Goal: Task Accomplishment & Management: Manage account settings

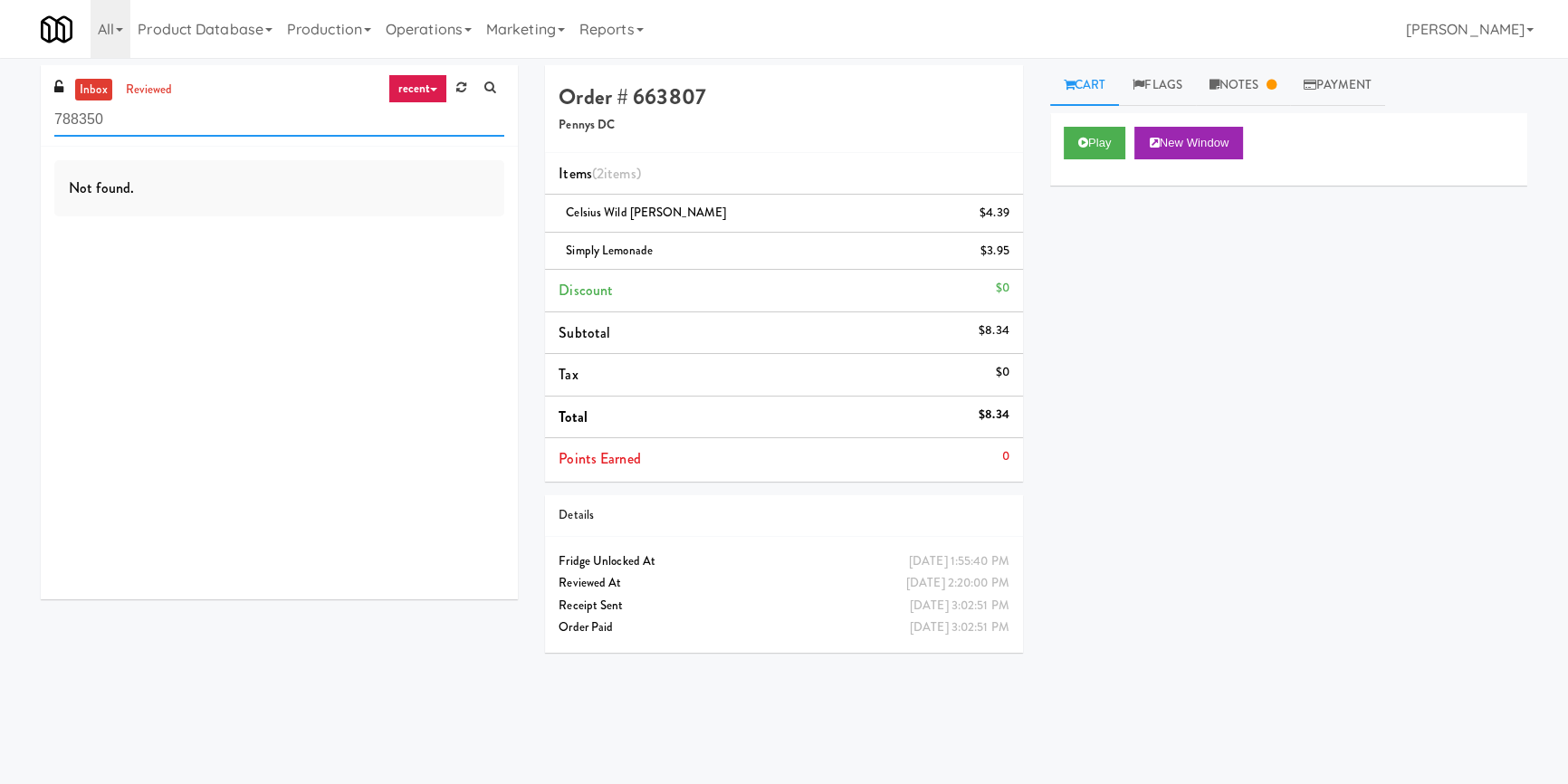
click at [185, 111] on input "788350" at bounding box center [279, 120] width 450 height 33
paste input "[PERSON_NAME]"
click at [185, 111] on input "[PERSON_NAME]" at bounding box center [279, 120] width 450 height 33
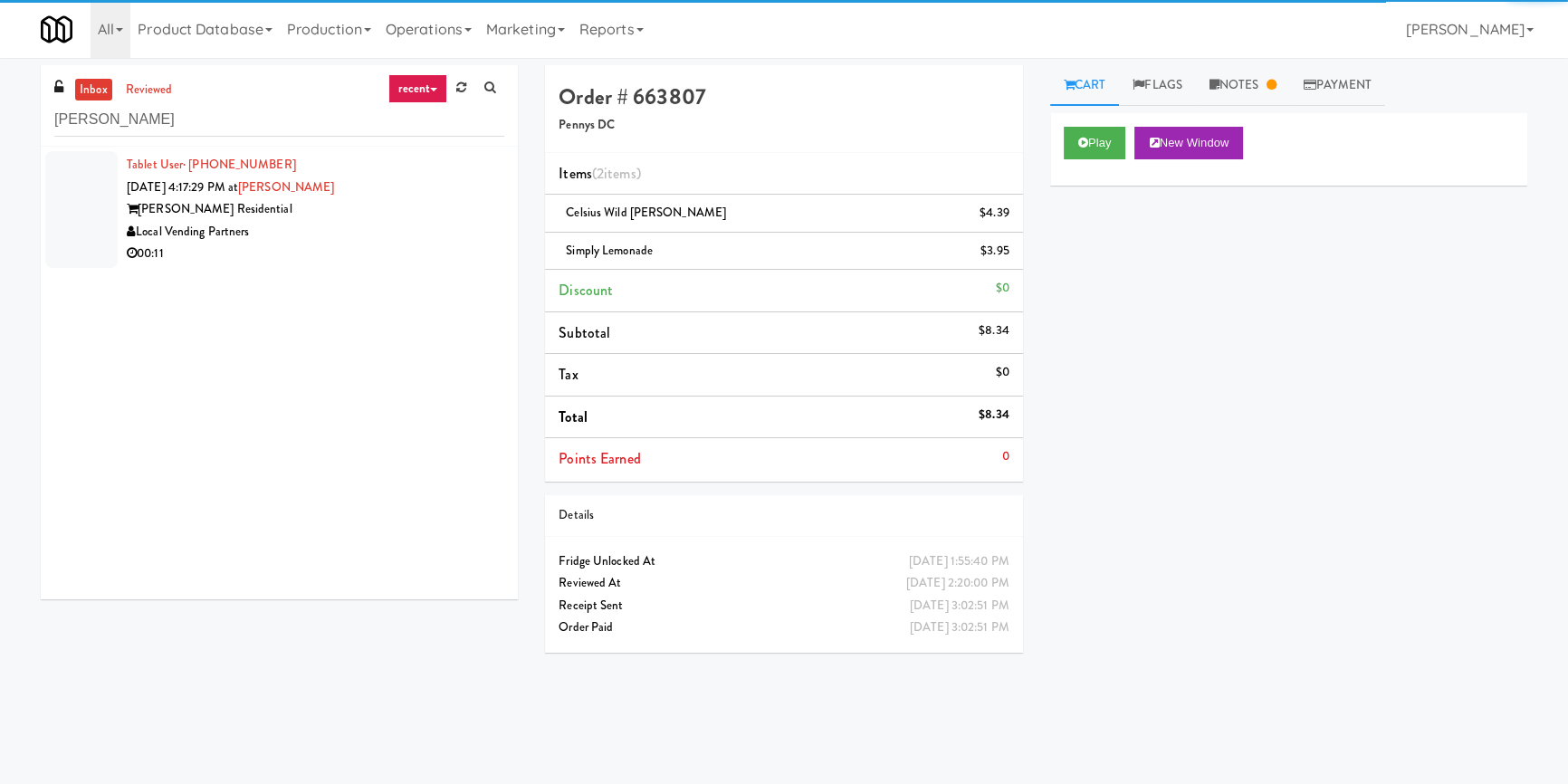
click at [430, 232] on div "Local Vending Partners" at bounding box center [315, 232] width 377 height 22
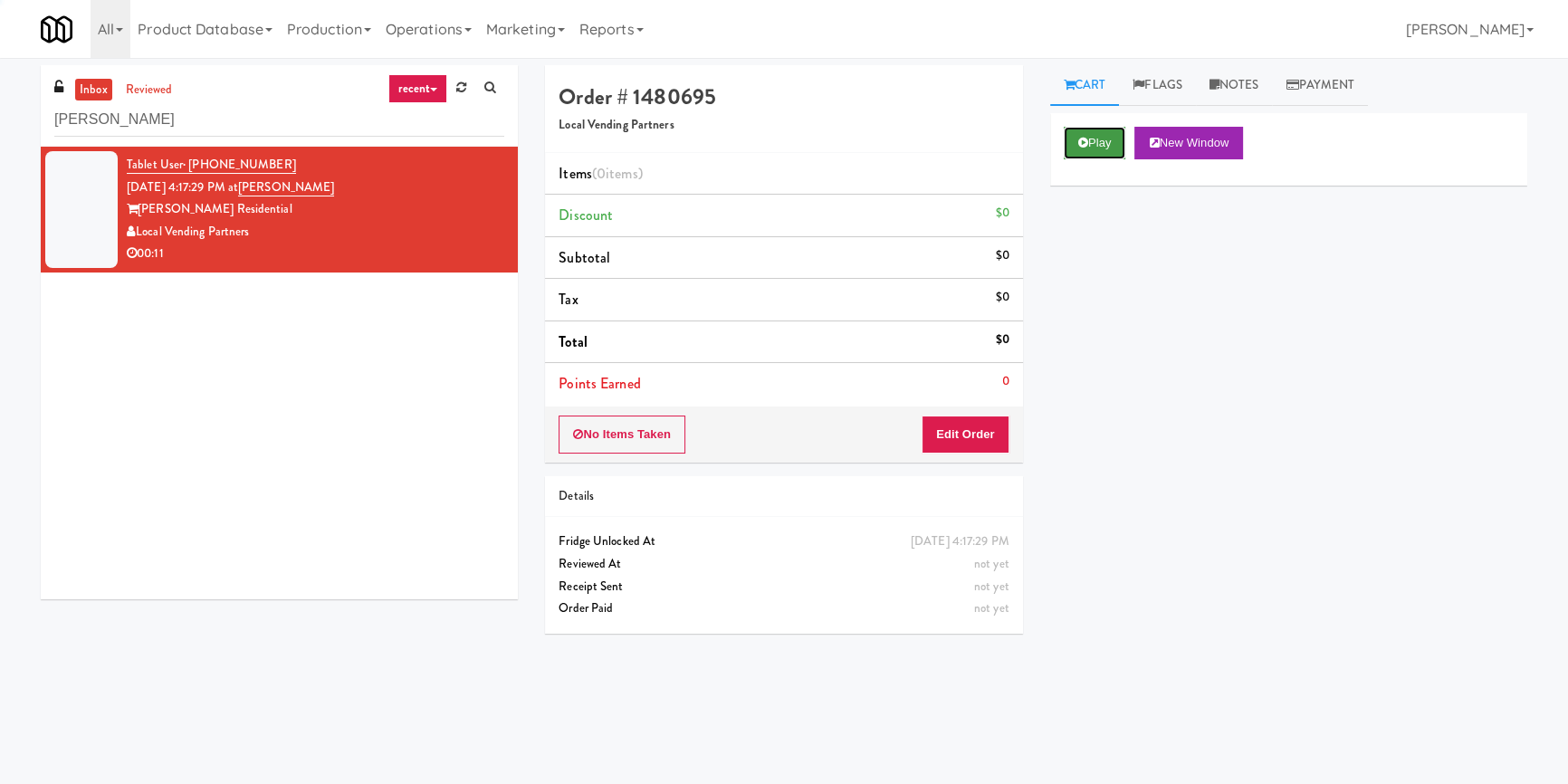
click at [1084, 138] on icon at bounding box center [1083, 142] width 10 height 12
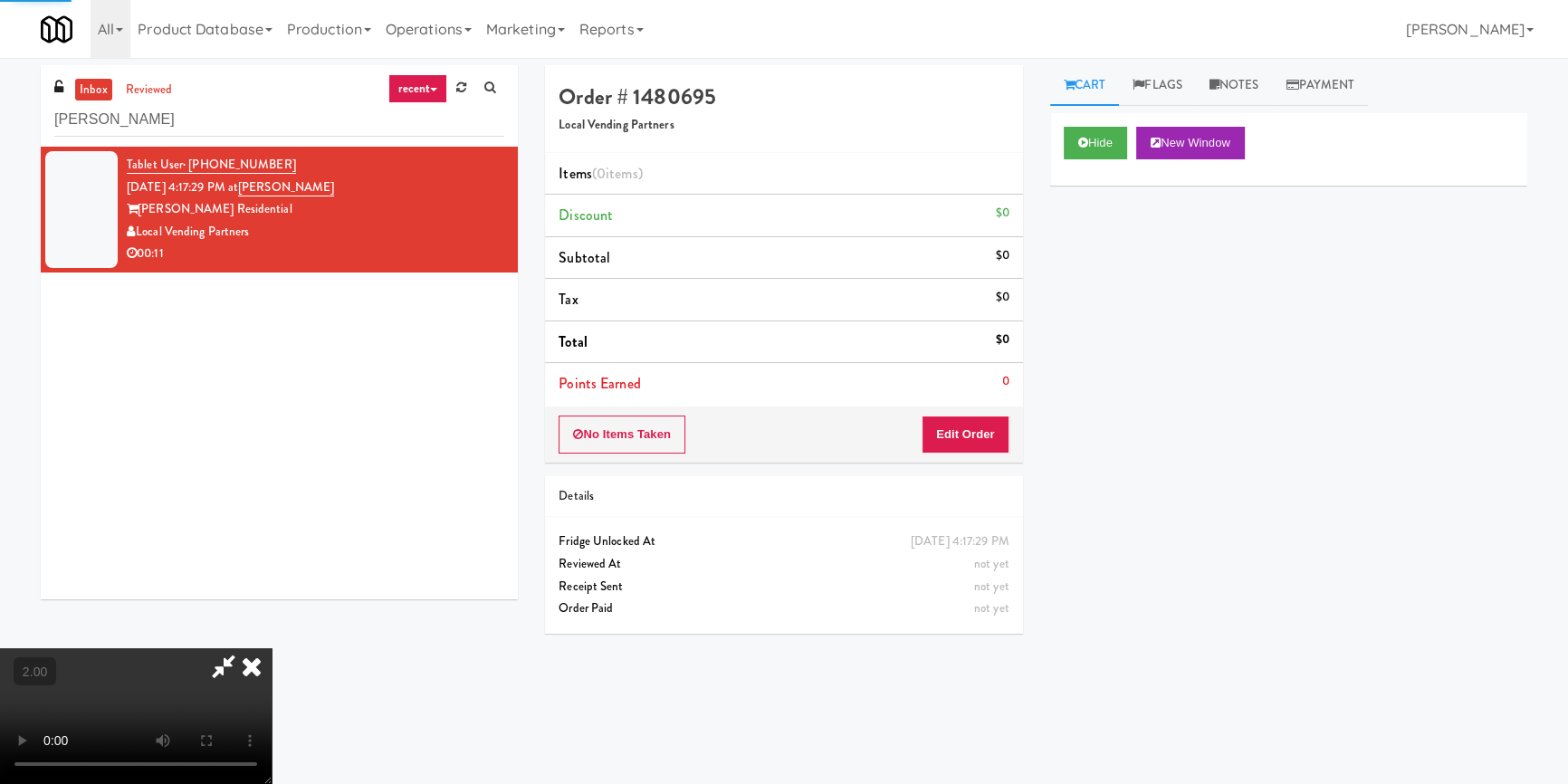
click at [1097, 216] on div "Hide New Window Primary Flag Clear Flag if unable to determine what was taken o…" at bounding box center [1288, 452] width 477 height 679
click at [271, 647] on video at bounding box center [136, 715] width 271 height 136
drag, startPoint x: 533, startPoint y: 477, endPoint x: 558, endPoint y: 535, distance: 63.2
click at [271, 647] on video at bounding box center [136, 715] width 271 height 136
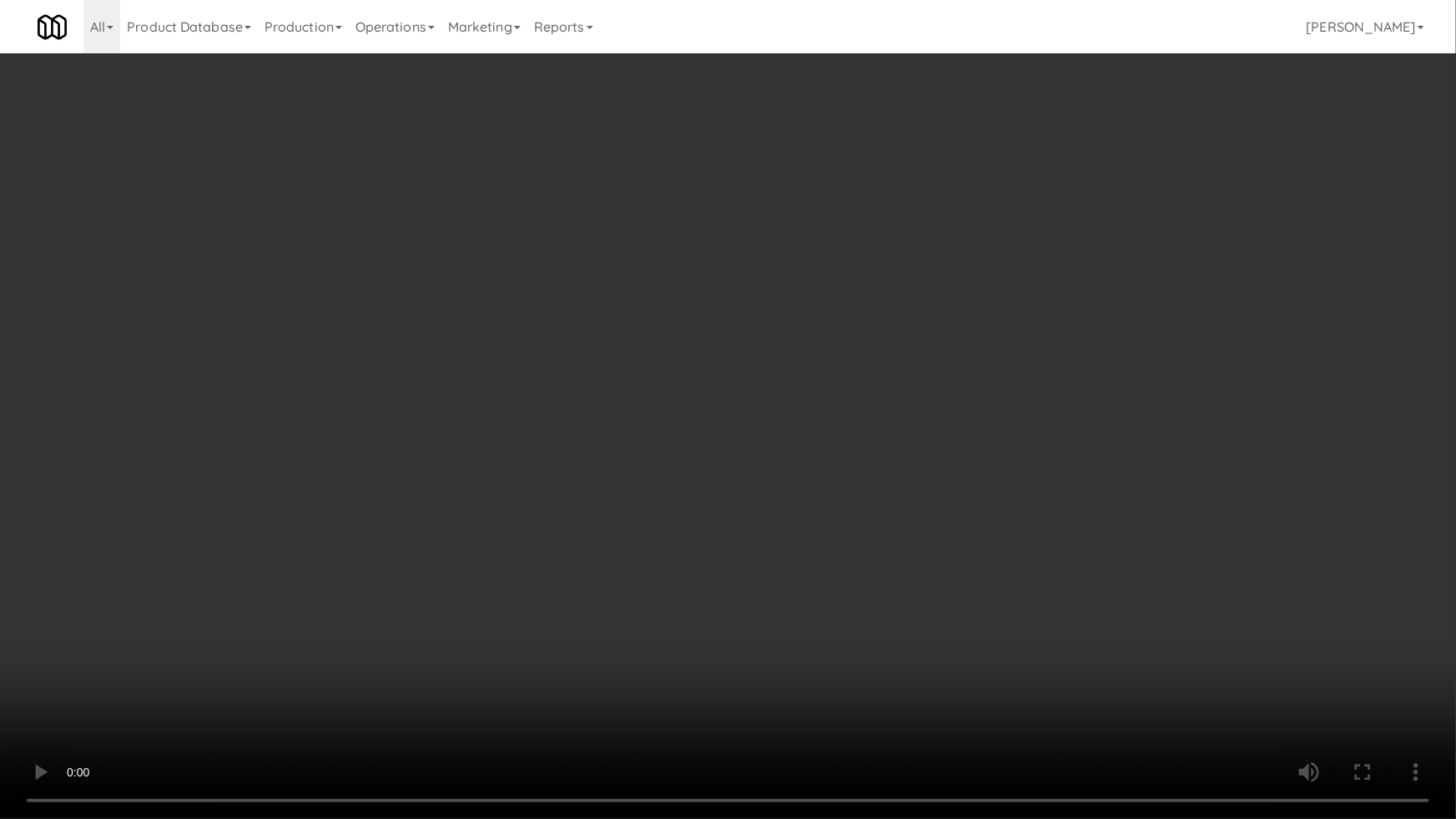
click at [868, 402] on video at bounding box center [728, 410] width 1456 height 819
click at [813, 431] on video at bounding box center [728, 410] width 1456 height 819
click at [818, 431] on video at bounding box center [728, 410] width 1456 height 819
click at [846, 433] on video at bounding box center [728, 410] width 1456 height 819
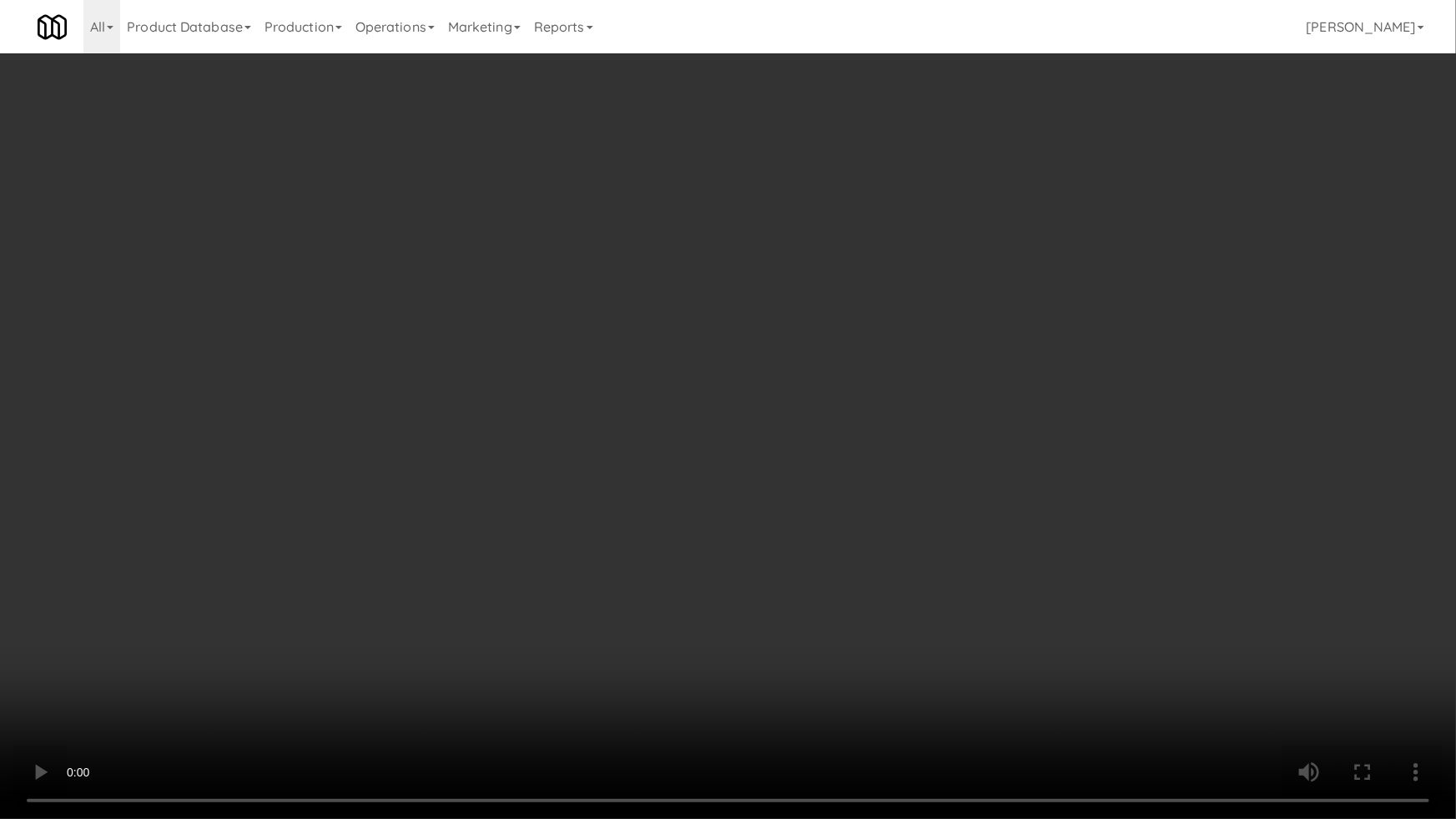
click at [846, 433] on video at bounding box center [728, 410] width 1456 height 819
click at [848, 433] on video at bounding box center [728, 410] width 1456 height 819
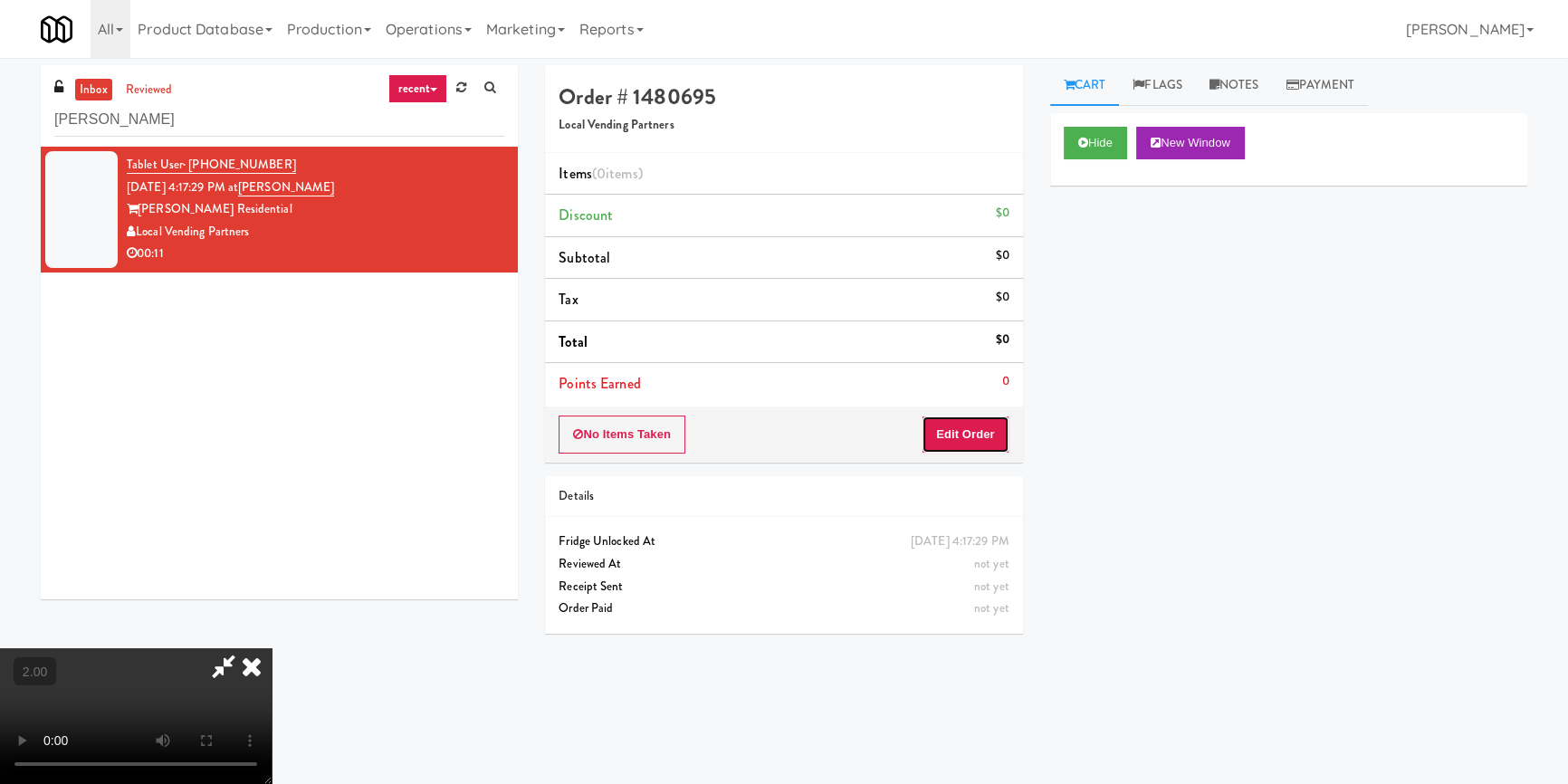
drag, startPoint x: 977, startPoint y: 437, endPoint x: 1008, endPoint y: 391, distance: 55.5
click at [978, 435] on button "Edit Order" at bounding box center [966, 434] width 87 height 38
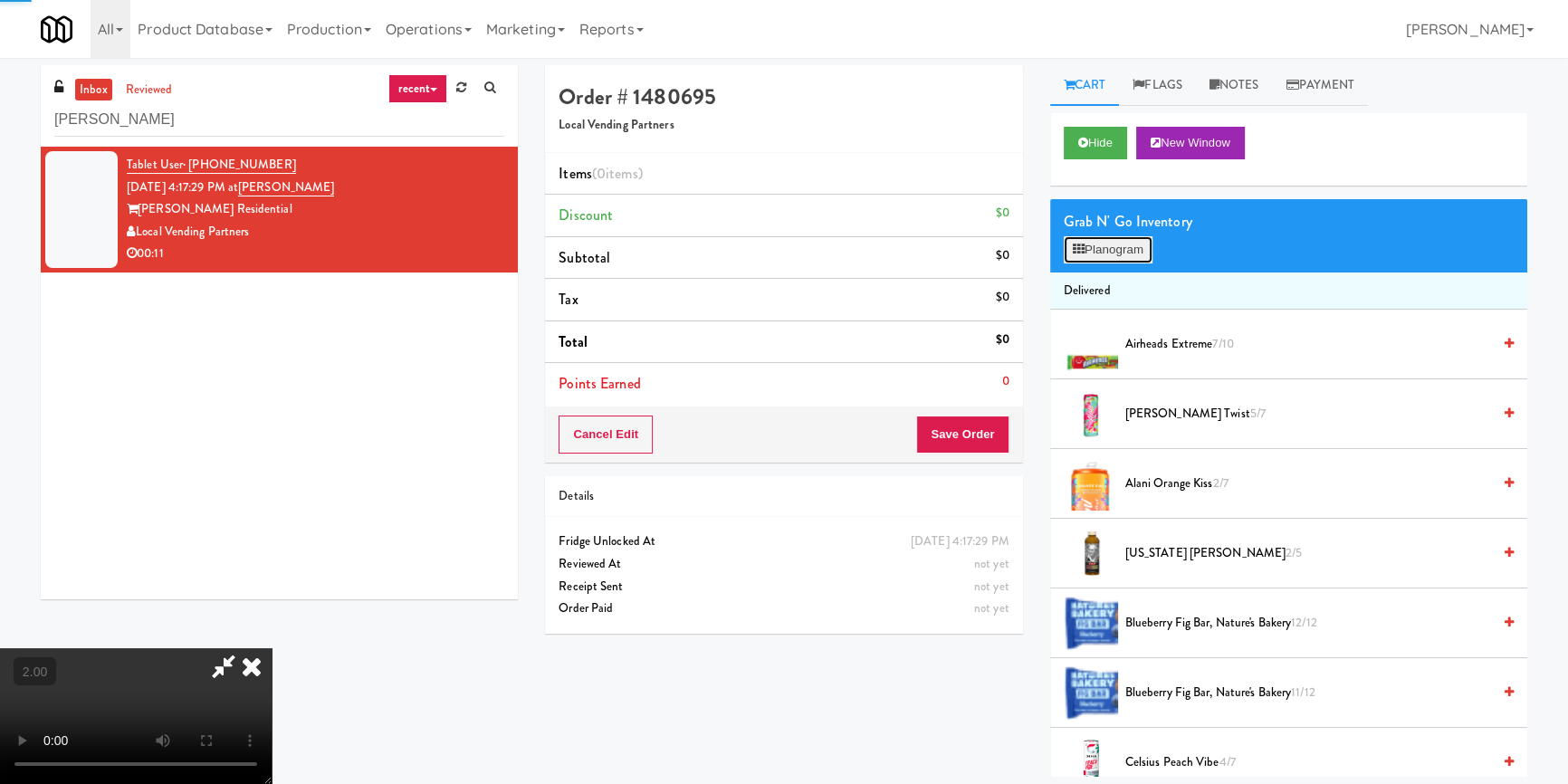
click at [1088, 252] on button "Planogram" at bounding box center [1107, 249] width 88 height 27
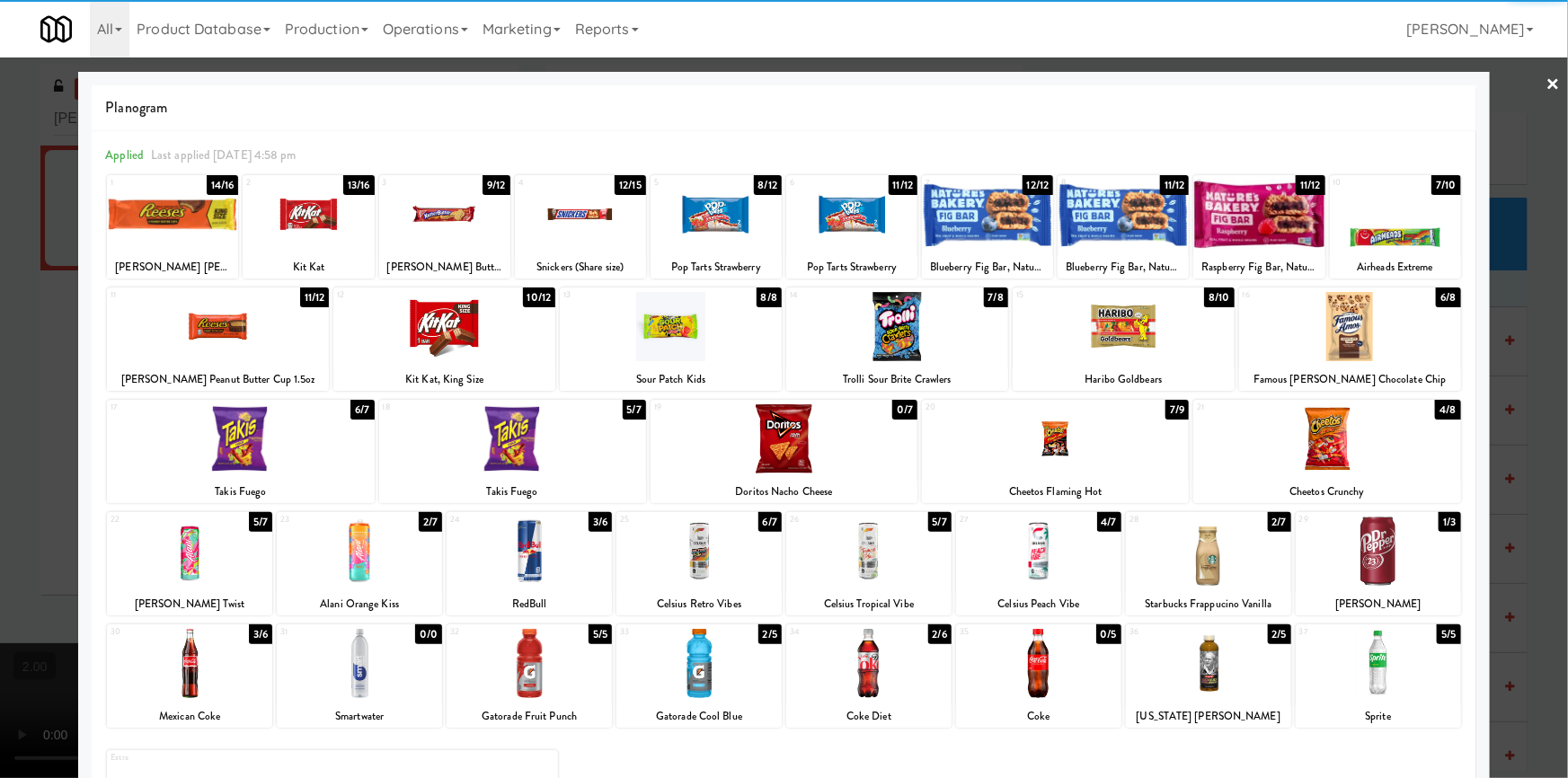
click at [1372, 561] on div at bounding box center [1378, 550] width 165 height 69
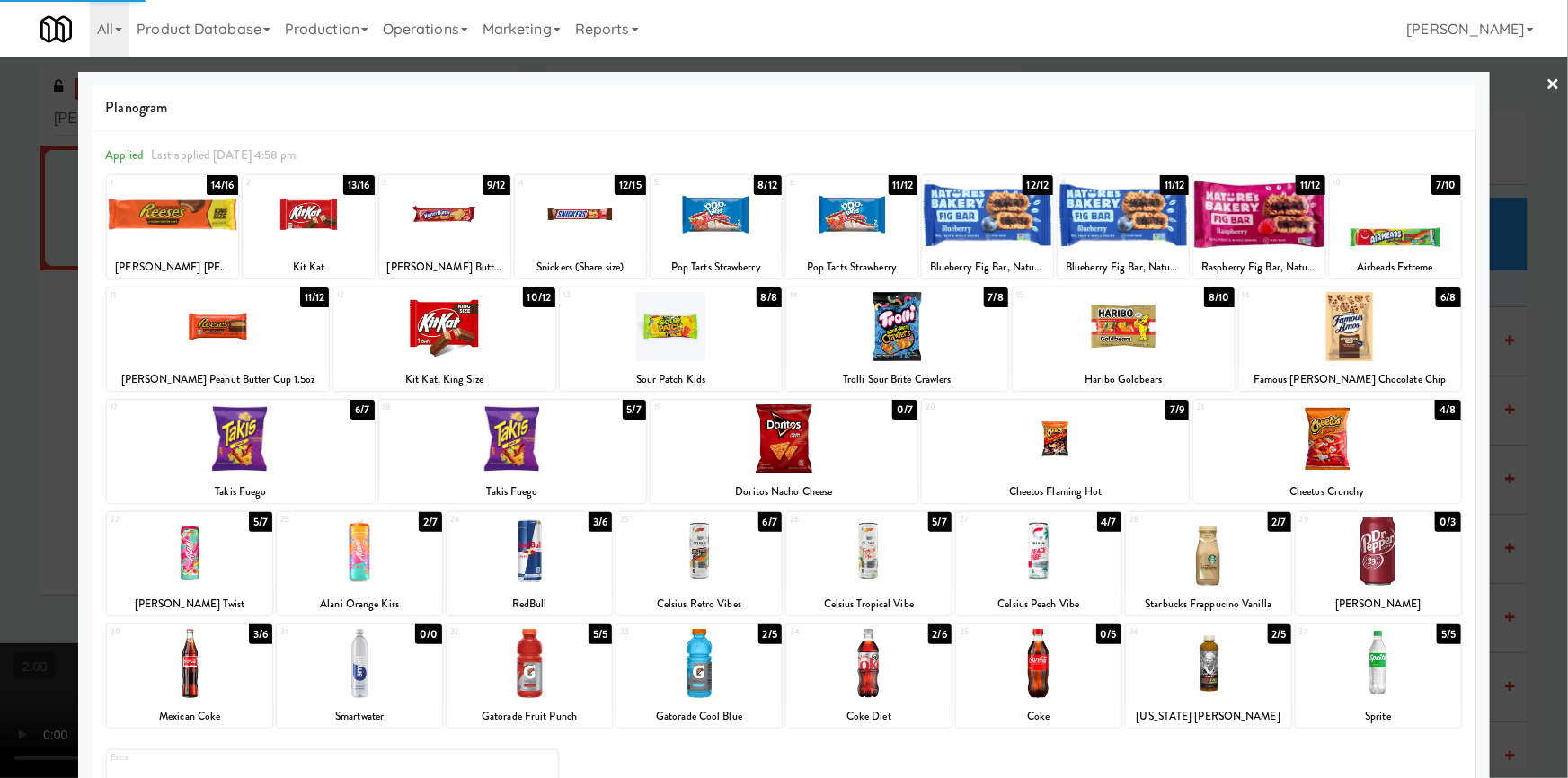
click at [279, 444] on div at bounding box center [240, 438] width 267 height 69
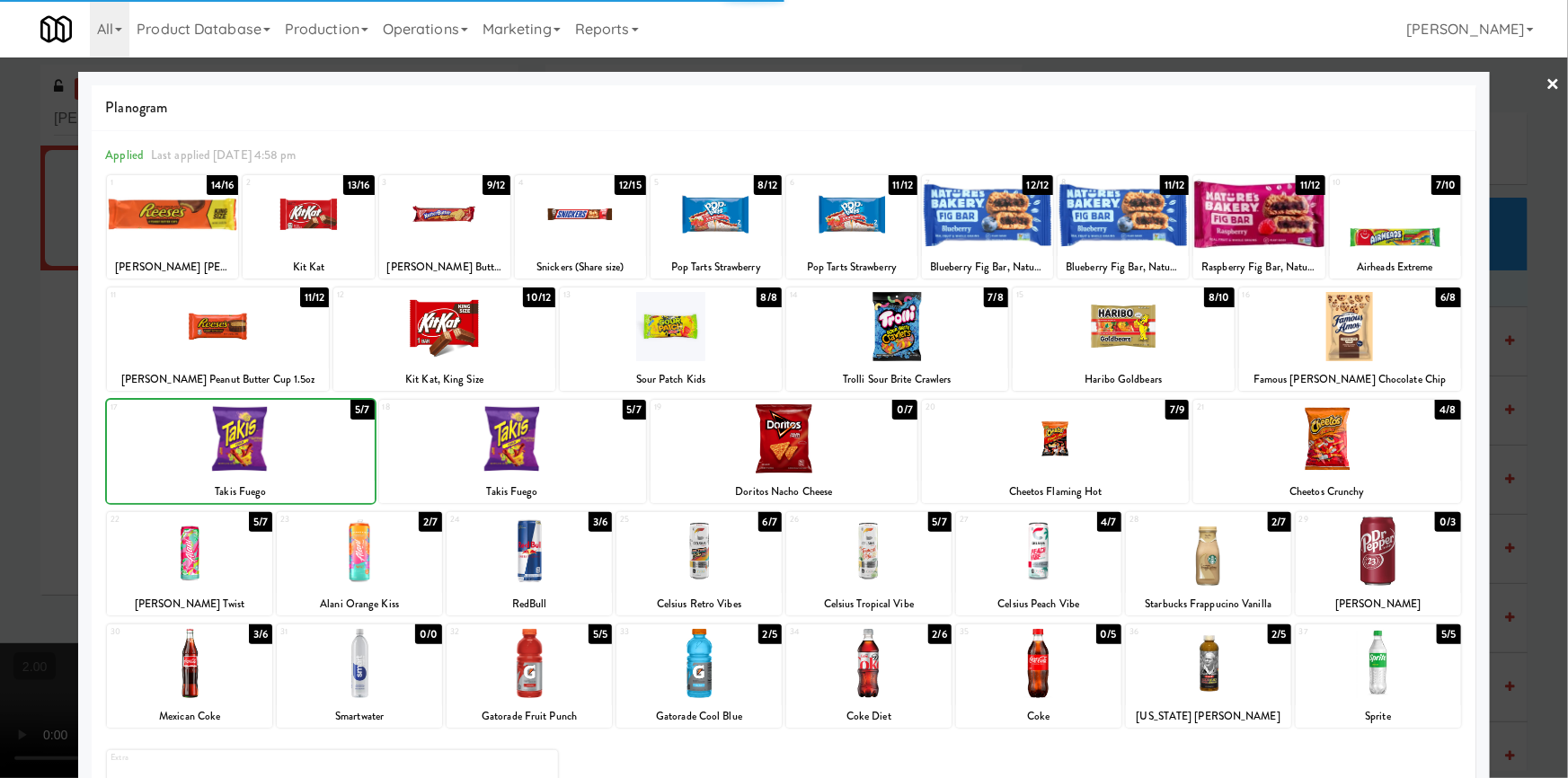
drag, startPoint x: 12, startPoint y: 424, endPoint x: 688, endPoint y: 496, distance: 679.8
click at [16, 425] on div at bounding box center [784, 389] width 1568 height 778
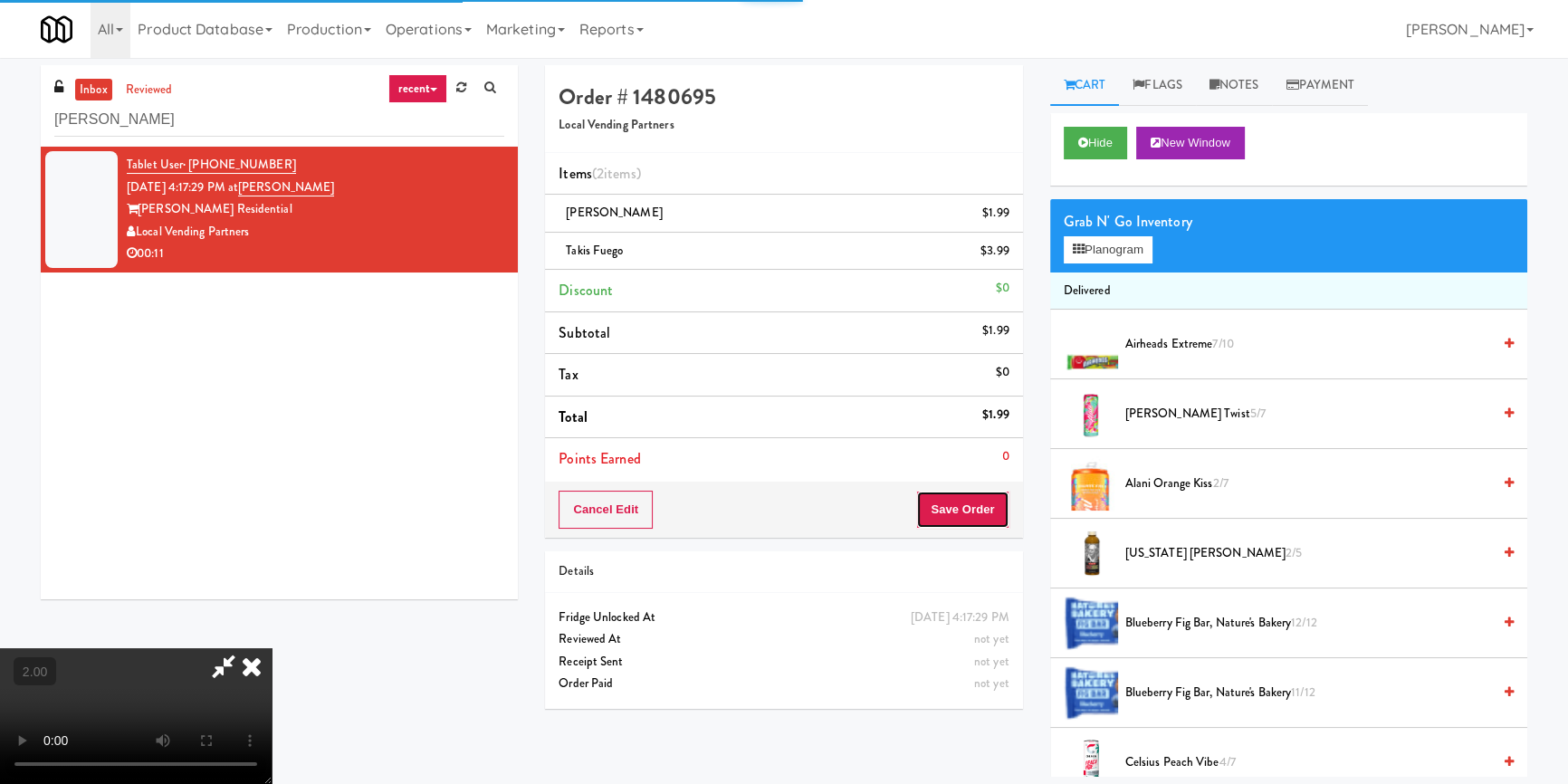
click at [995, 517] on button "Save Order" at bounding box center [962, 509] width 92 height 38
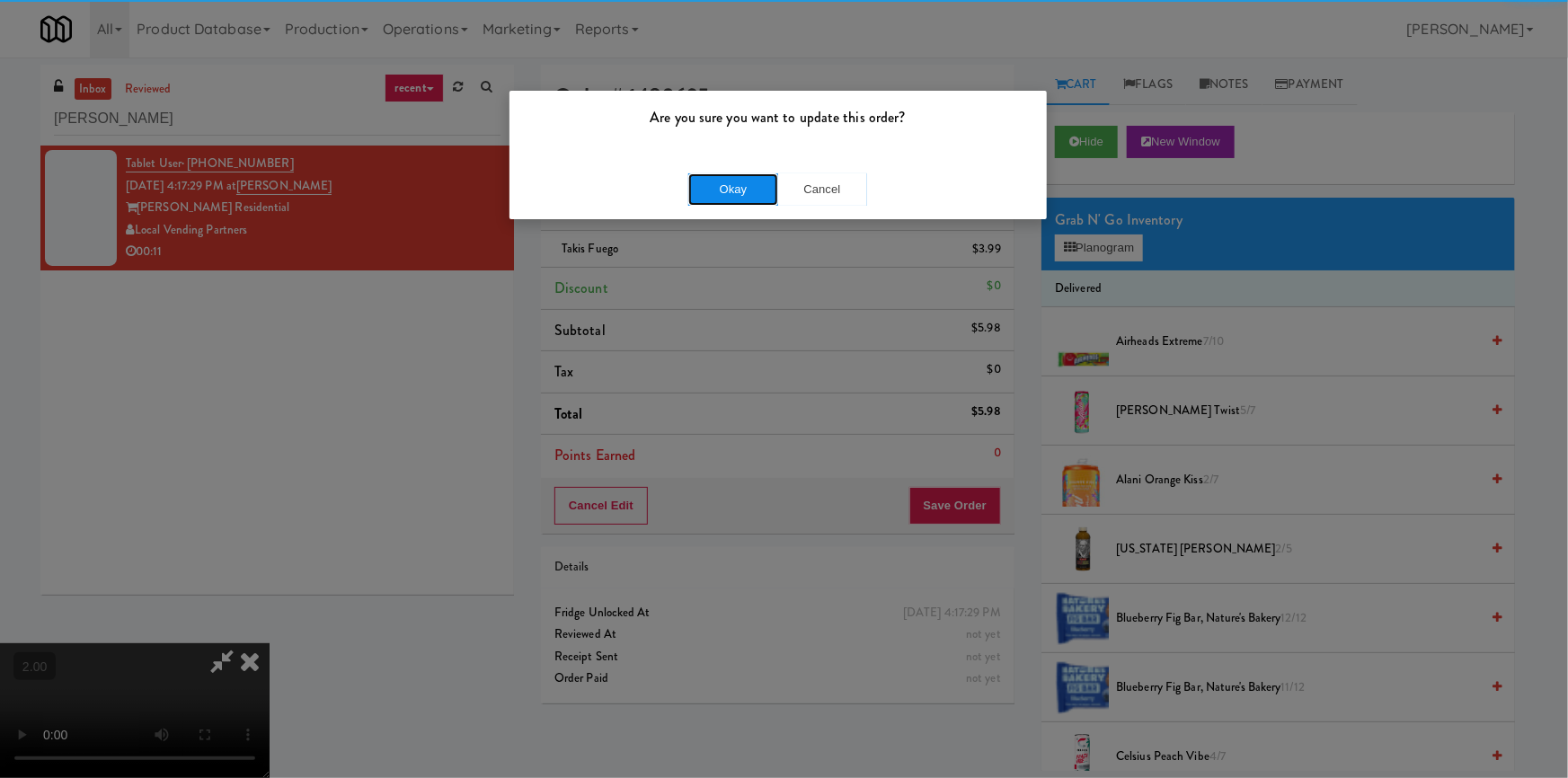
click at [721, 201] on button "Okay" at bounding box center [732, 189] width 89 height 32
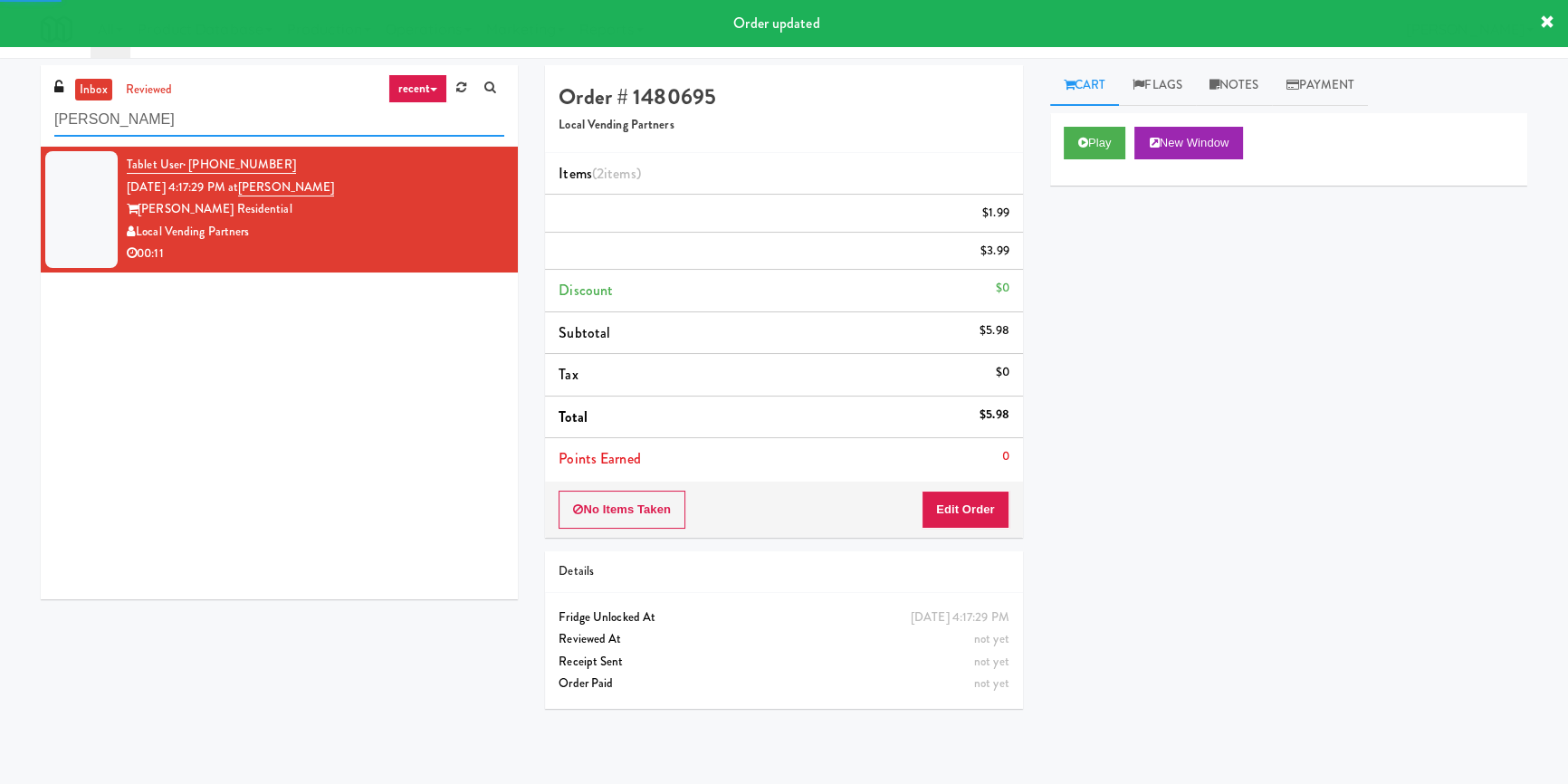
click at [226, 120] on input "[PERSON_NAME]" at bounding box center [279, 120] width 450 height 33
paste input "Pantry Left-[PERSON_NAME]"
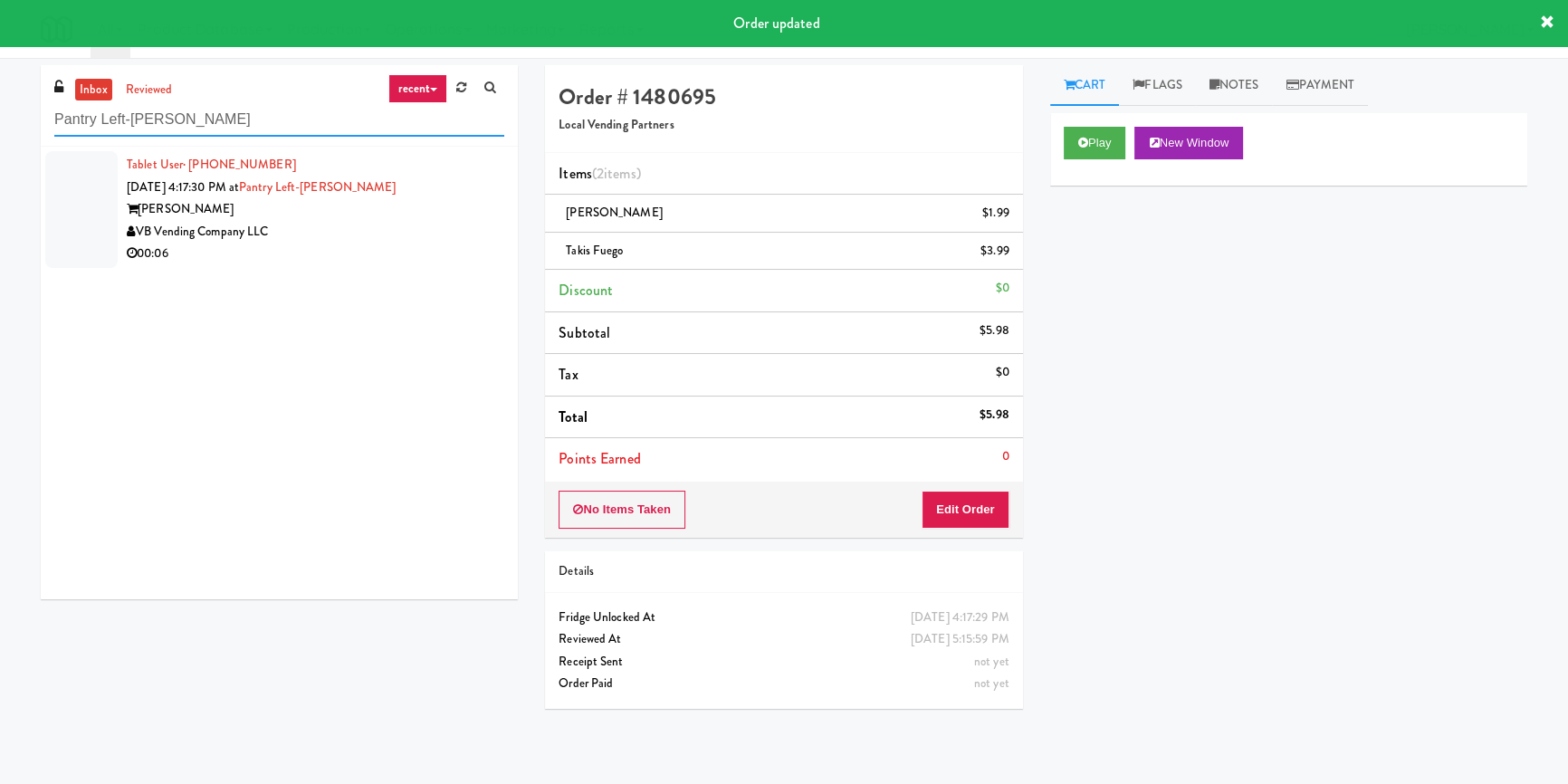
type input "Pantry Left-[PERSON_NAME]"
click at [400, 234] on div "VB Vending Company LLC" at bounding box center [315, 232] width 377 height 22
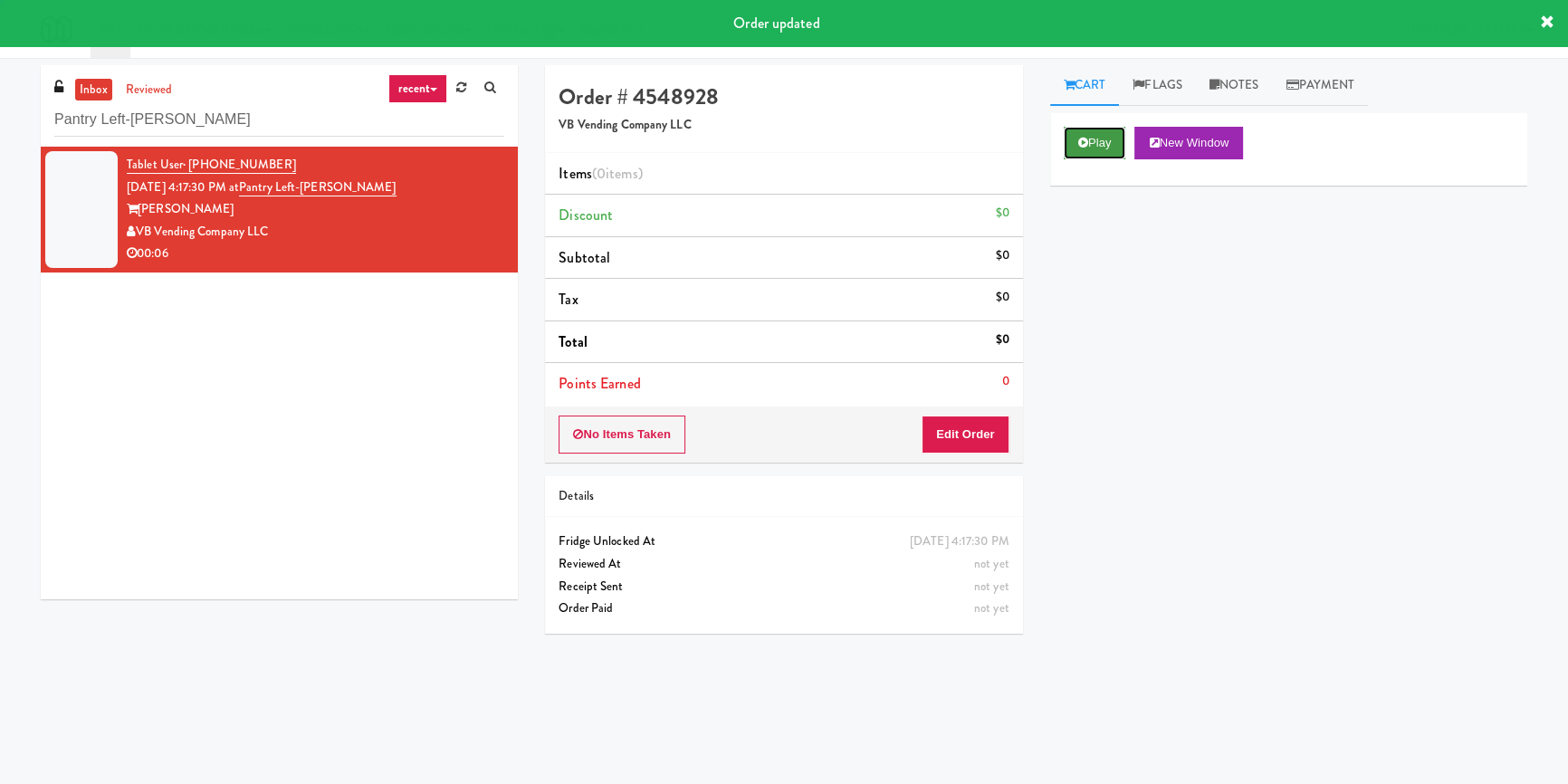
click at [1125, 135] on button "Play" at bounding box center [1094, 142] width 62 height 33
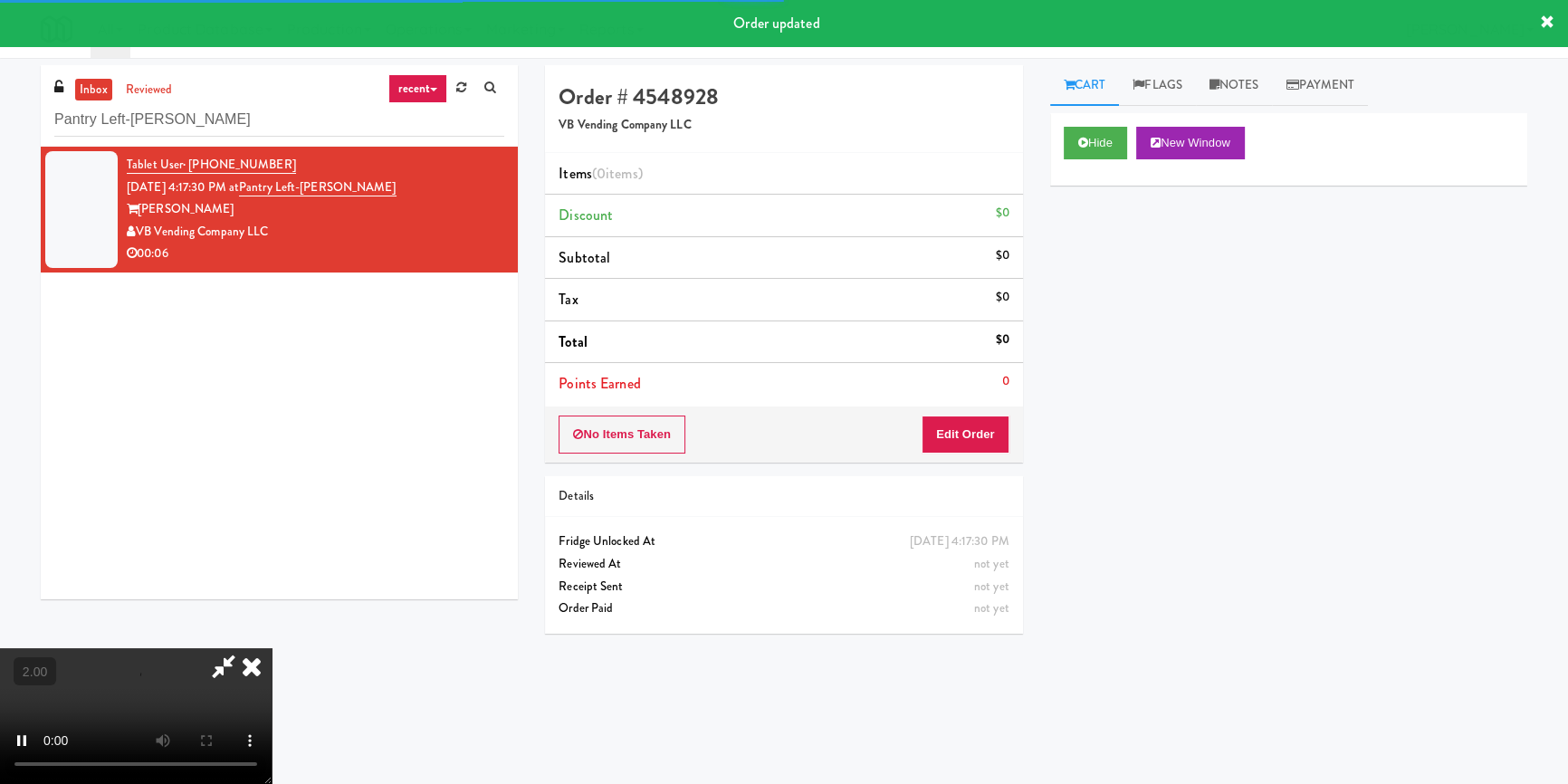
click at [1117, 295] on div "Hide New Window Primary Flag Clear Flag if unable to determine what was taken o…" at bounding box center [1288, 452] width 477 height 679
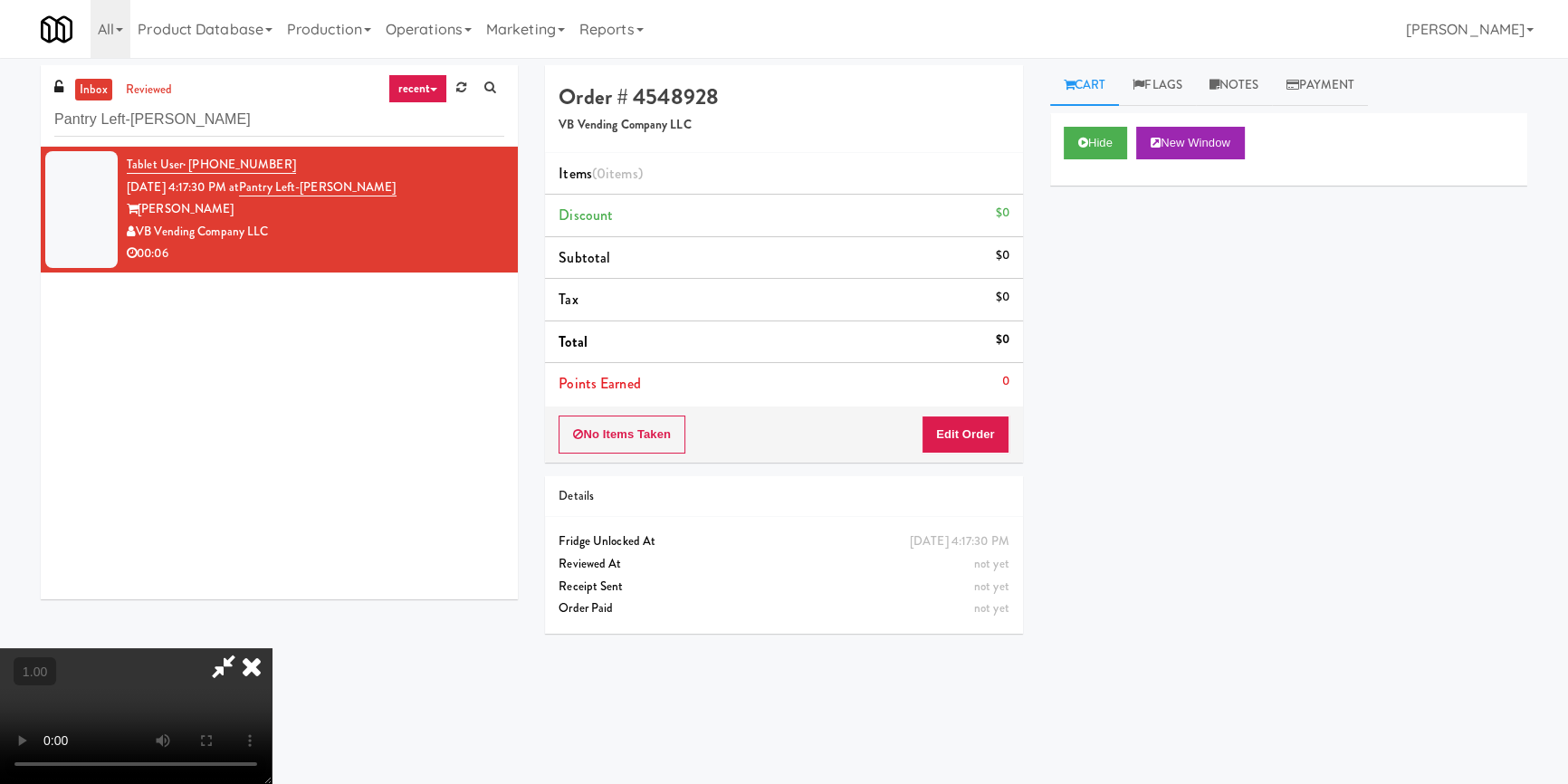
click at [271, 647] on video at bounding box center [136, 715] width 271 height 136
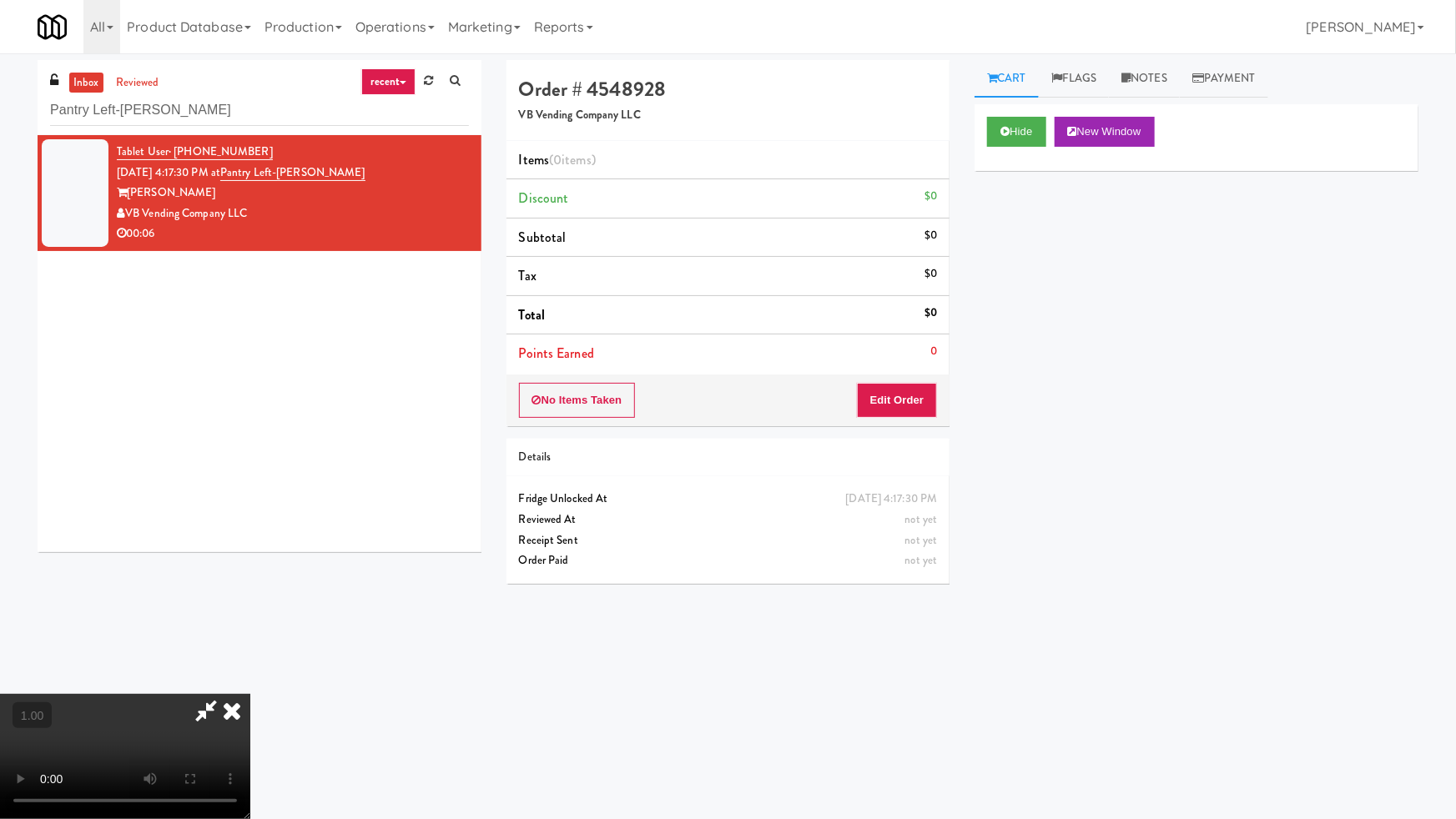
click at [250, 694] on video at bounding box center [125, 756] width 250 height 125
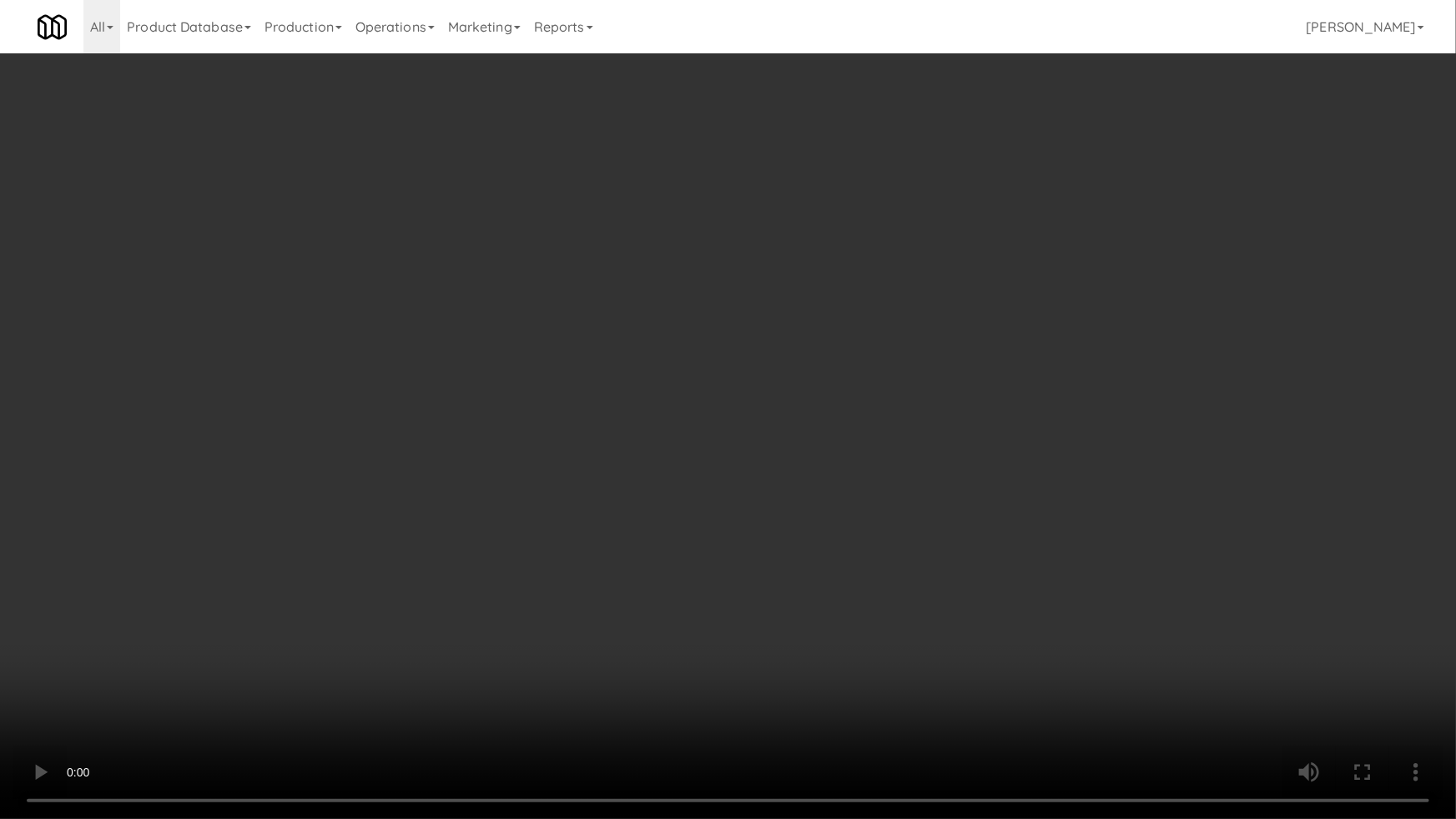
click at [880, 469] on video at bounding box center [728, 410] width 1456 height 819
click at [900, 473] on video at bounding box center [728, 410] width 1456 height 819
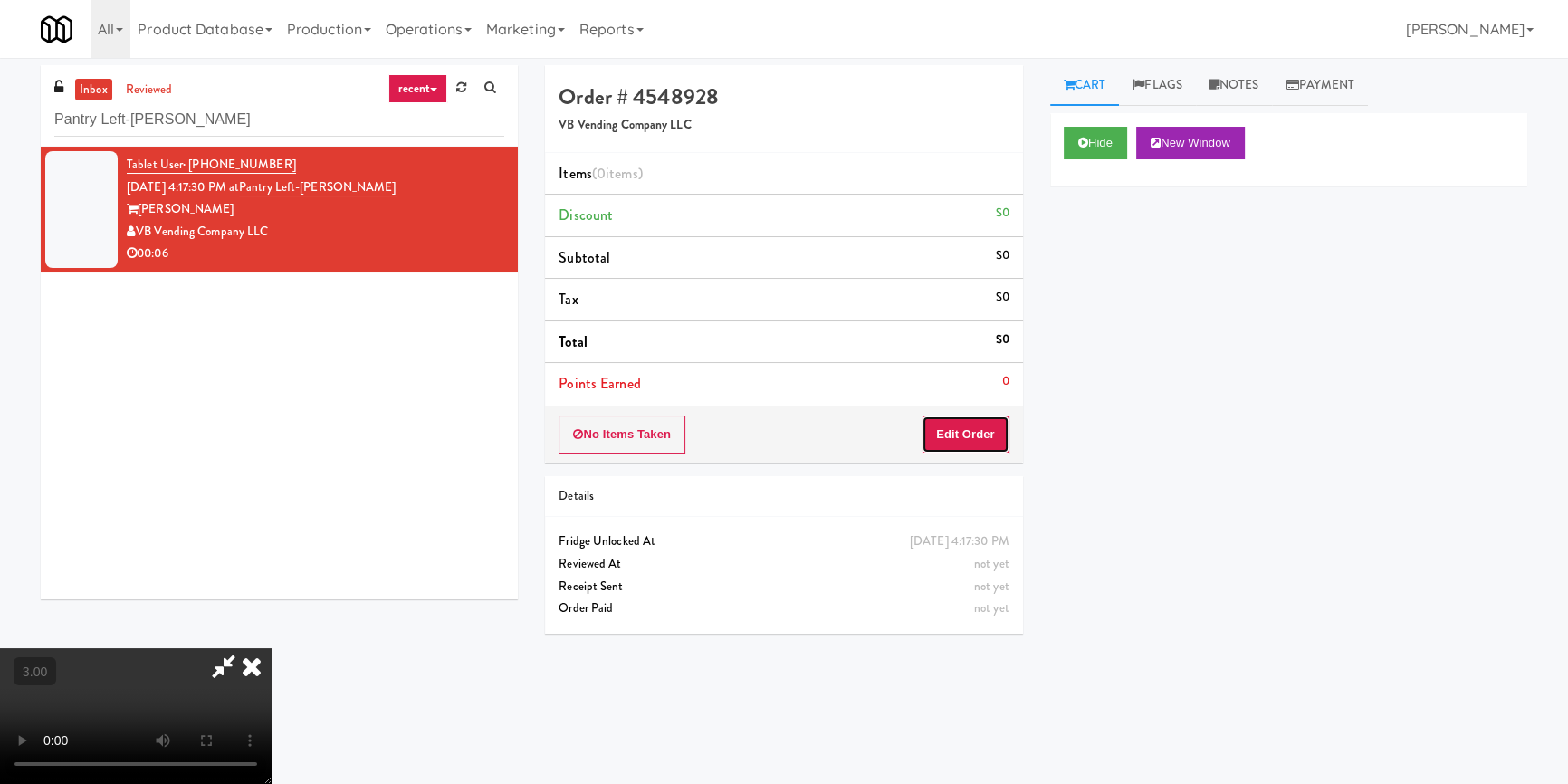
click at [989, 431] on button "Edit Order" at bounding box center [966, 434] width 87 height 38
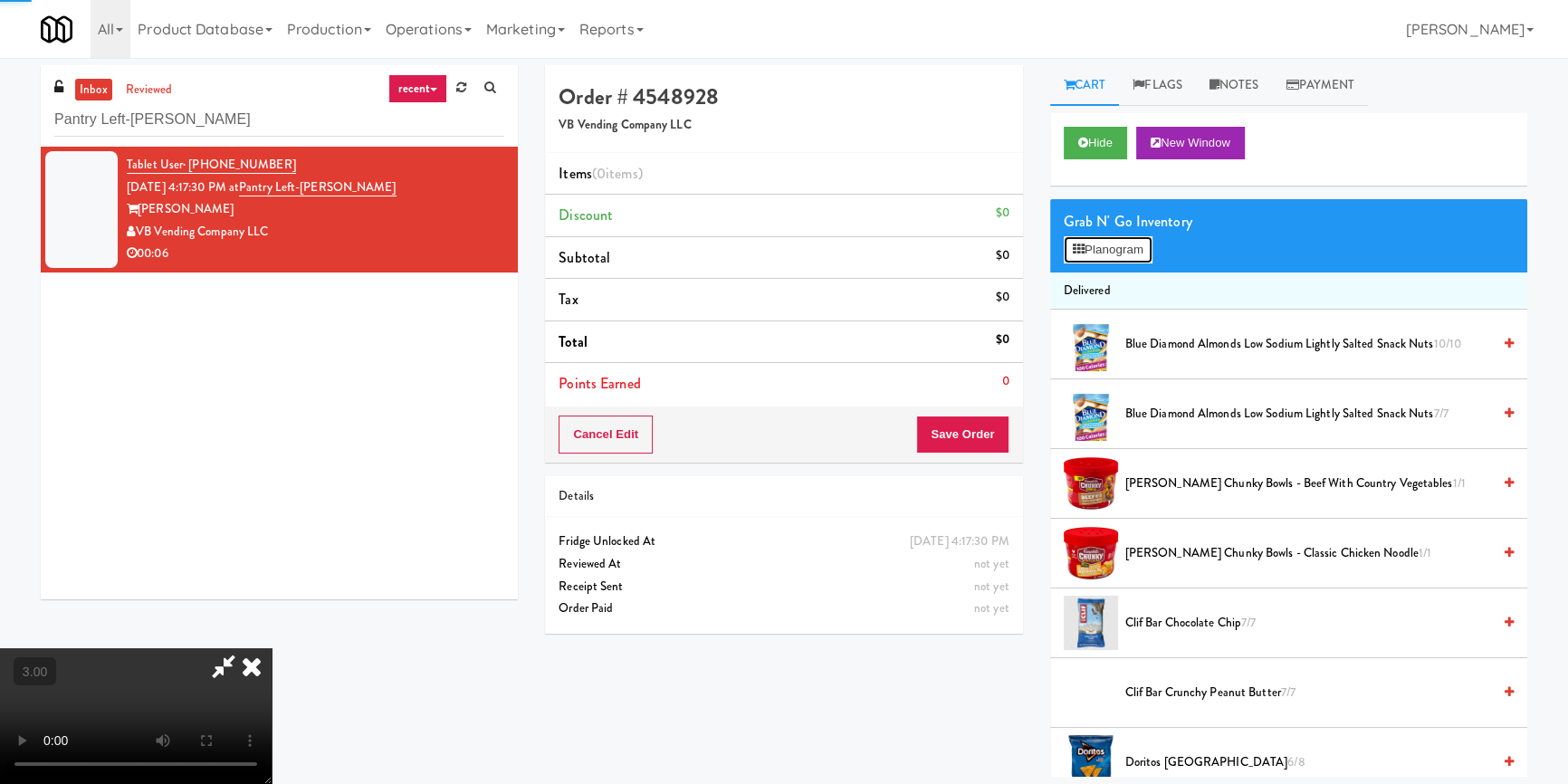
click at [1098, 254] on button "Planogram" at bounding box center [1107, 249] width 88 height 27
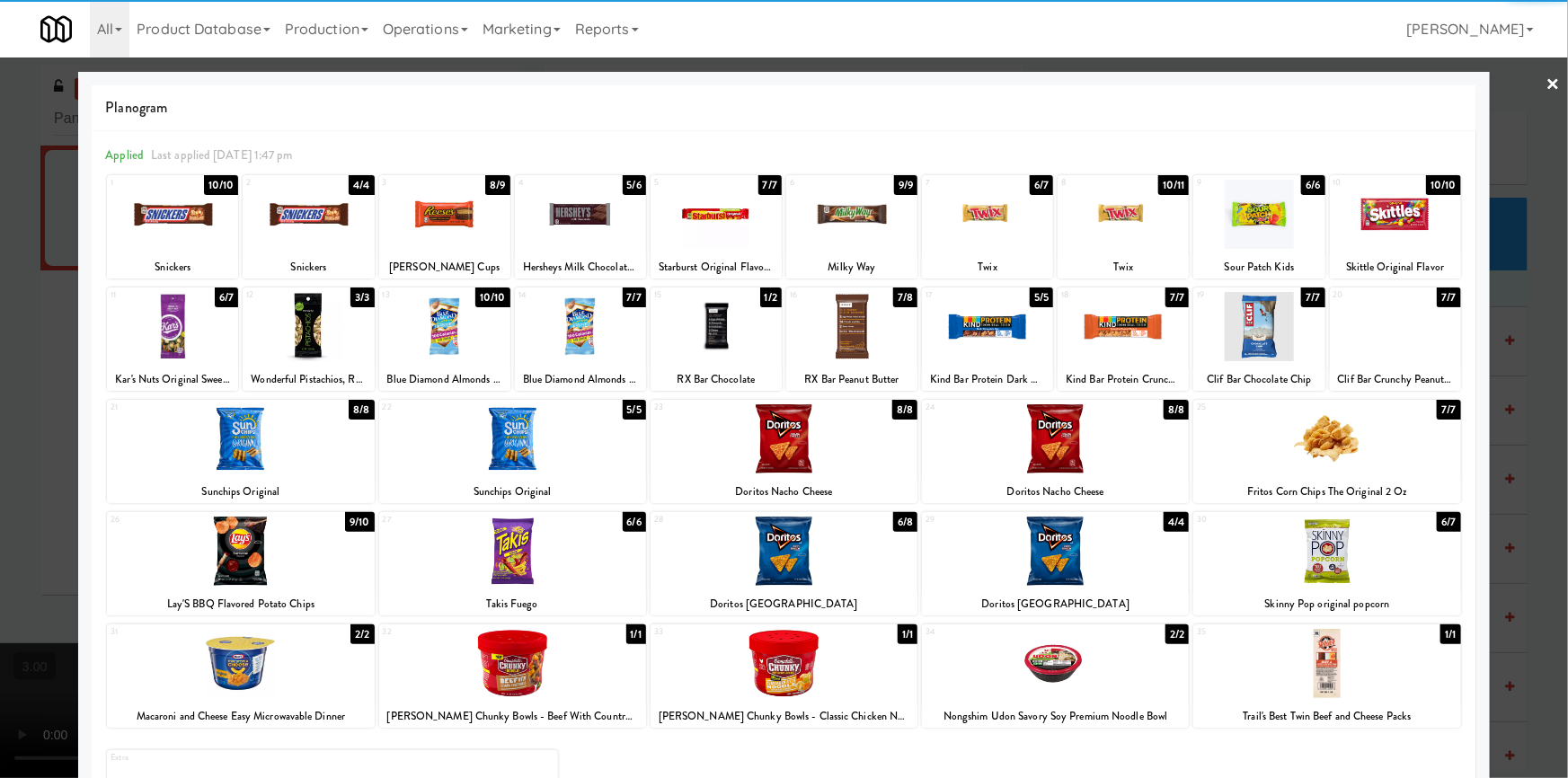
click at [844, 330] on div at bounding box center [851, 326] width 131 height 69
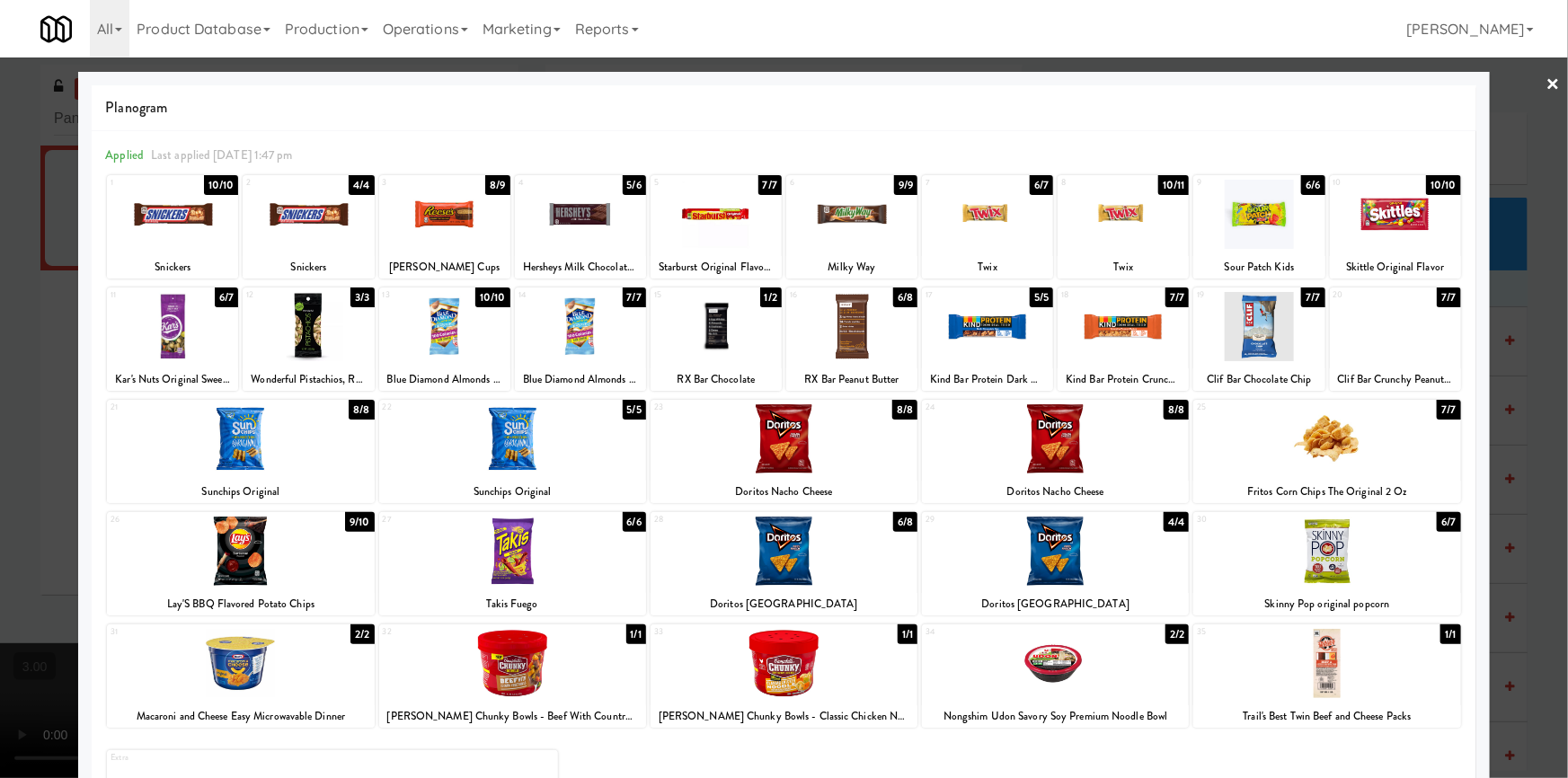
click at [0, 358] on div at bounding box center [784, 389] width 1568 height 778
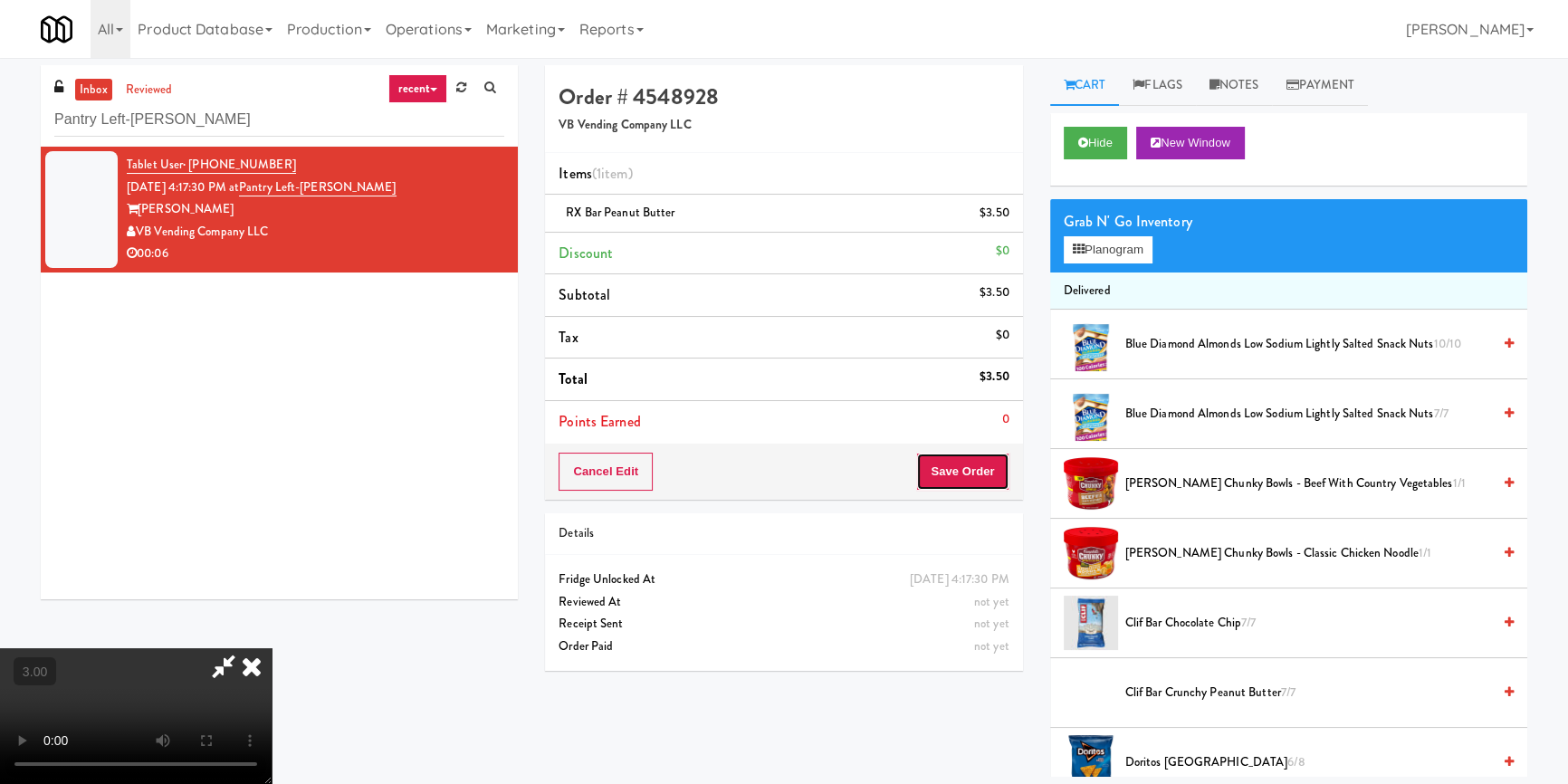
click at [950, 468] on button "Save Order" at bounding box center [962, 471] width 92 height 38
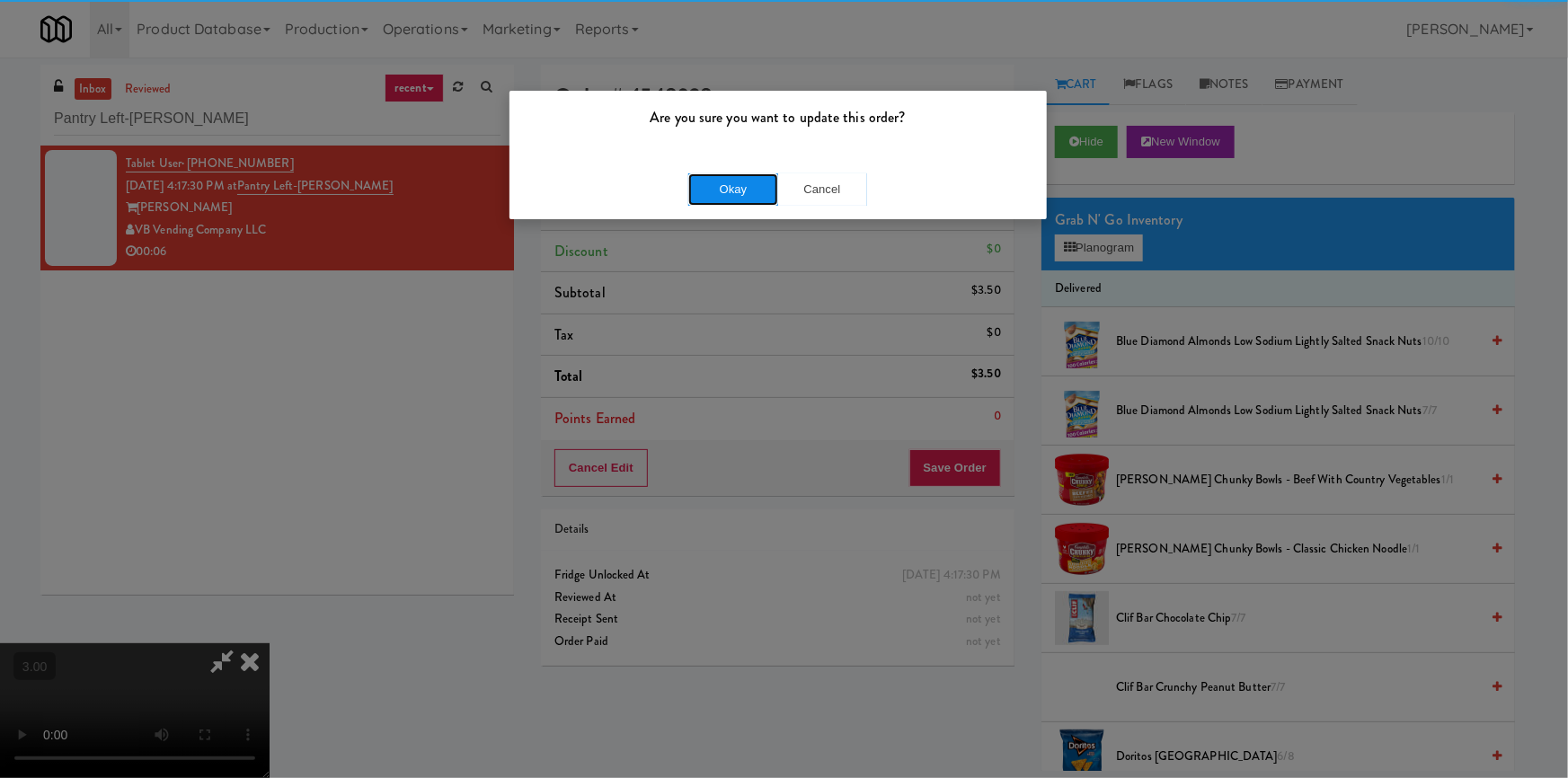
click at [729, 188] on button "Okay" at bounding box center [732, 189] width 89 height 32
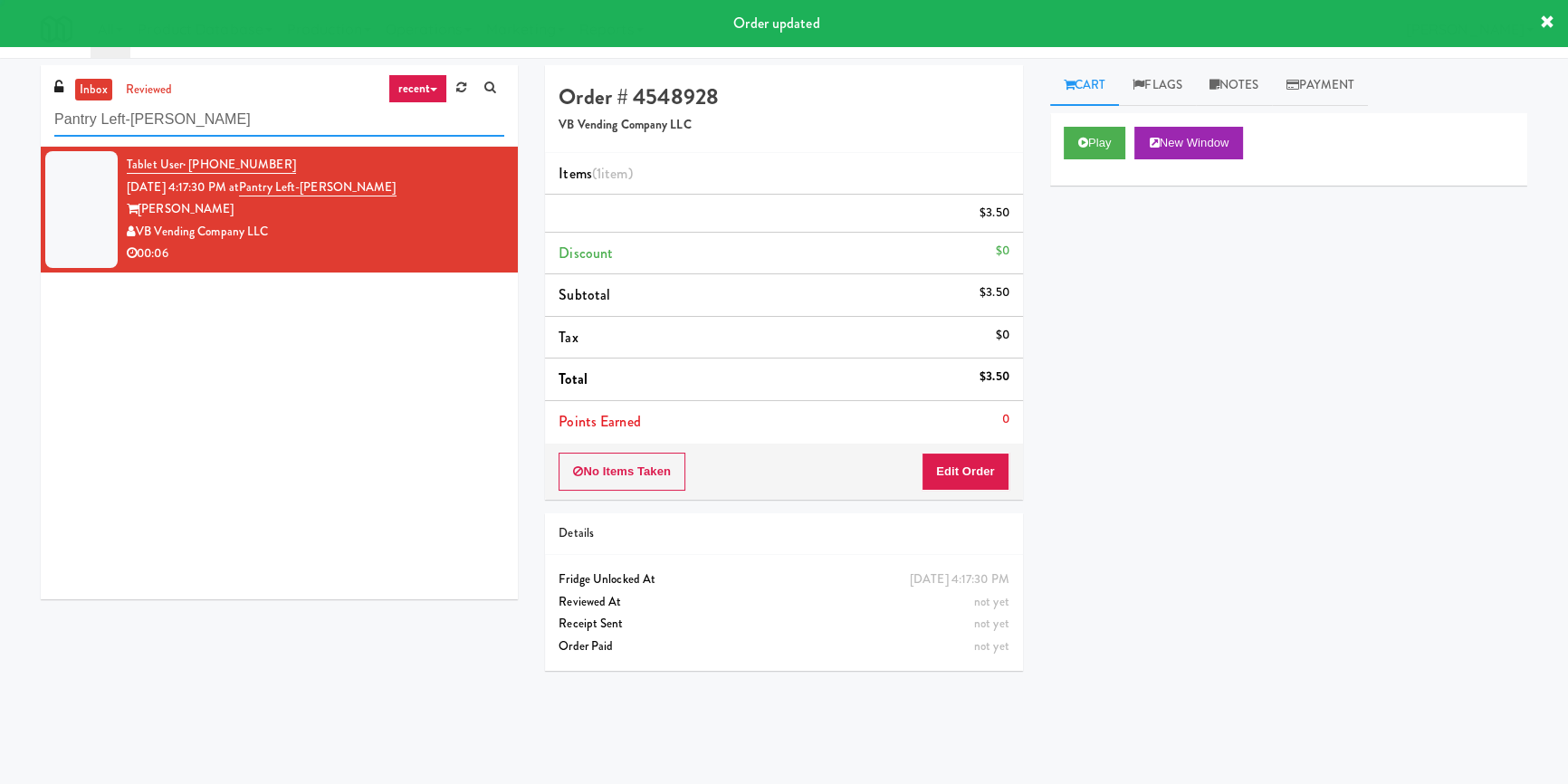
click at [334, 116] on input "Pantry Left-[PERSON_NAME]" at bounding box center [279, 120] width 450 height 33
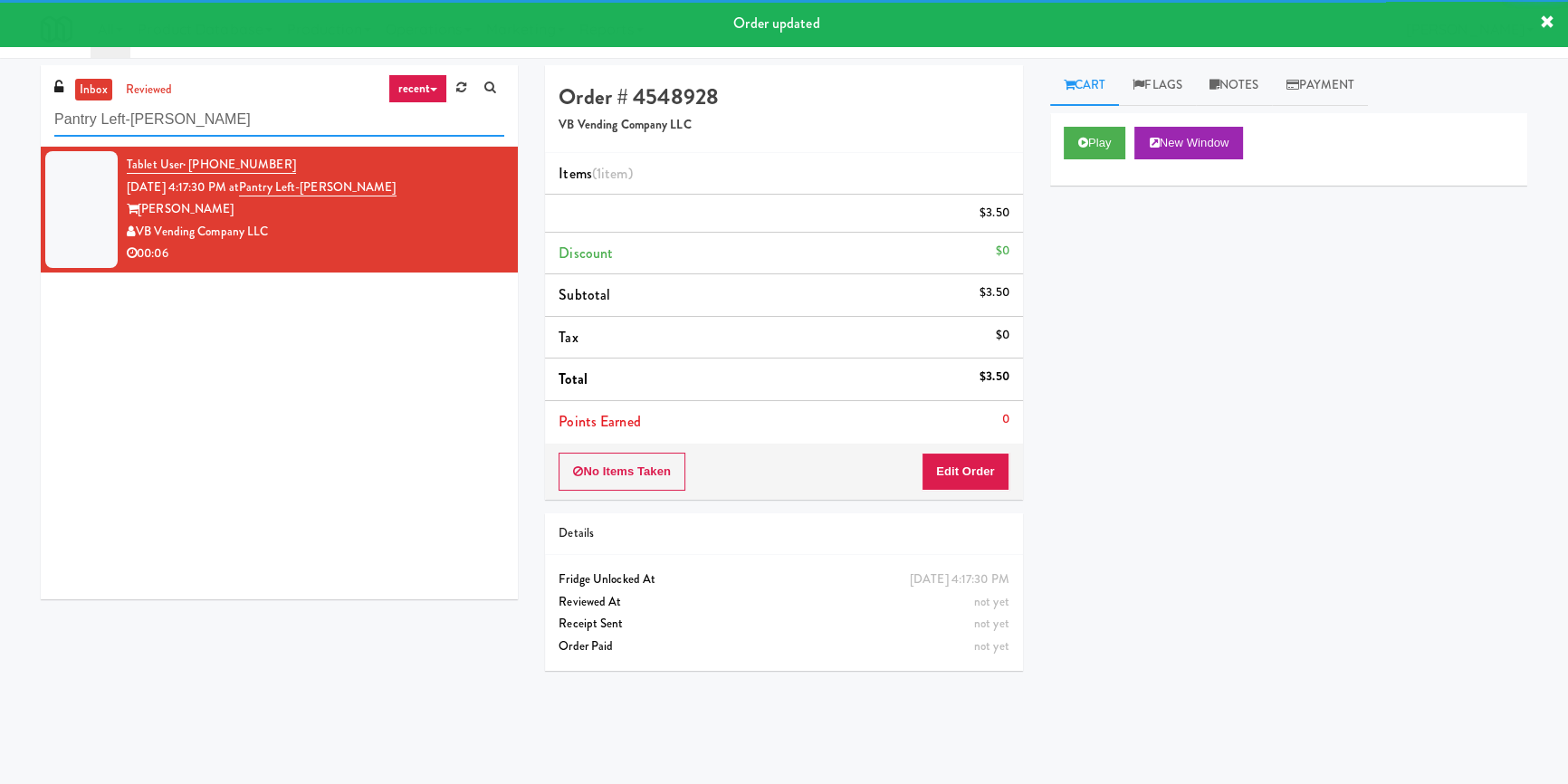
click at [334, 116] on input "Pantry Left-[PERSON_NAME]" at bounding box center [279, 120] width 450 height 33
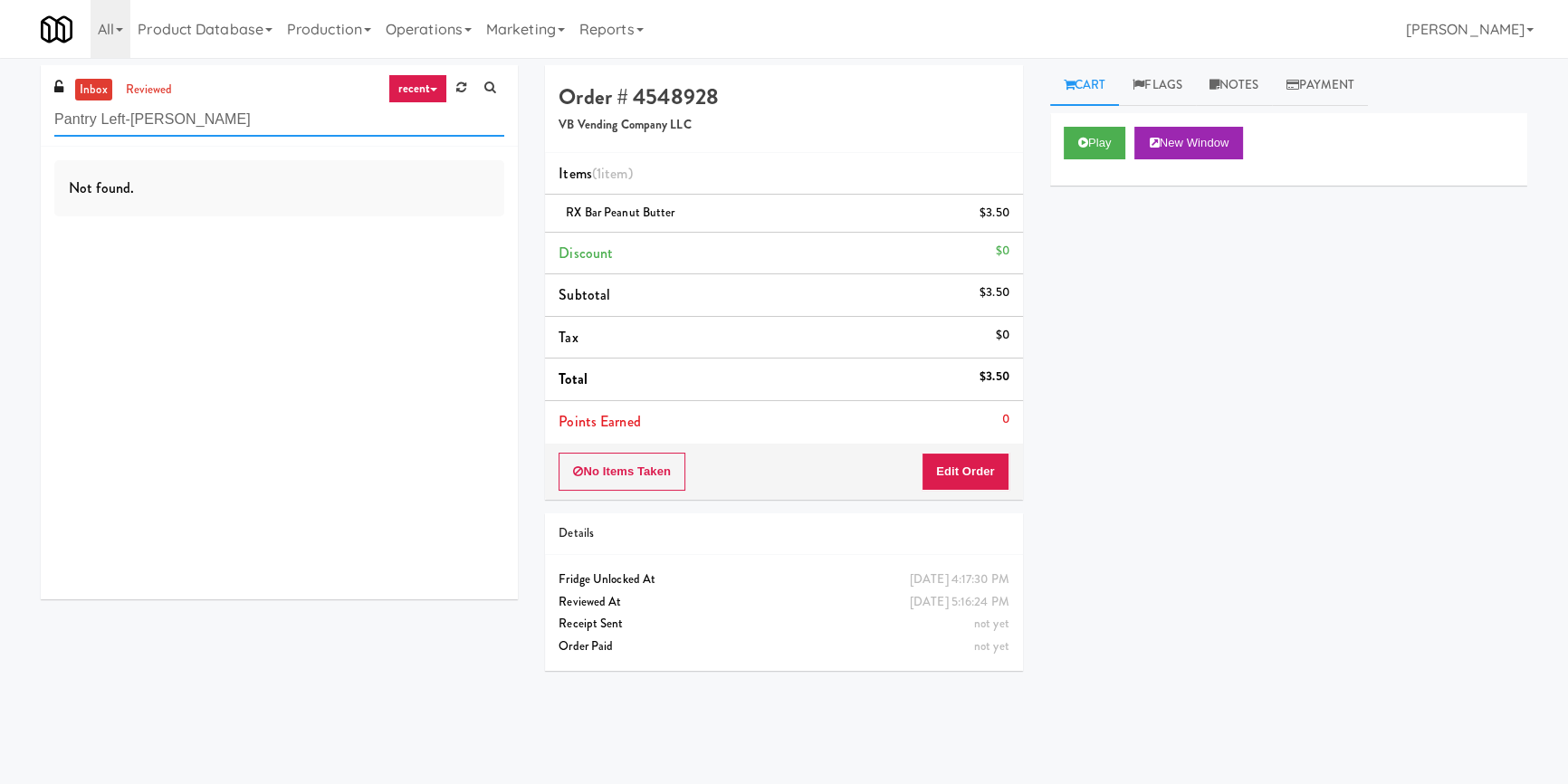
click at [281, 107] on input "Pantry Left-[PERSON_NAME]" at bounding box center [279, 120] width 450 height 33
paste input "Ellicott House - Pantry"
click at [281, 107] on input "Ellicott House - Pantry" at bounding box center [279, 120] width 450 height 33
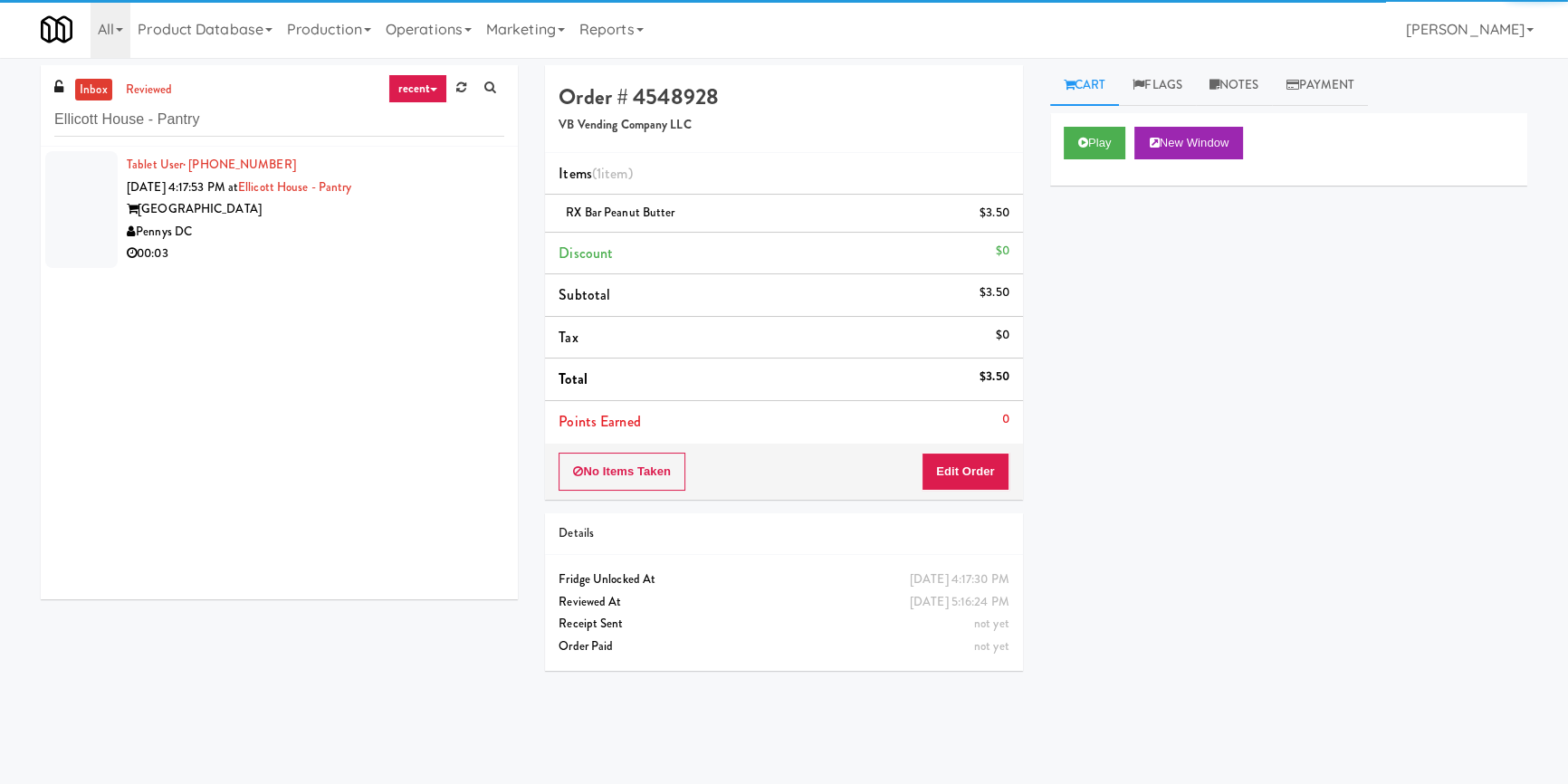
click at [418, 230] on div "Pennys DC" at bounding box center [315, 232] width 377 height 22
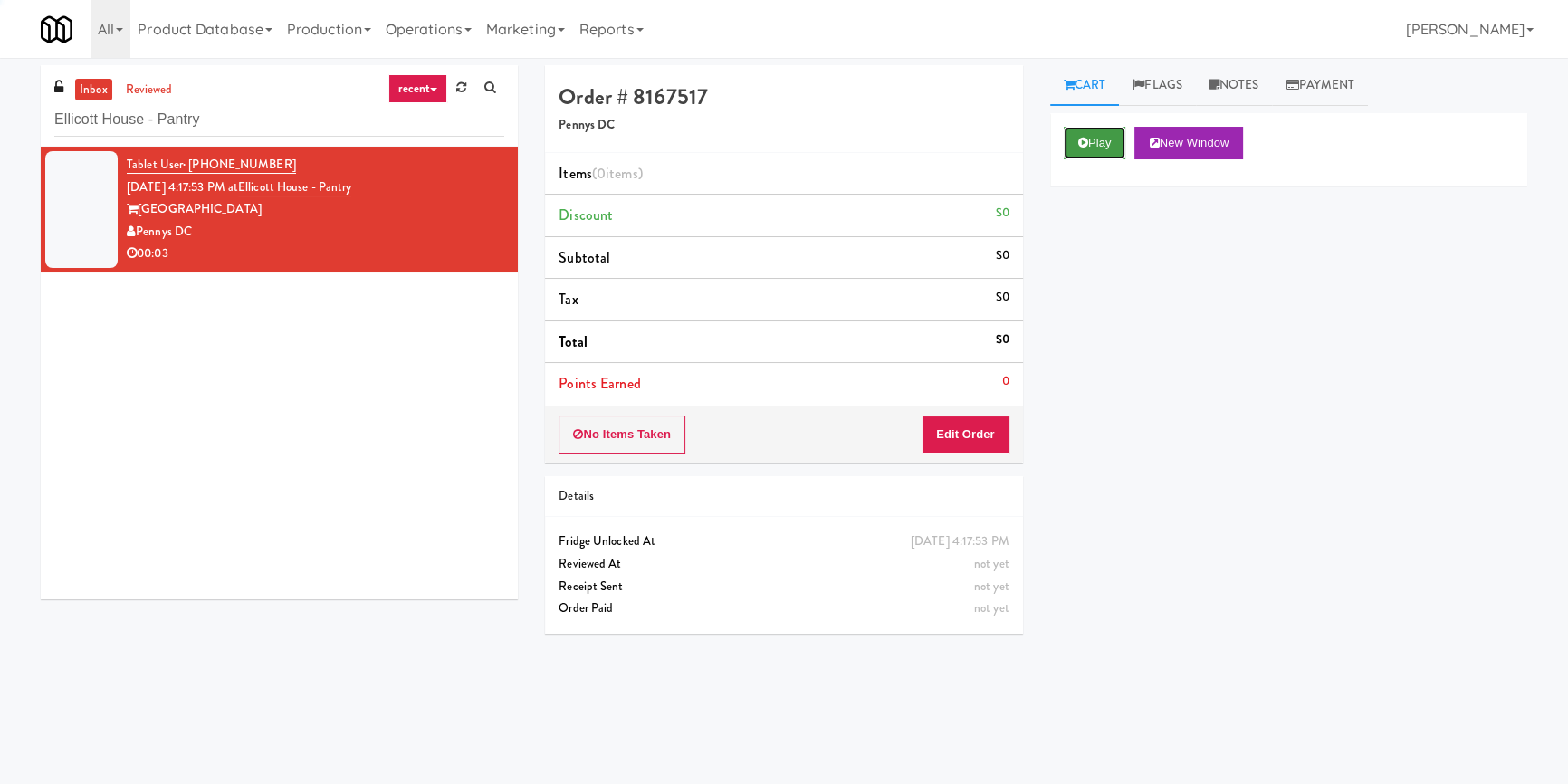
click at [1111, 135] on button "Play" at bounding box center [1094, 142] width 62 height 33
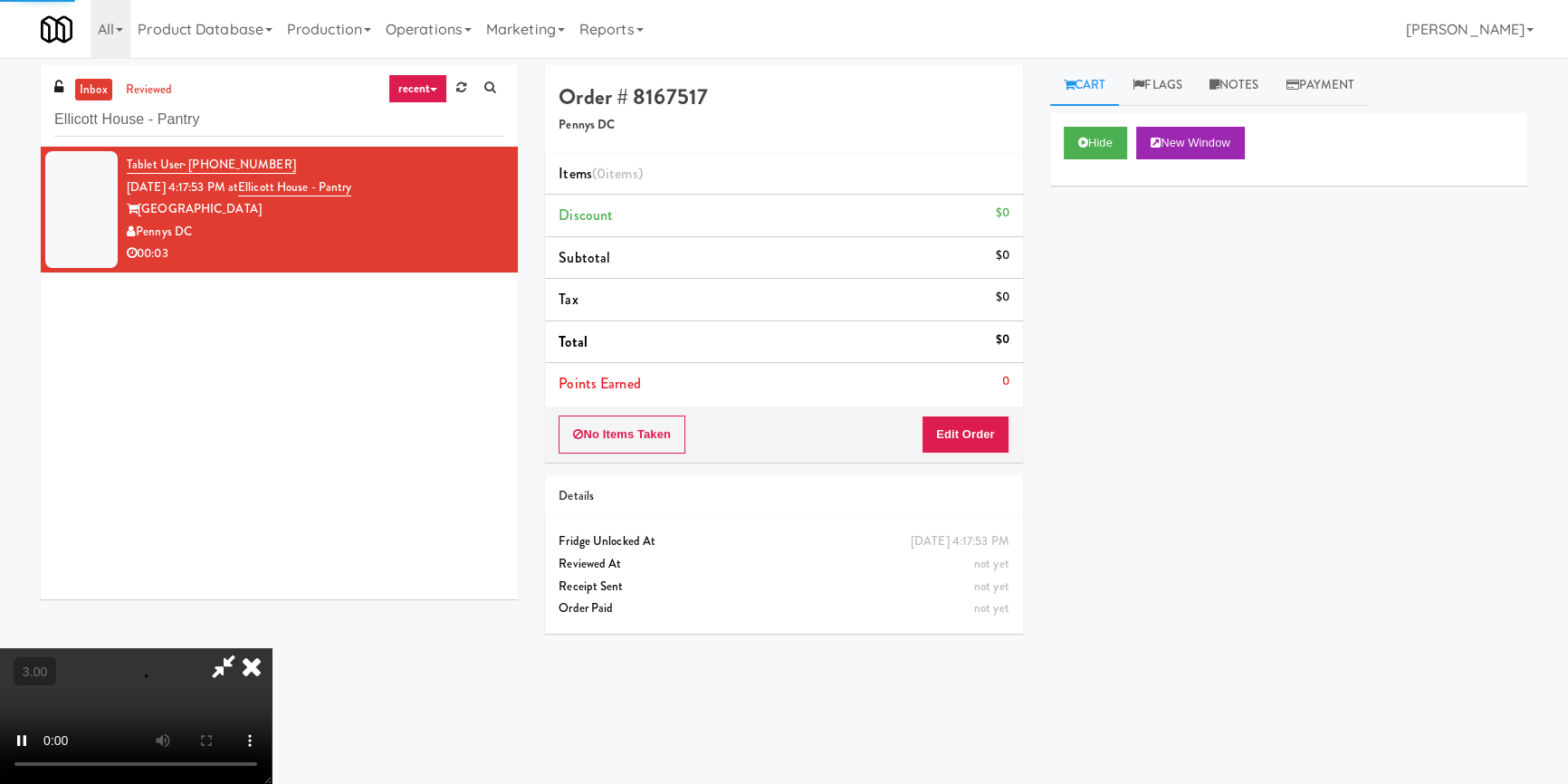
click at [1119, 291] on div "Hide New Window Primary Flag Clear Flag if unable to determine what was taken o…" at bounding box center [1288, 452] width 477 height 679
click at [271, 647] on video at bounding box center [136, 715] width 271 height 136
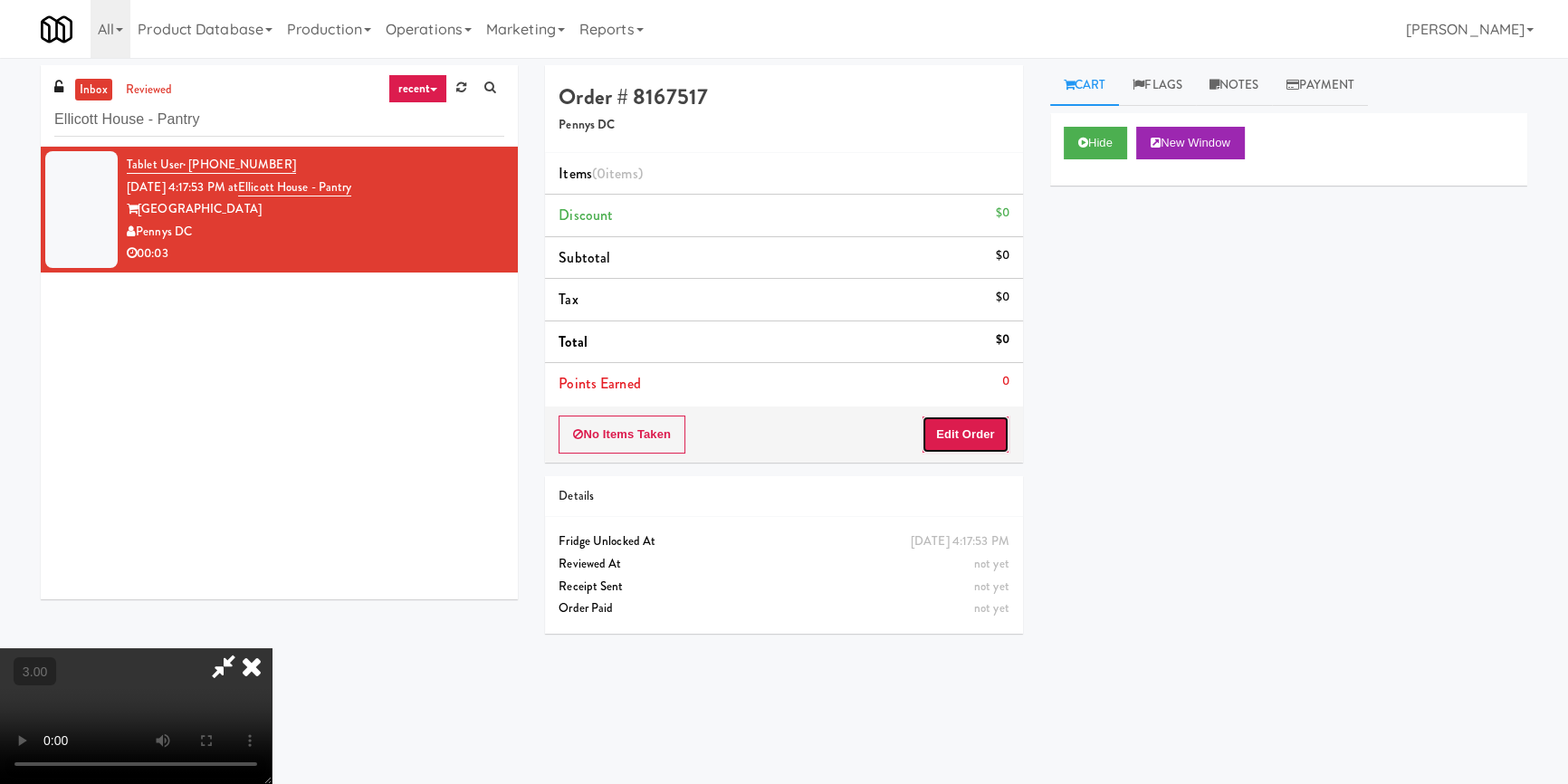
click at [971, 427] on button "Edit Order" at bounding box center [966, 434] width 87 height 38
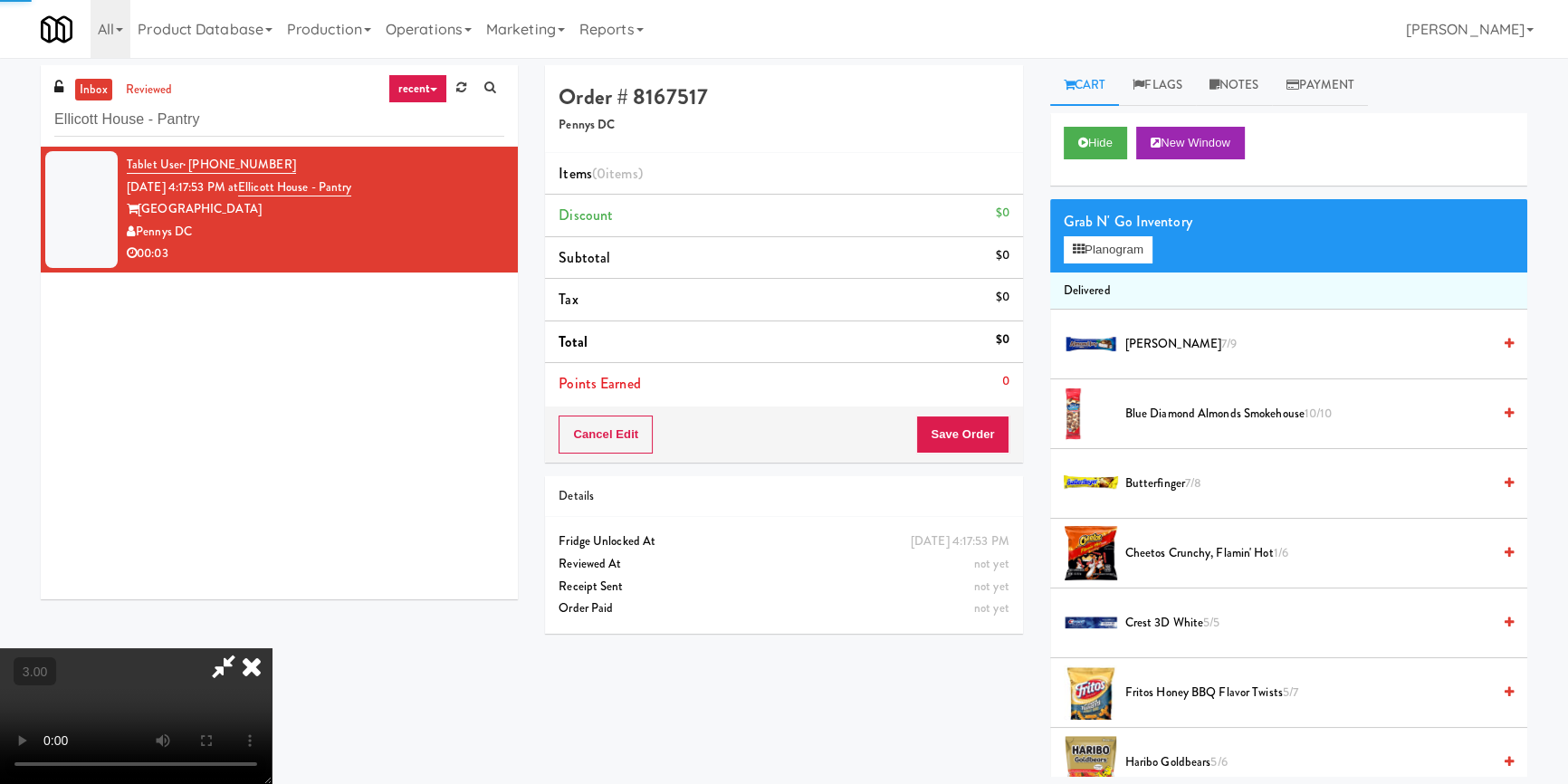
click at [1114, 262] on div "Grab N' Go Inventory Planogram" at bounding box center [1288, 235] width 477 height 73
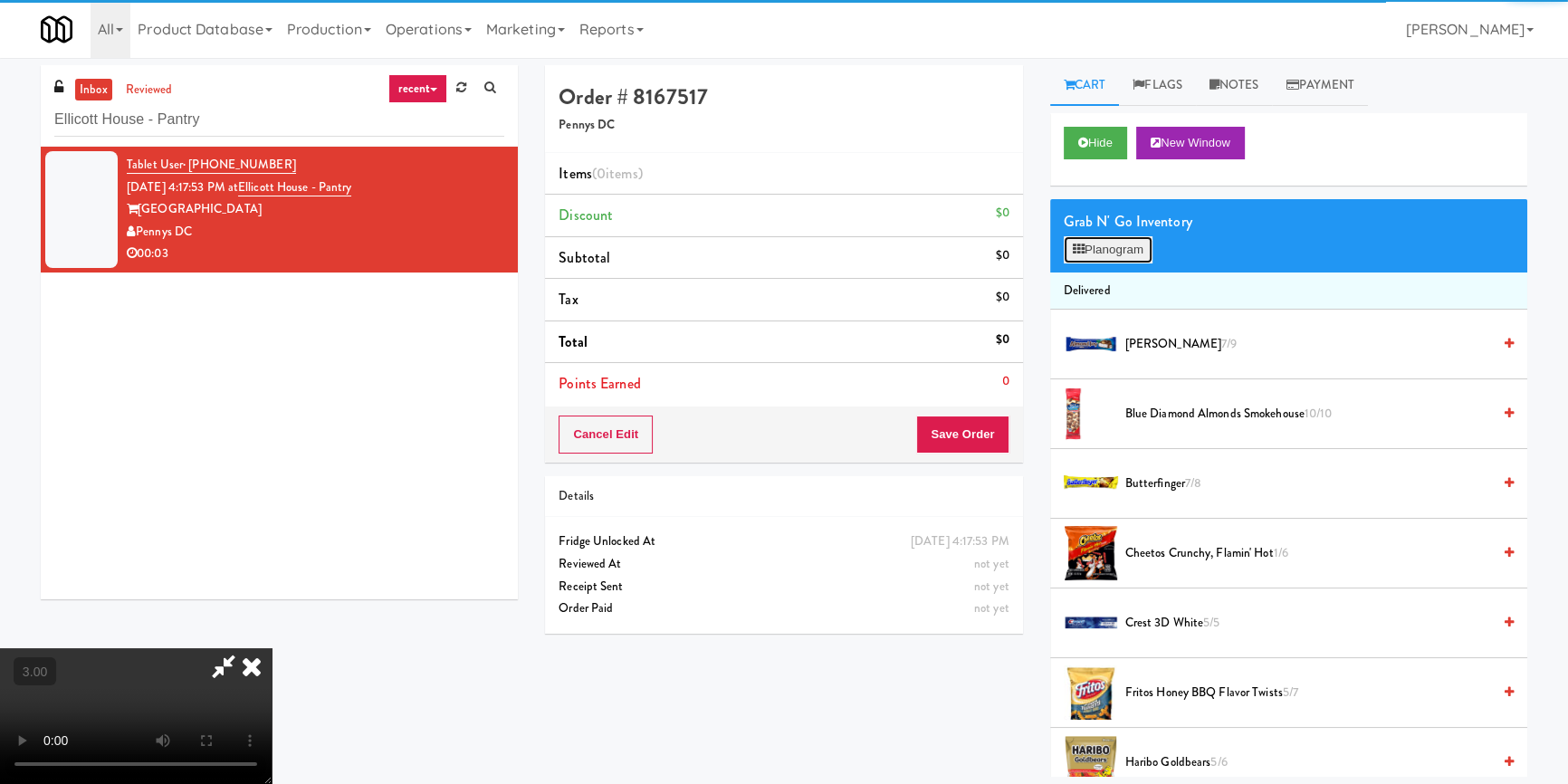
click at [1118, 252] on button "Planogram" at bounding box center [1107, 249] width 88 height 27
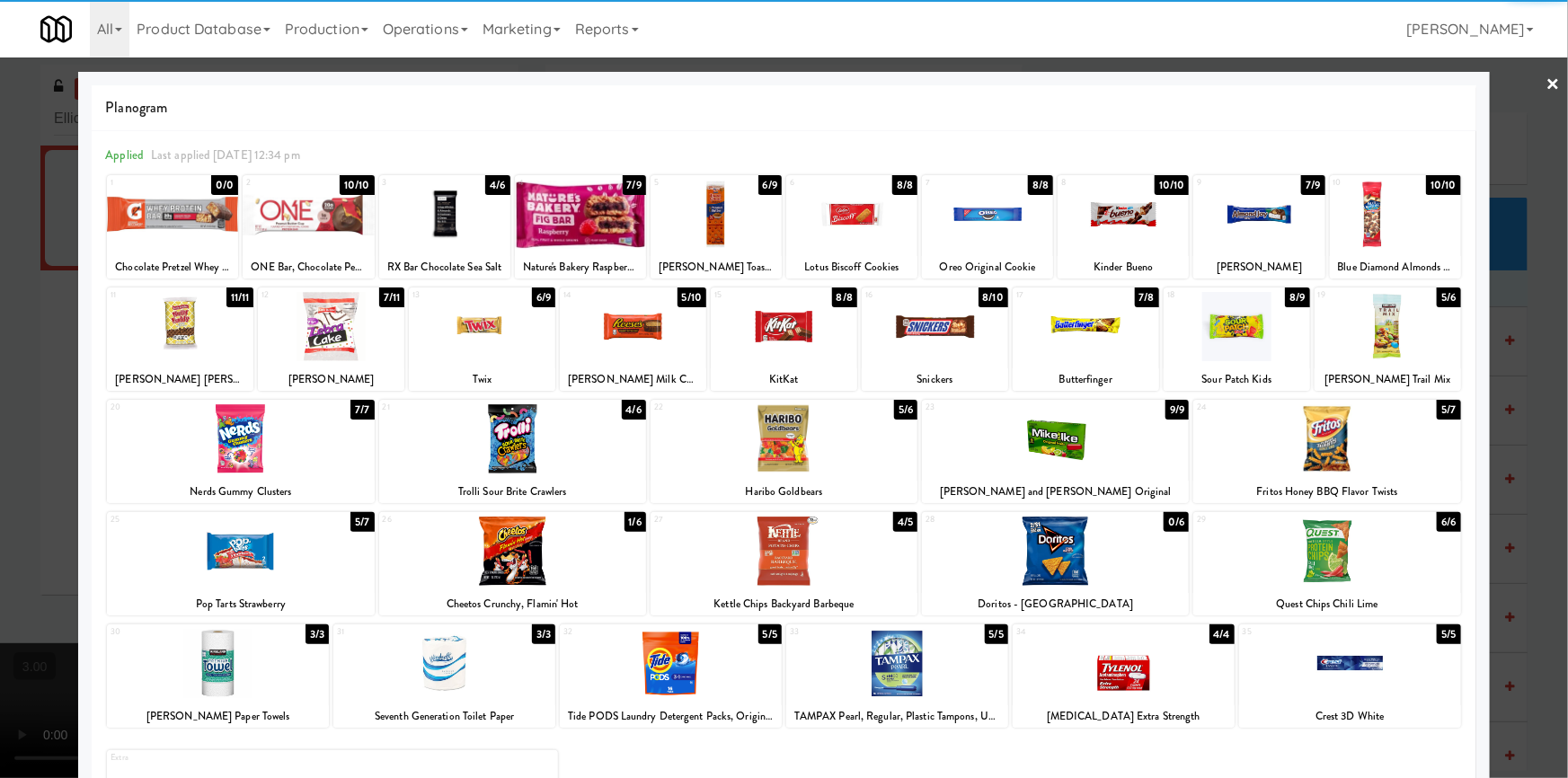
click at [775, 560] on div at bounding box center [783, 550] width 267 height 69
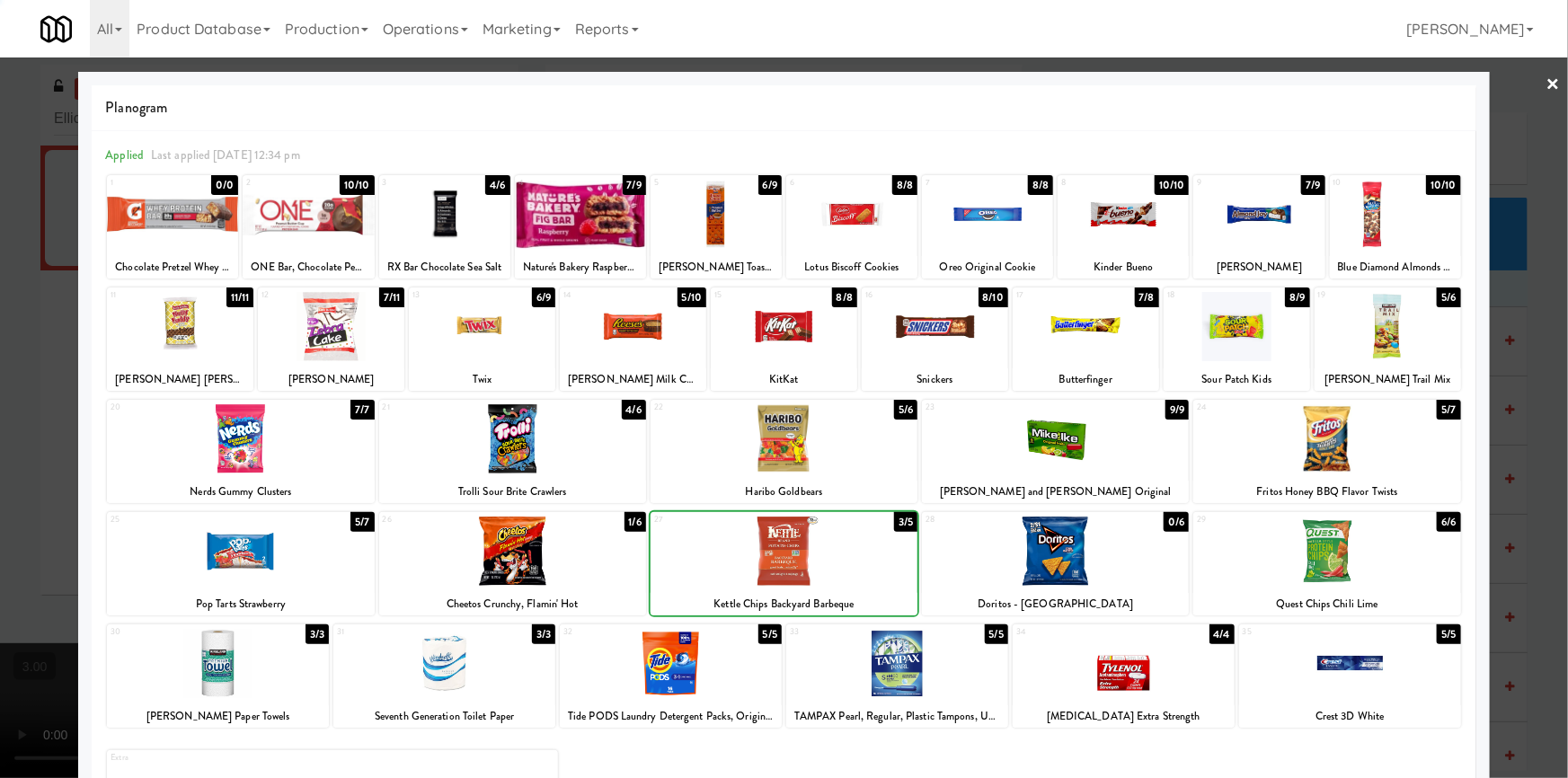
click at [0, 431] on div at bounding box center [784, 389] width 1568 height 778
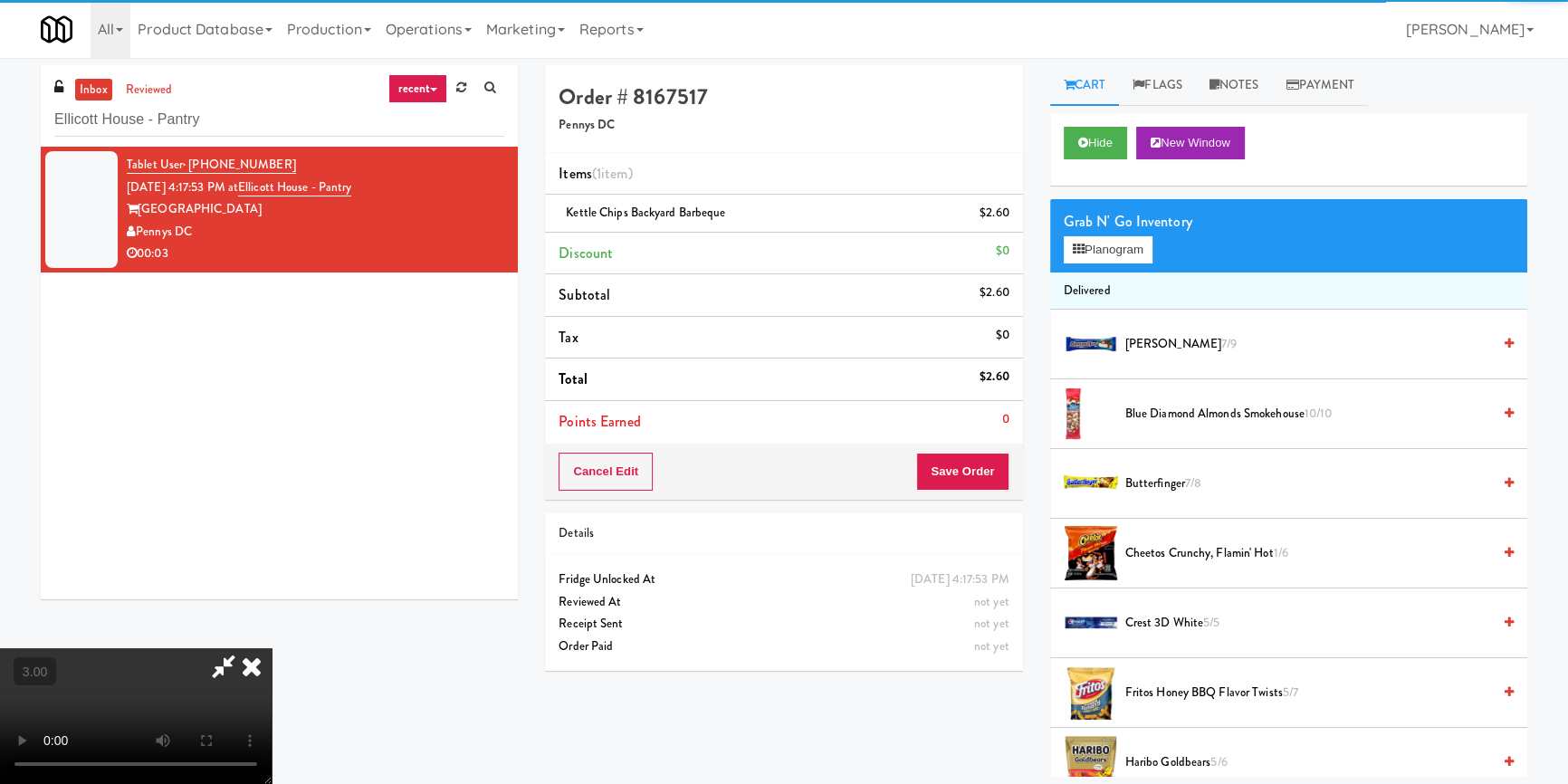
drag, startPoint x: 526, startPoint y: 460, endPoint x: 548, endPoint y: 464, distance: 22.4
click at [271, 647] on video at bounding box center [136, 715] width 271 height 136
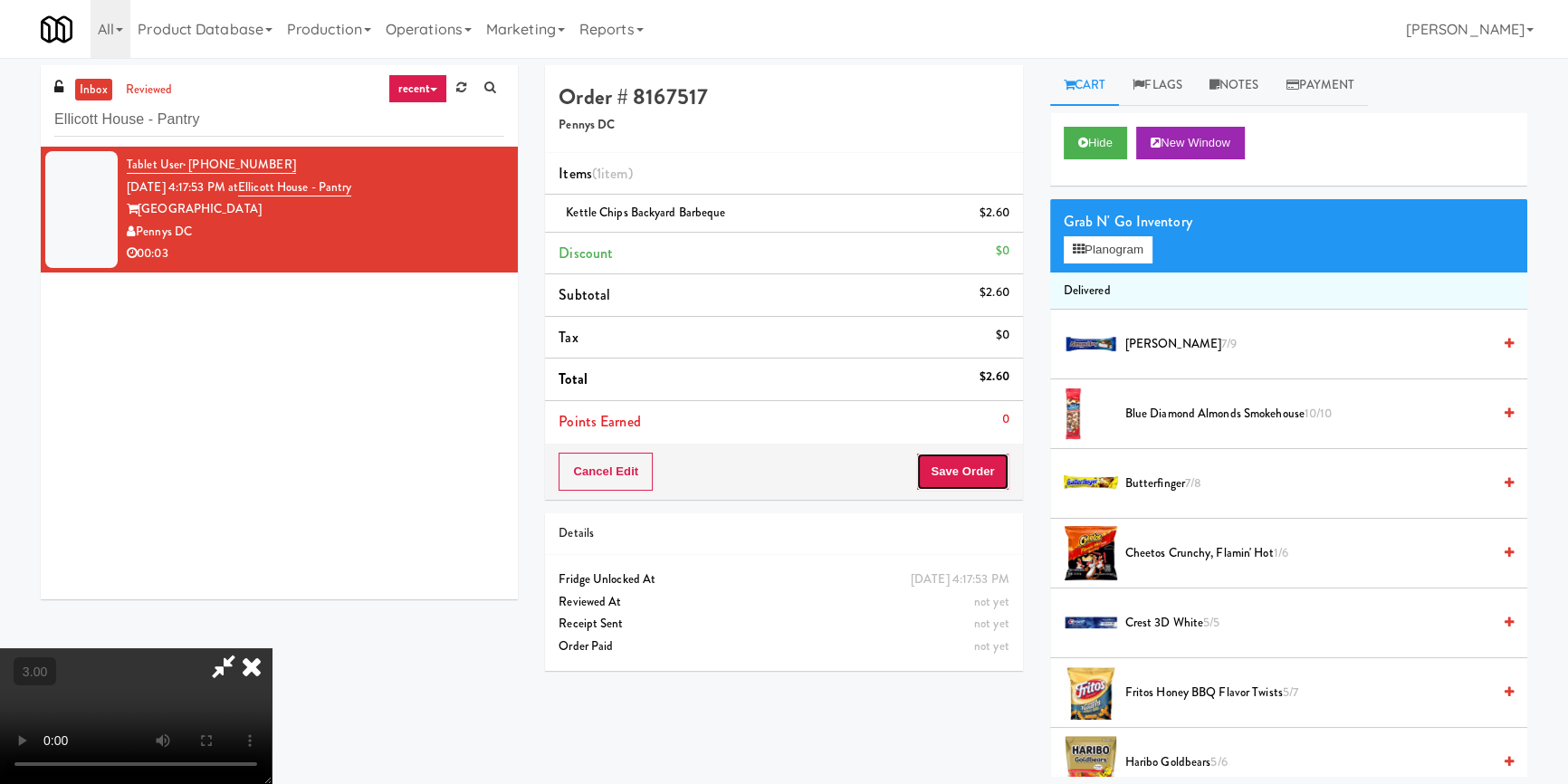
click at [961, 464] on button "Save Order" at bounding box center [962, 471] width 92 height 38
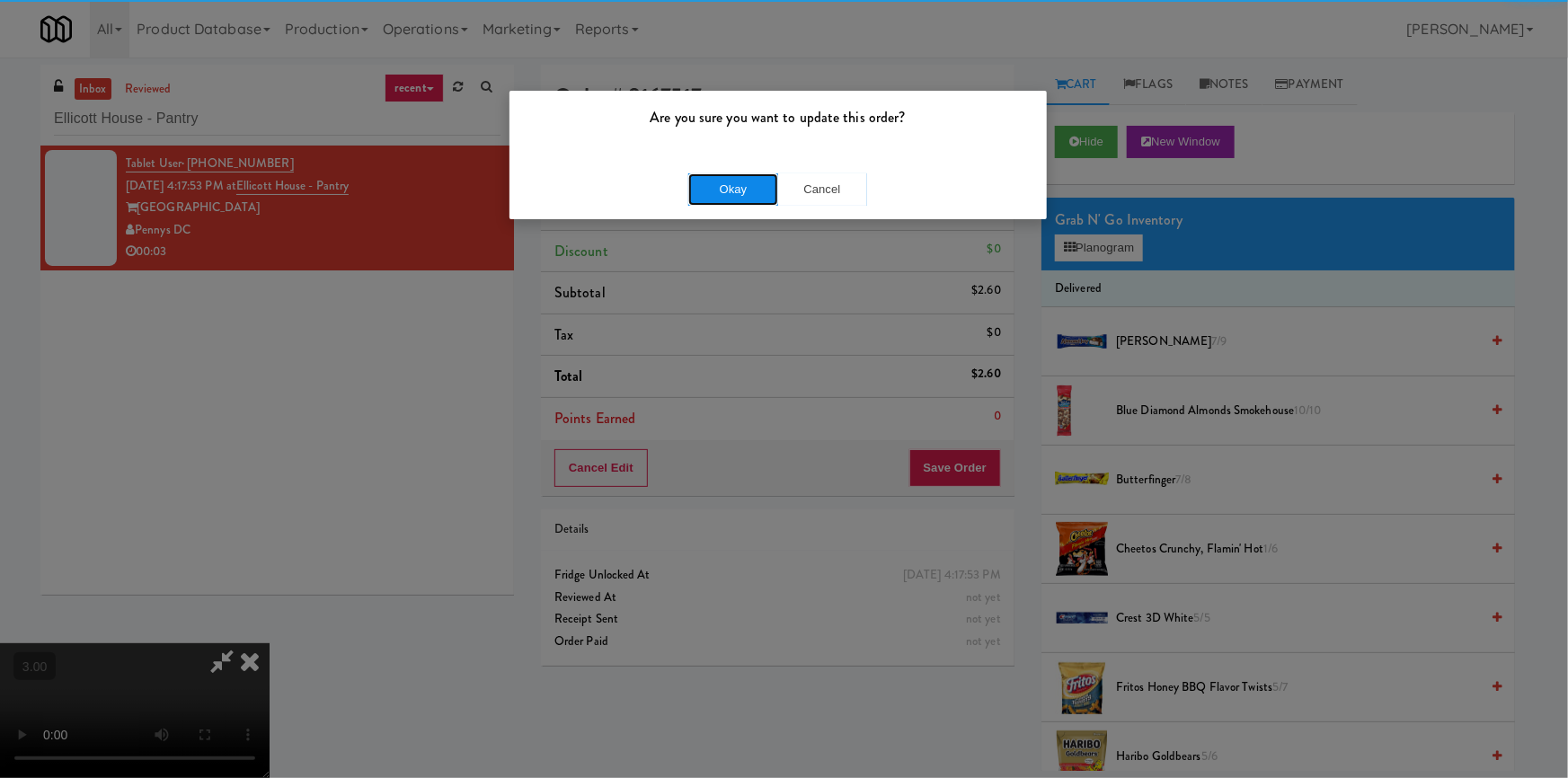
click at [744, 189] on button "Okay" at bounding box center [732, 189] width 89 height 32
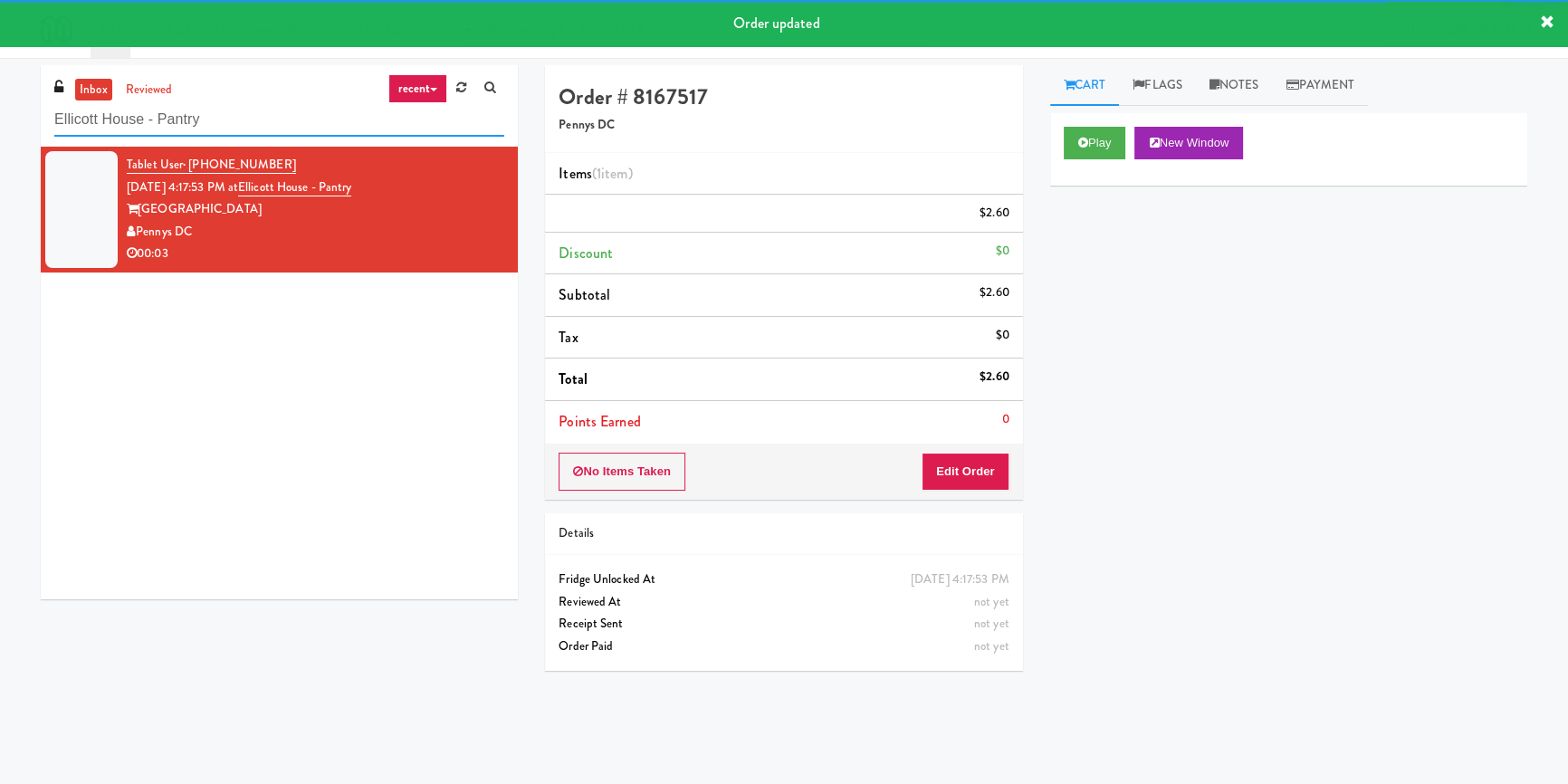
click at [271, 125] on input "Ellicott House - Pantry" at bounding box center [279, 120] width 450 height 33
click at [271, 124] on input "Ellicott House - Pantry" at bounding box center [279, 120] width 450 height 33
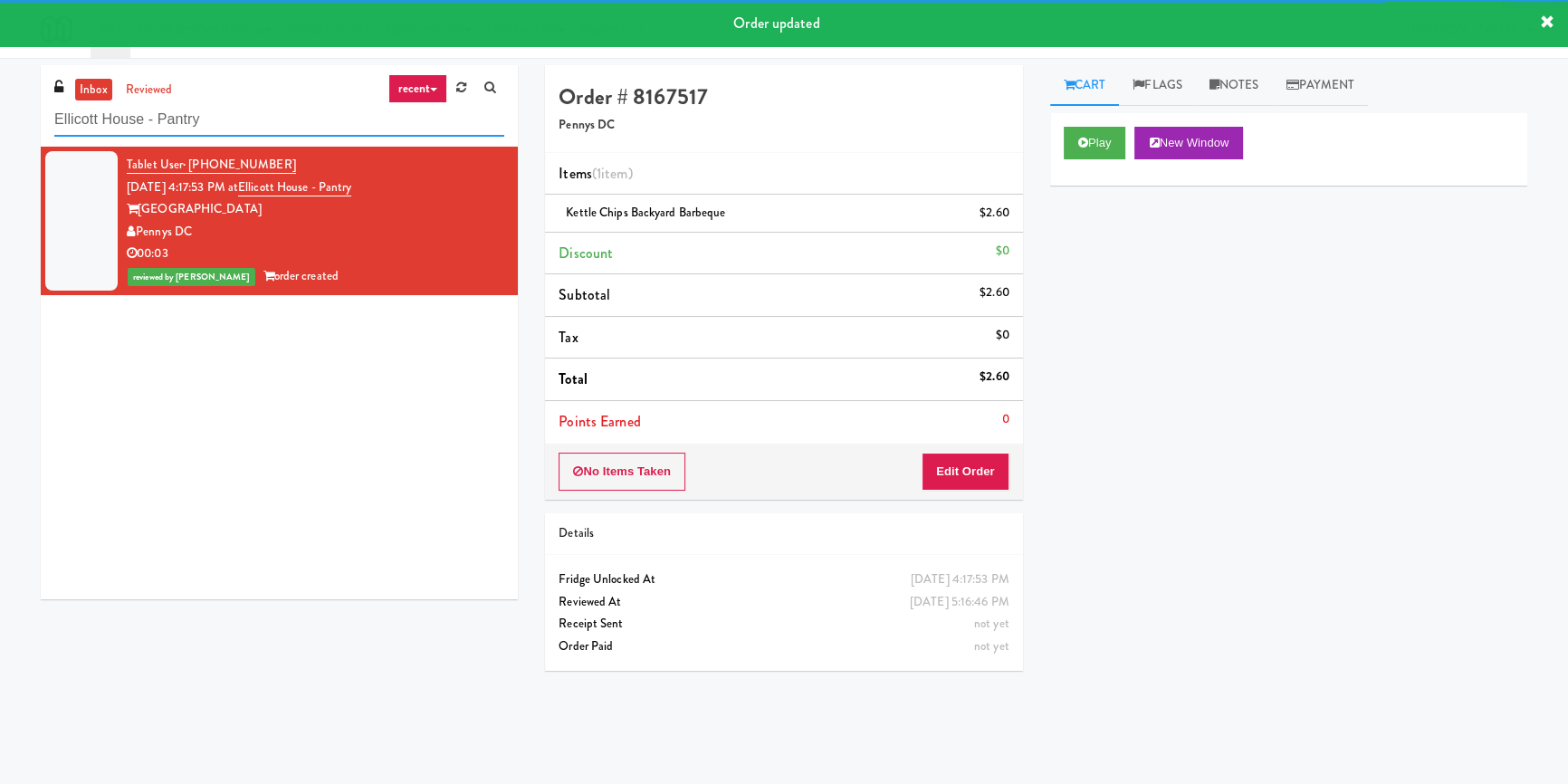
click at [271, 124] on input "Ellicott House - Pantry" at bounding box center [279, 120] width 450 height 33
paste input "The Pointe-Outpost-C1"
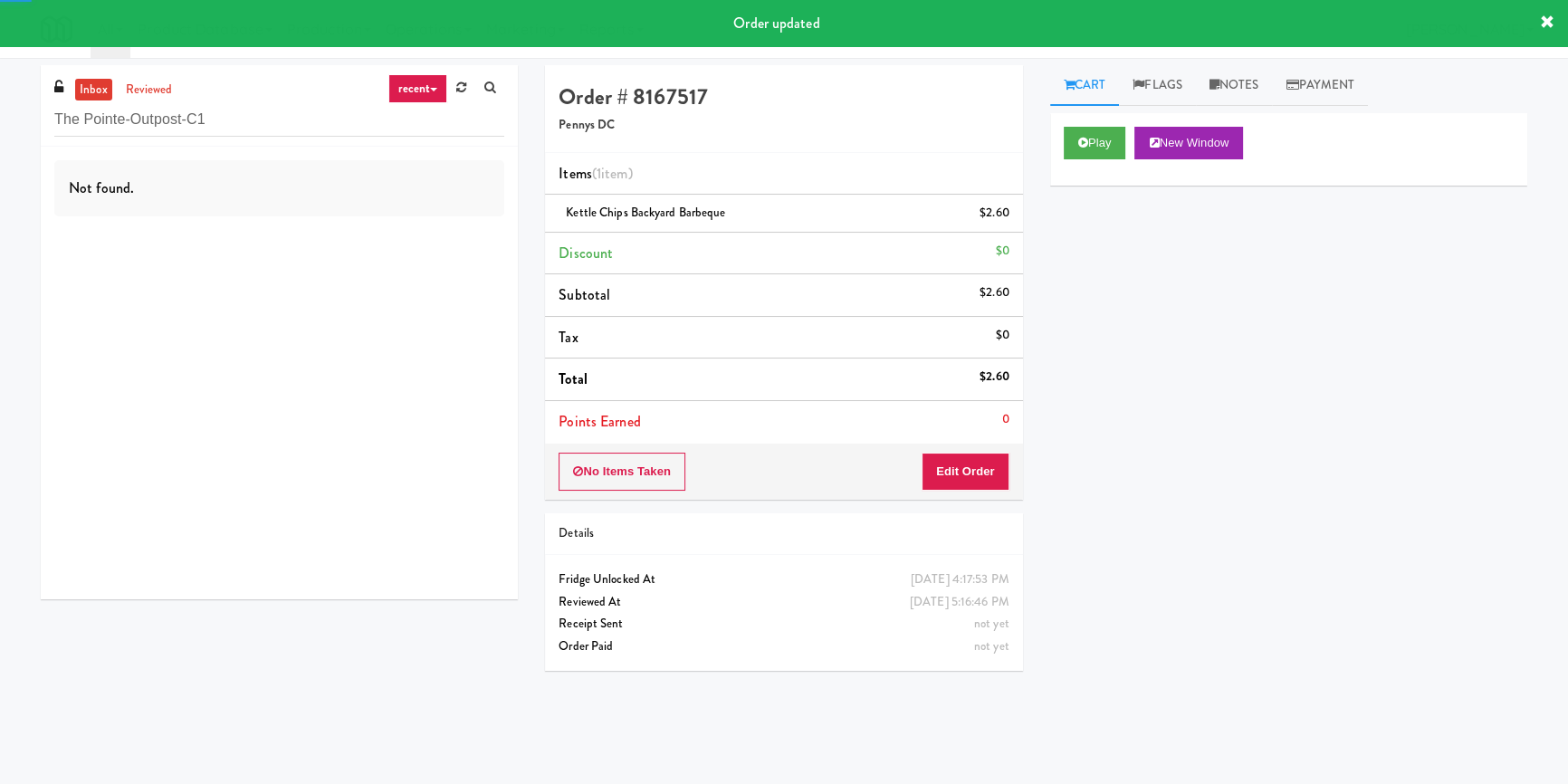
click at [394, 237] on div "Not found." at bounding box center [279, 372] width 477 height 452
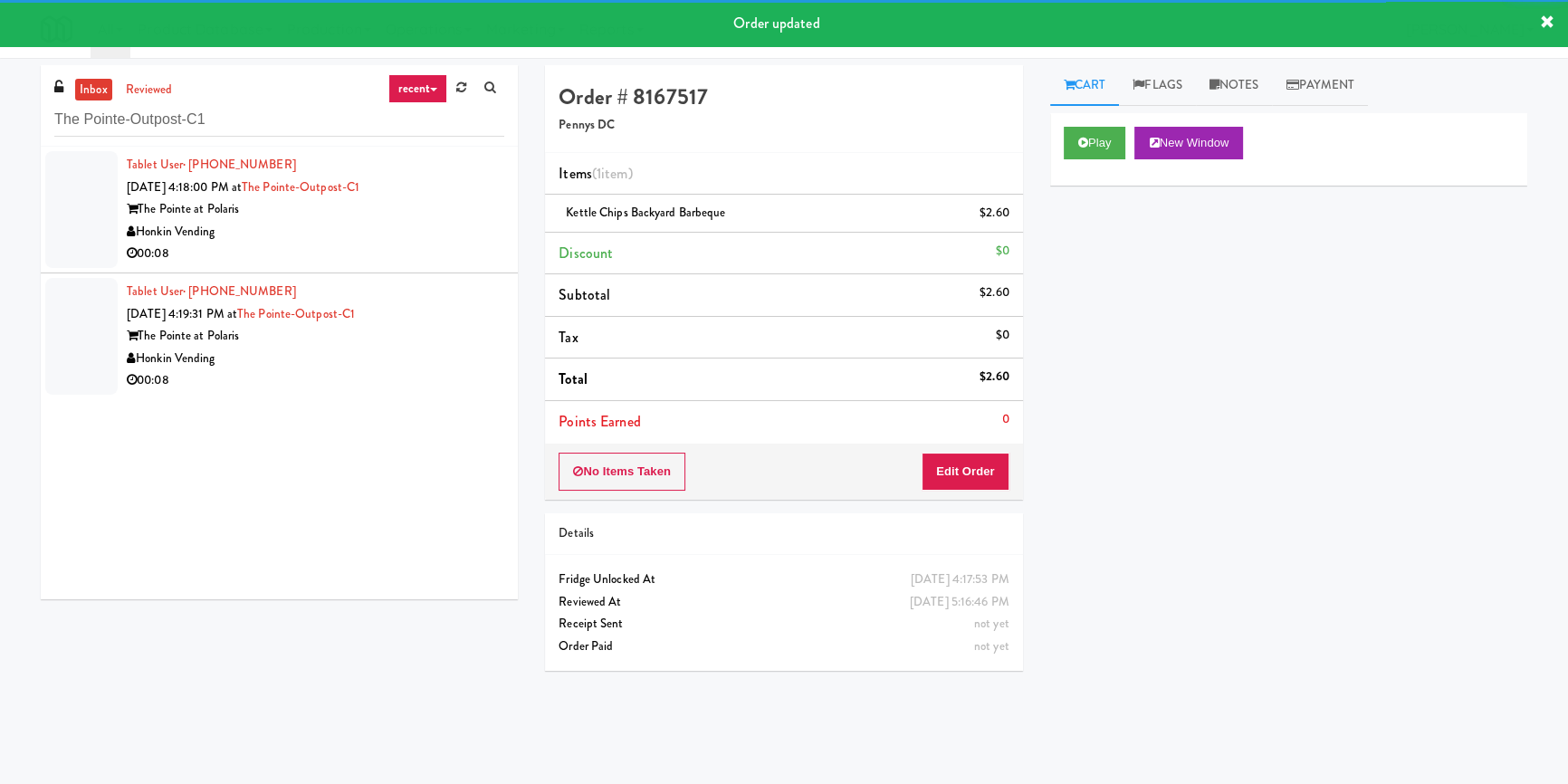
click at [407, 241] on div "Honkin Vending" at bounding box center [315, 232] width 377 height 22
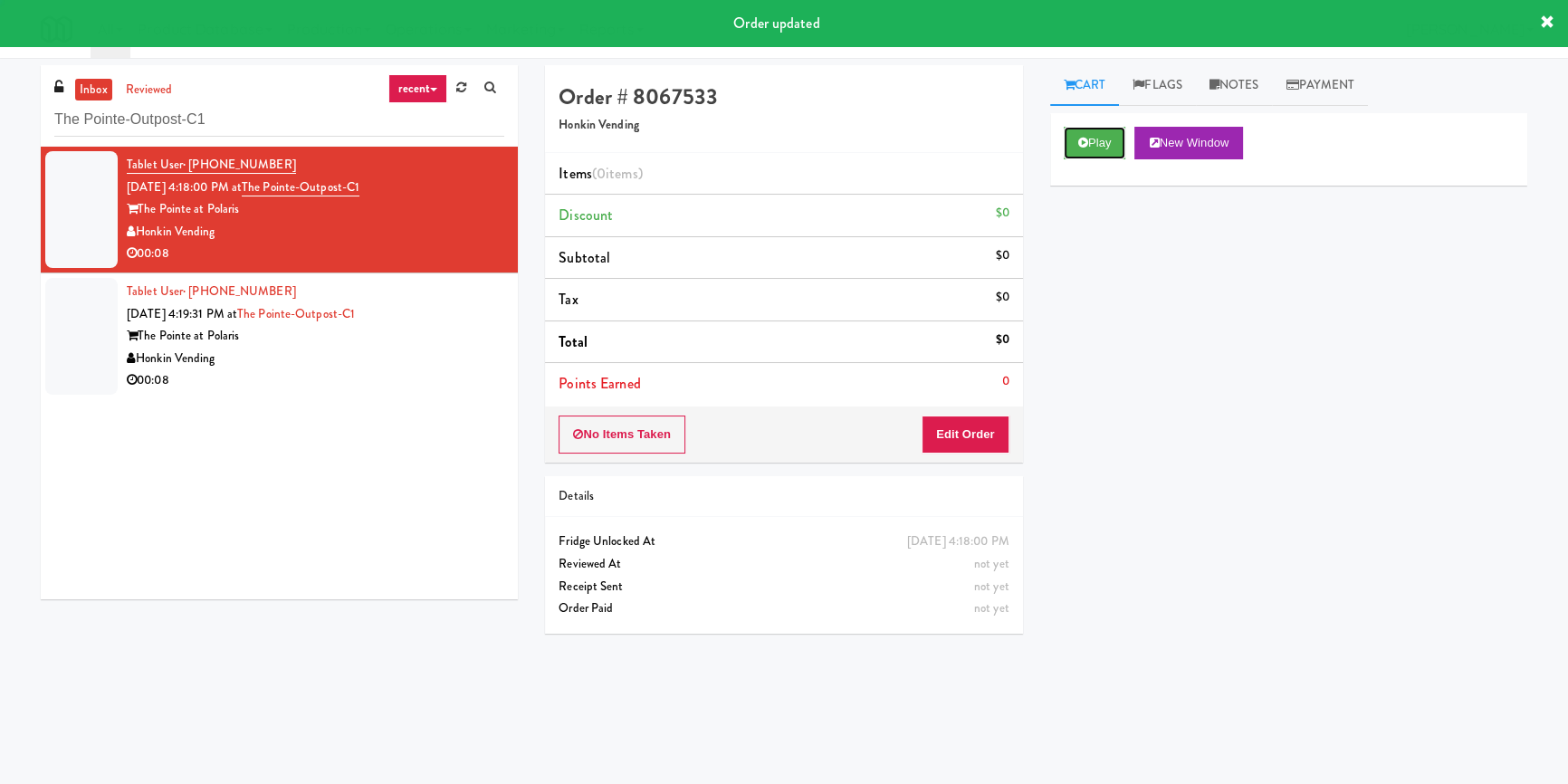
click at [1098, 136] on button "Play" at bounding box center [1094, 142] width 62 height 33
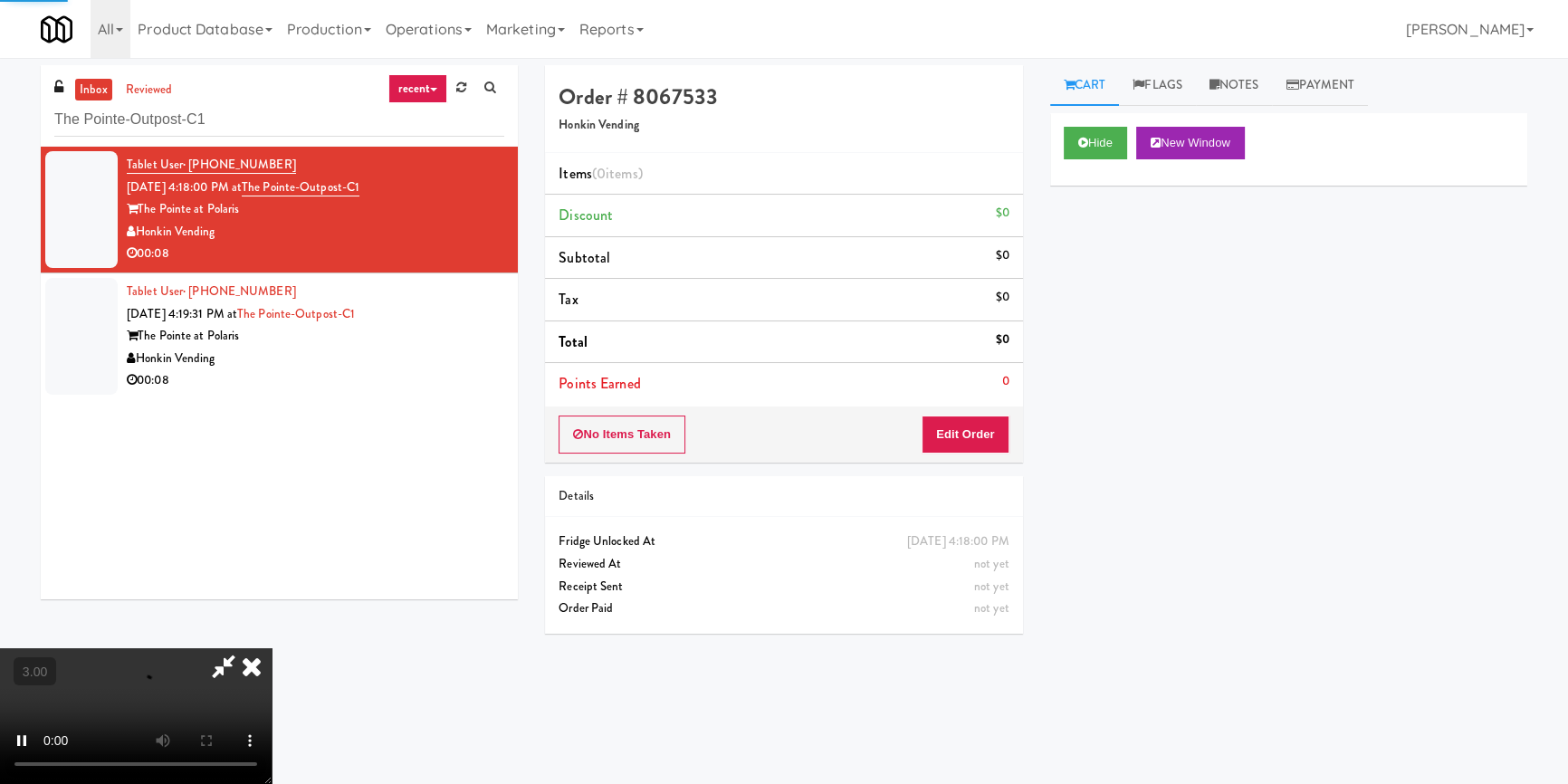
click at [1104, 277] on div "Hide New Window Primary Flag Clear Flag if unable to determine what was taken o…" at bounding box center [1288, 452] width 477 height 679
click at [968, 437] on button "Edit Order" at bounding box center [966, 434] width 87 height 38
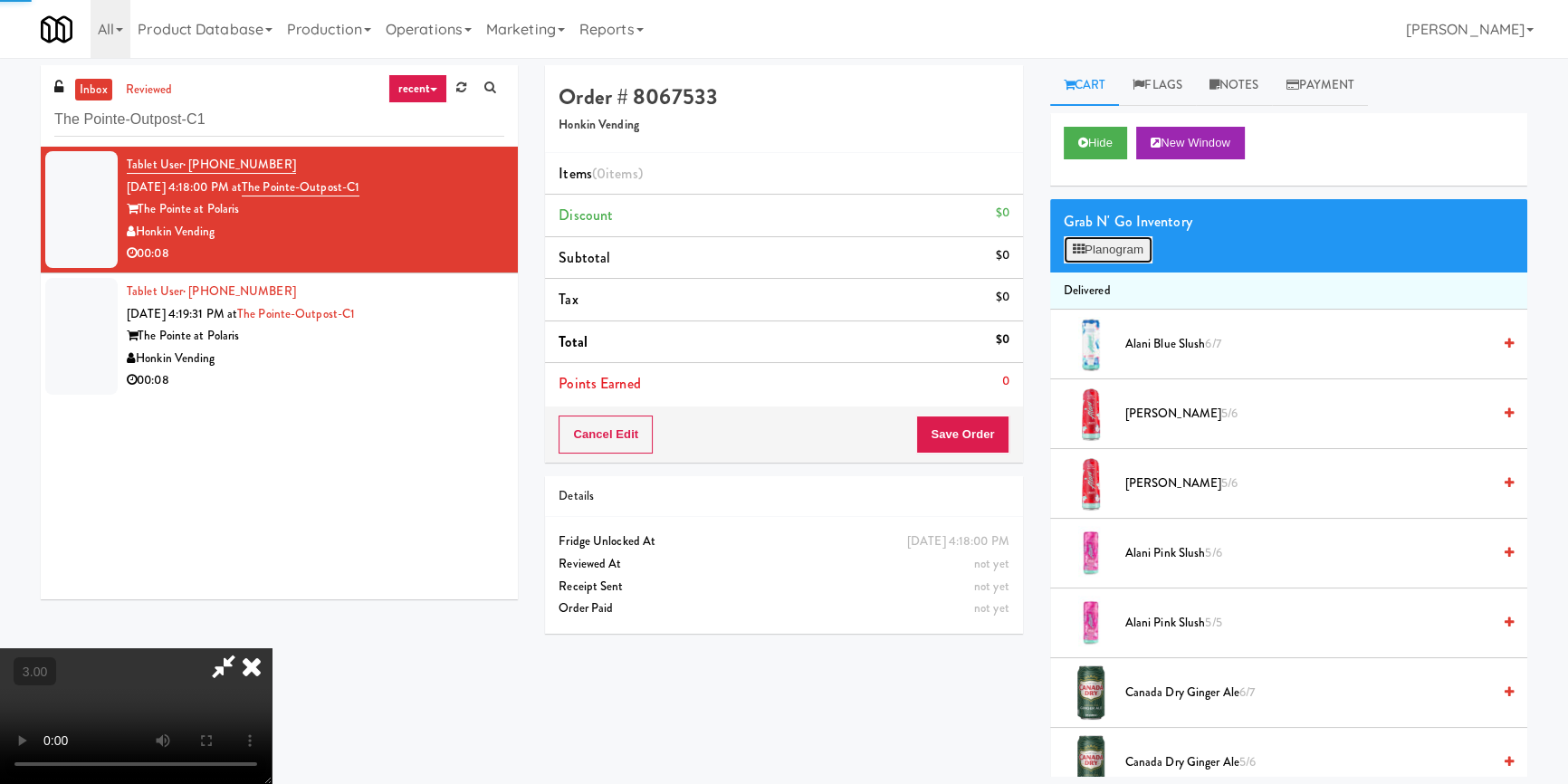
click at [1090, 239] on button "Planogram" at bounding box center [1107, 249] width 88 height 27
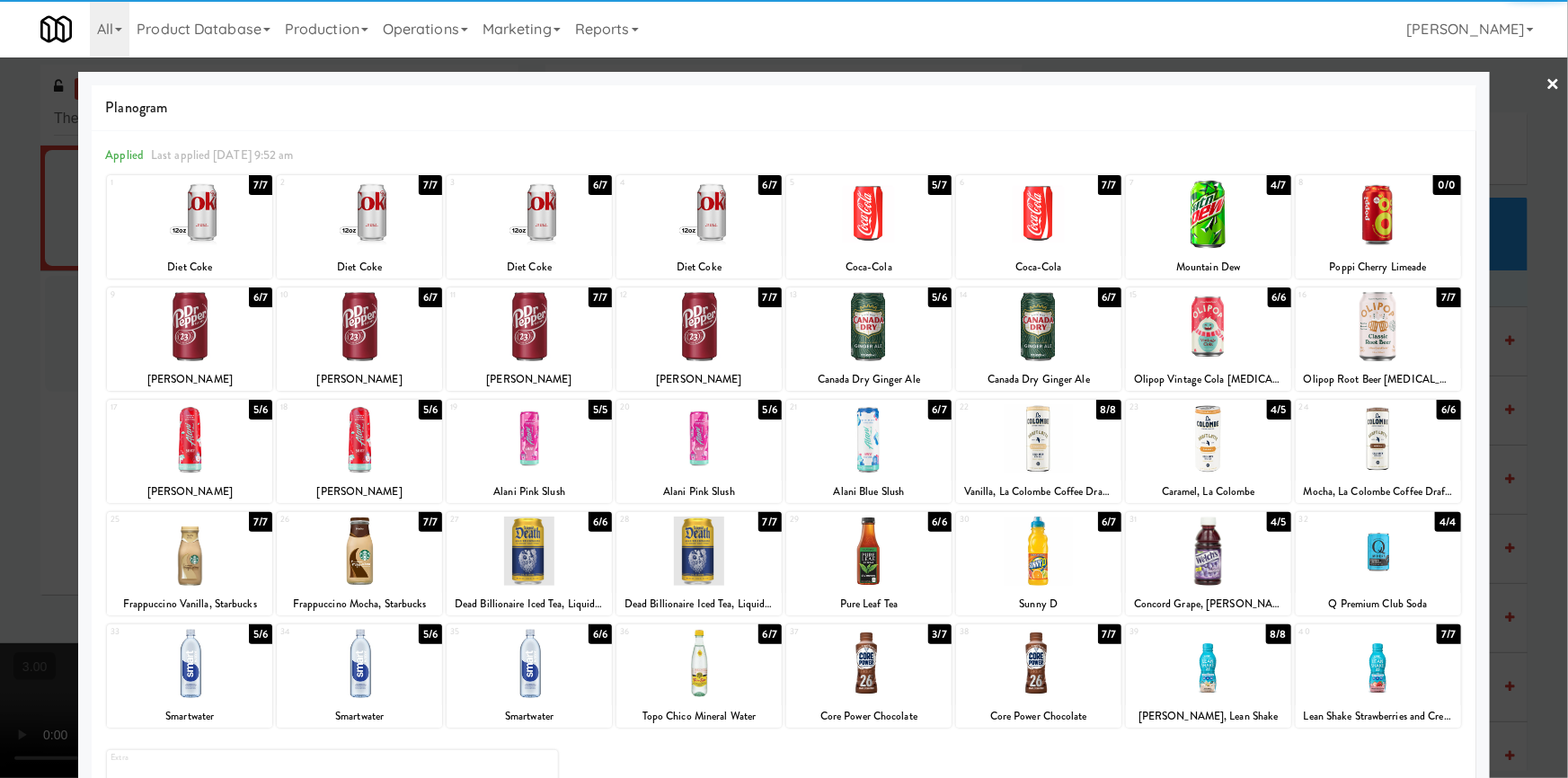
drag, startPoint x: 378, startPoint y: 671, endPoint x: 396, endPoint y: 519, distance: 153.1
click at [378, 670] on div at bounding box center [359, 663] width 165 height 69
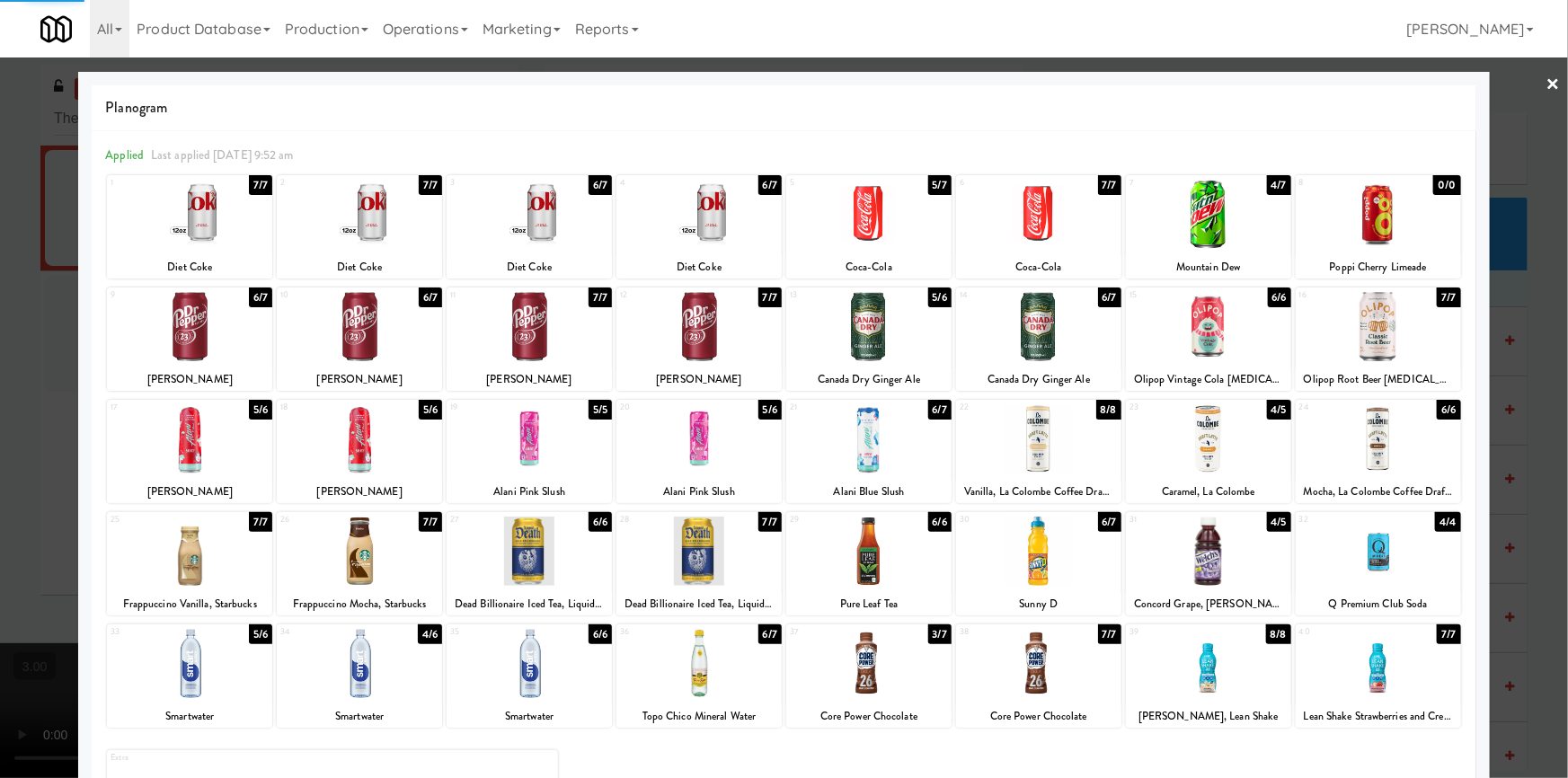
click at [376, 316] on div at bounding box center [359, 326] width 165 height 69
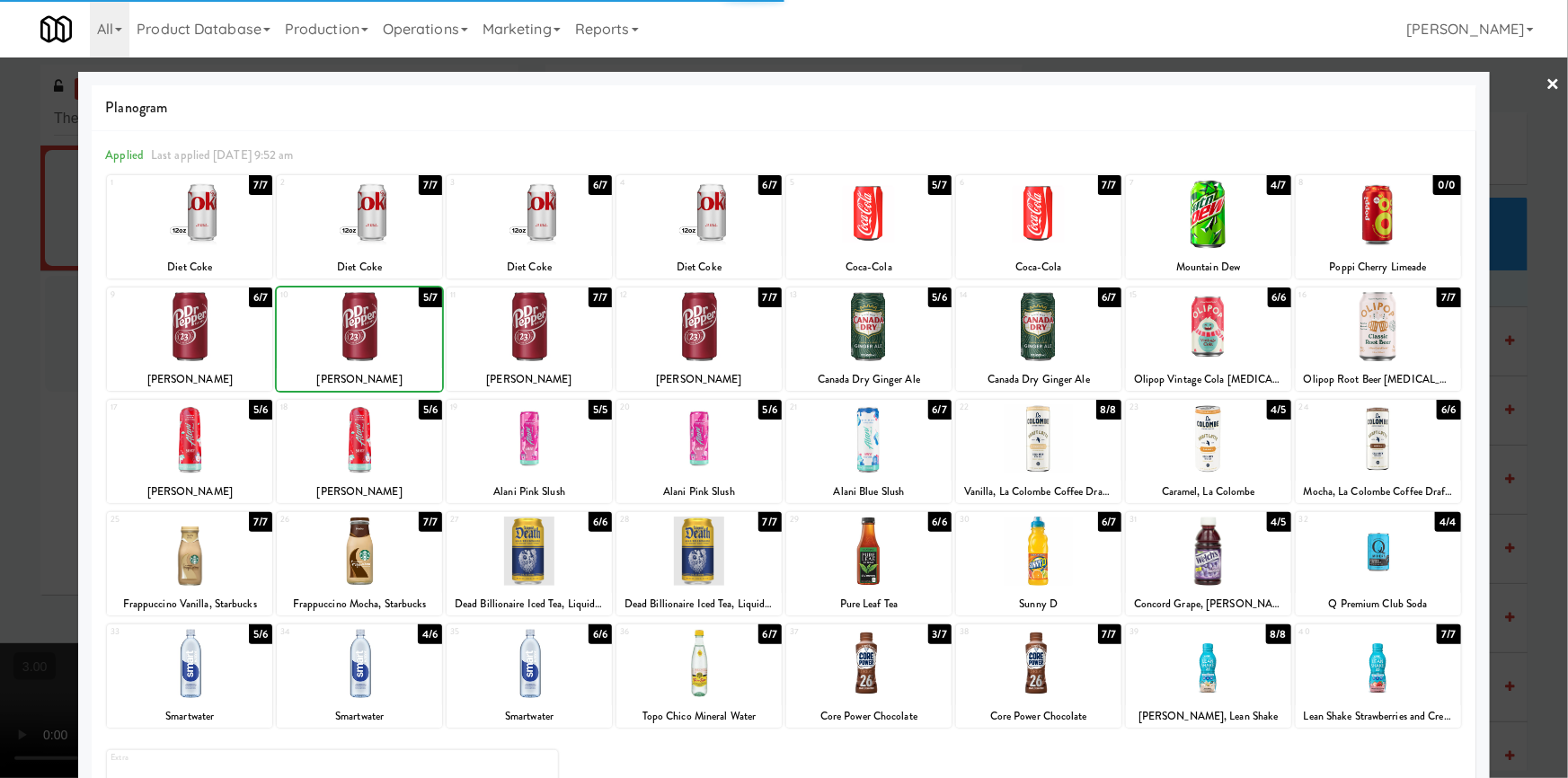
drag, startPoint x: 7, startPoint y: 348, endPoint x: 226, endPoint y: 400, distance: 225.1
click at [9, 349] on div at bounding box center [784, 389] width 1568 height 778
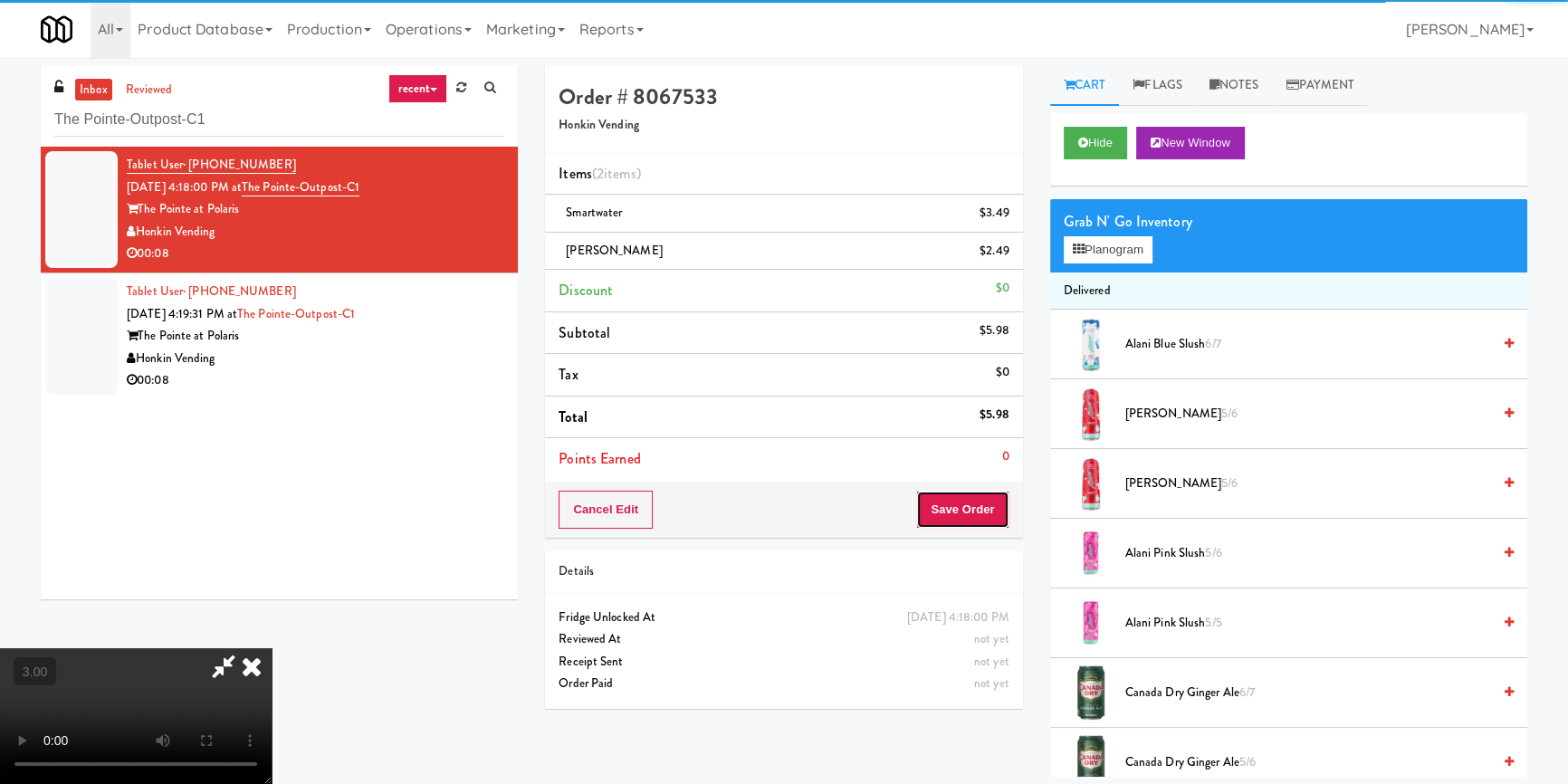
click at [975, 500] on button "Save Order" at bounding box center [962, 509] width 92 height 38
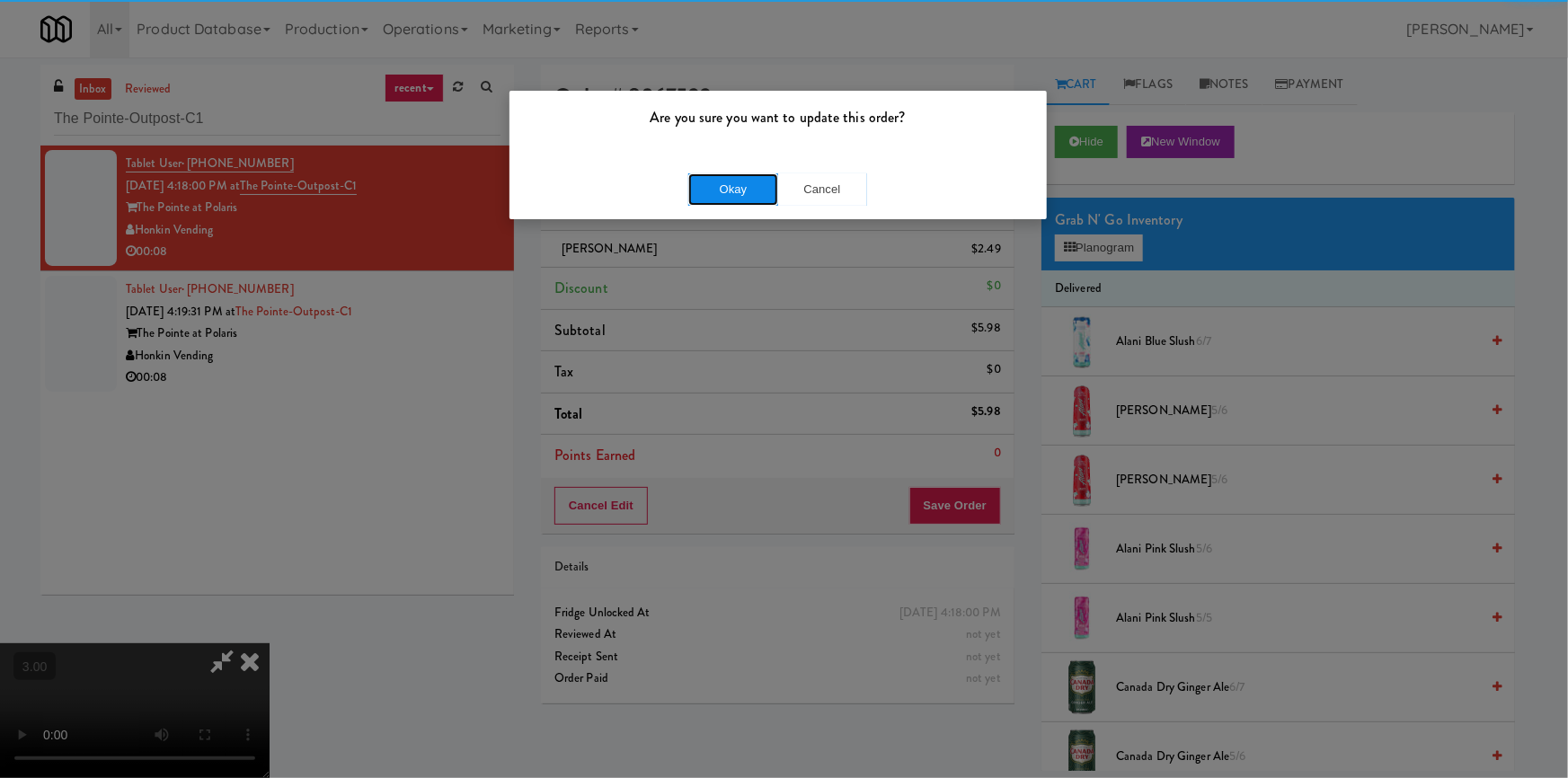
click at [719, 195] on button "Okay" at bounding box center [732, 189] width 89 height 32
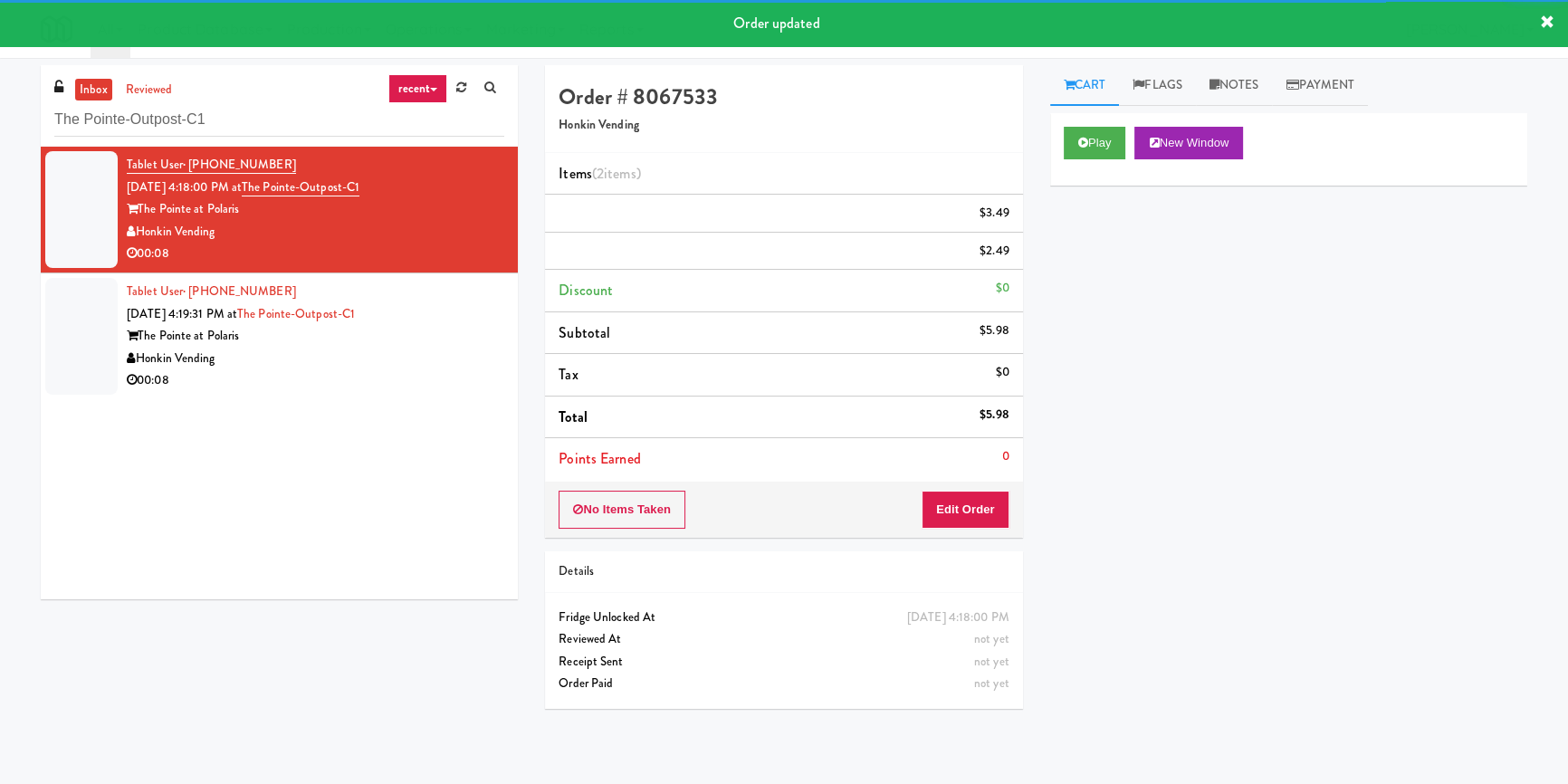
click at [432, 372] on div "00:08" at bounding box center [315, 380] width 377 height 22
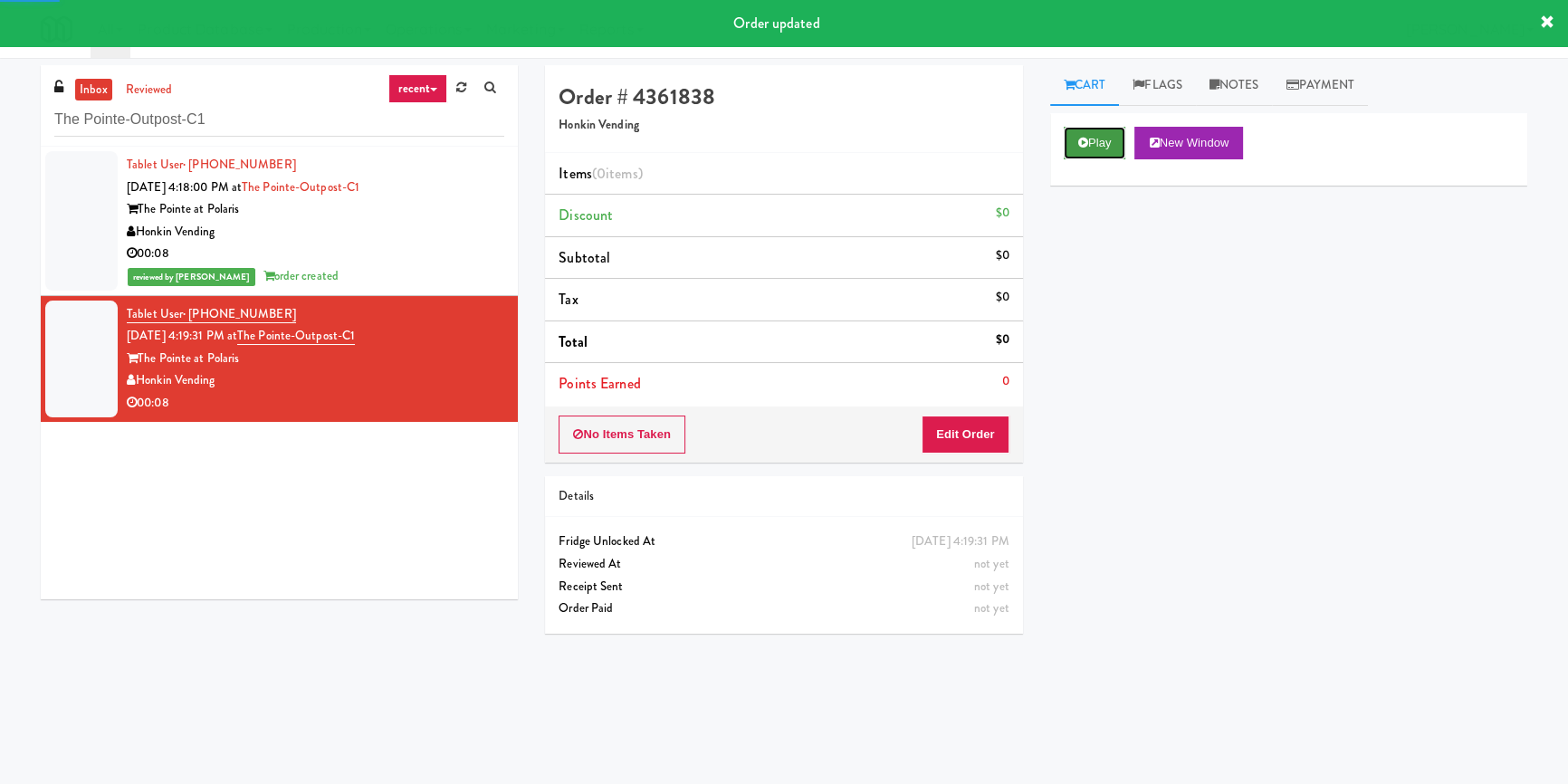
click at [1094, 148] on button "Play" at bounding box center [1094, 142] width 62 height 33
click at [1113, 285] on div "Play New Window Primary Flag Clear Flag if unable to determine what was taken o…" at bounding box center [1288, 452] width 477 height 679
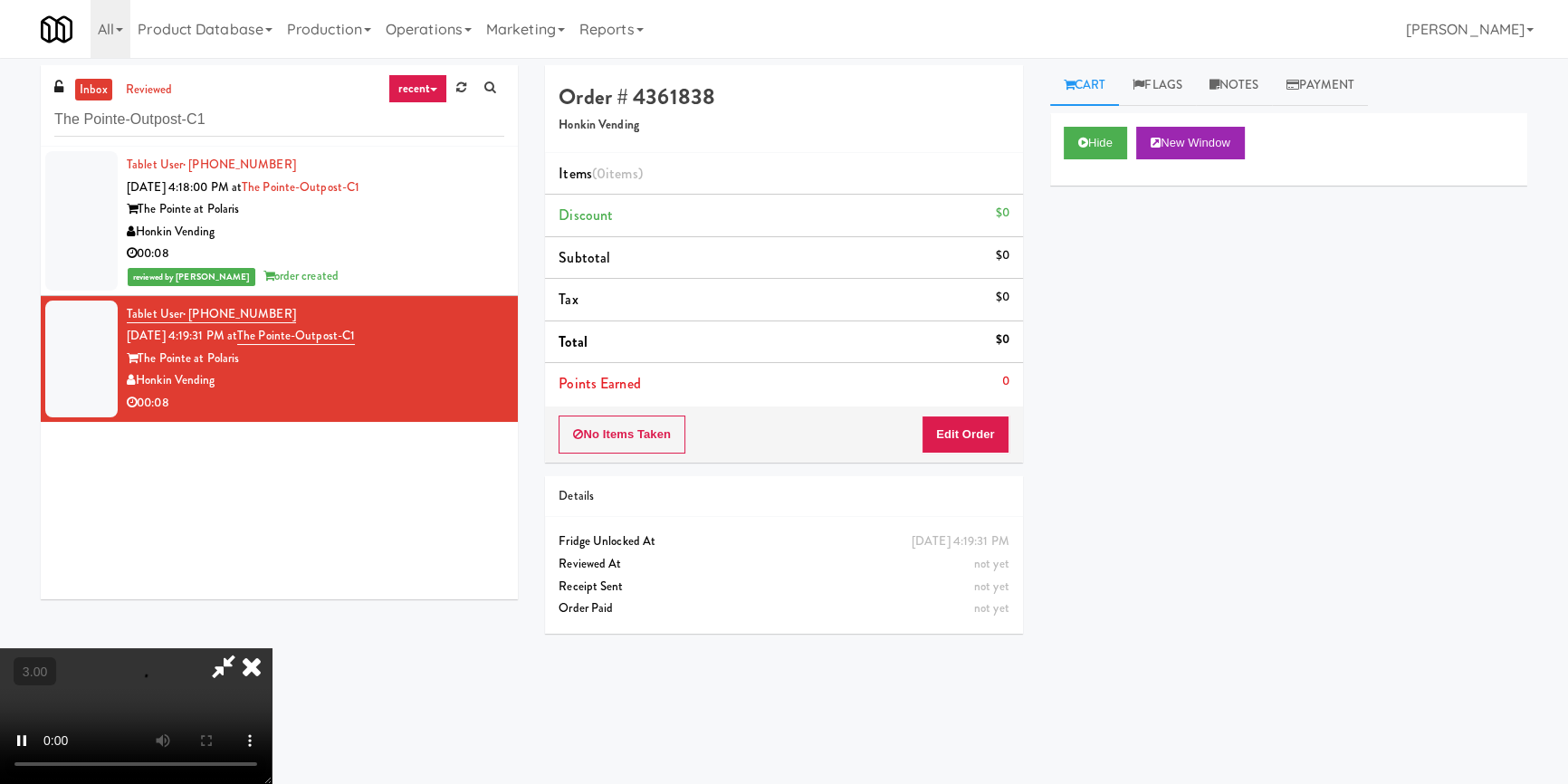
scroll to position [7, 0]
click at [962, 430] on button "Edit Order" at bounding box center [966, 434] width 87 height 38
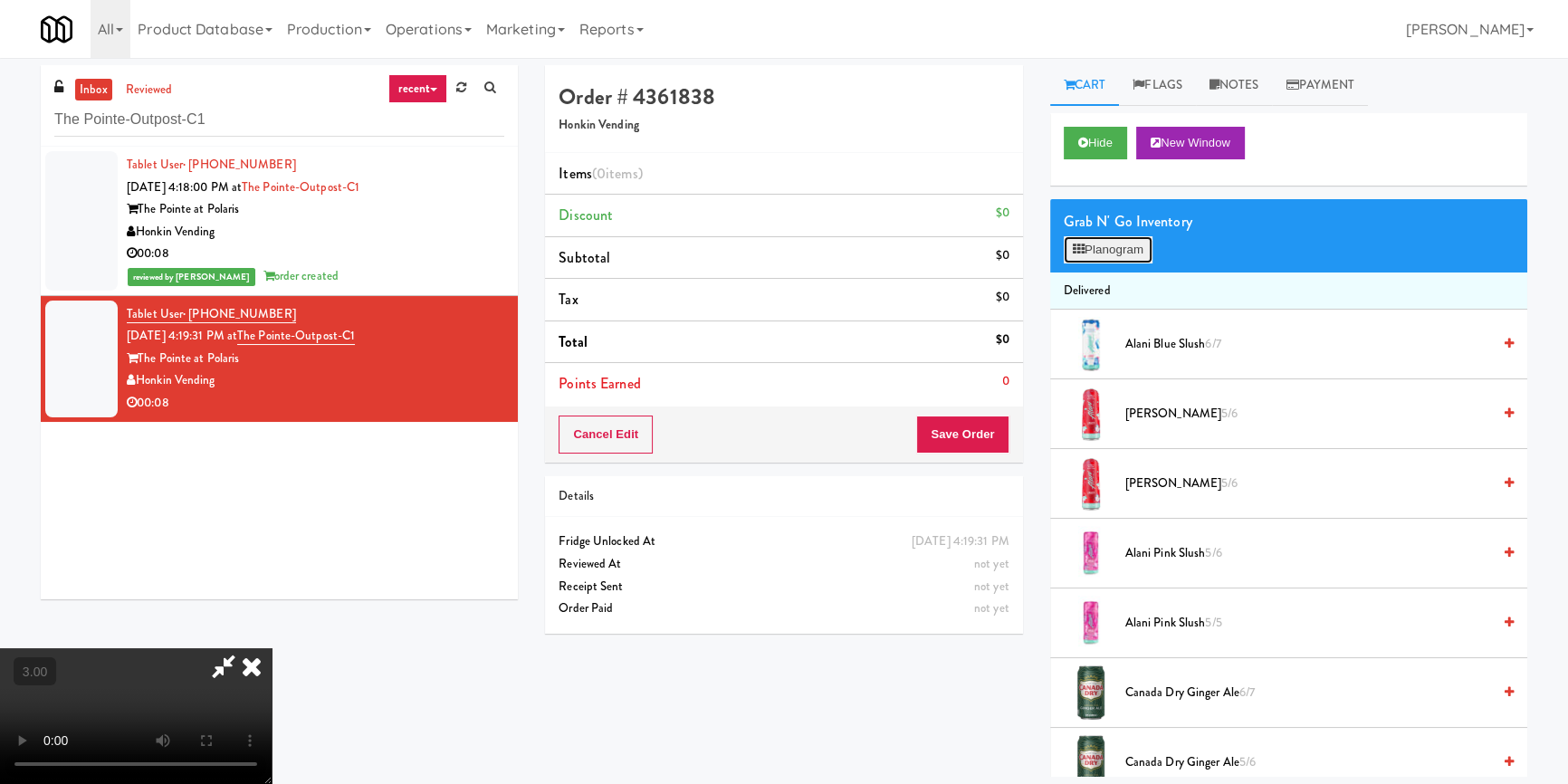
click at [1109, 252] on button "Planogram" at bounding box center [1107, 249] width 88 height 27
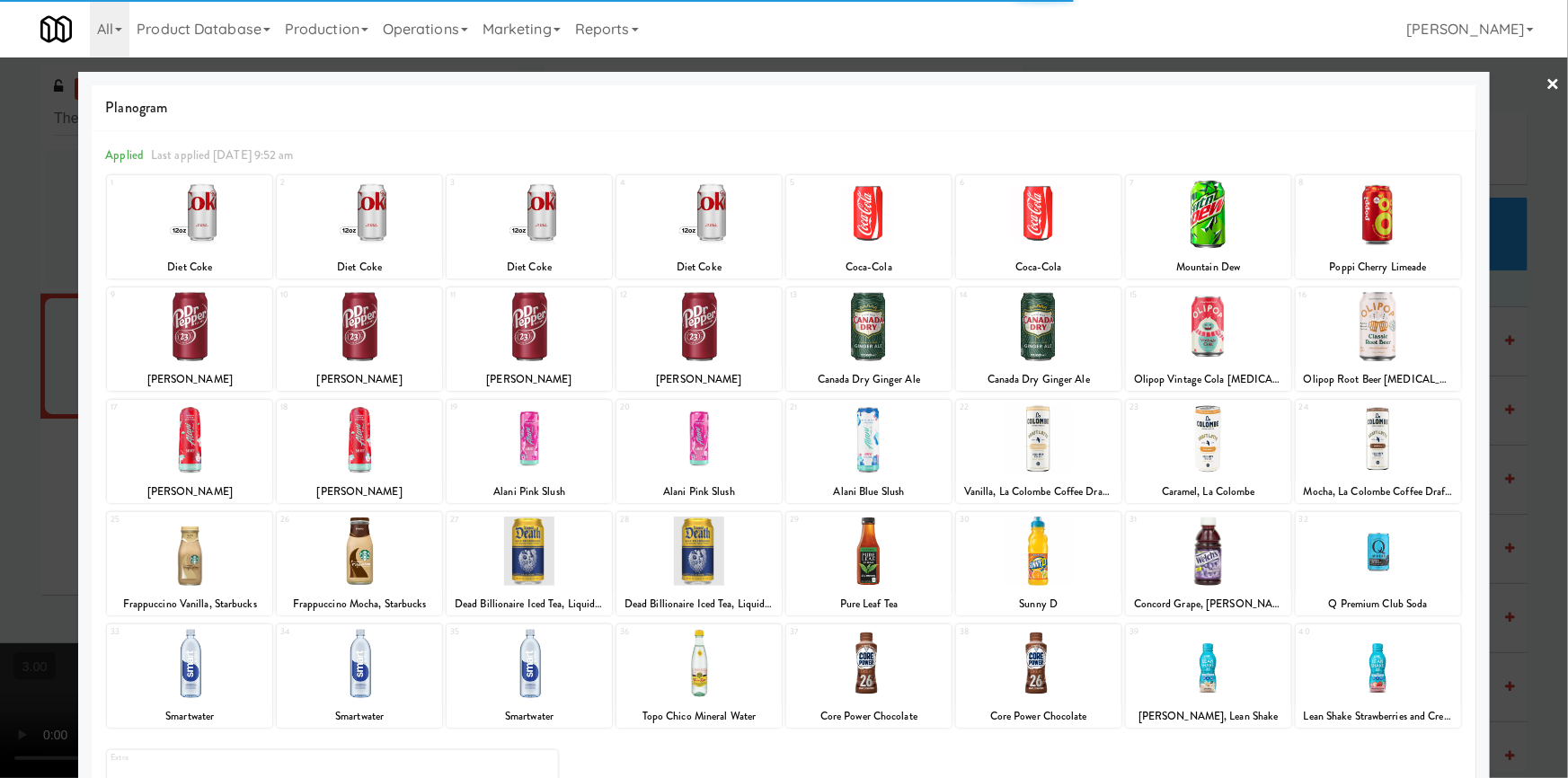
click at [1199, 211] on div at bounding box center [1207, 214] width 165 height 69
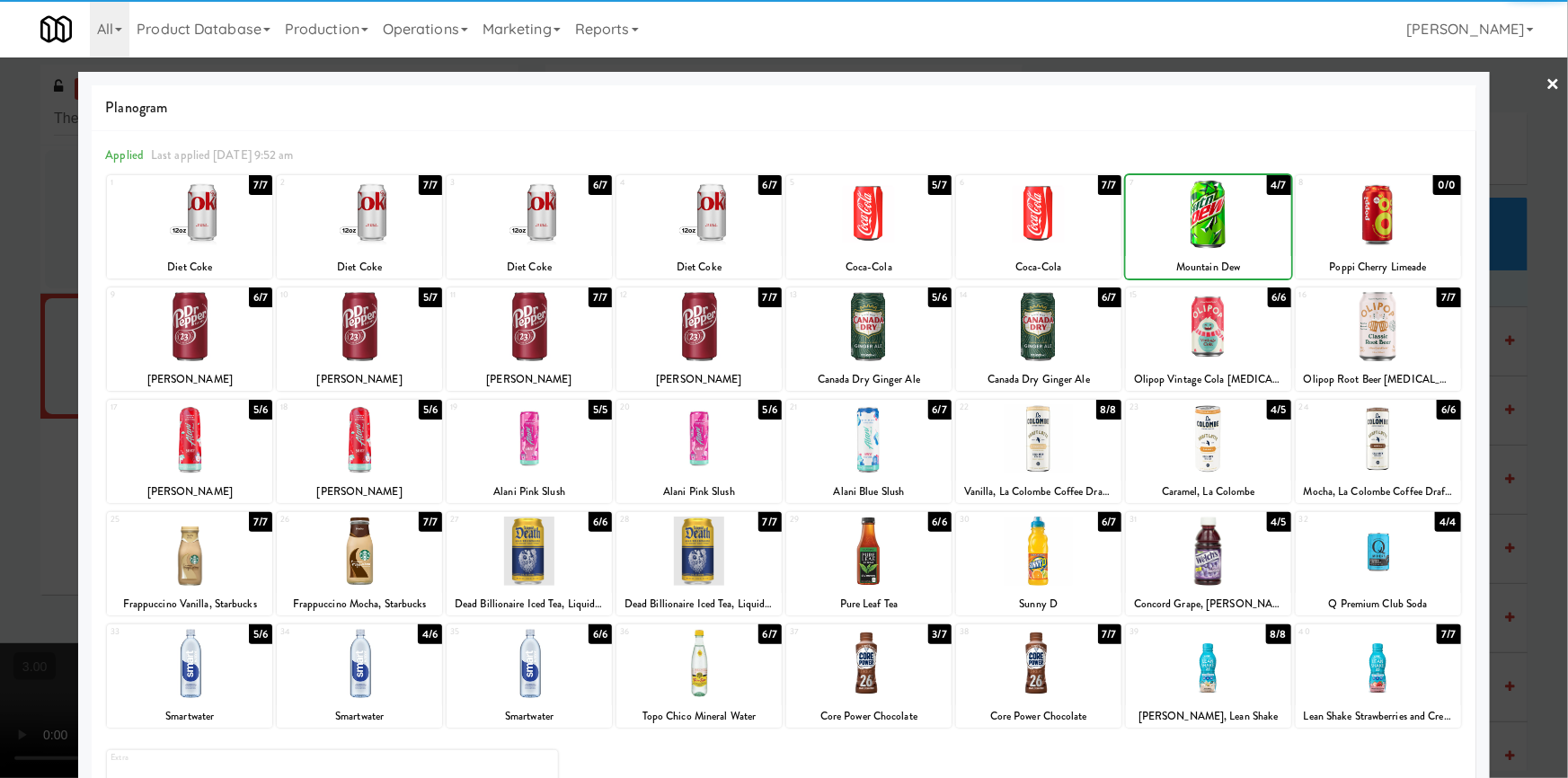
click at [889, 453] on div at bounding box center [868, 438] width 165 height 69
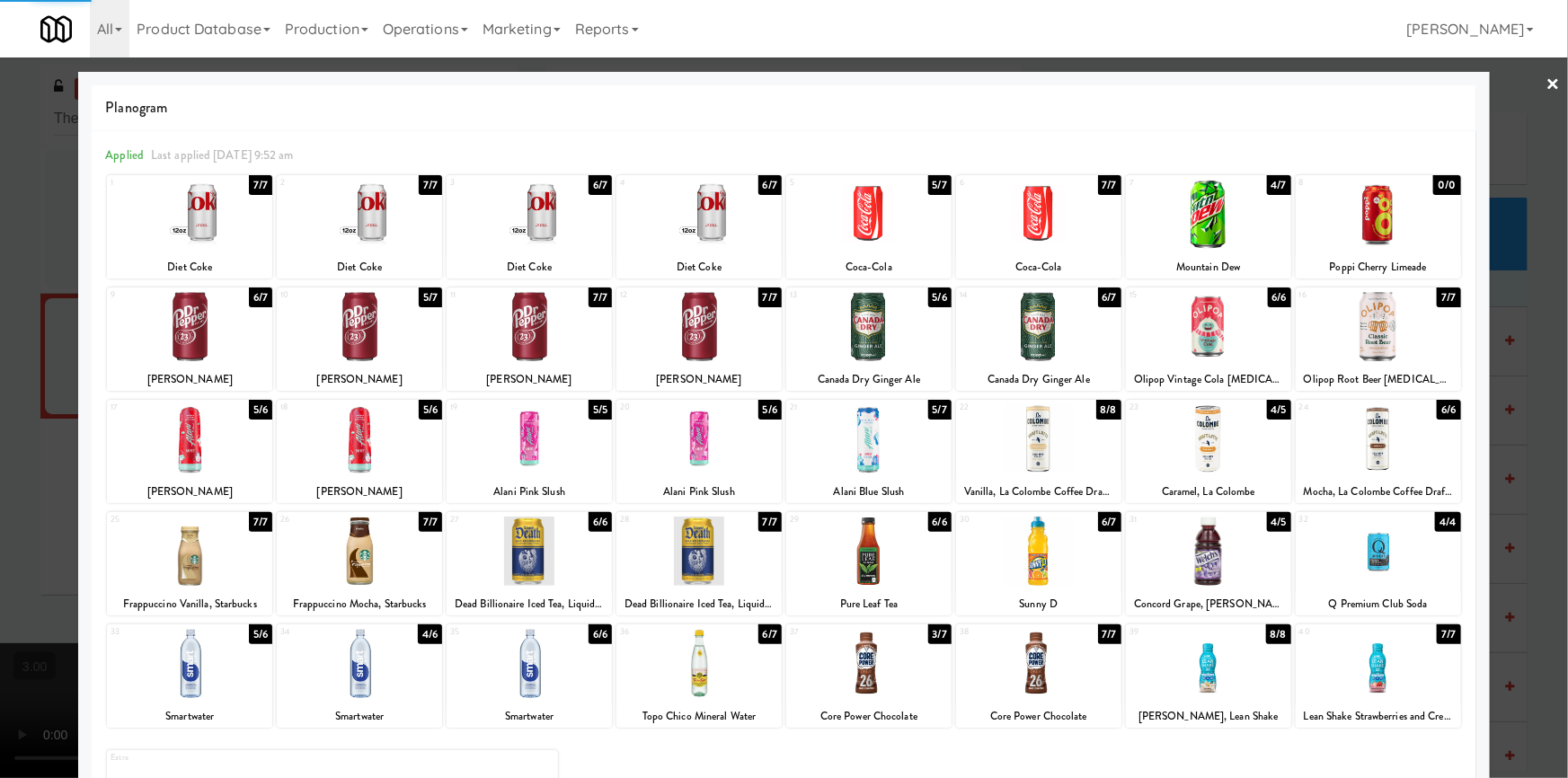
drag, startPoint x: 0, startPoint y: 364, endPoint x: 625, endPoint y: 447, distance: 630.5
click at [1, 364] on div at bounding box center [784, 389] width 1568 height 778
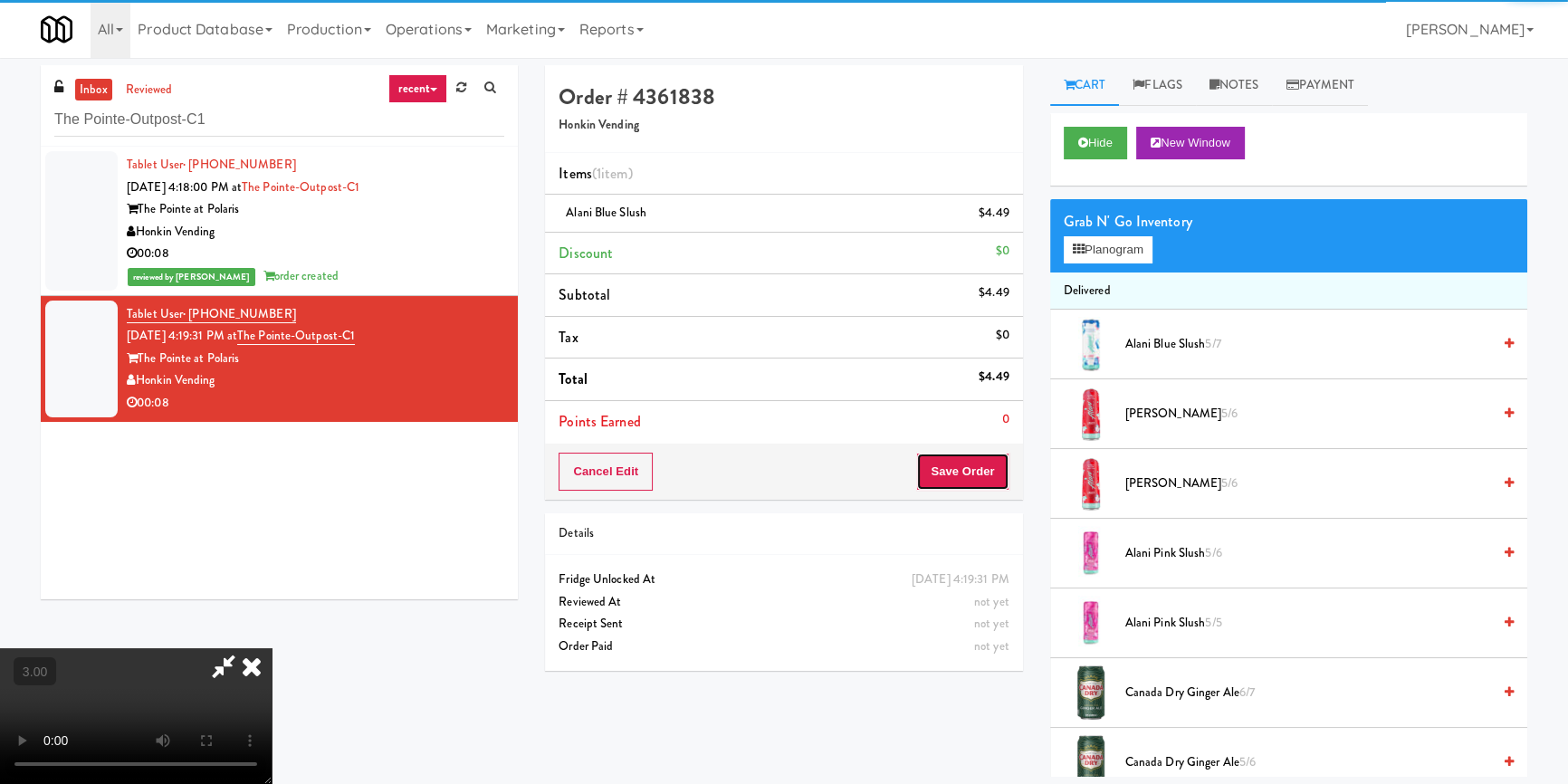
click at [996, 477] on button "Save Order" at bounding box center [962, 471] width 92 height 38
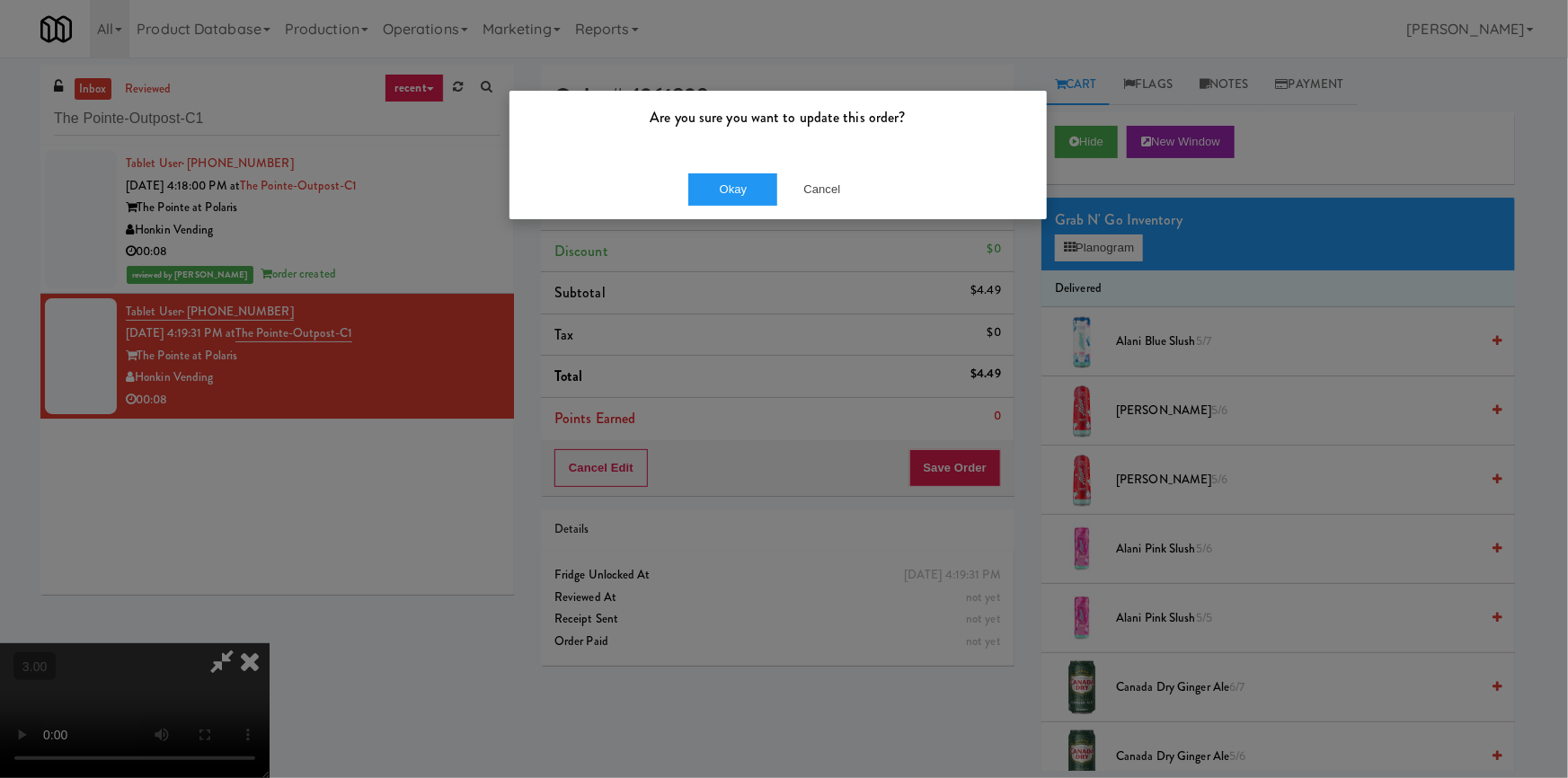
click at [734, 171] on div "Okay Cancel" at bounding box center [778, 188] width 537 height 60
click at [735, 193] on button "Okay" at bounding box center [732, 189] width 89 height 32
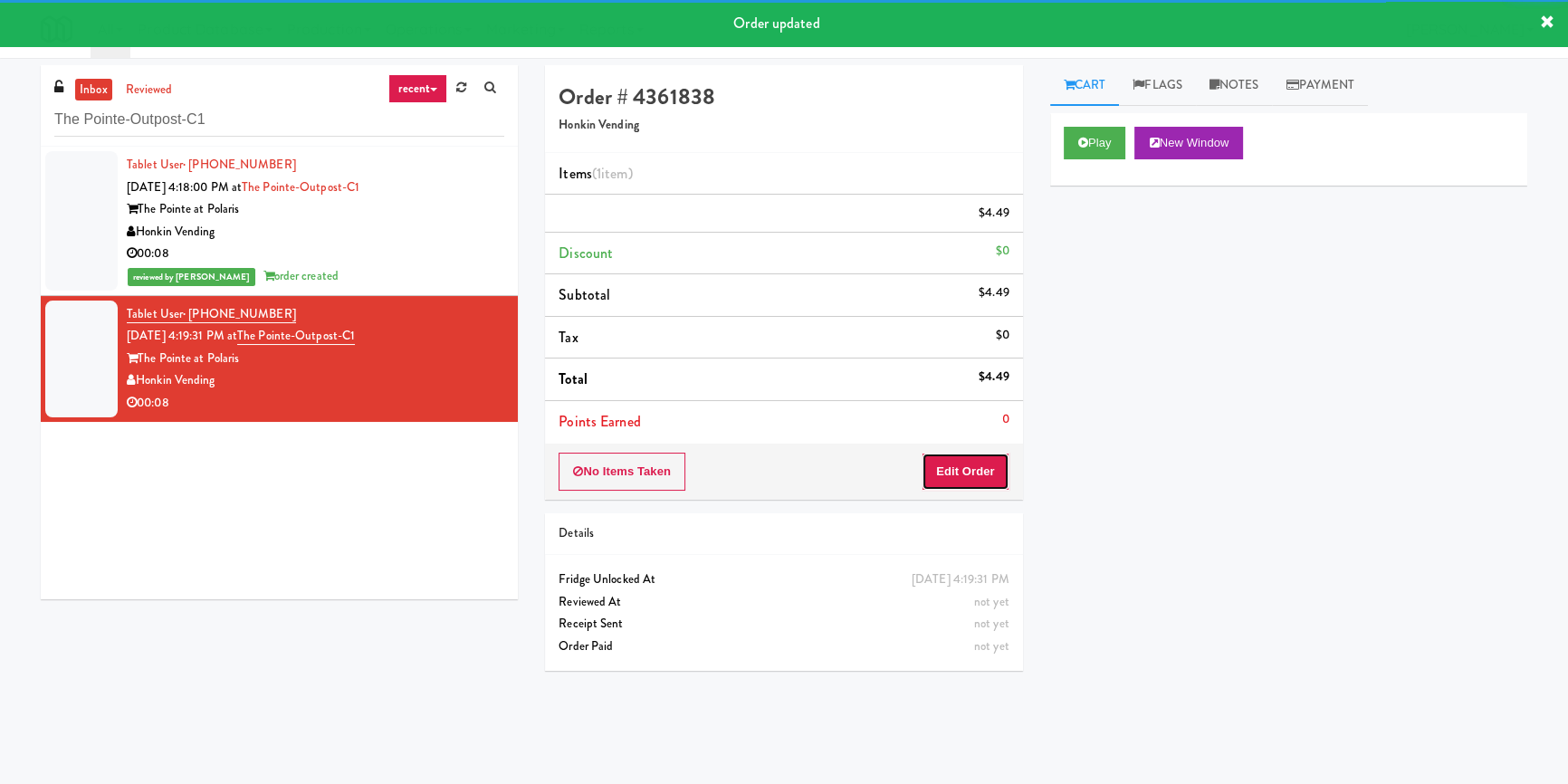
click at [978, 470] on button "Edit Order" at bounding box center [966, 471] width 87 height 38
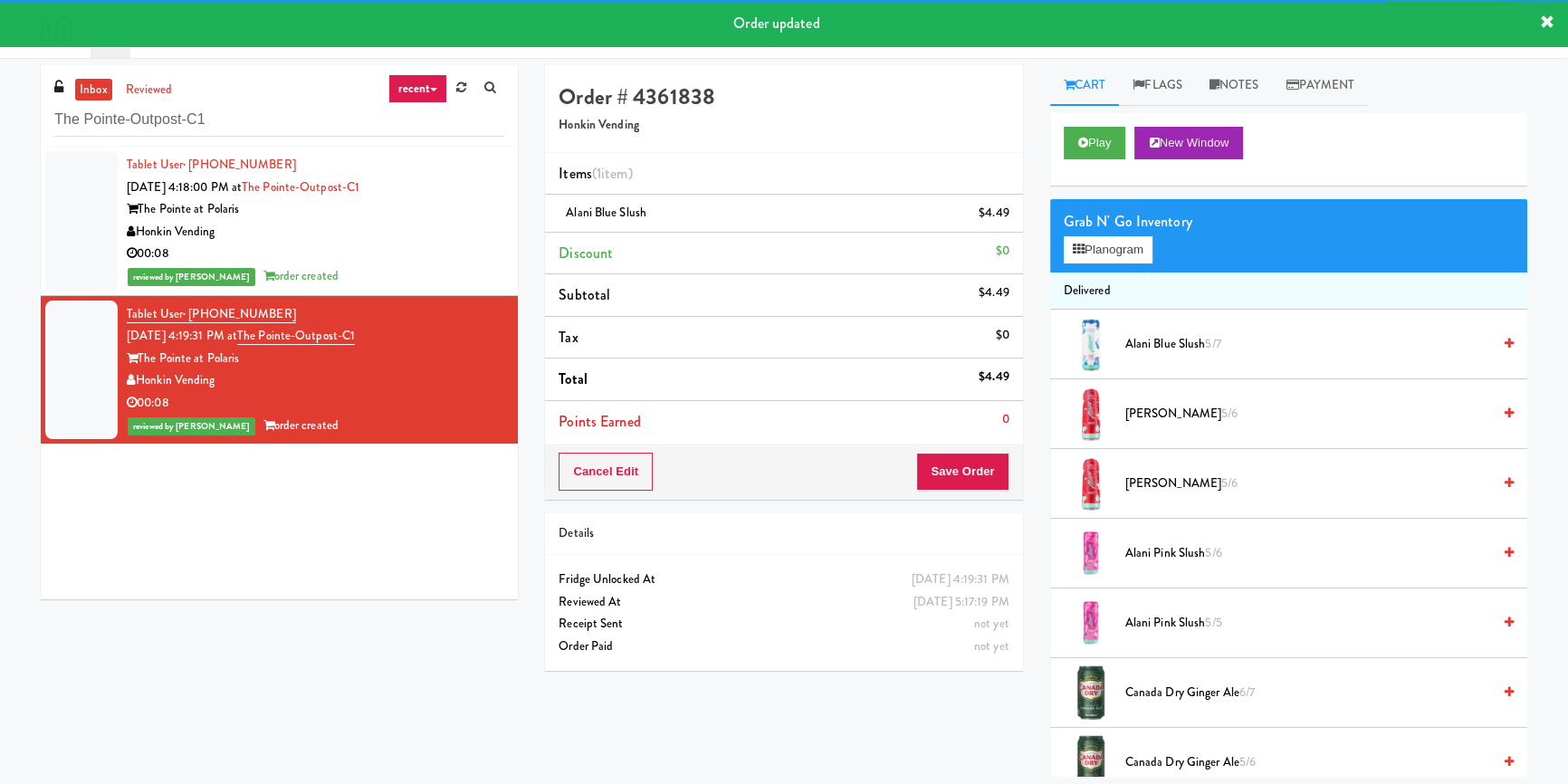
click at [1110, 264] on div "Grab N' Go Inventory Planogram" at bounding box center [1288, 235] width 477 height 73
click at [1112, 251] on button "Planogram" at bounding box center [1107, 249] width 88 height 27
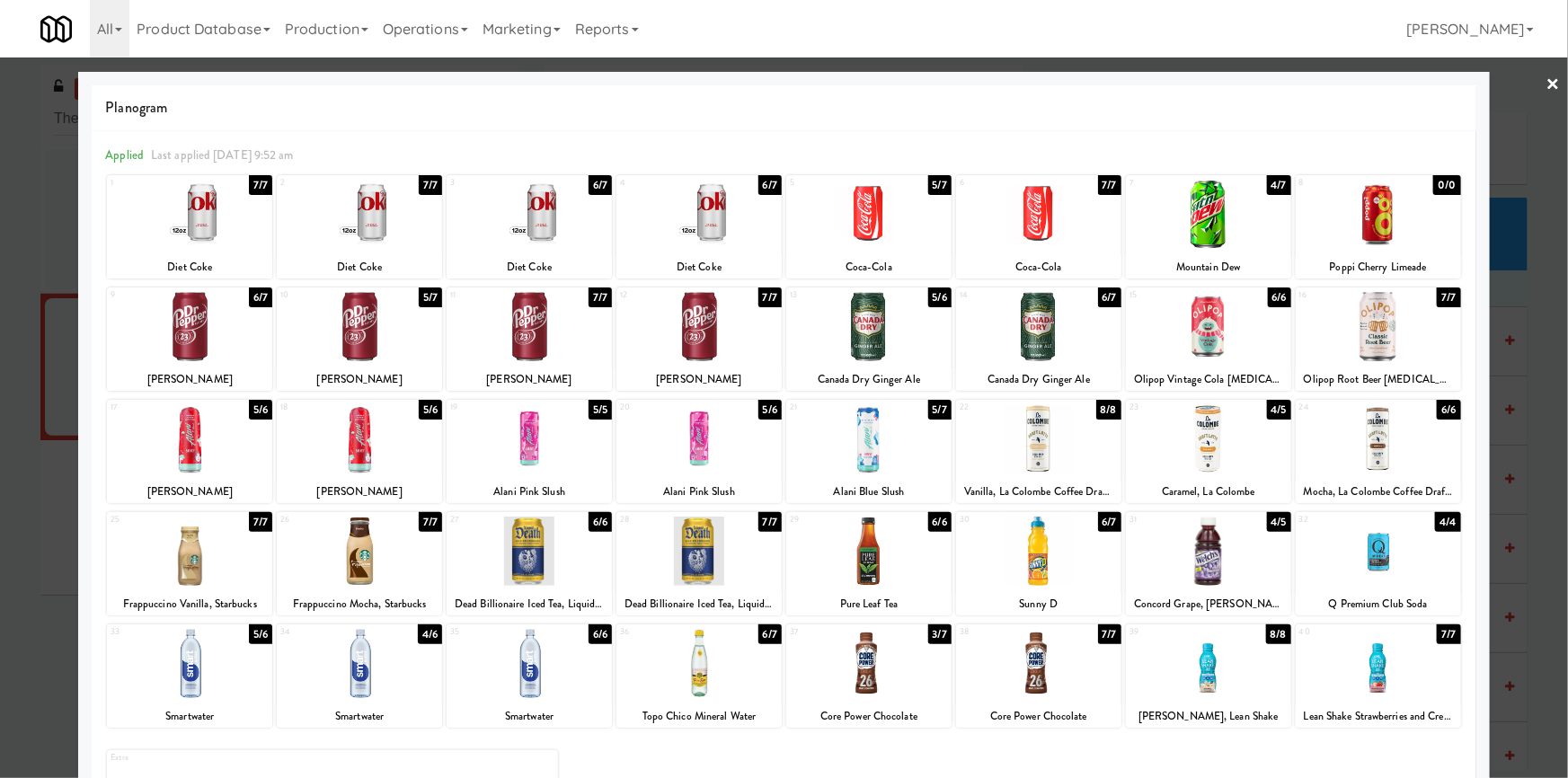
click at [1240, 196] on div at bounding box center [1207, 214] width 165 height 69
drag, startPoint x: 0, startPoint y: 314, endPoint x: 413, endPoint y: 327, distance: 413.2
click at [45, 324] on div at bounding box center [784, 389] width 1568 height 778
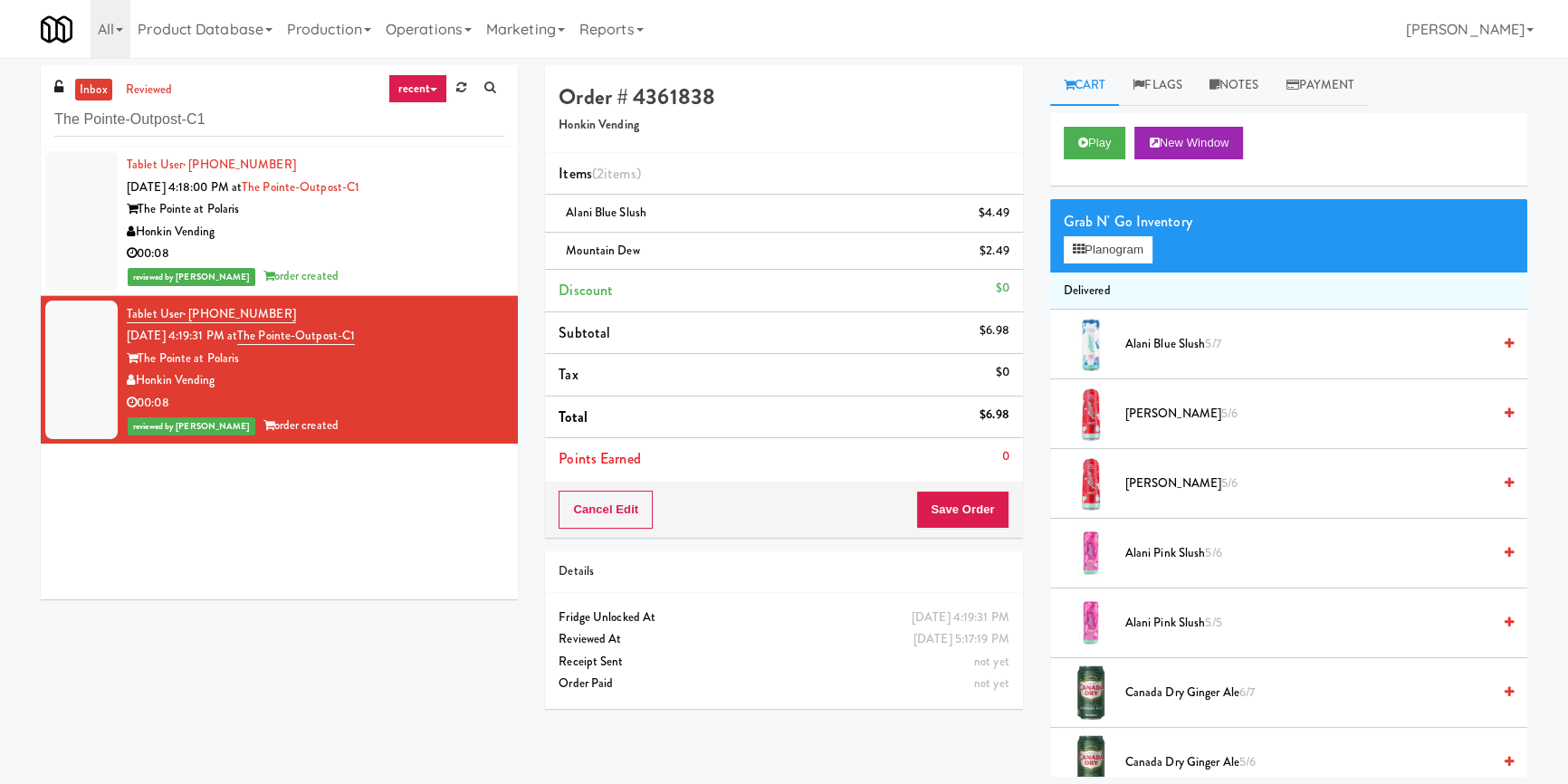
click at [930, 474] on li "Points Earned 0" at bounding box center [783, 458] width 477 height 42
click at [951, 487] on div "Cancel Edit Save Order" at bounding box center [783, 509] width 477 height 56
click at [951, 505] on button "Save Order" at bounding box center [962, 509] width 92 height 38
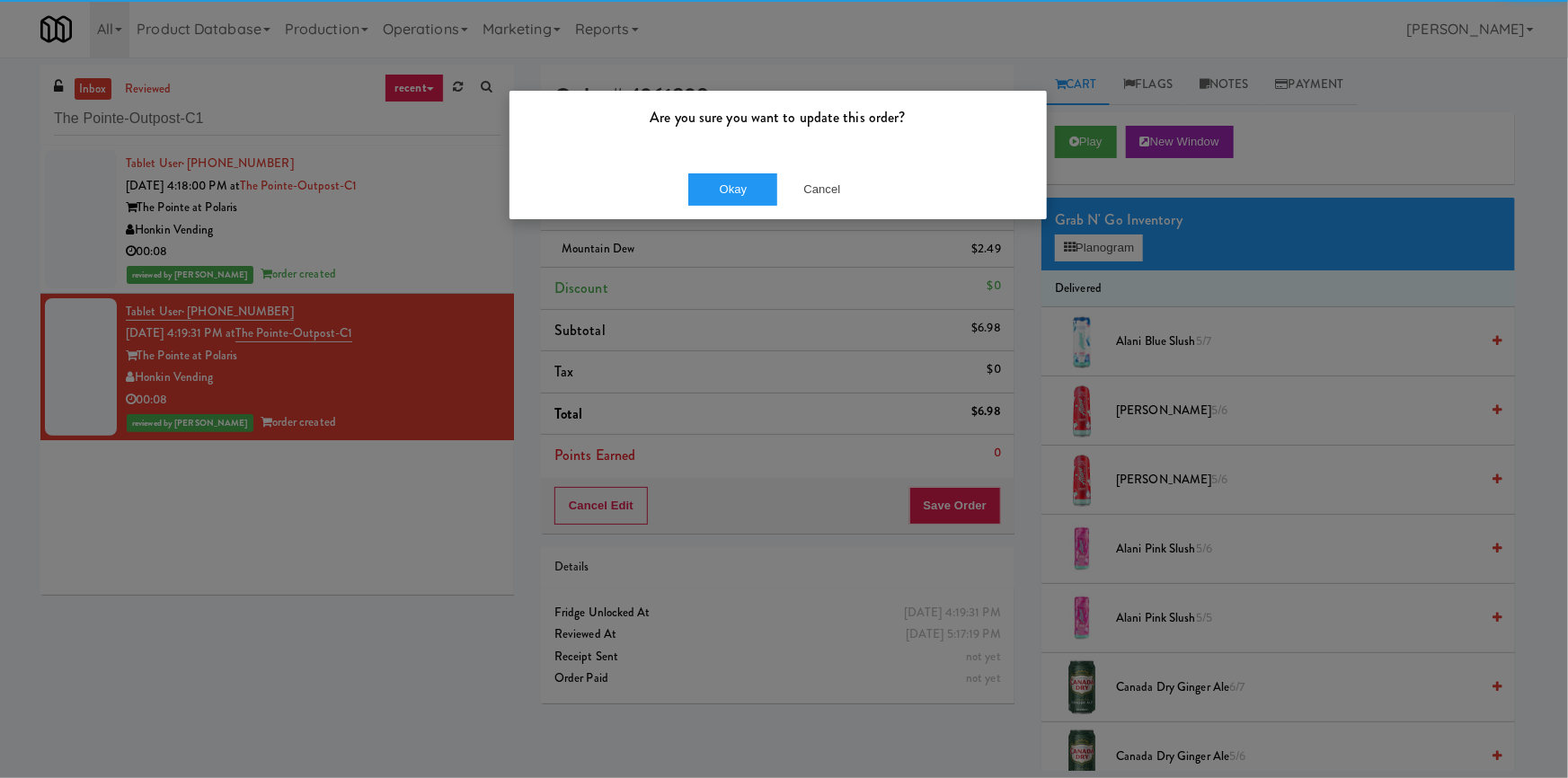
click at [716, 159] on div "Okay Cancel" at bounding box center [778, 188] width 537 height 60
click at [719, 187] on button "Okay" at bounding box center [732, 189] width 89 height 32
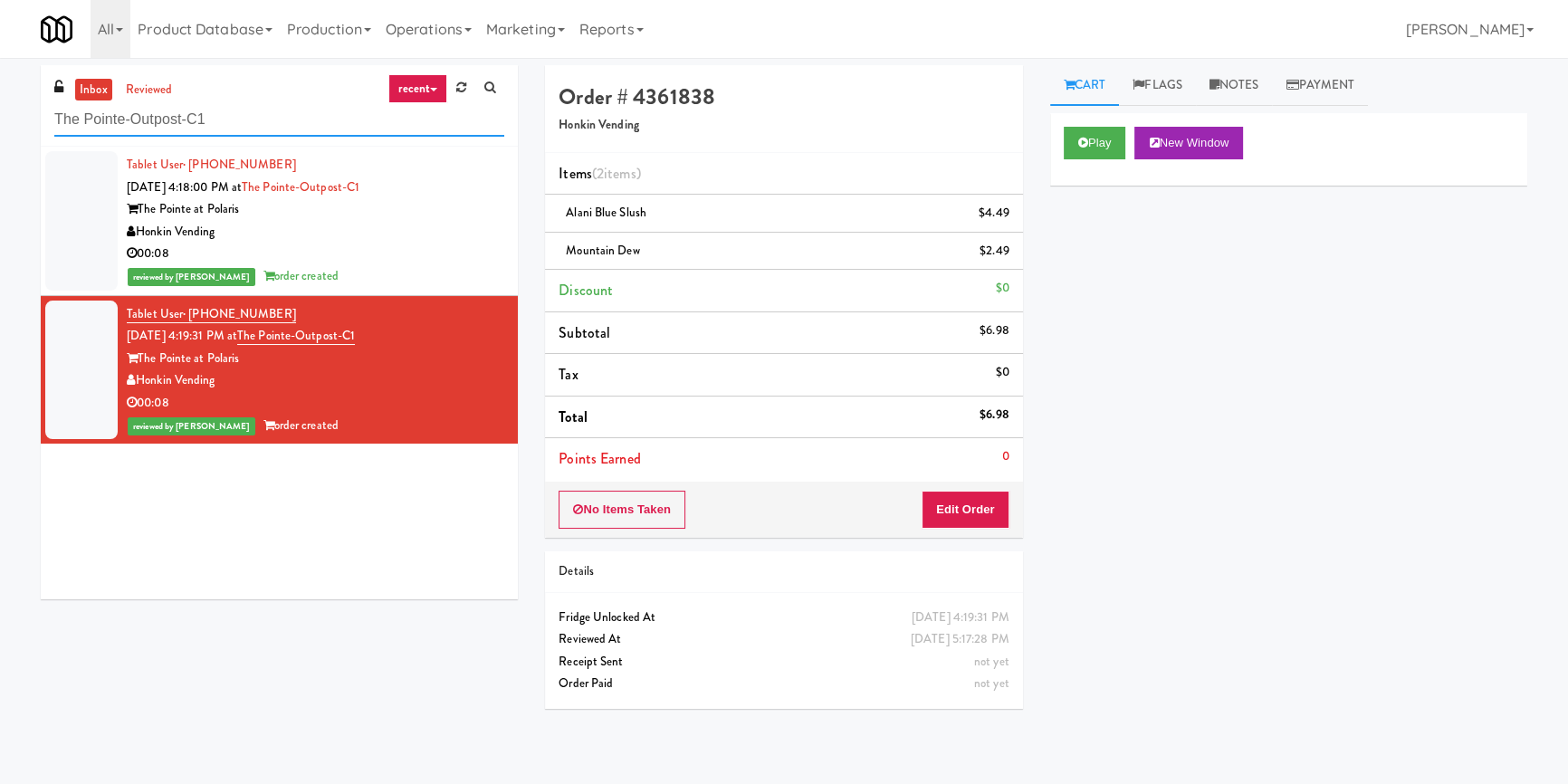
click at [214, 116] on input "The Pointe-Outpost-C1" at bounding box center [279, 120] width 450 height 33
paste input "1331 - Pantry - Right"
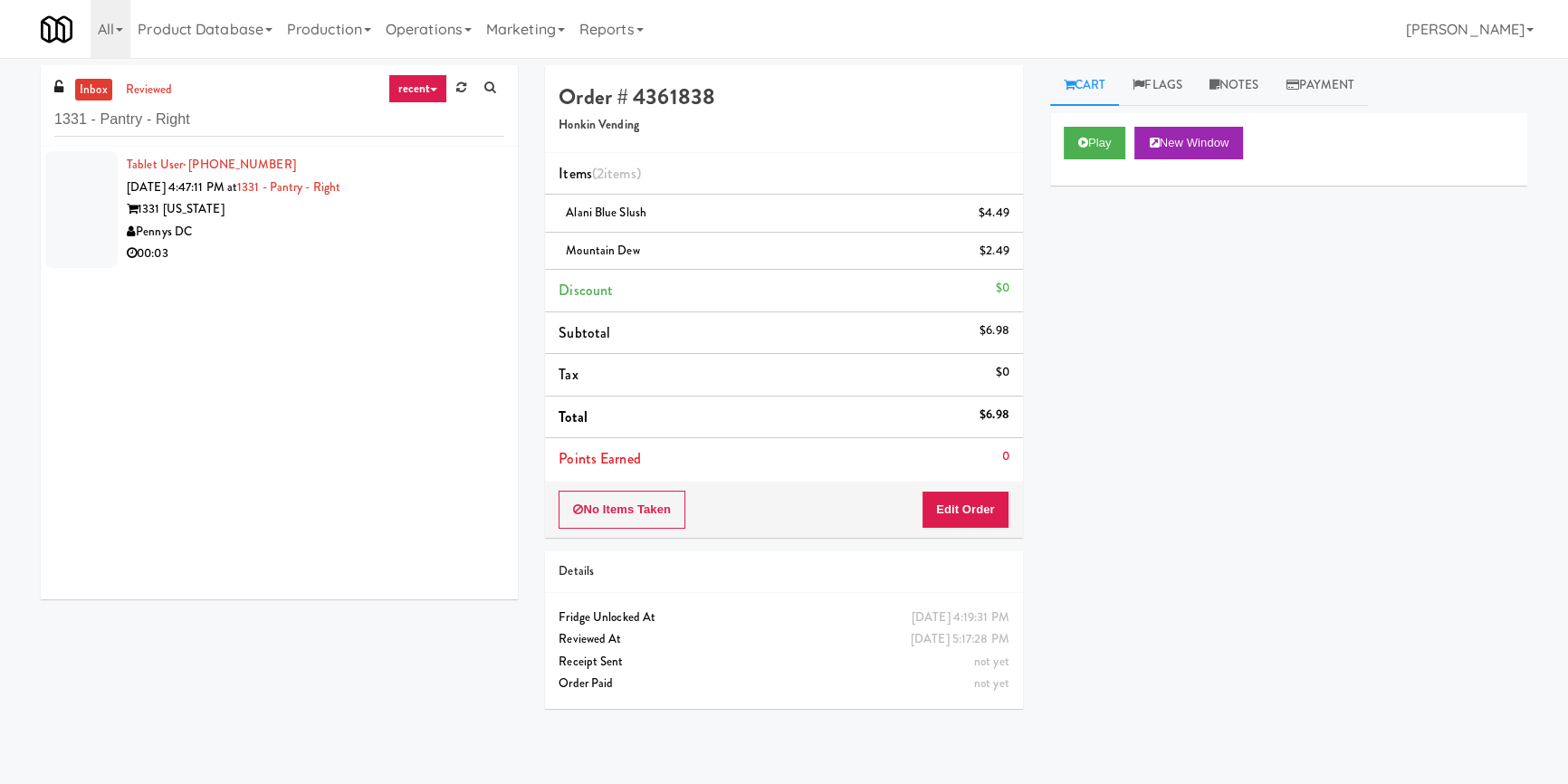
click at [425, 232] on div "Pennys DC" at bounding box center [315, 232] width 377 height 22
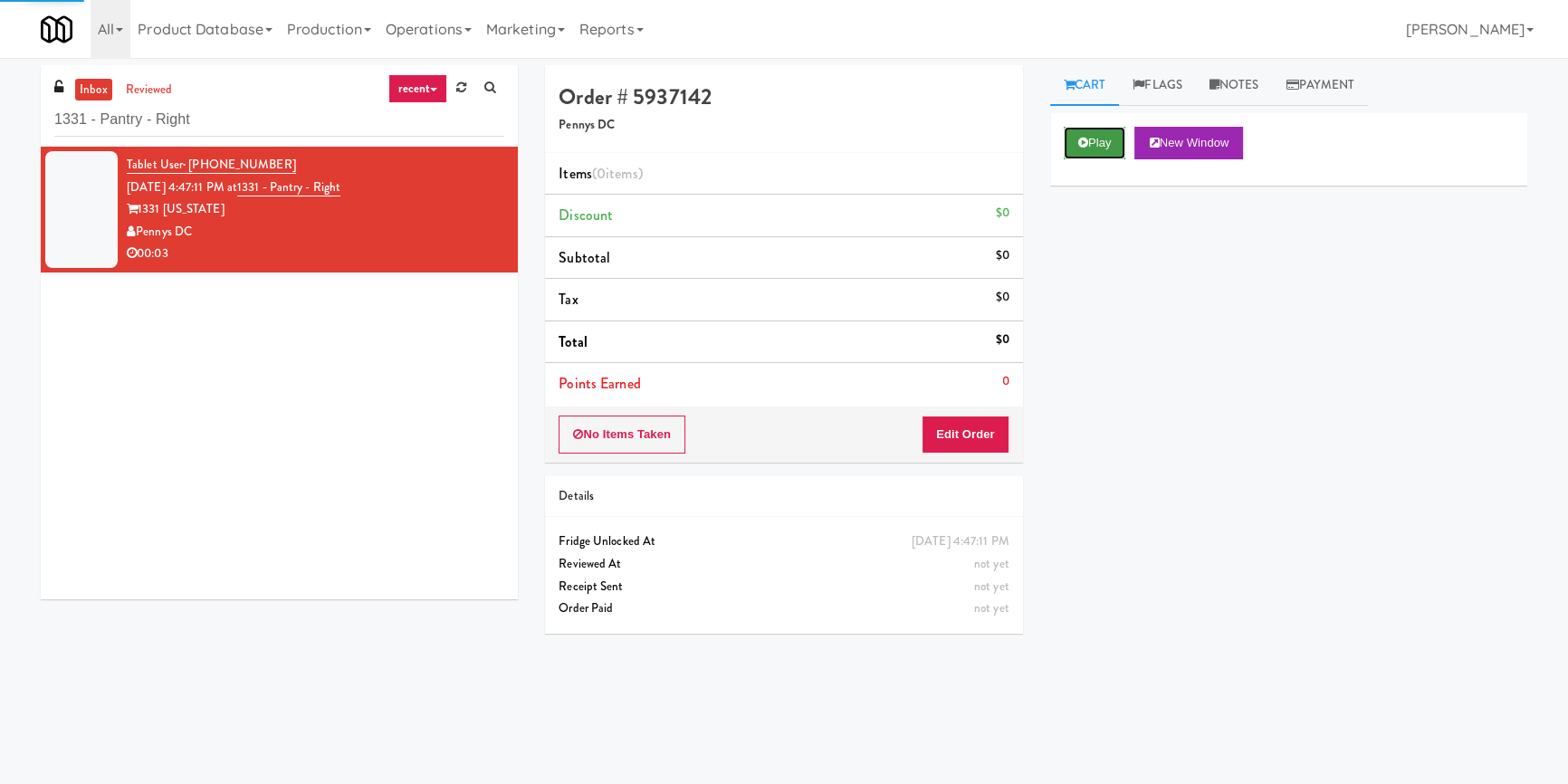
click at [1120, 149] on button "Play" at bounding box center [1094, 142] width 62 height 33
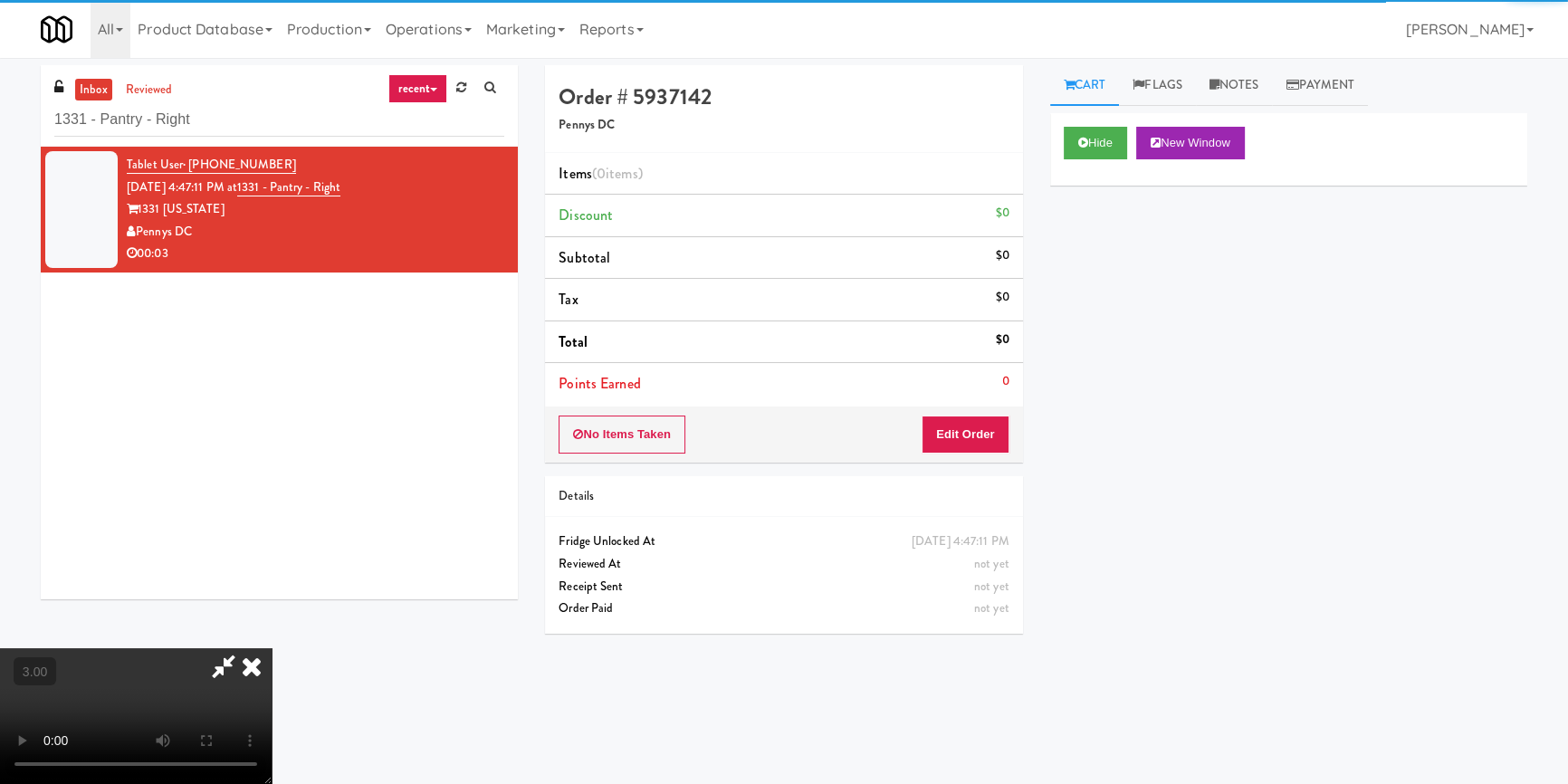
click at [1116, 235] on div "Hide New Window Primary Flag Clear Flag if unable to determine what was taken o…" at bounding box center [1288, 452] width 477 height 679
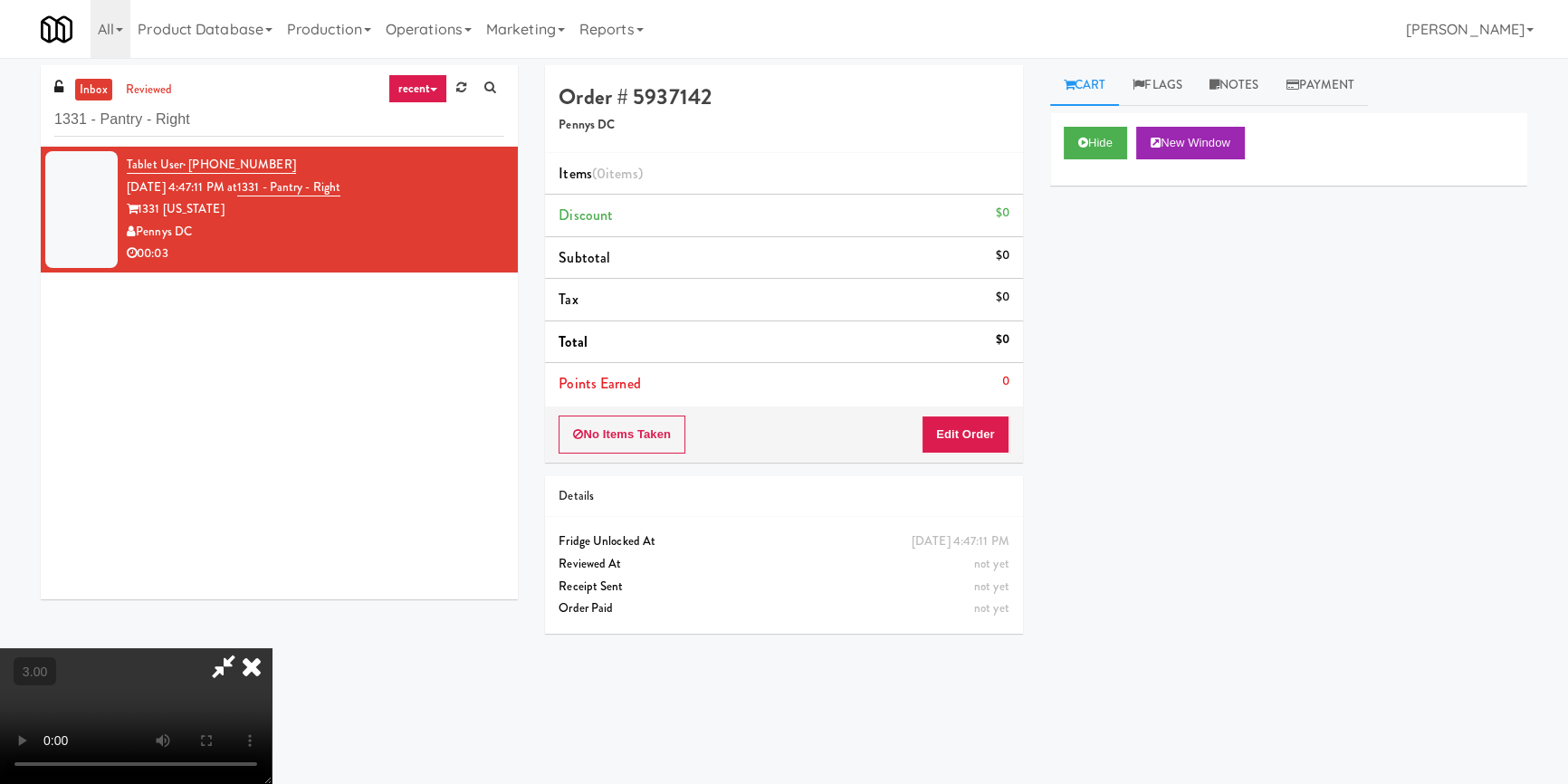
click at [1151, 260] on div "Hide New Window Primary Flag Clear Flag if unable to determine what was taken o…" at bounding box center [1288, 452] width 477 height 679
click at [271, 647] on video at bounding box center [136, 715] width 271 height 136
click at [969, 434] on button "Edit Order" at bounding box center [966, 434] width 87 height 38
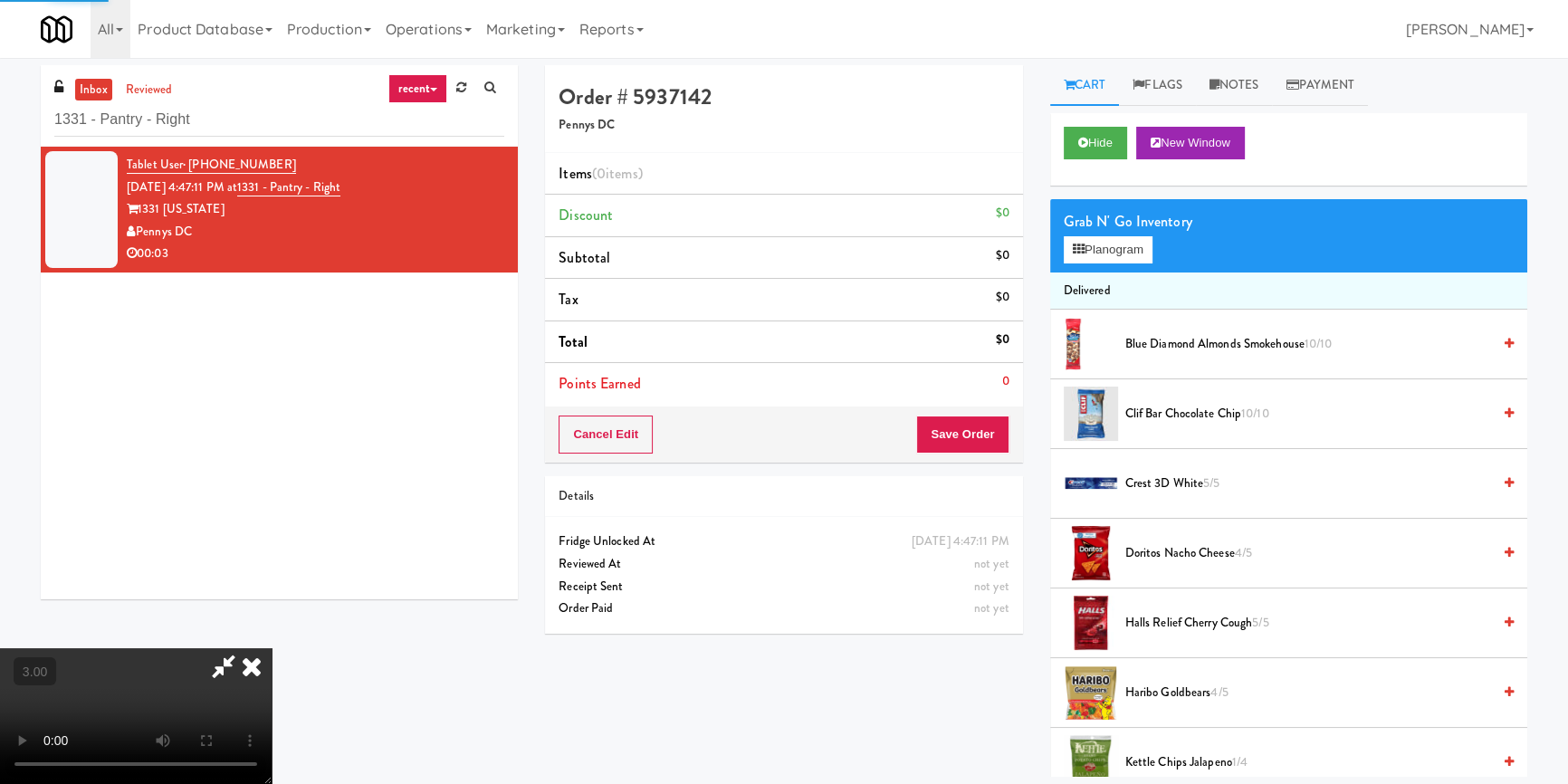
click at [1150, 221] on div "Grab N' Go Inventory" at bounding box center [1288, 221] width 450 height 27
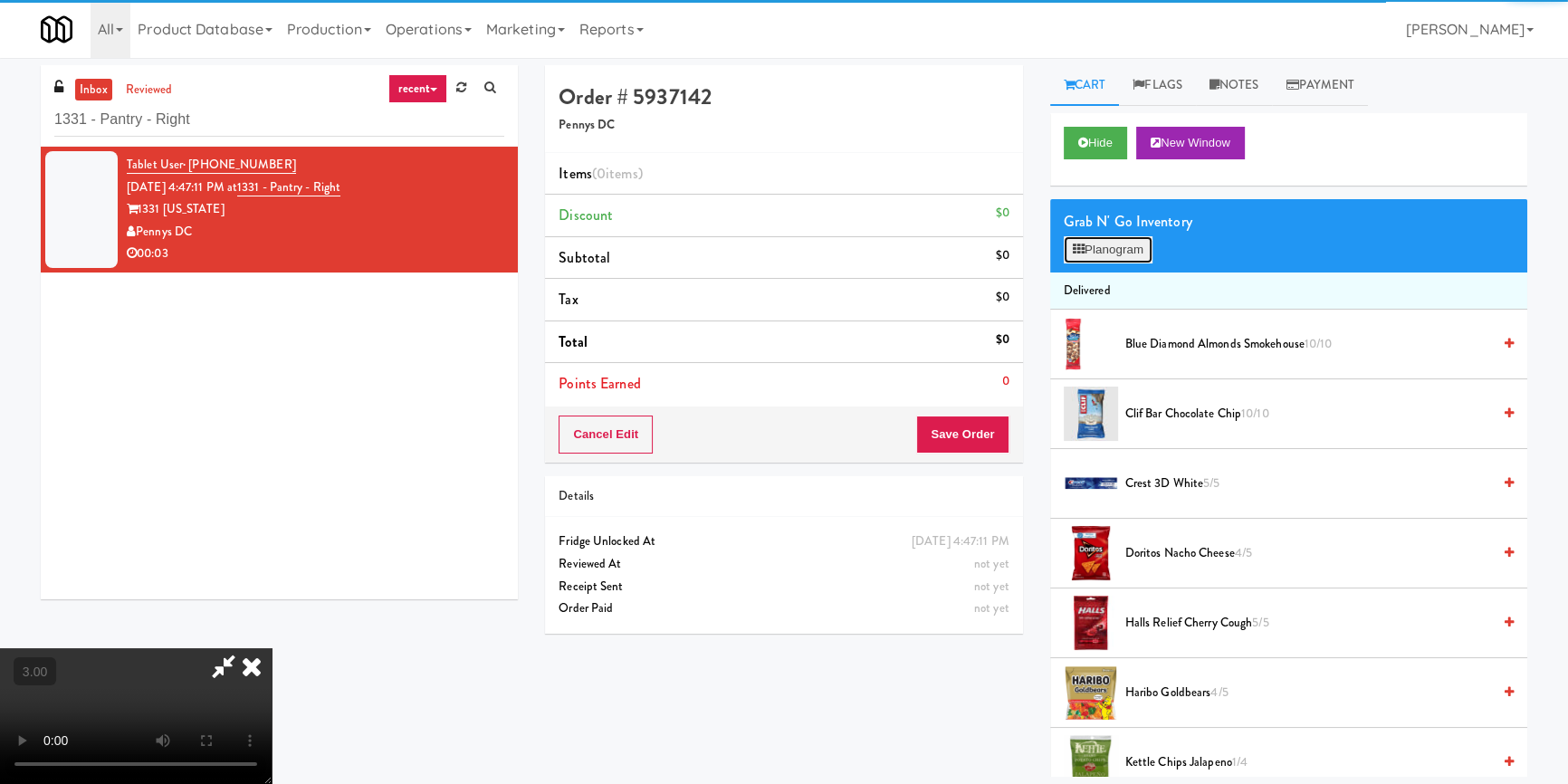
click at [1137, 244] on button "Planogram" at bounding box center [1107, 249] width 88 height 27
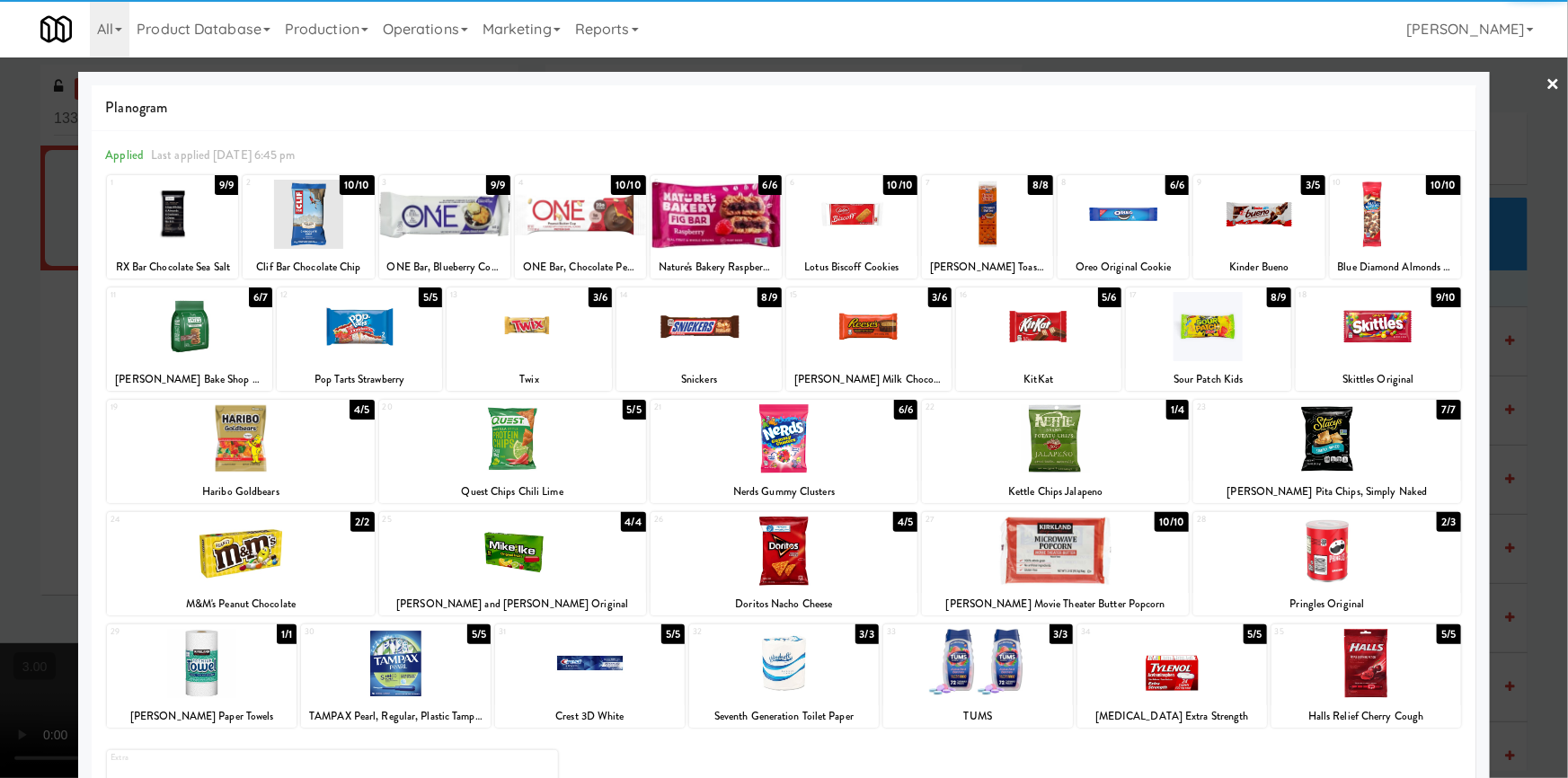
drag, startPoint x: 1267, startPoint y: 221, endPoint x: 1465, endPoint y: 336, distance: 229.0
click at [1271, 224] on div at bounding box center [1258, 214] width 131 height 69
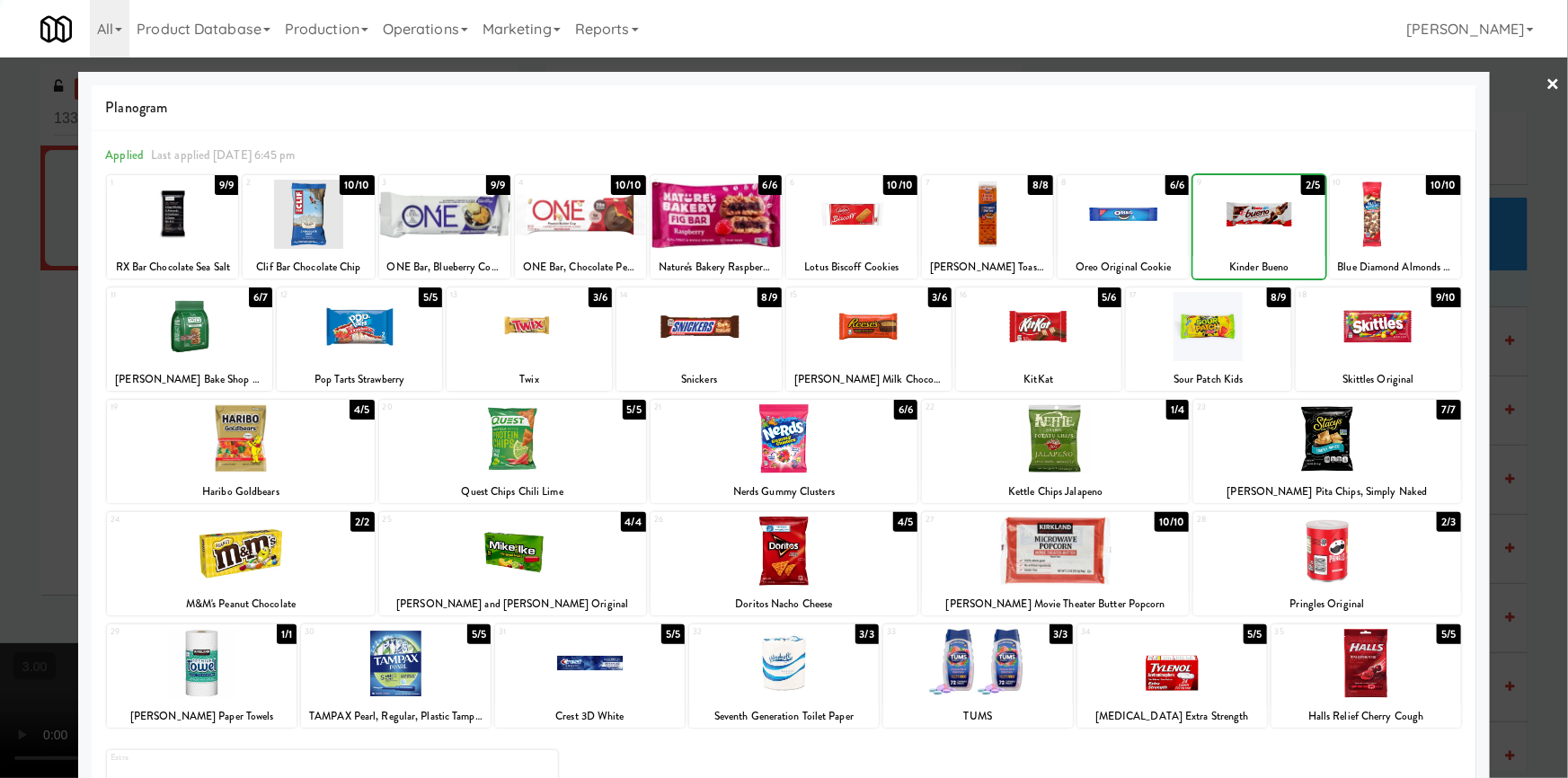
click at [1515, 384] on div at bounding box center [784, 389] width 1568 height 778
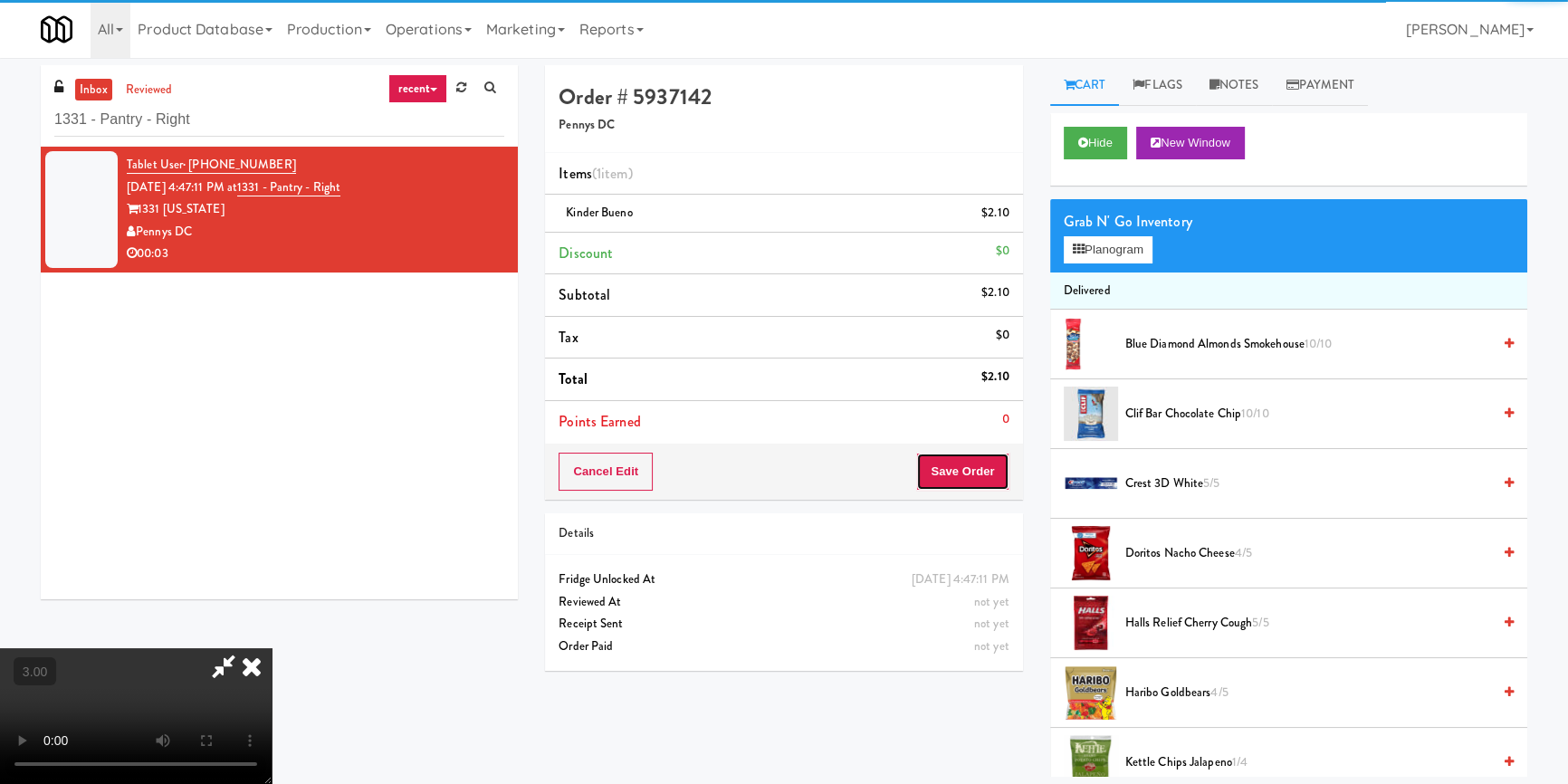
click at [966, 470] on button "Save Order" at bounding box center [962, 471] width 92 height 38
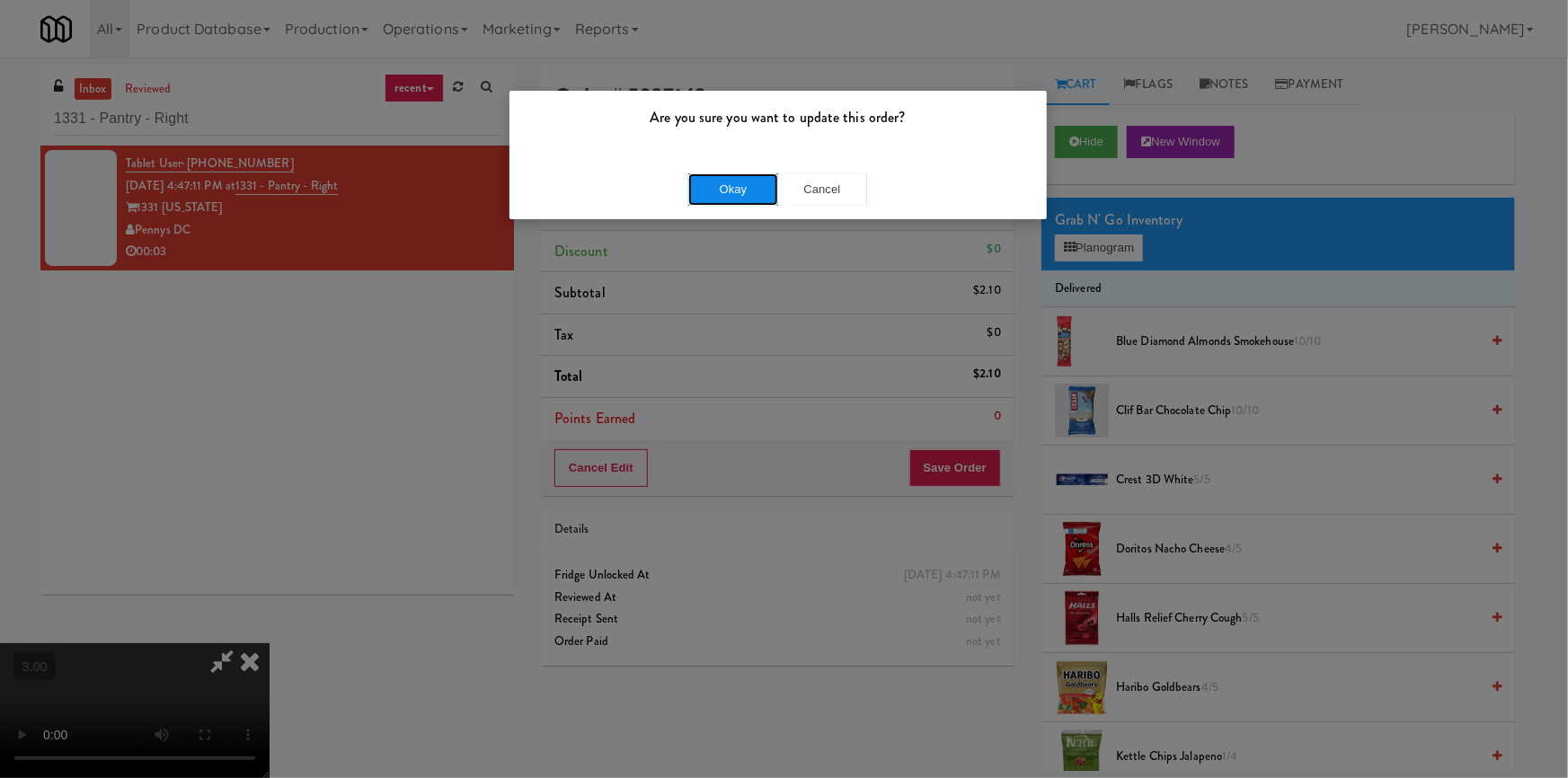
click at [775, 190] on button "Okay" at bounding box center [732, 189] width 89 height 32
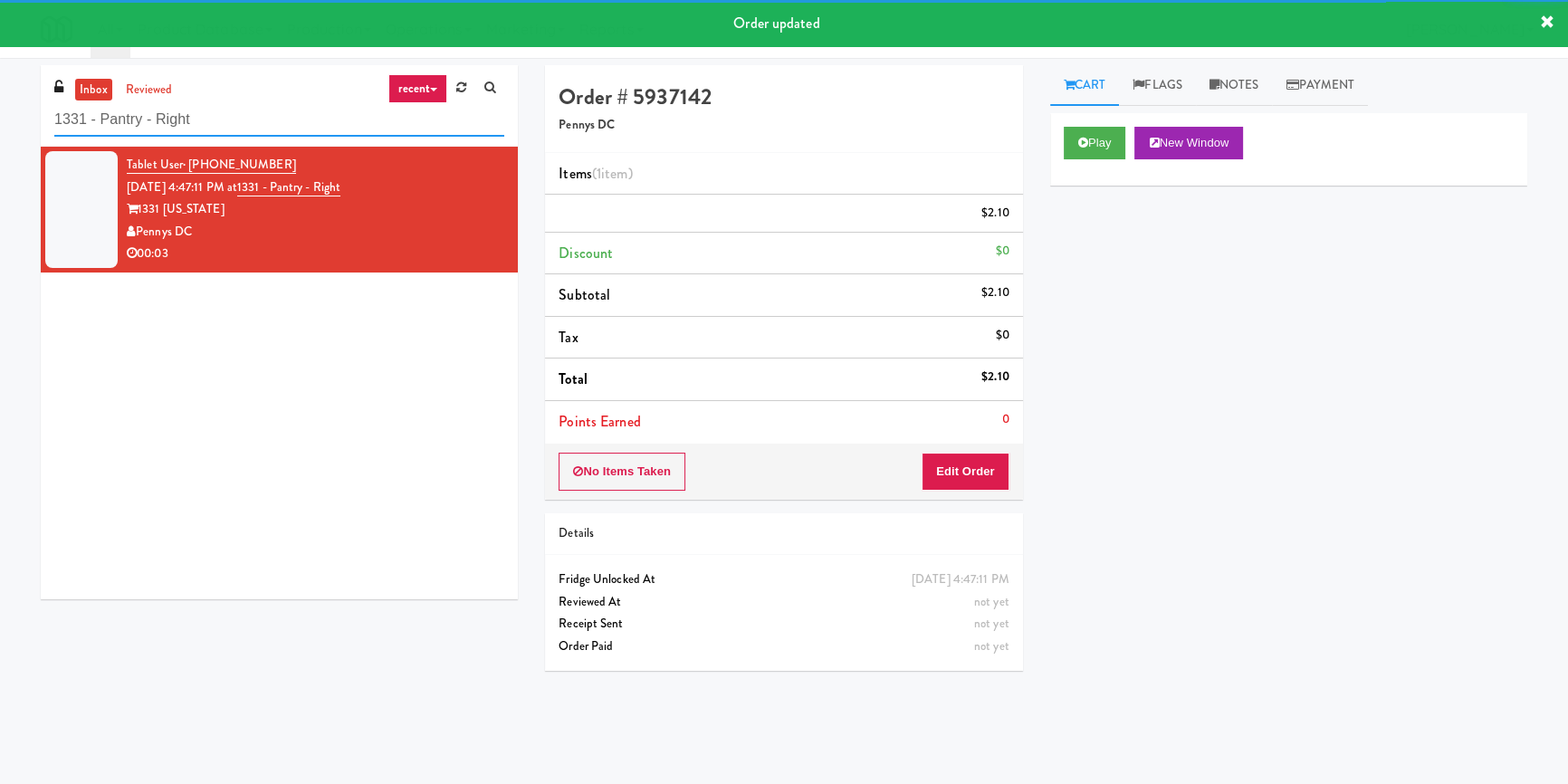
click at [241, 119] on input "1331 - Pantry - Right" at bounding box center [279, 120] width 450 height 33
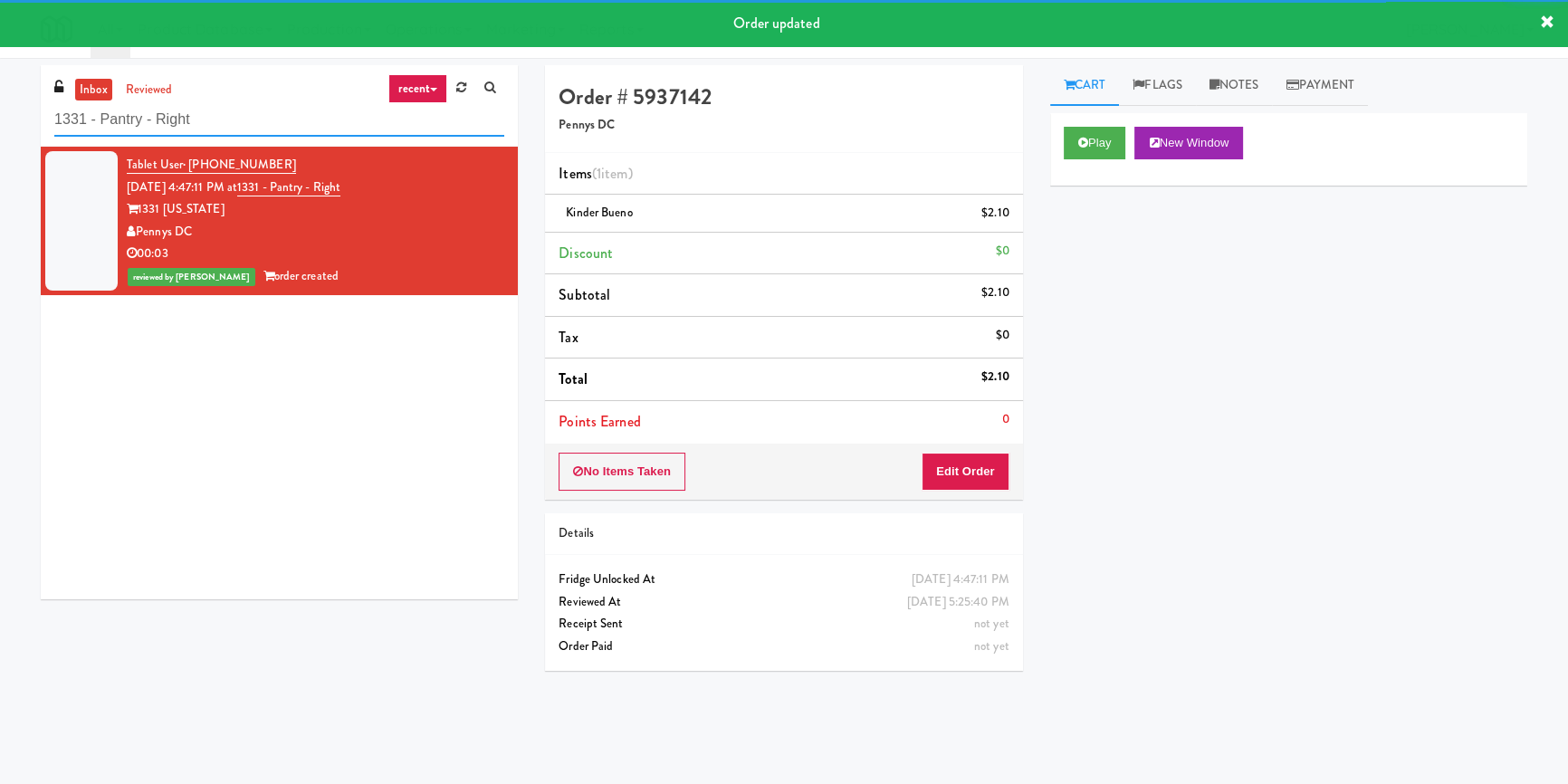
click at [241, 119] on input "1331 - Pantry - Right" at bounding box center [279, 120] width 450 height 33
paste input "[PERSON_NAME] Ave (L) - Steam Whistle"
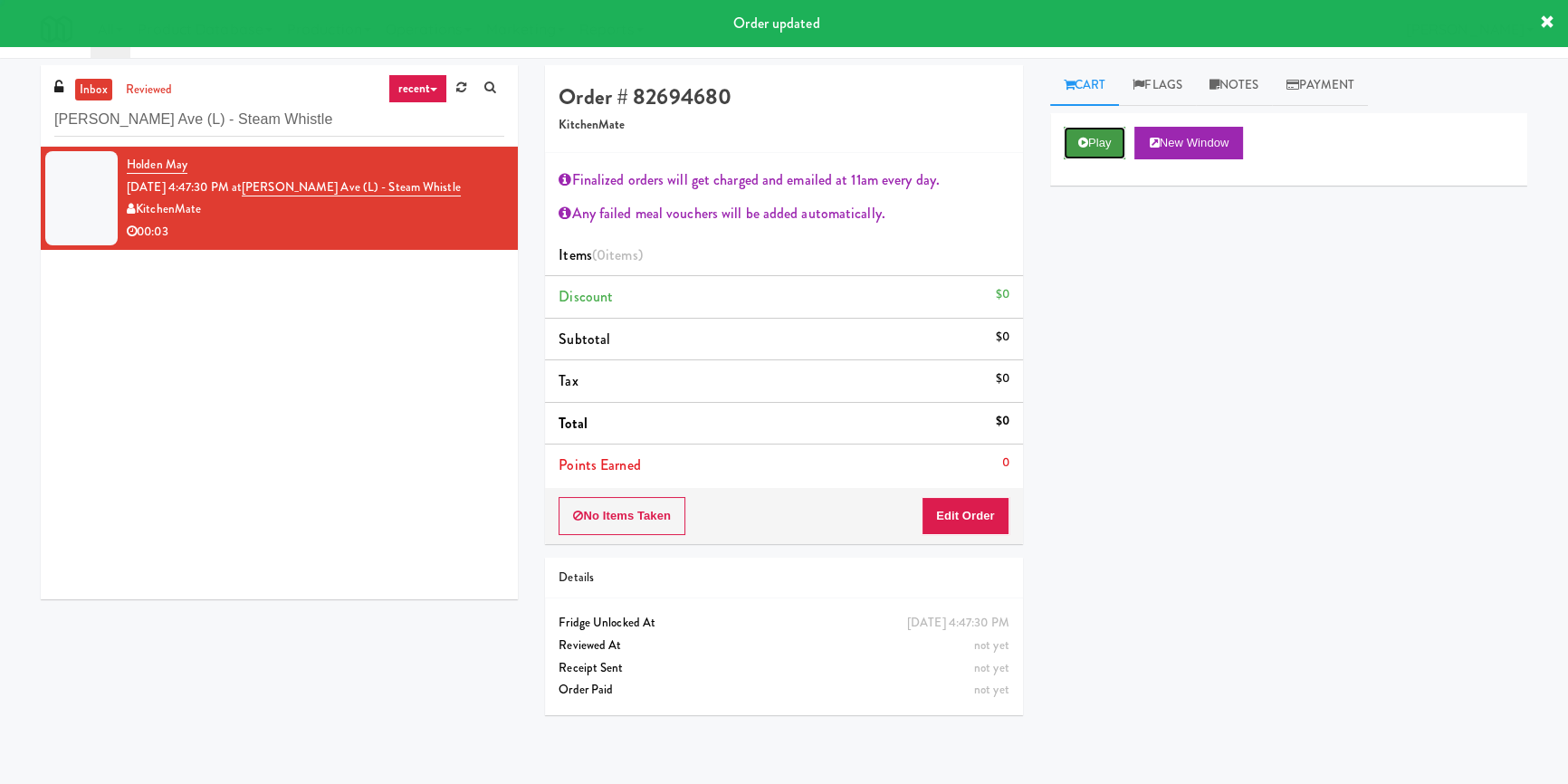
click at [1095, 140] on button "Play" at bounding box center [1094, 142] width 62 height 33
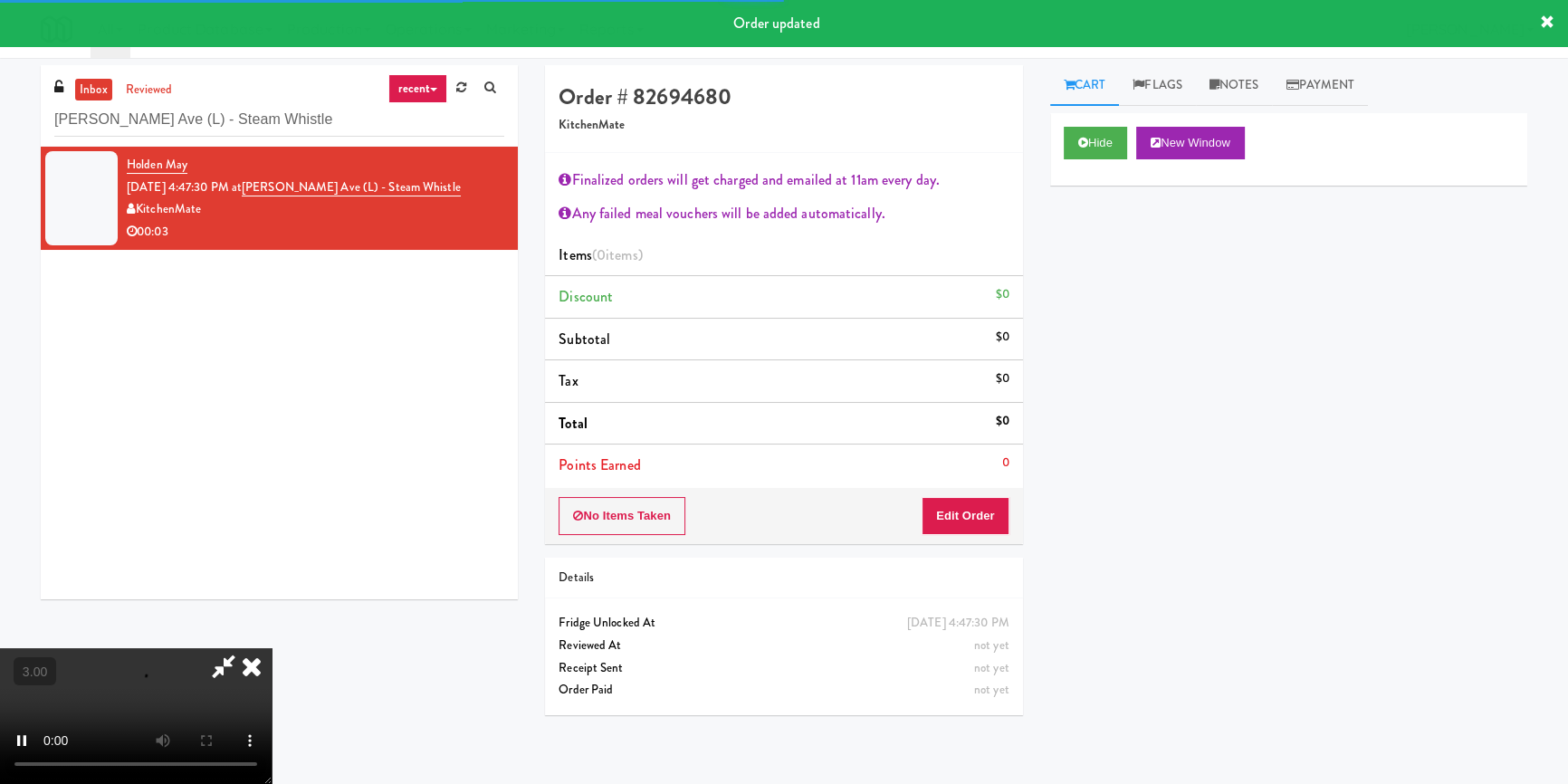
click at [1122, 229] on div "Hide New Window Primary Flag Clear Flag if unable to determine what was taken o…" at bounding box center [1288, 452] width 477 height 679
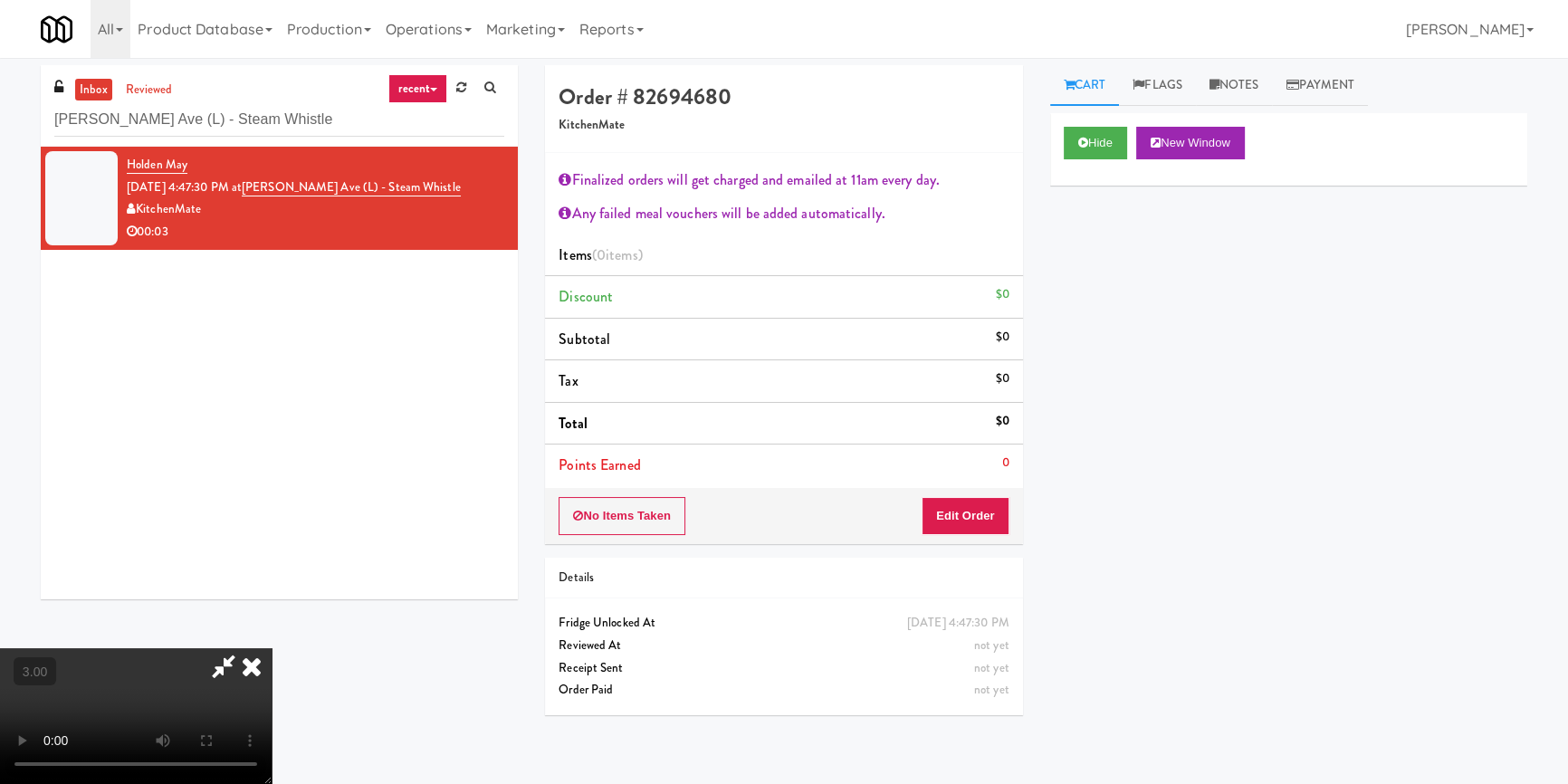
scroll to position [317, 0]
click at [271, 647] on video at bounding box center [136, 715] width 271 height 136
click at [980, 517] on button "Edit Order" at bounding box center [966, 516] width 87 height 38
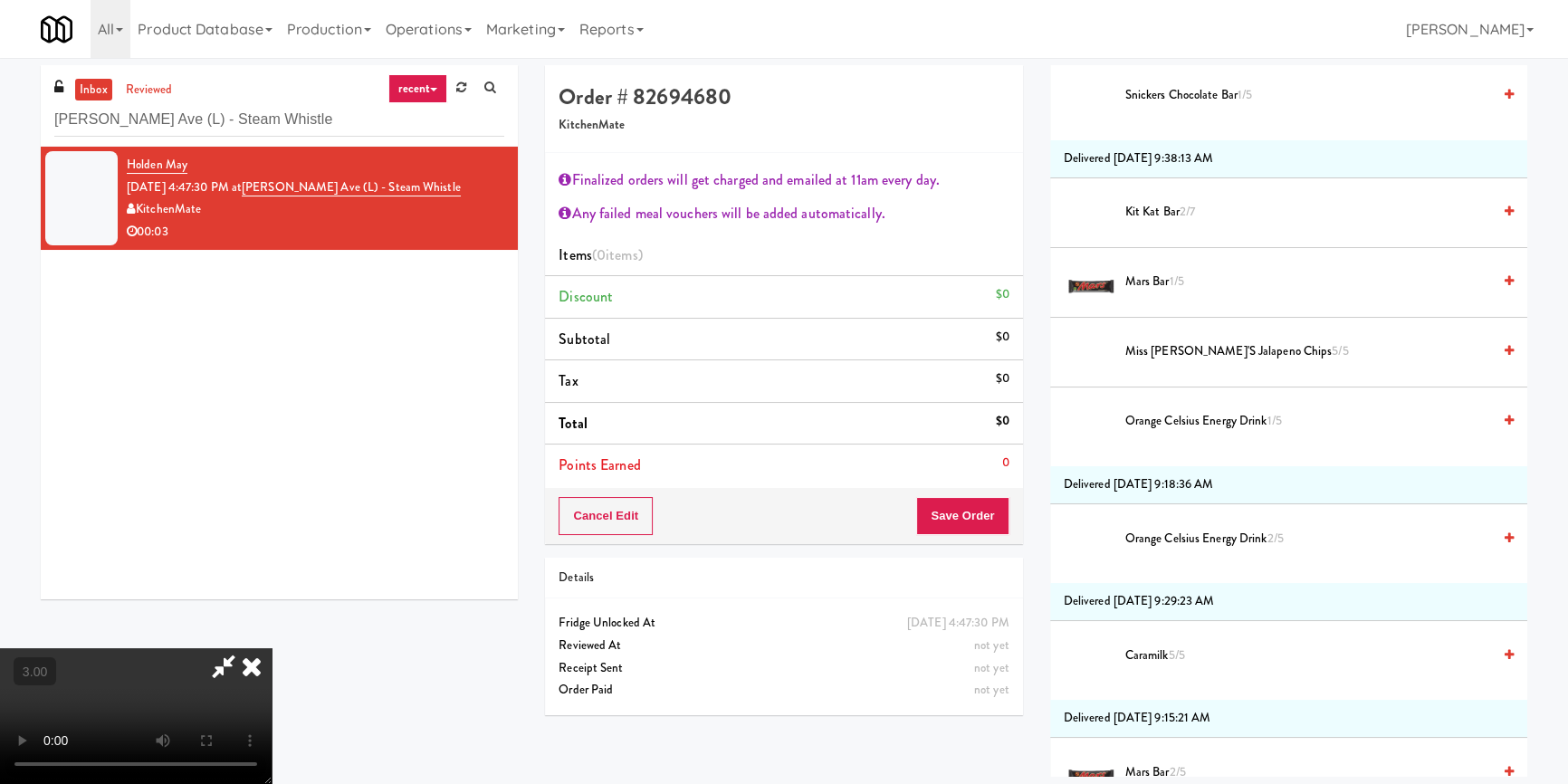
scroll to position [2714, 0]
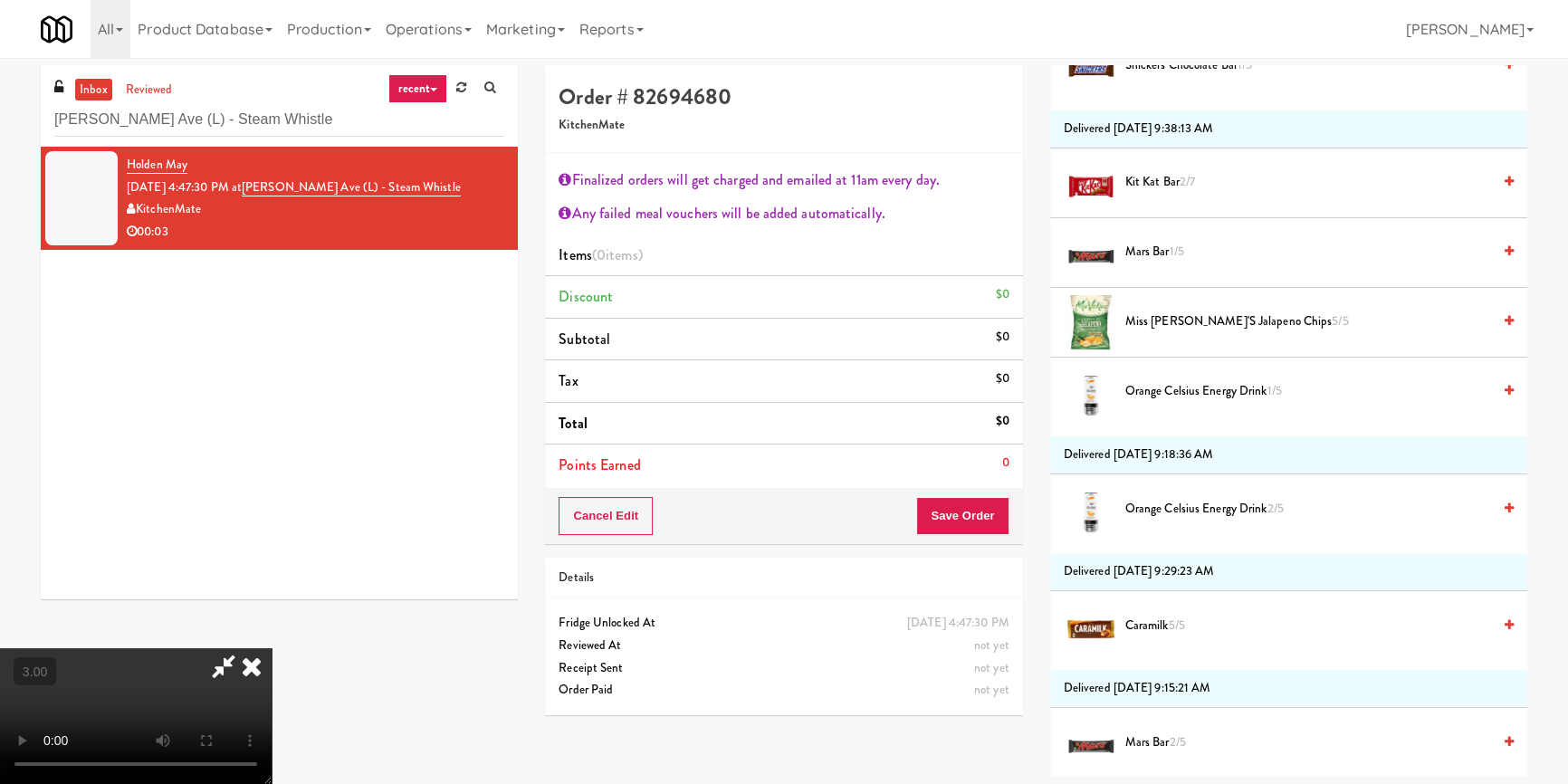
click at [1209, 395] on span "Orange Celsius Energy Drink 1/5" at bounding box center [1309, 391] width 366 height 22
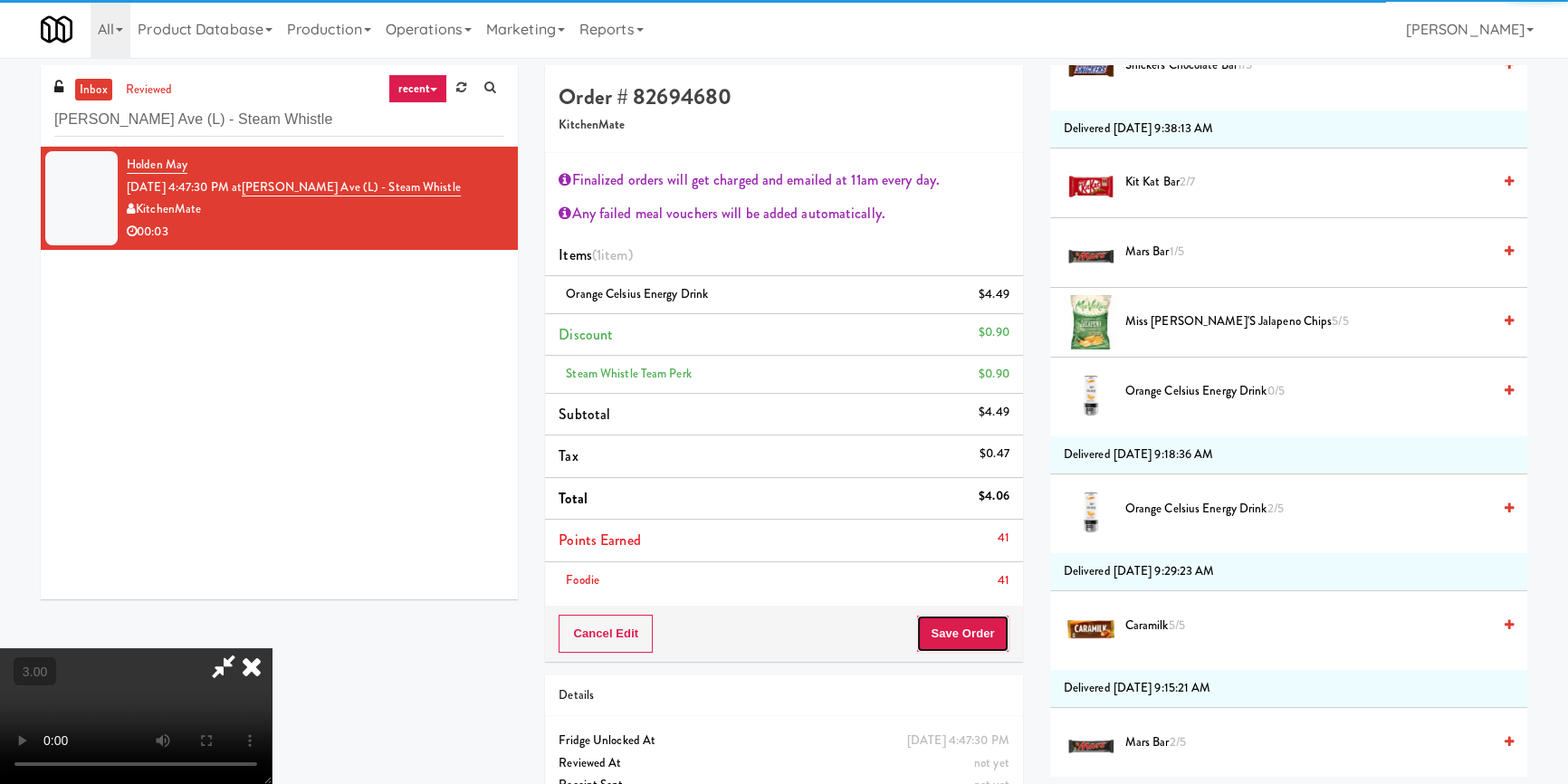
click at [978, 620] on button "Save Order" at bounding box center [962, 633] width 92 height 38
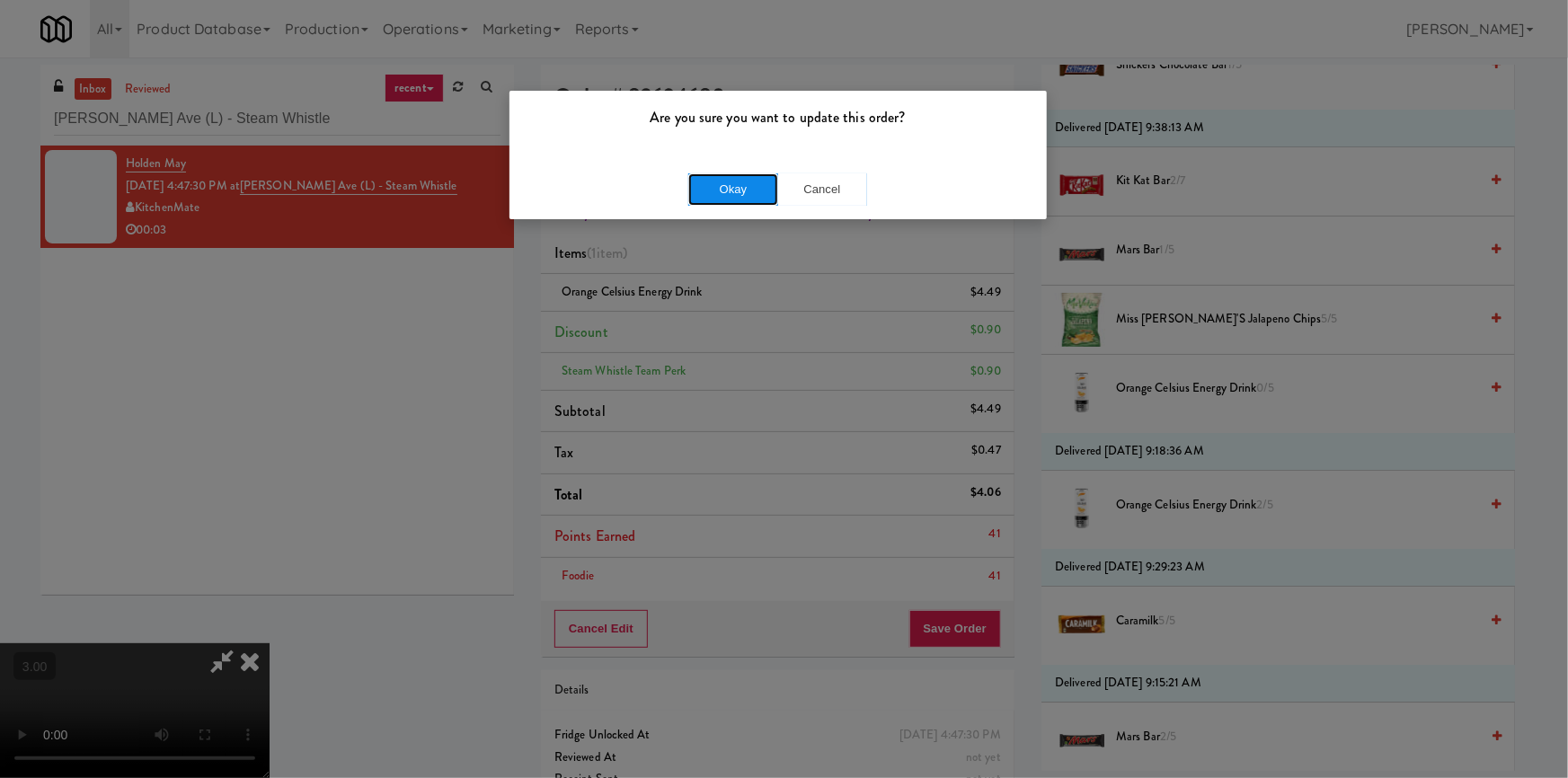
click at [709, 190] on button "Okay" at bounding box center [732, 189] width 89 height 32
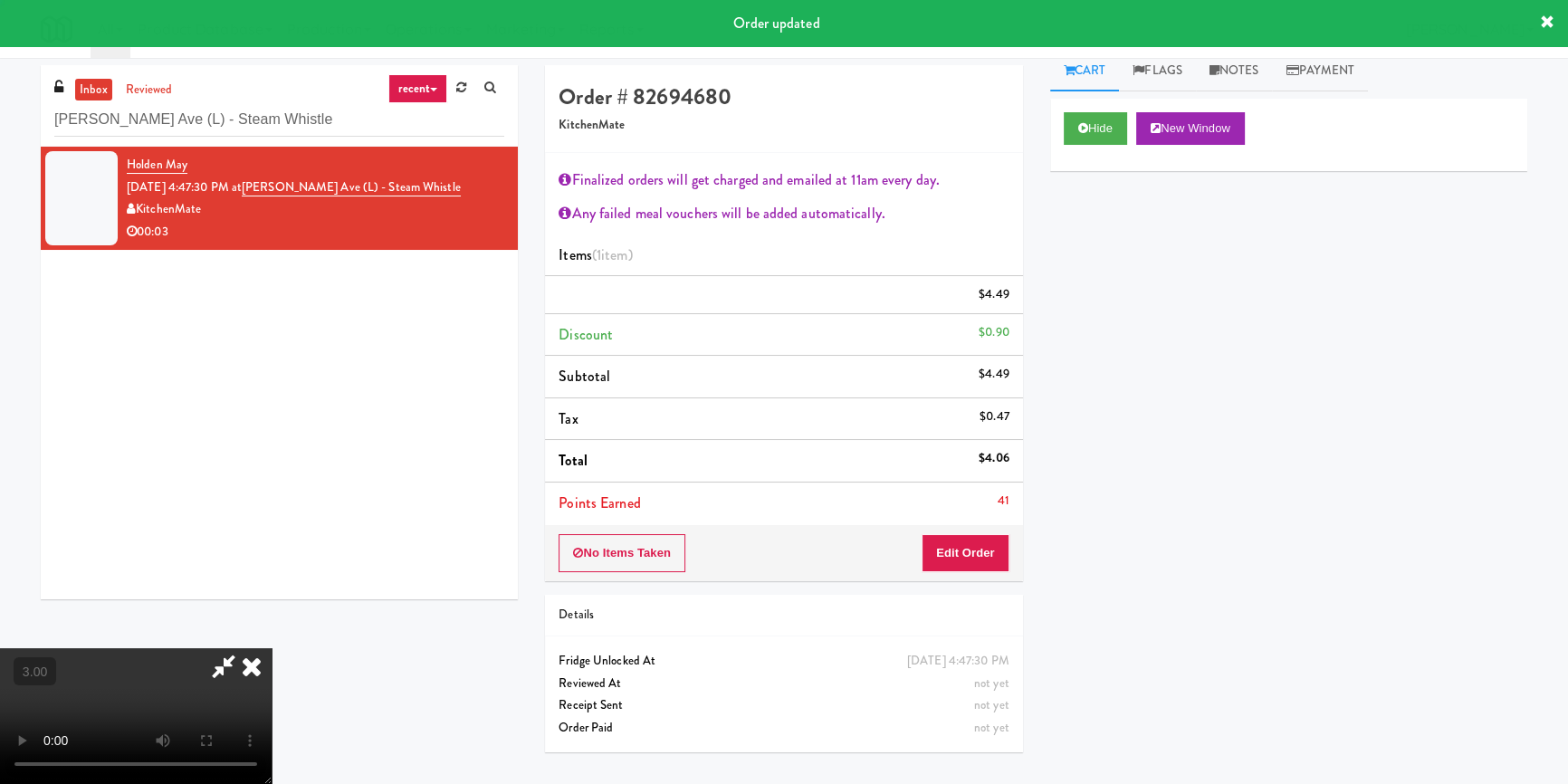
scroll to position [0, 0]
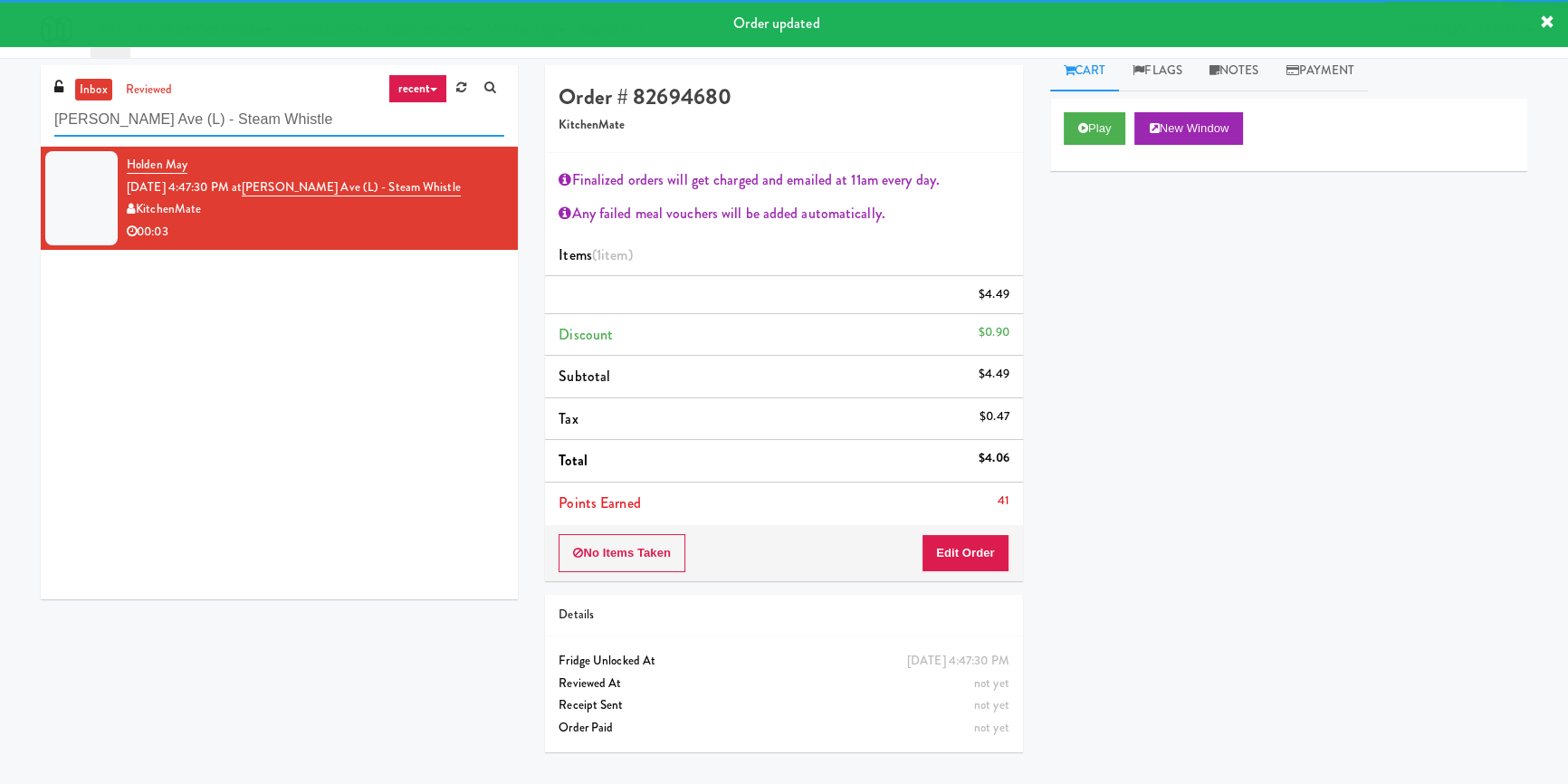
click at [320, 119] on input "[PERSON_NAME] Ave (L) - Steam Whistle" at bounding box center [279, 120] width 450 height 33
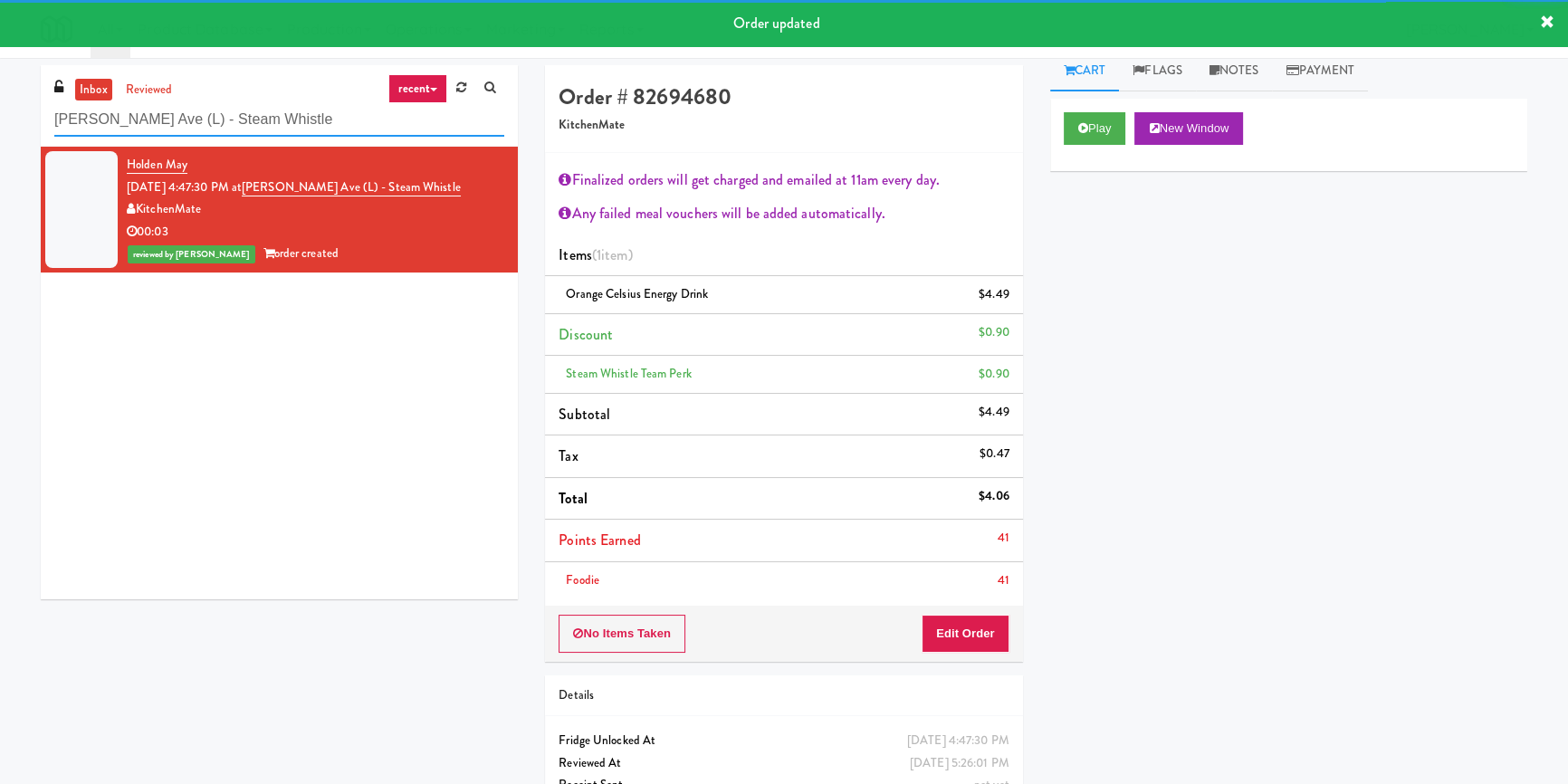
click at [320, 119] on input "[PERSON_NAME] Ave (L) - Steam Whistle" at bounding box center [279, 120] width 450 height 33
paste input "Reotown Apartments - Cooler 1"
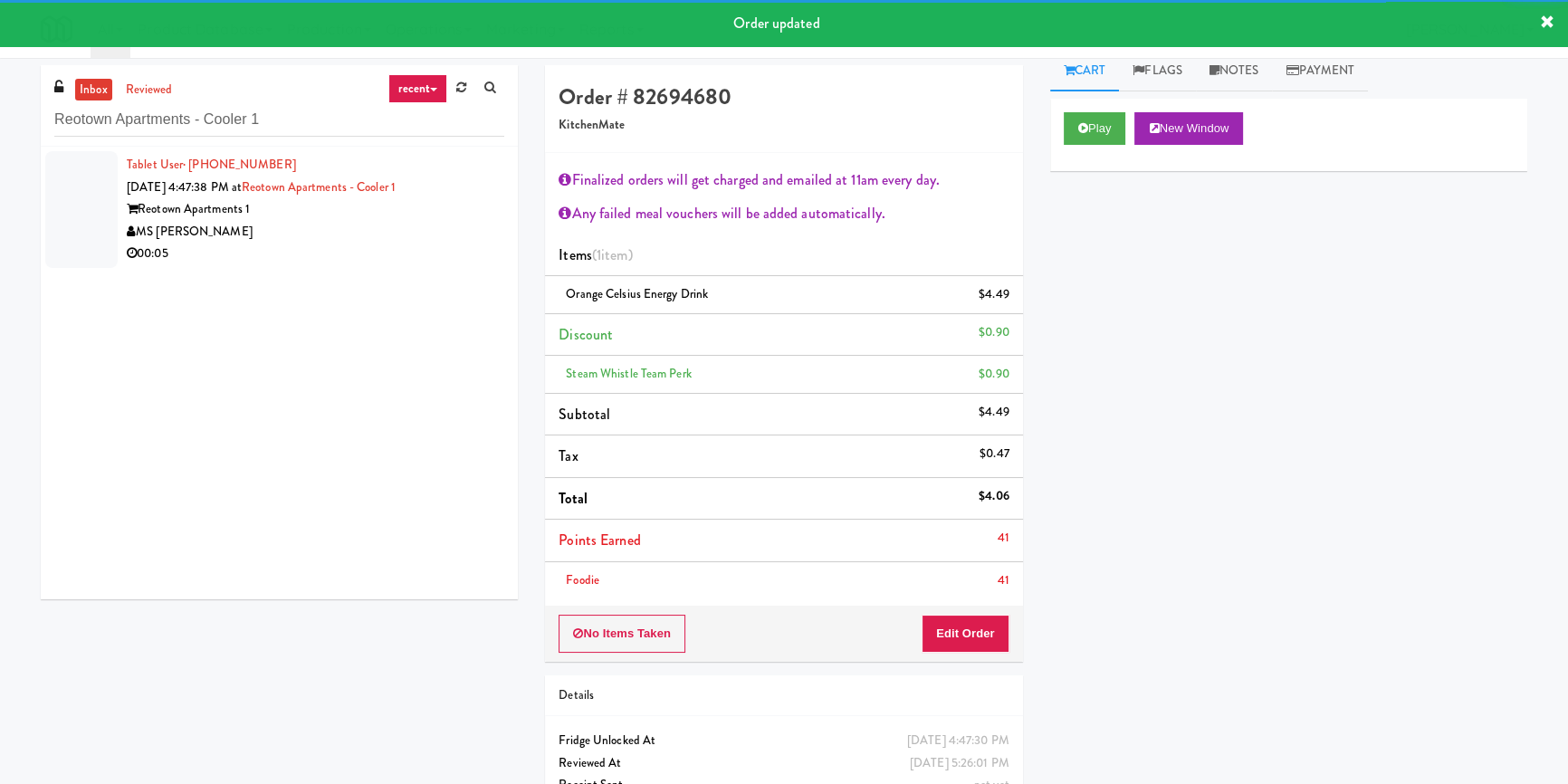
click at [402, 226] on div "MS [PERSON_NAME]" at bounding box center [315, 232] width 377 height 22
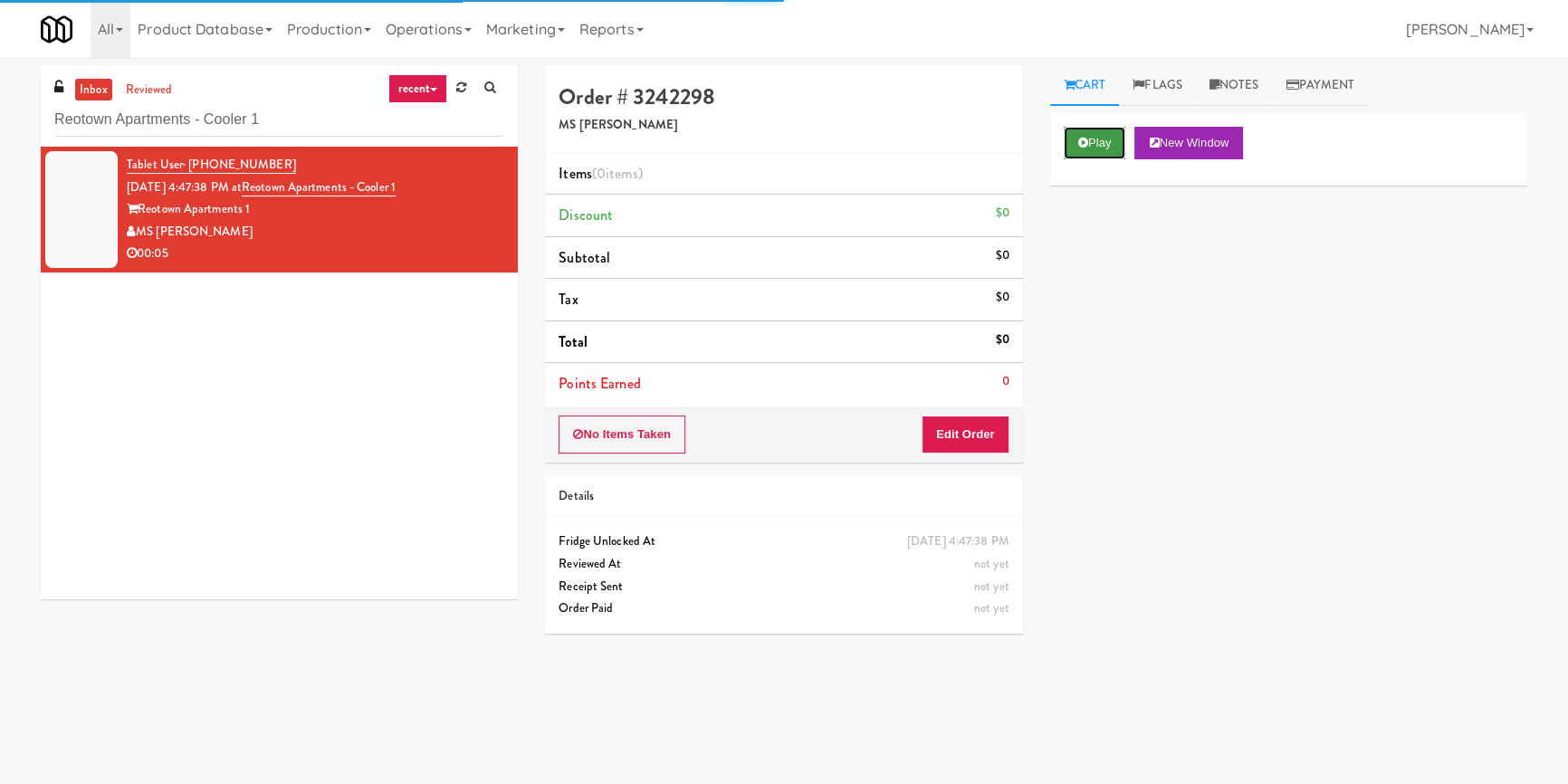
click at [1102, 141] on button "Play" at bounding box center [1094, 142] width 62 height 33
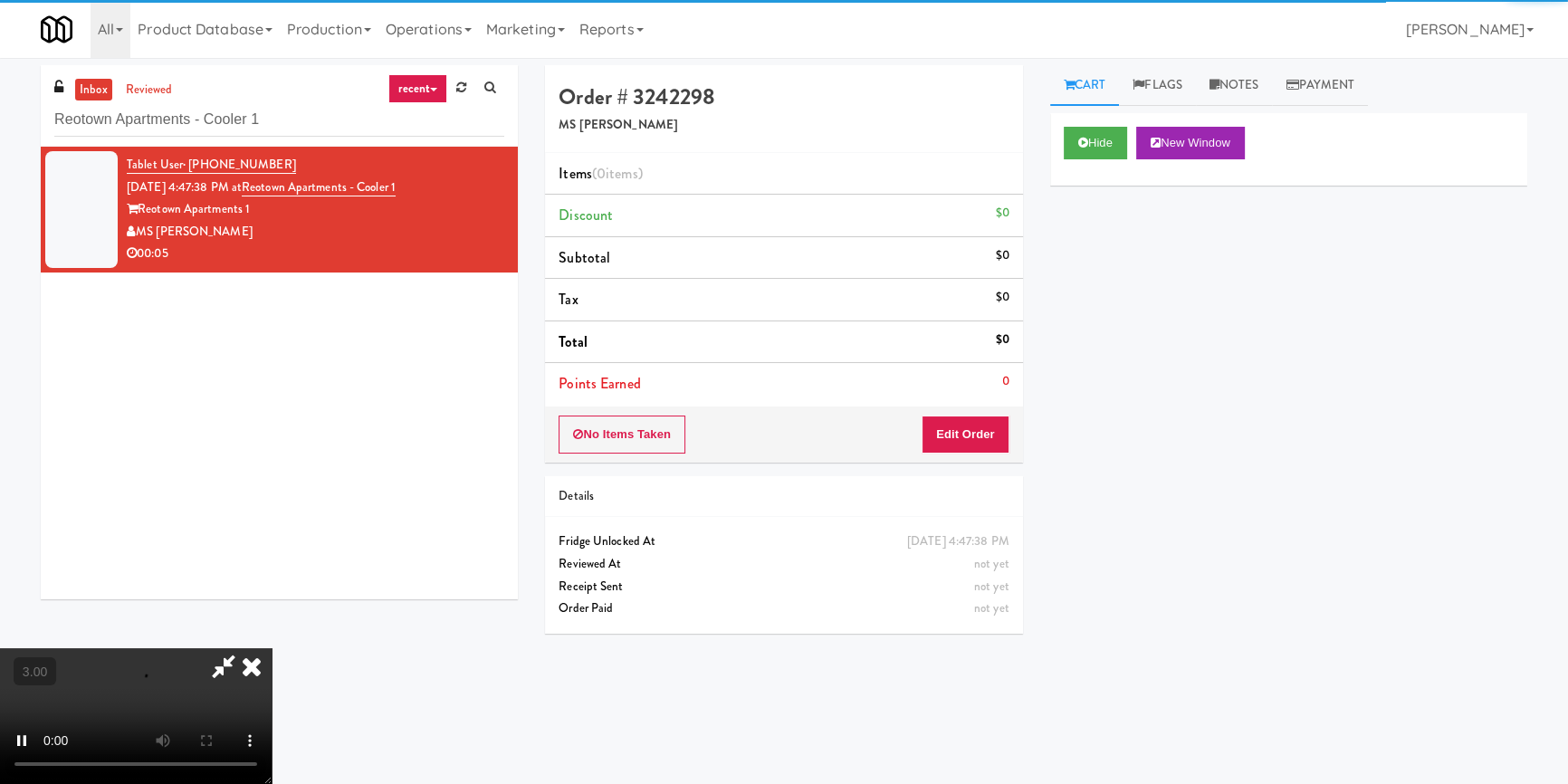
click at [1099, 232] on div "Hide New Window Primary Flag Clear Flag if unable to determine what was taken o…" at bounding box center [1288, 452] width 477 height 679
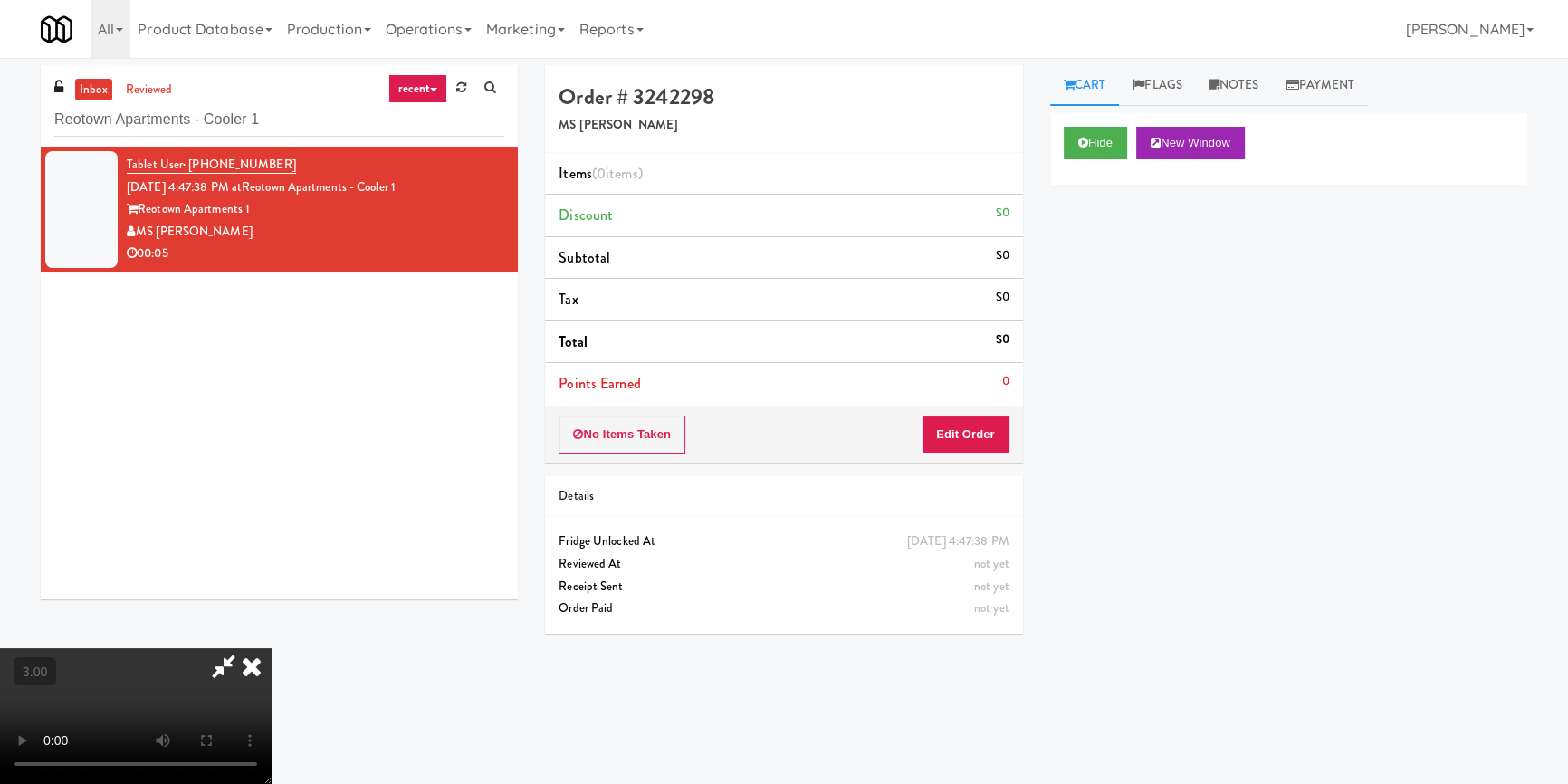
click at [271, 647] on video at bounding box center [136, 715] width 271 height 136
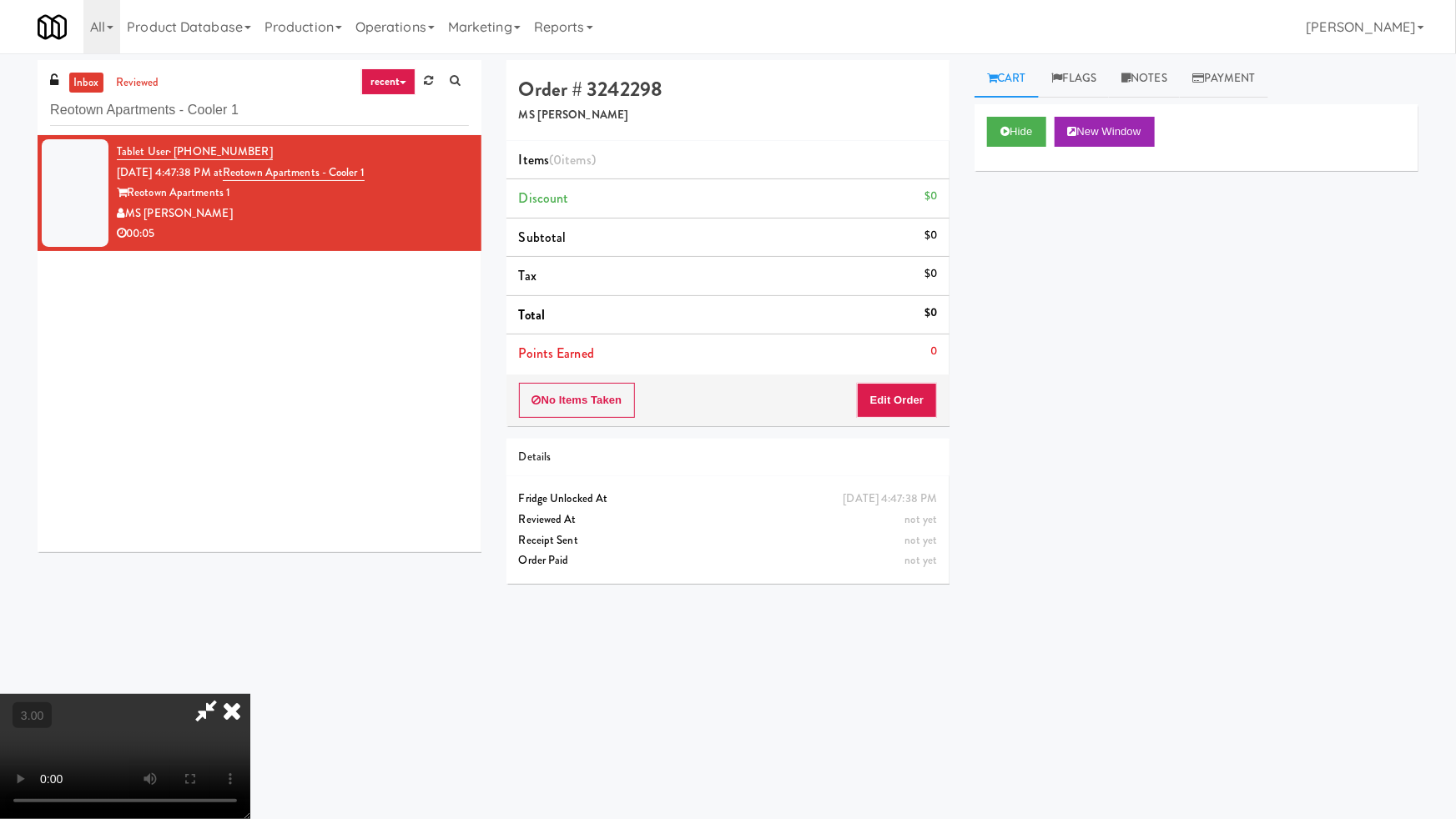
click at [250, 694] on video at bounding box center [125, 756] width 250 height 125
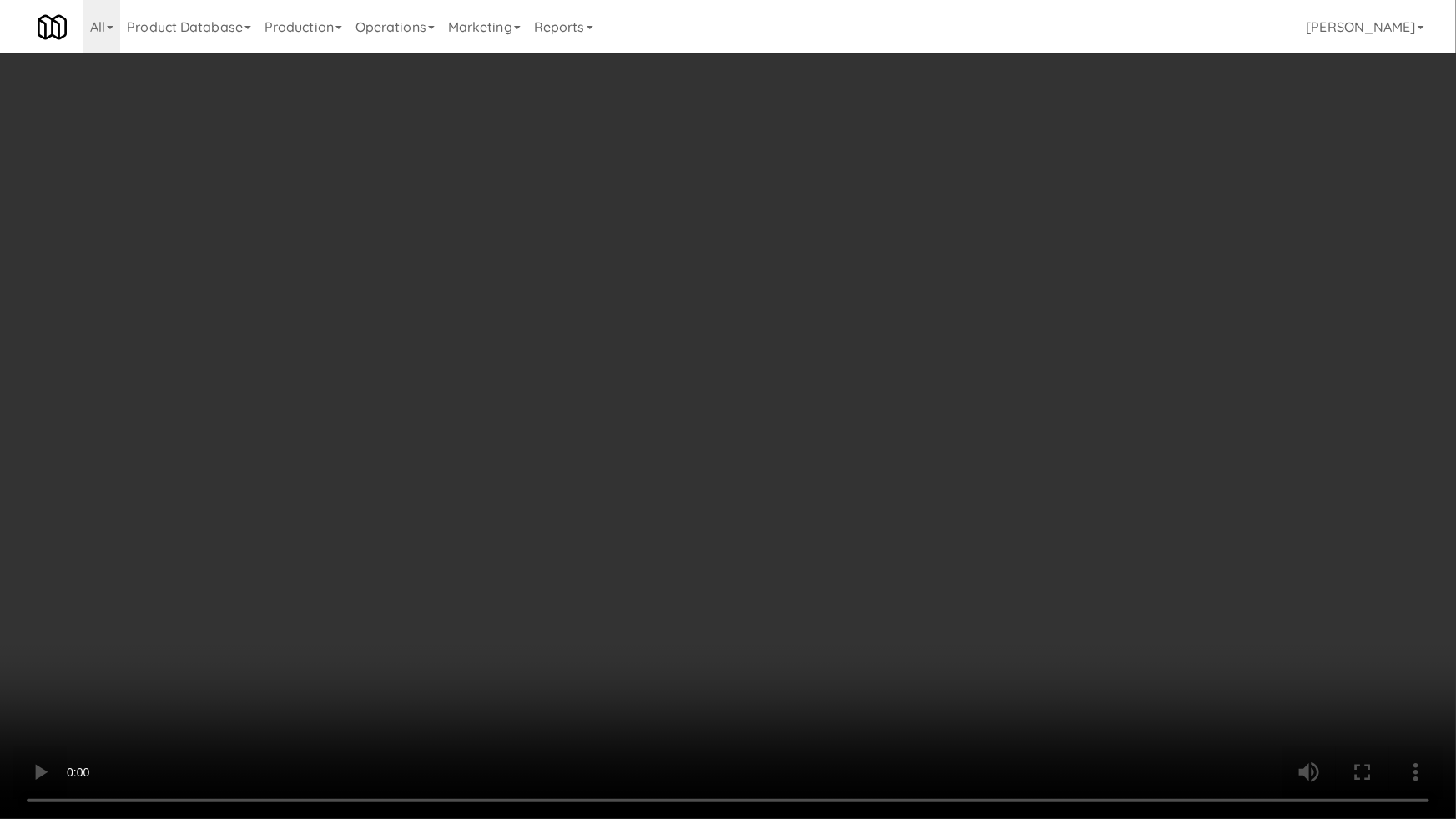
click at [843, 475] on video at bounding box center [728, 410] width 1456 height 819
click at [868, 451] on video at bounding box center [728, 410] width 1456 height 819
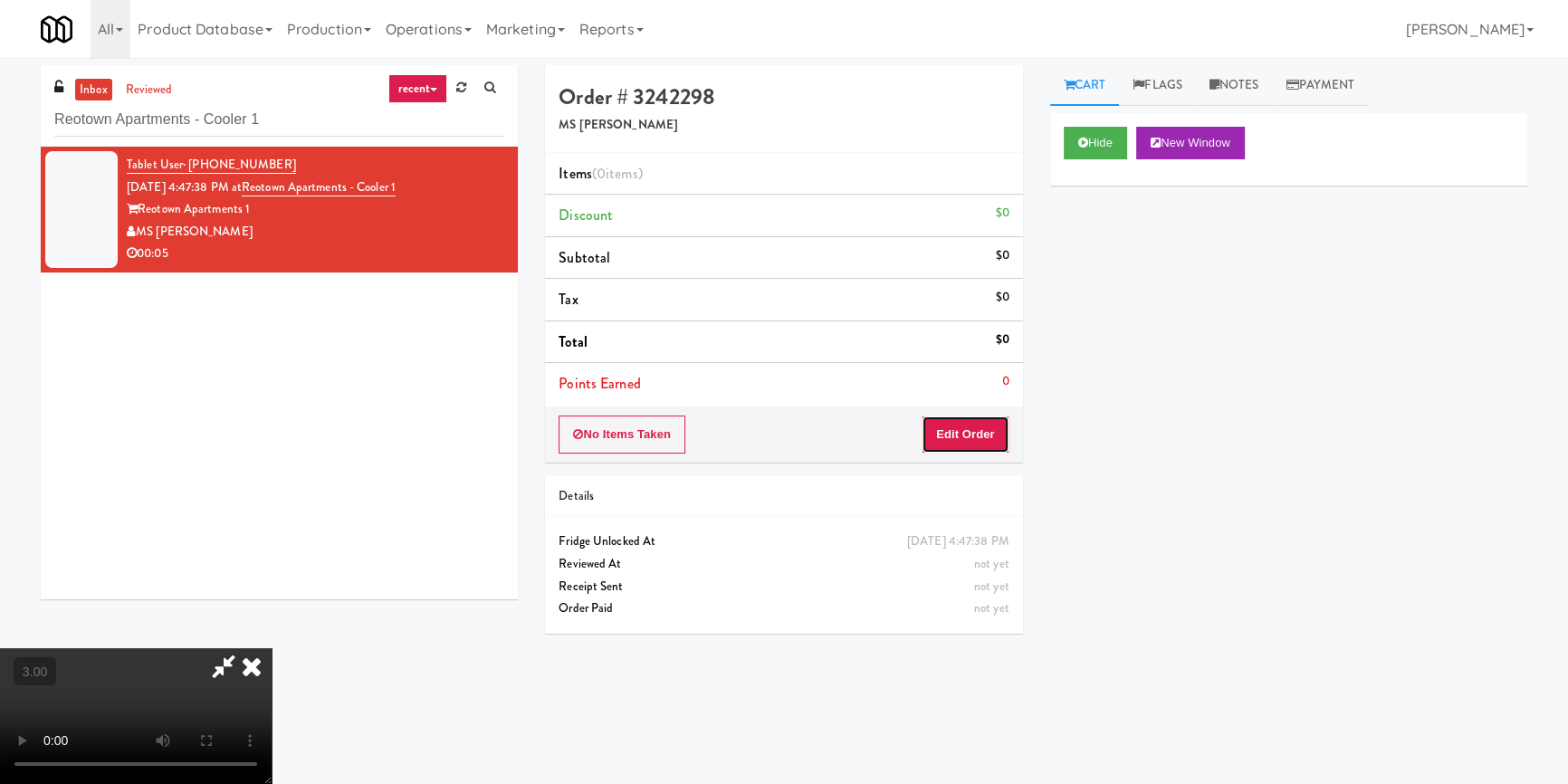
click at [977, 427] on button "Edit Order" at bounding box center [966, 434] width 87 height 38
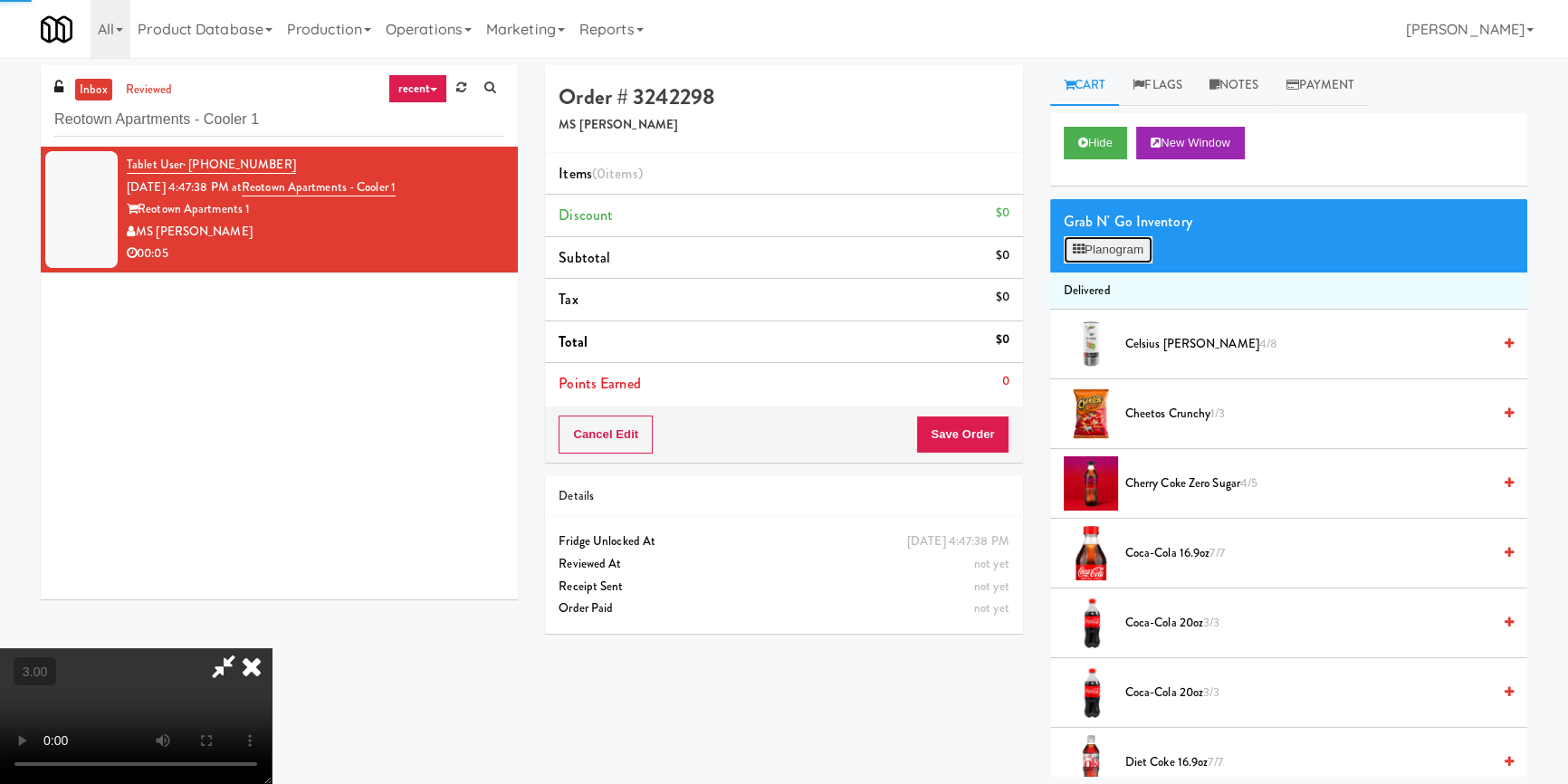
click at [1105, 246] on button "Planogram" at bounding box center [1107, 249] width 88 height 27
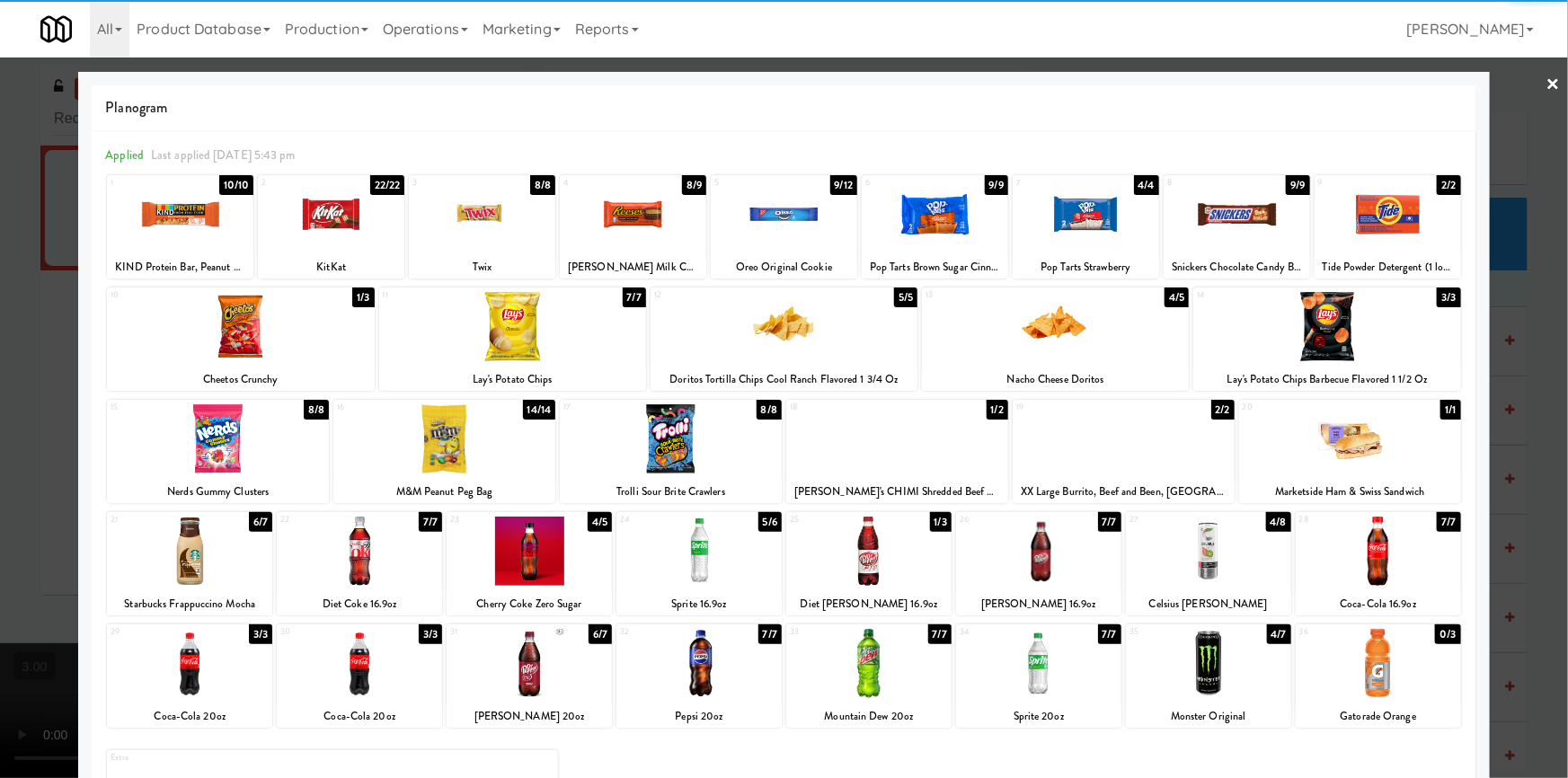
click at [1385, 556] on div at bounding box center [1378, 550] width 165 height 69
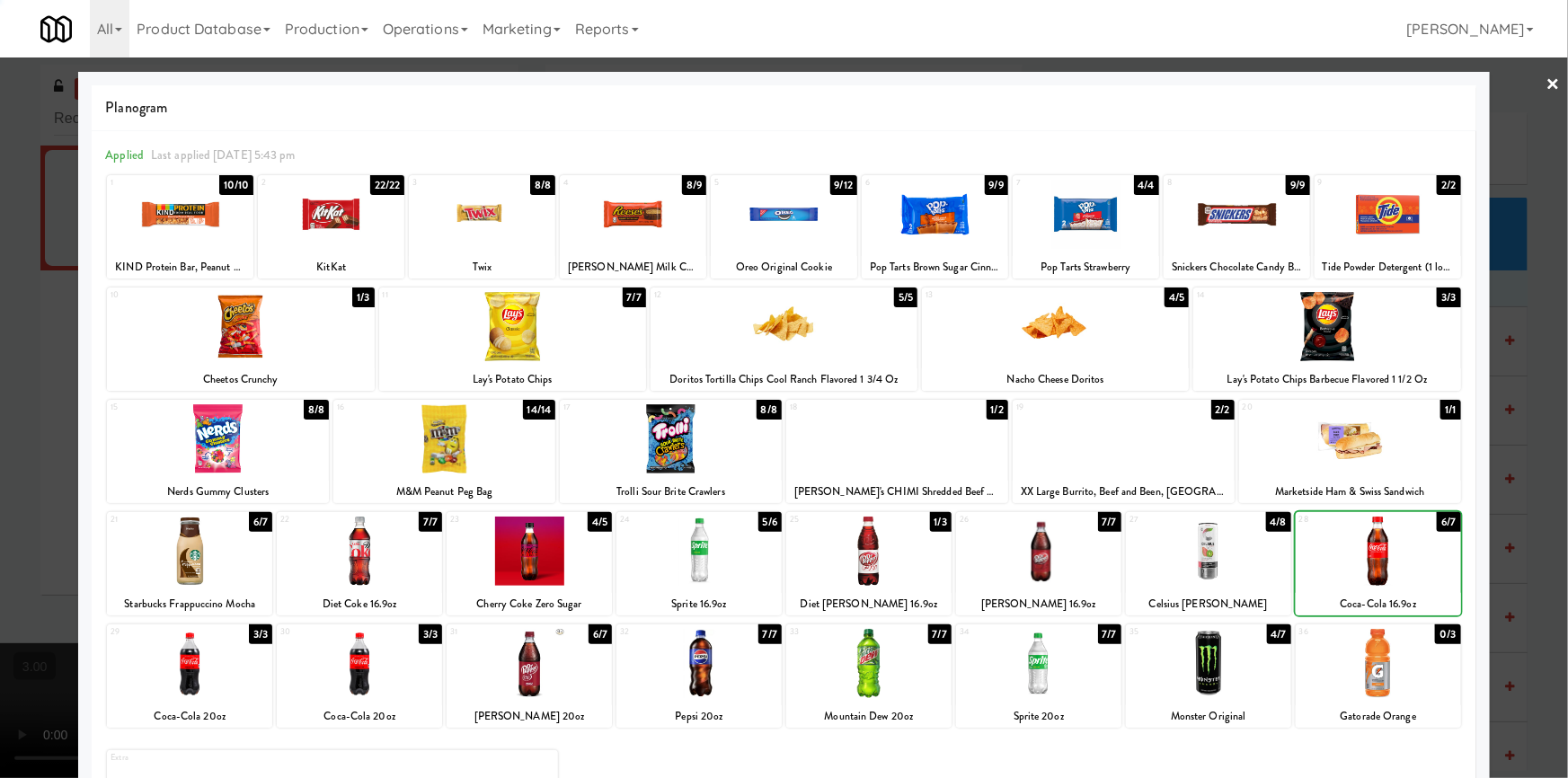
click at [1511, 576] on div at bounding box center [784, 389] width 1568 height 778
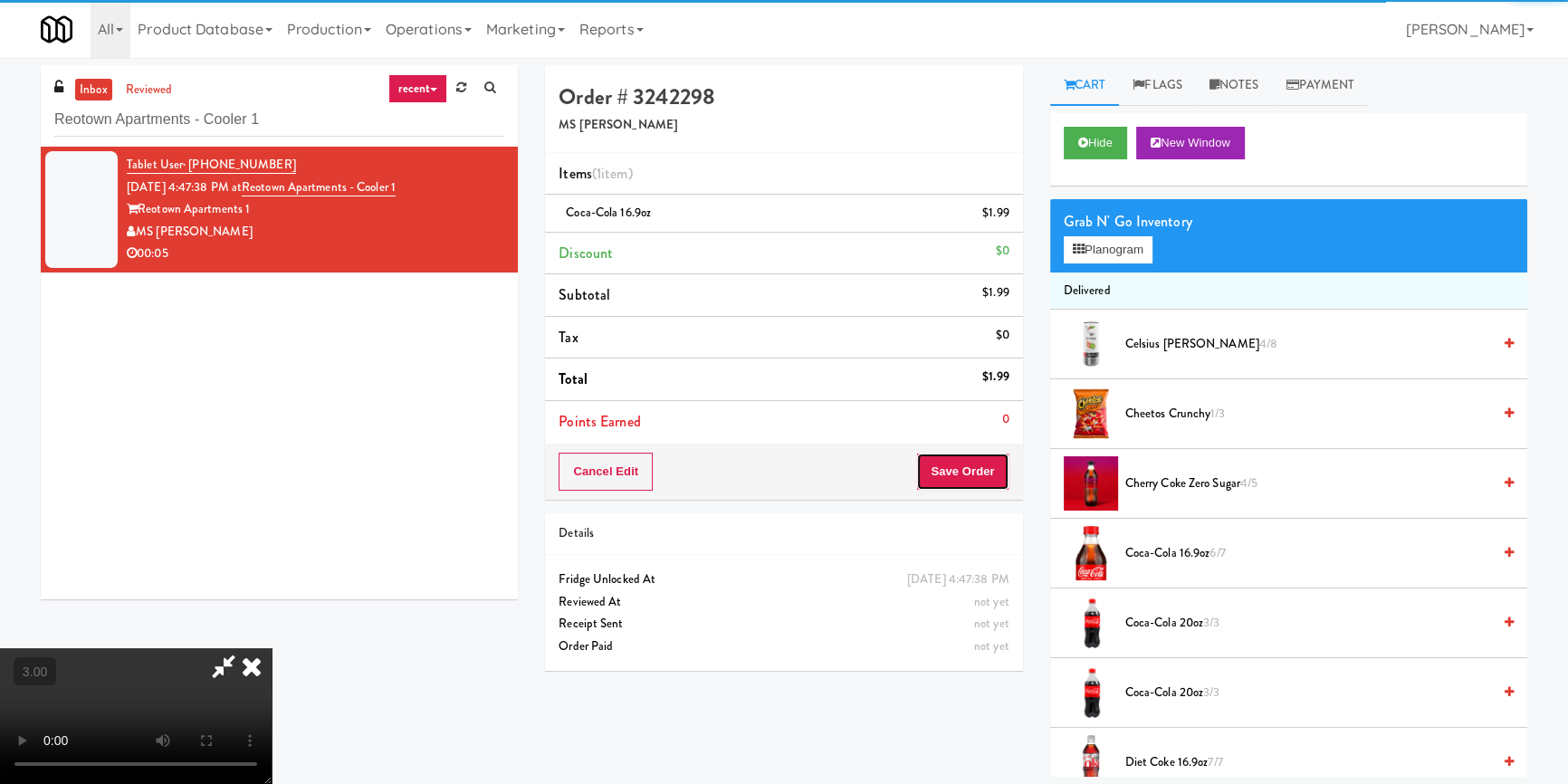
click at [981, 479] on button "Save Order" at bounding box center [962, 471] width 92 height 38
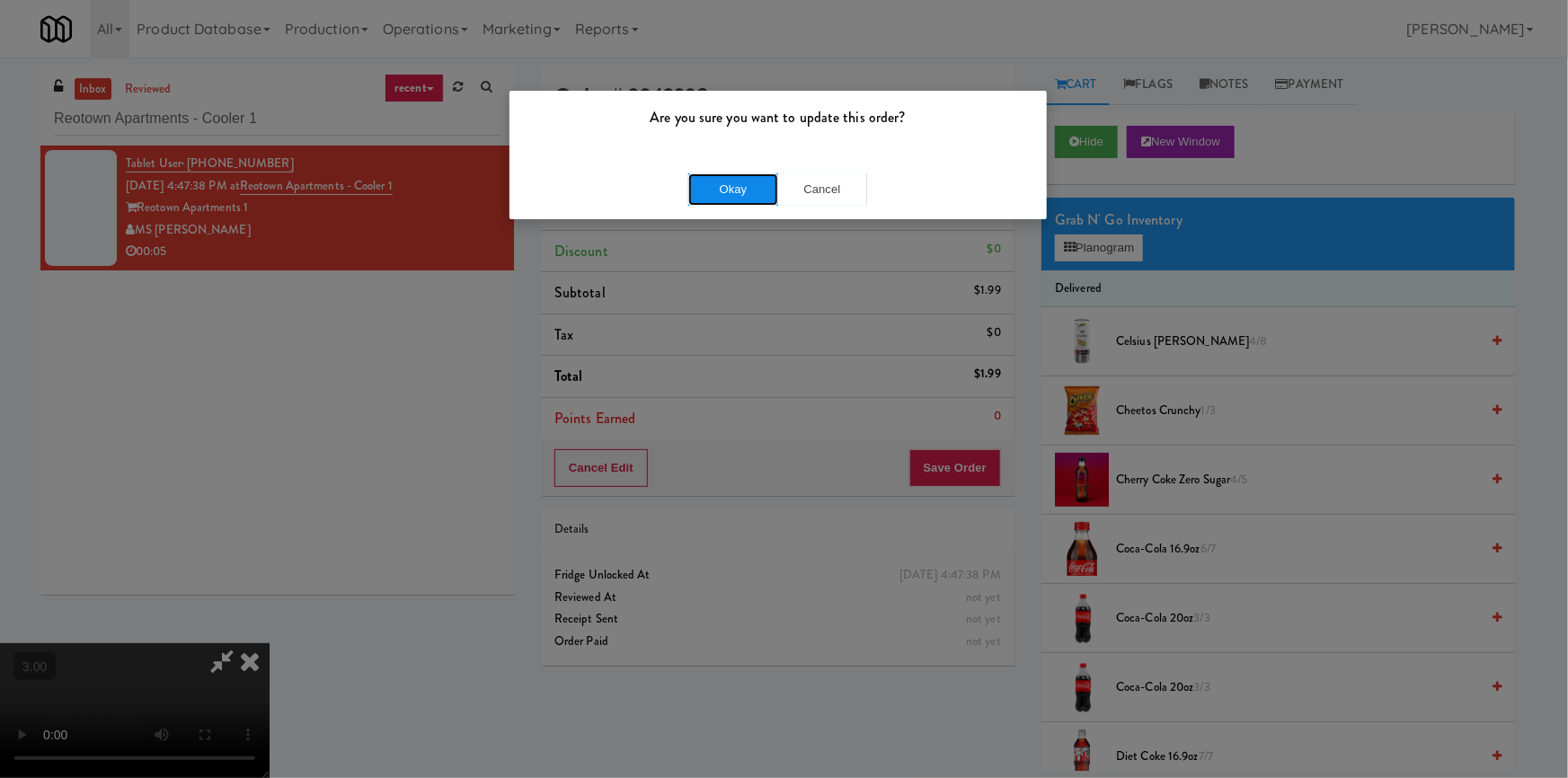
click at [745, 189] on button "Okay" at bounding box center [732, 189] width 89 height 32
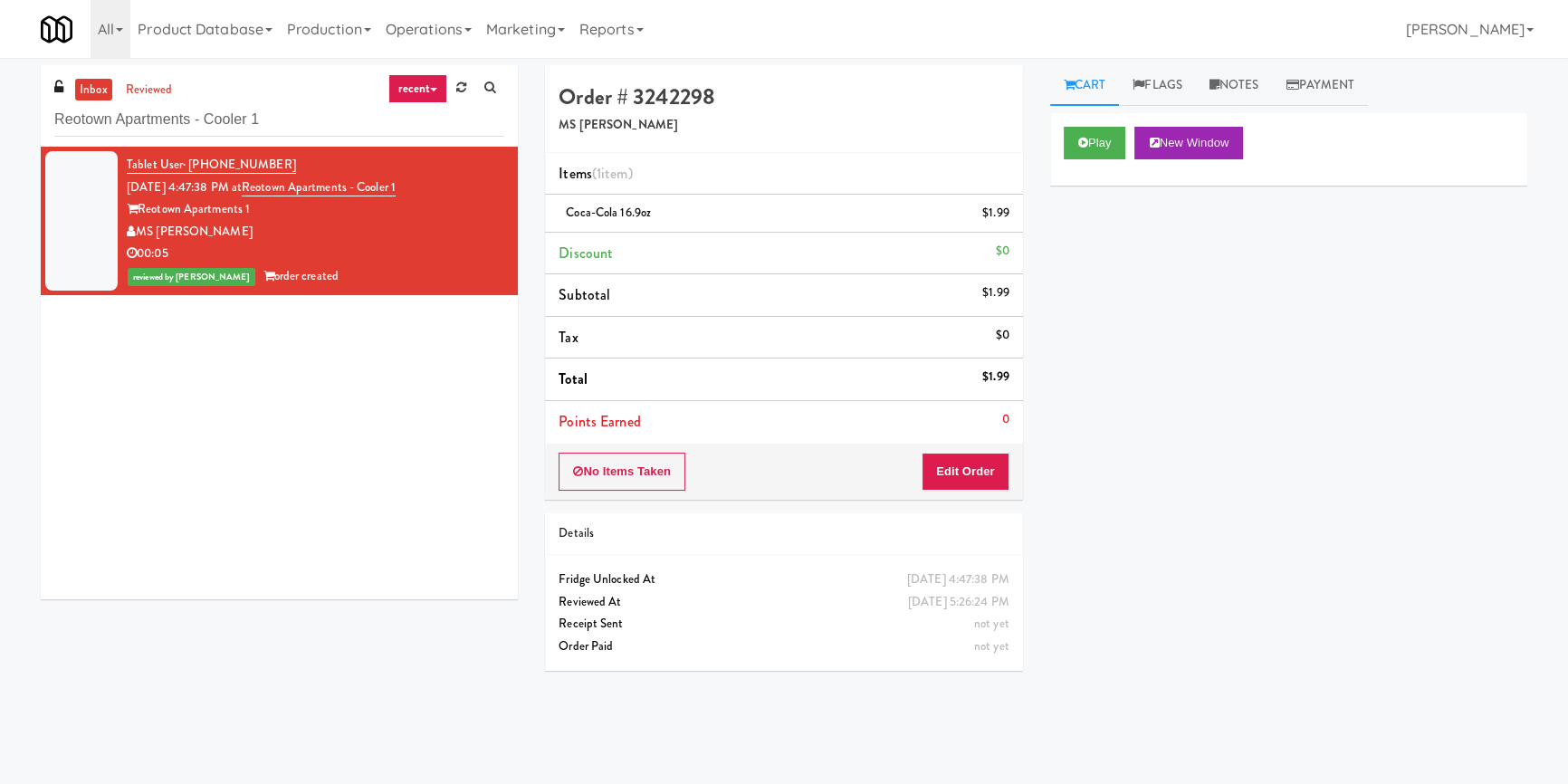
click at [235, 431] on div "Tablet User · (517) 803-9921 [DATE] 4:47:38 PM at Reotown Apartments - Cooler 1…" at bounding box center [279, 372] width 477 height 452
click at [375, 115] on input "Reotown Apartments - Cooler 1" at bounding box center [279, 120] width 450 height 33
paste input "Overland - Cooler - Solo"
click at [375, 115] on input "Reotown Apartments - Cooler Overland - Cooler - [GEOGRAPHIC_DATA]" at bounding box center [279, 120] width 450 height 33
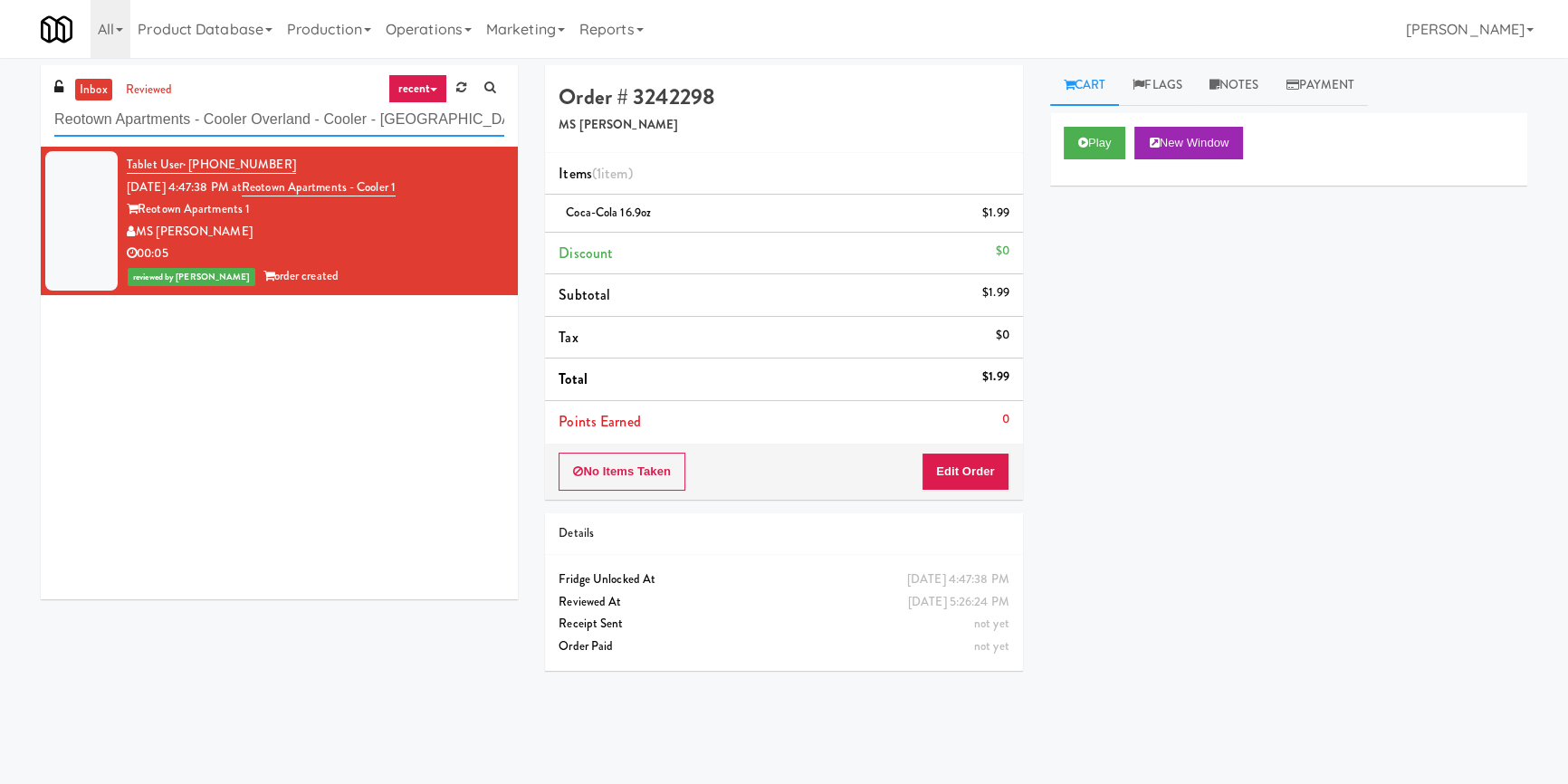
click at [375, 115] on input "Reotown Apartments - Cooler Overland - Cooler - [GEOGRAPHIC_DATA]" at bounding box center [279, 120] width 450 height 33
paste input "text"
click at [375, 115] on input "Overland - Cooler - Solo" at bounding box center [279, 120] width 450 height 33
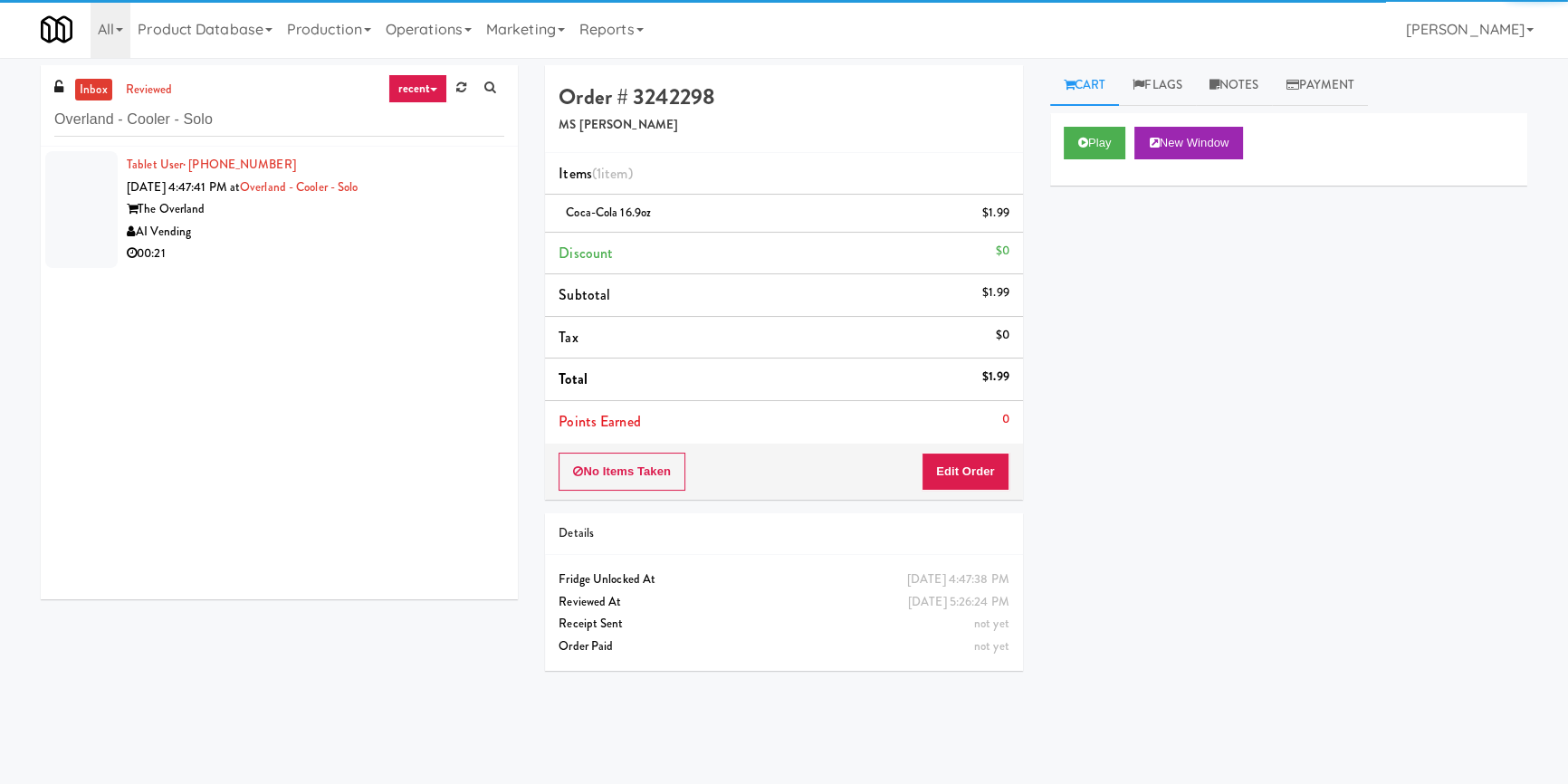
click at [452, 244] on div "00:21" at bounding box center [315, 254] width 377 height 22
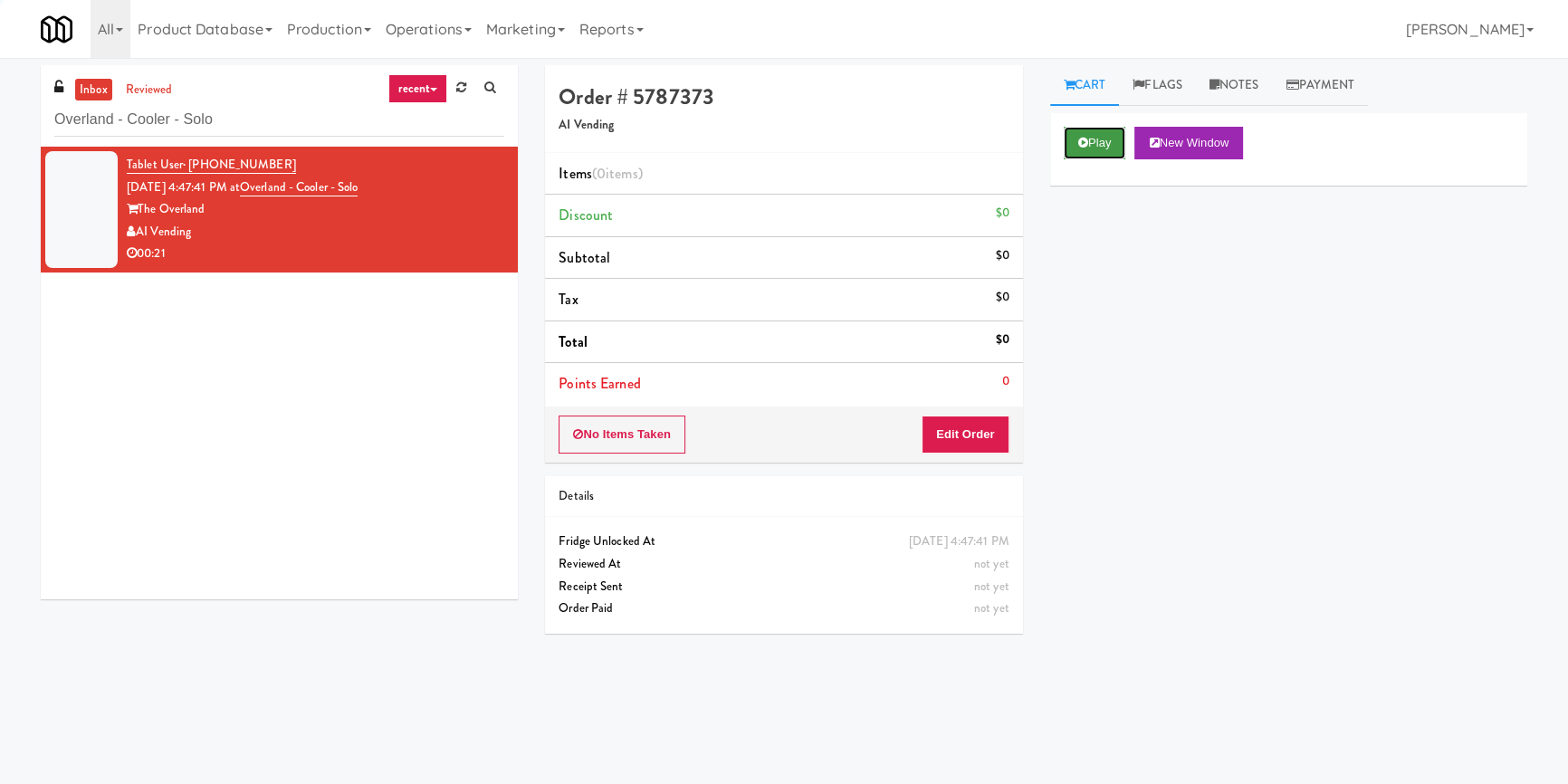
click at [1097, 152] on button "Play" at bounding box center [1094, 142] width 62 height 33
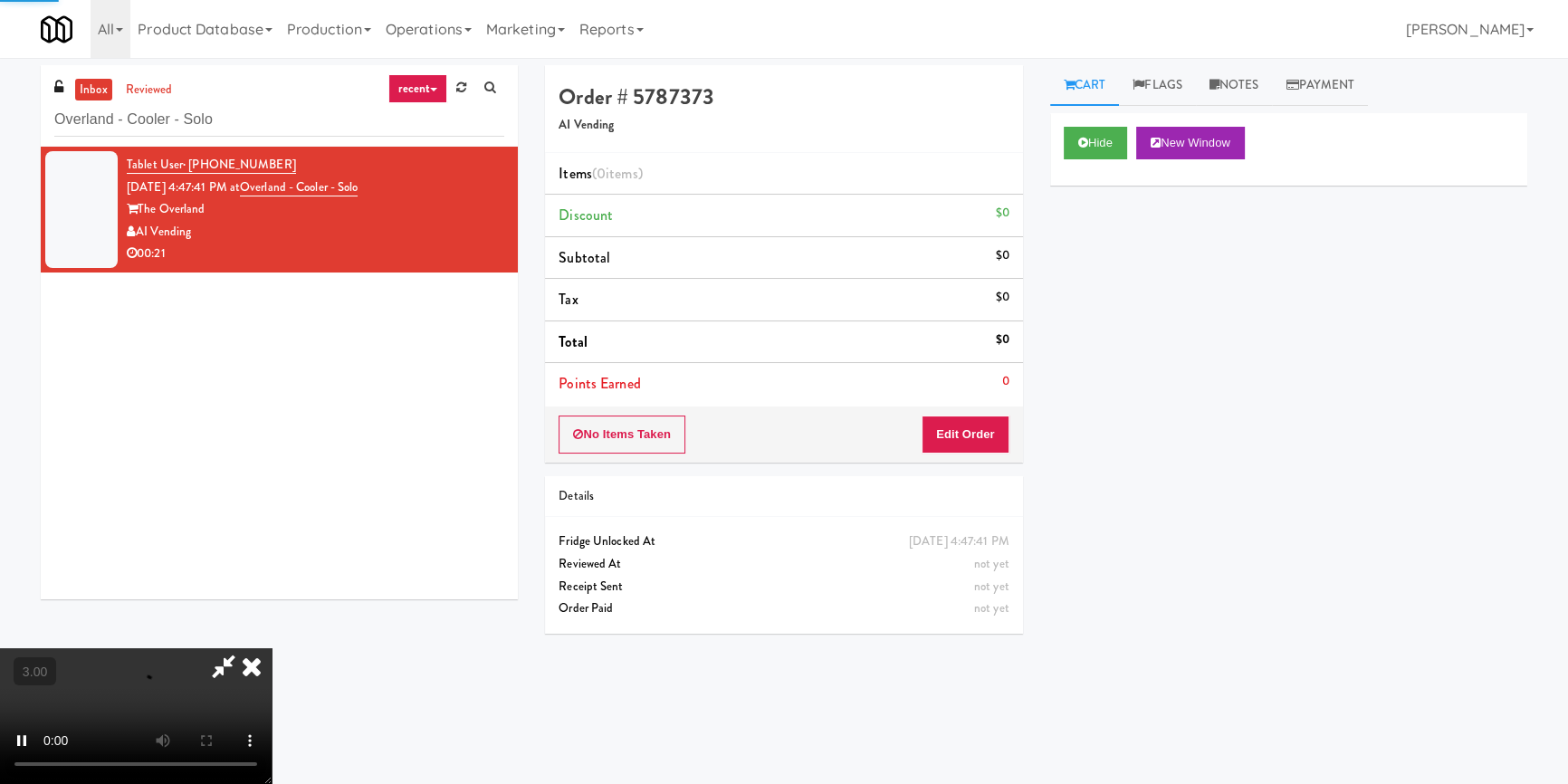
click at [1137, 323] on div "Hide New Window Primary Flag Clear Flag if unable to determine what was taken o…" at bounding box center [1288, 452] width 477 height 679
click at [271, 647] on video at bounding box center [136, 715] width 271 height 136
click at [978, 415] on button "Edit Order" at bounding box center [966, 434] width 87 height 38
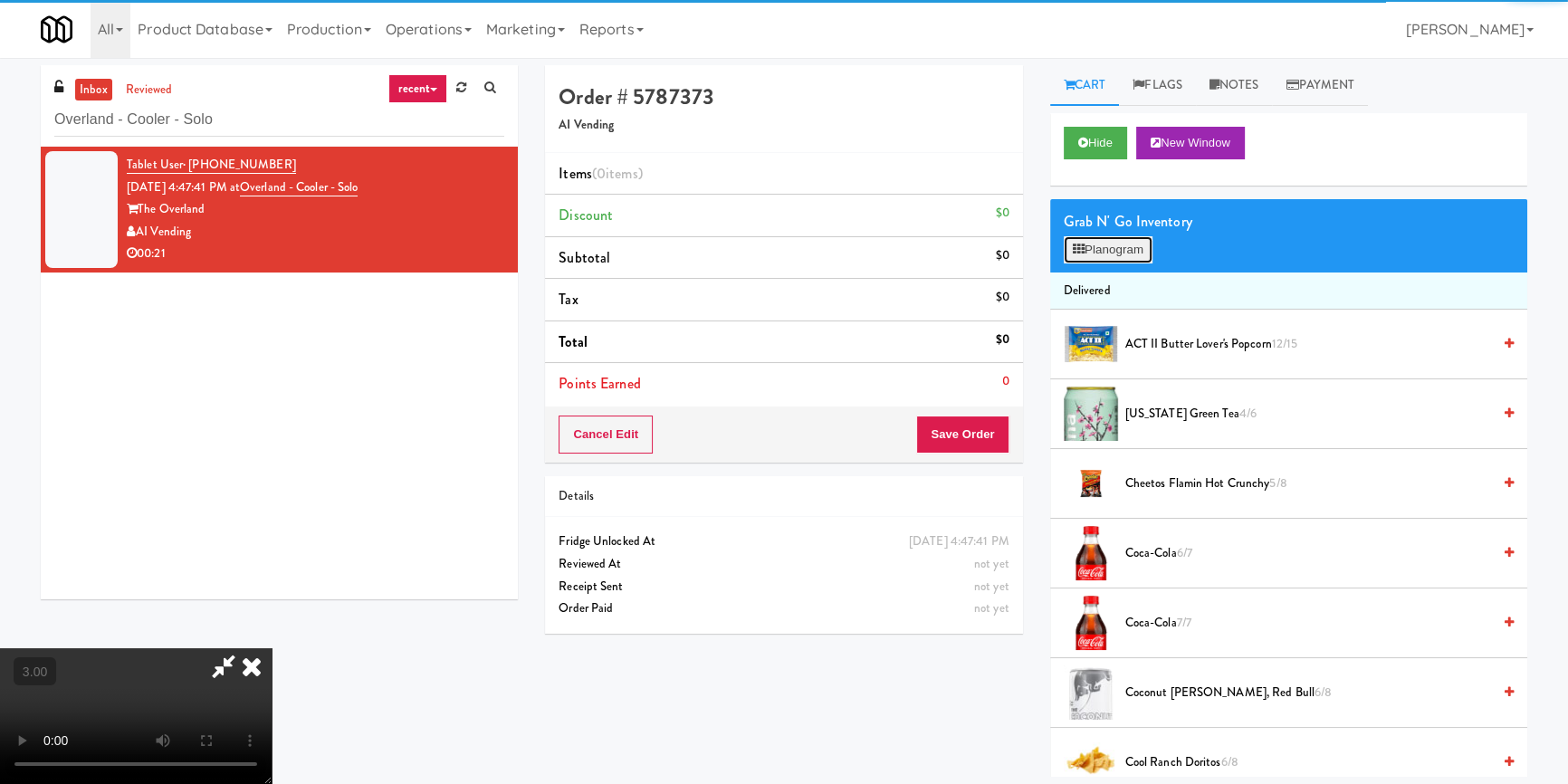
click at [1072, 259] on button "Planogram" at bounding box center [1107, 249] width 88 height 27
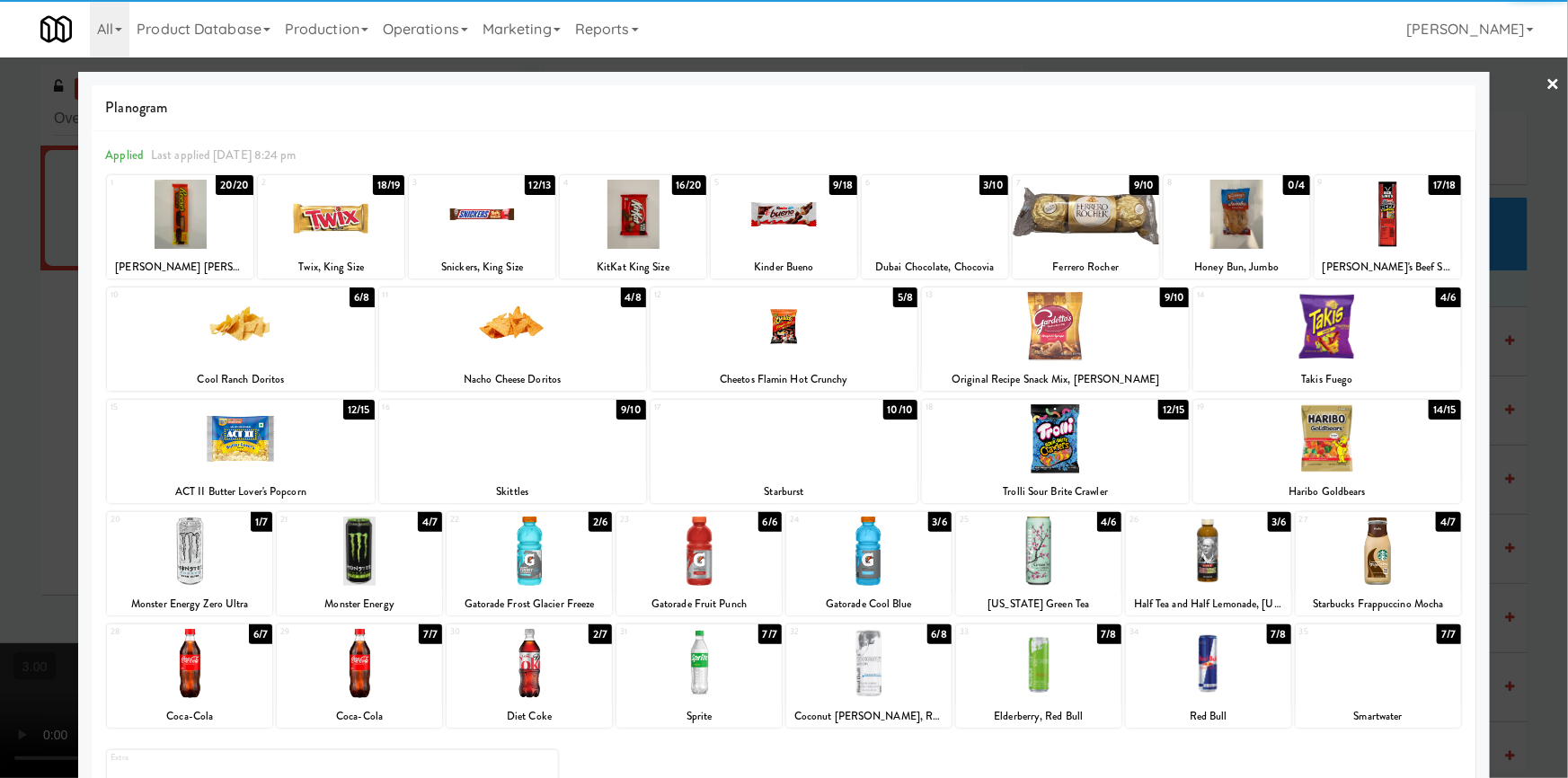
click at [564, 667] on div at bounding box center [529, 663] width 165 height 69
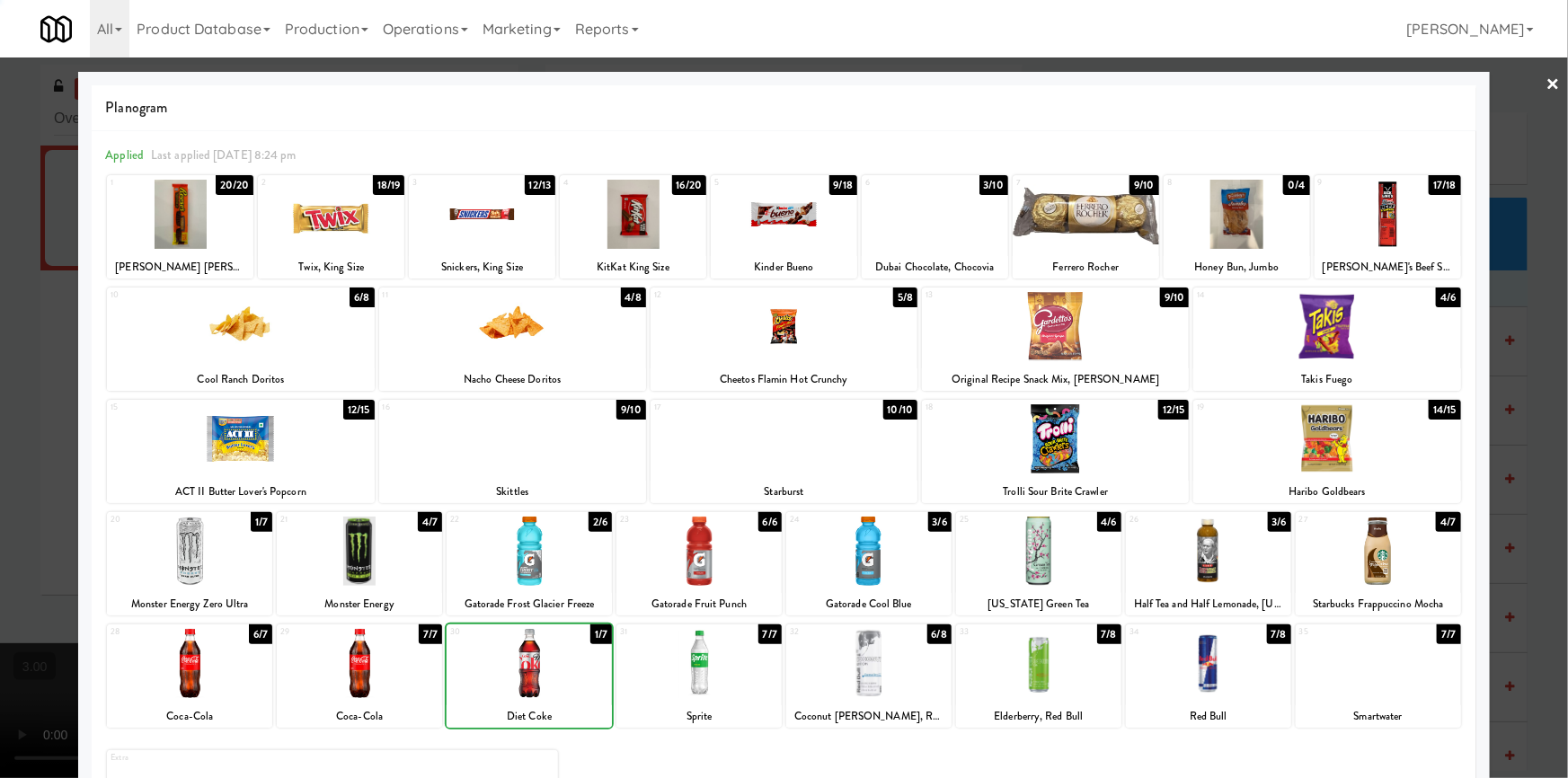
drag, startPoint x: 690, startPoint y: 659, endPoint x: 628, endPoint y: 655, distance: 62.1
click at [690, 658] on div at bounding box center [698, 663] width 165 height 69
click at [0, 403] on div at bounding box center [784, 389] width 1568 height 778
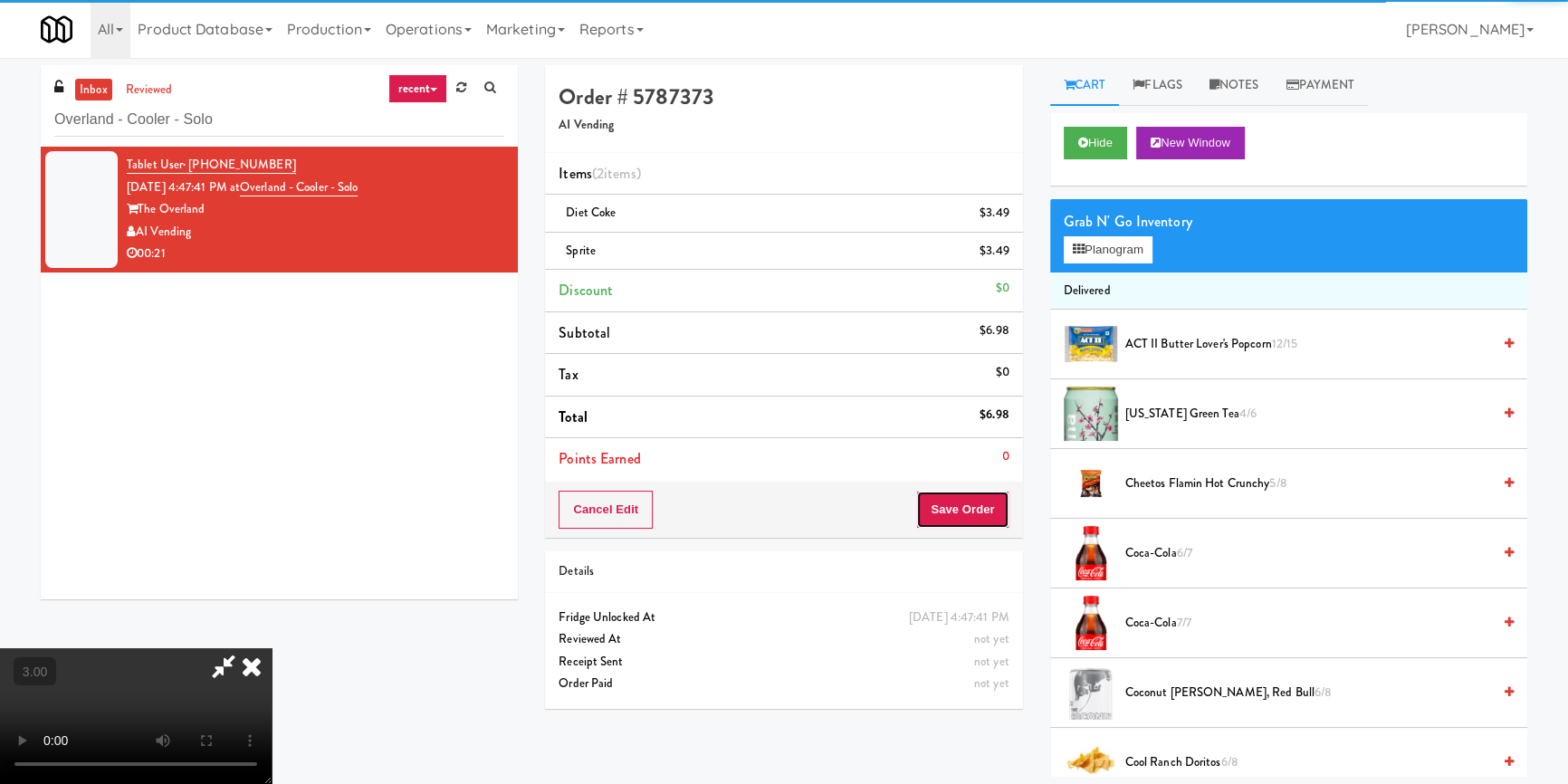
click at [983, 518] on button "Save Order" at bounding box center [962, 509] width 92 height 38
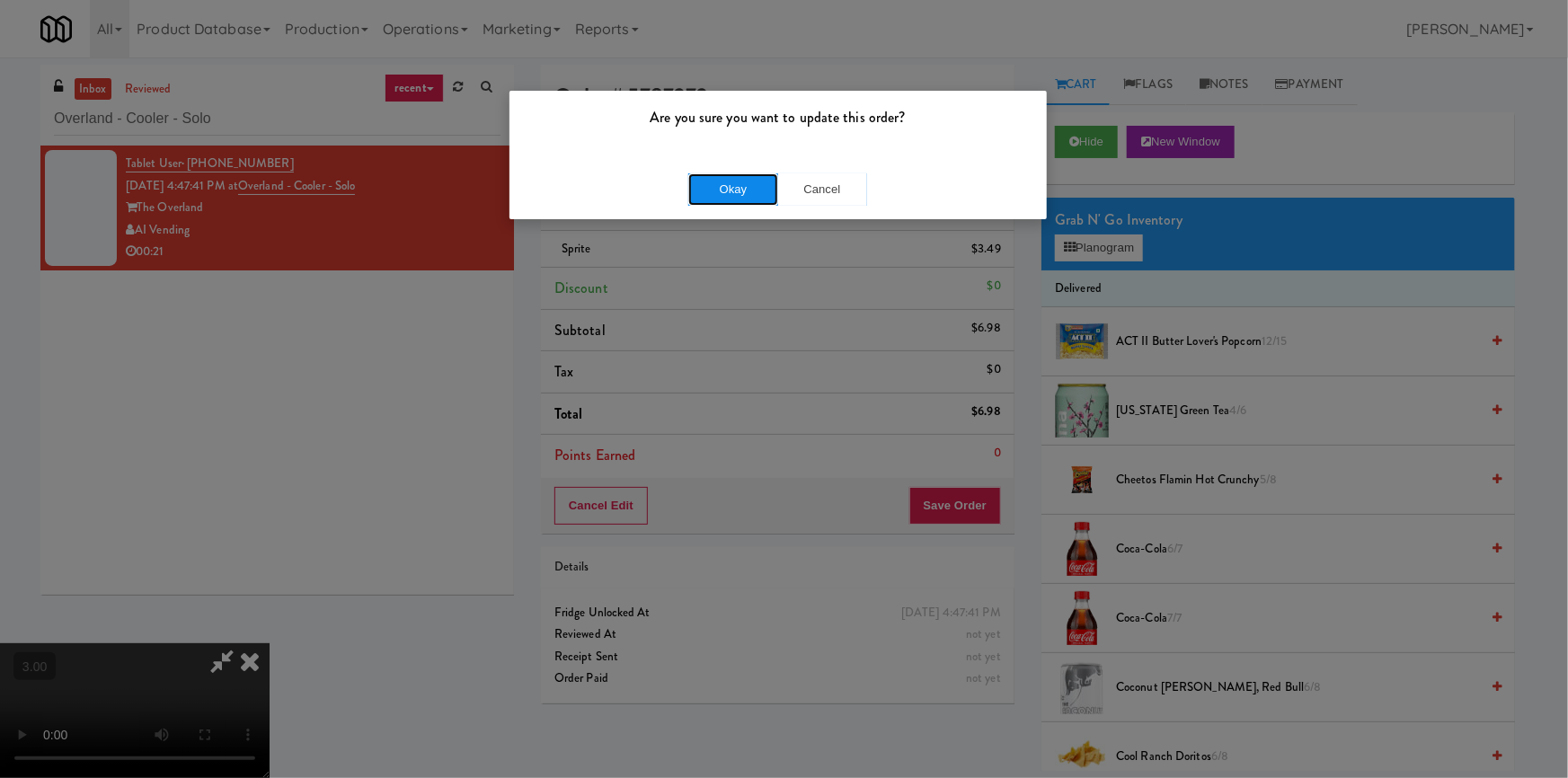
click at [689, 180] on button "Okay" at bounding box center [732, 189] width 89 height 32
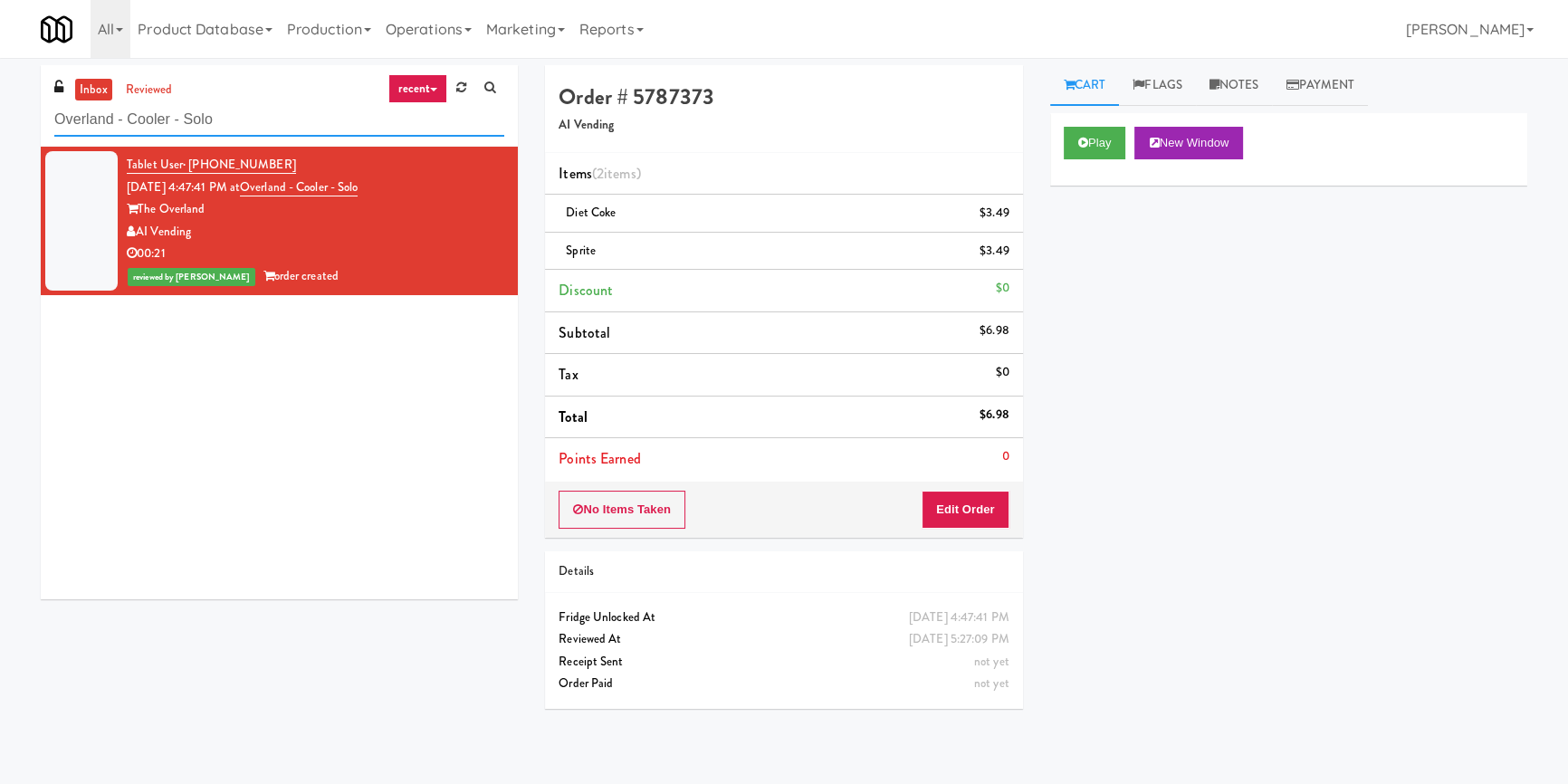
click at [250, 108] on input "Overland - Cooler - Solo" at bounding box center [279, 120] width 450 height 33
paste input "Hitter's House - Cooler - Right"
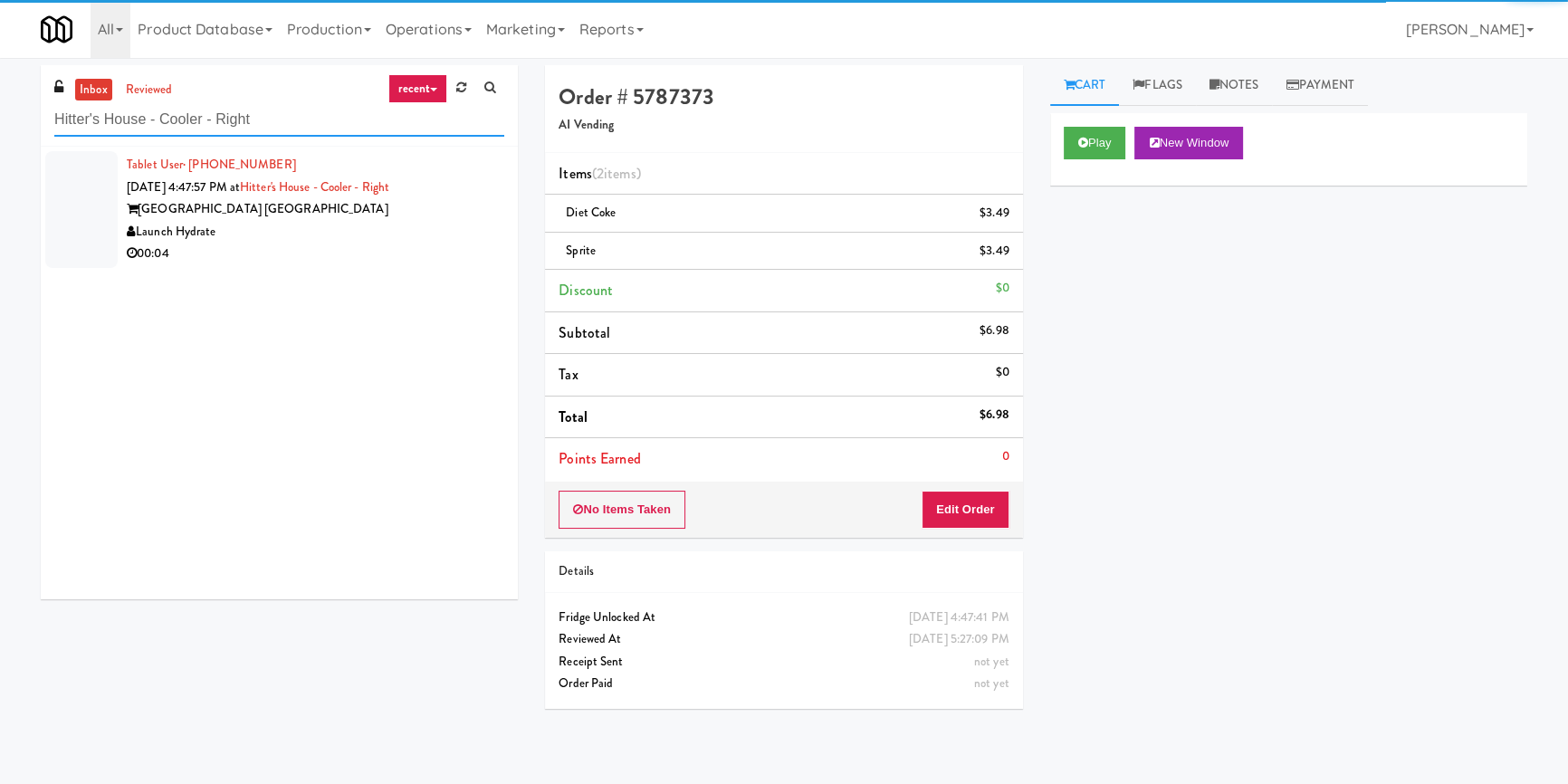
type input "Hitter's House - Cooler - Right"
click at [426, 243] on div "00:04" at bounding box center [315, 254] width 377 height 22
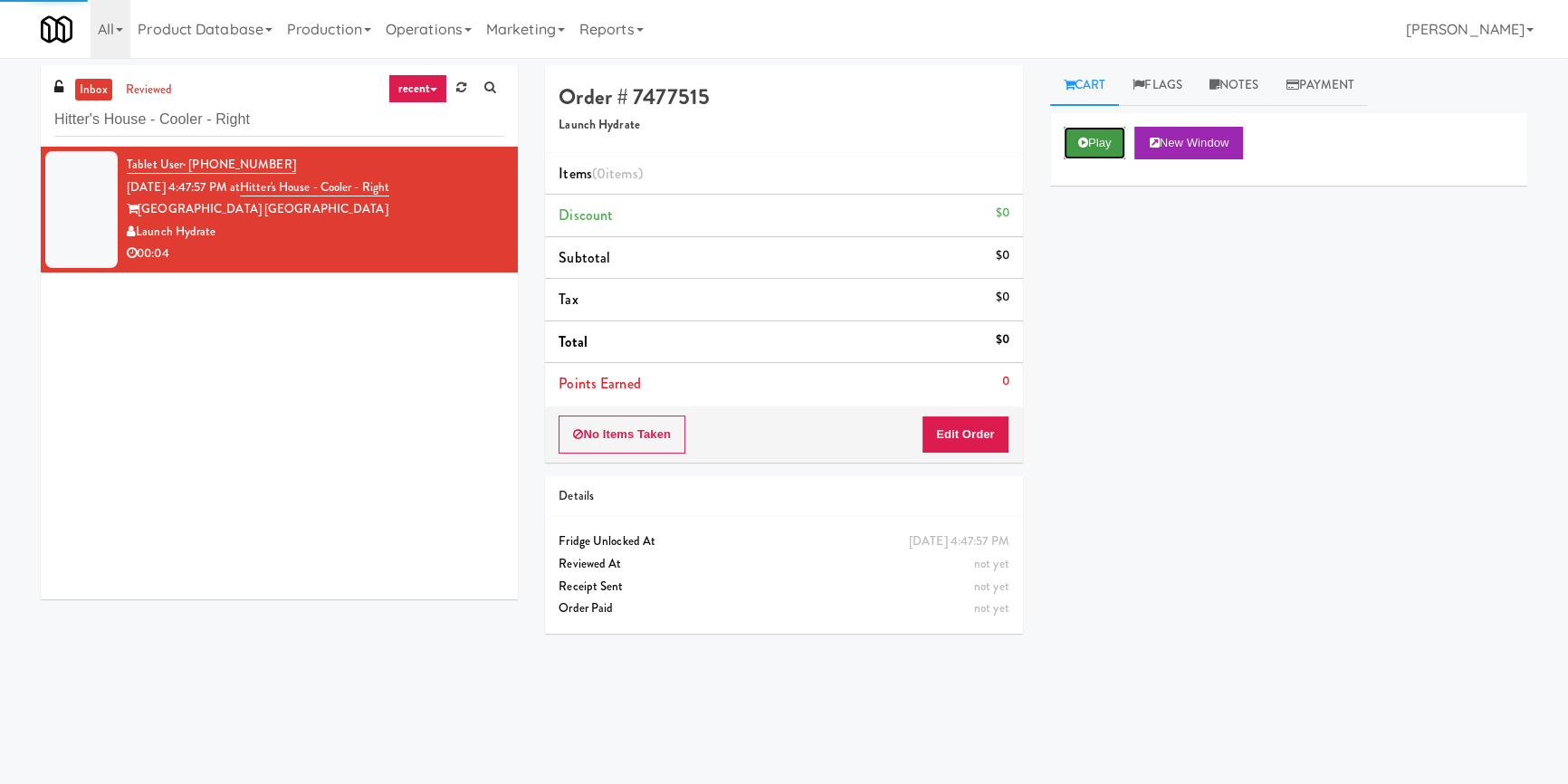
click at [1110, 136] on button "Play" at bounding box center [1094, 142] width 62 height 33
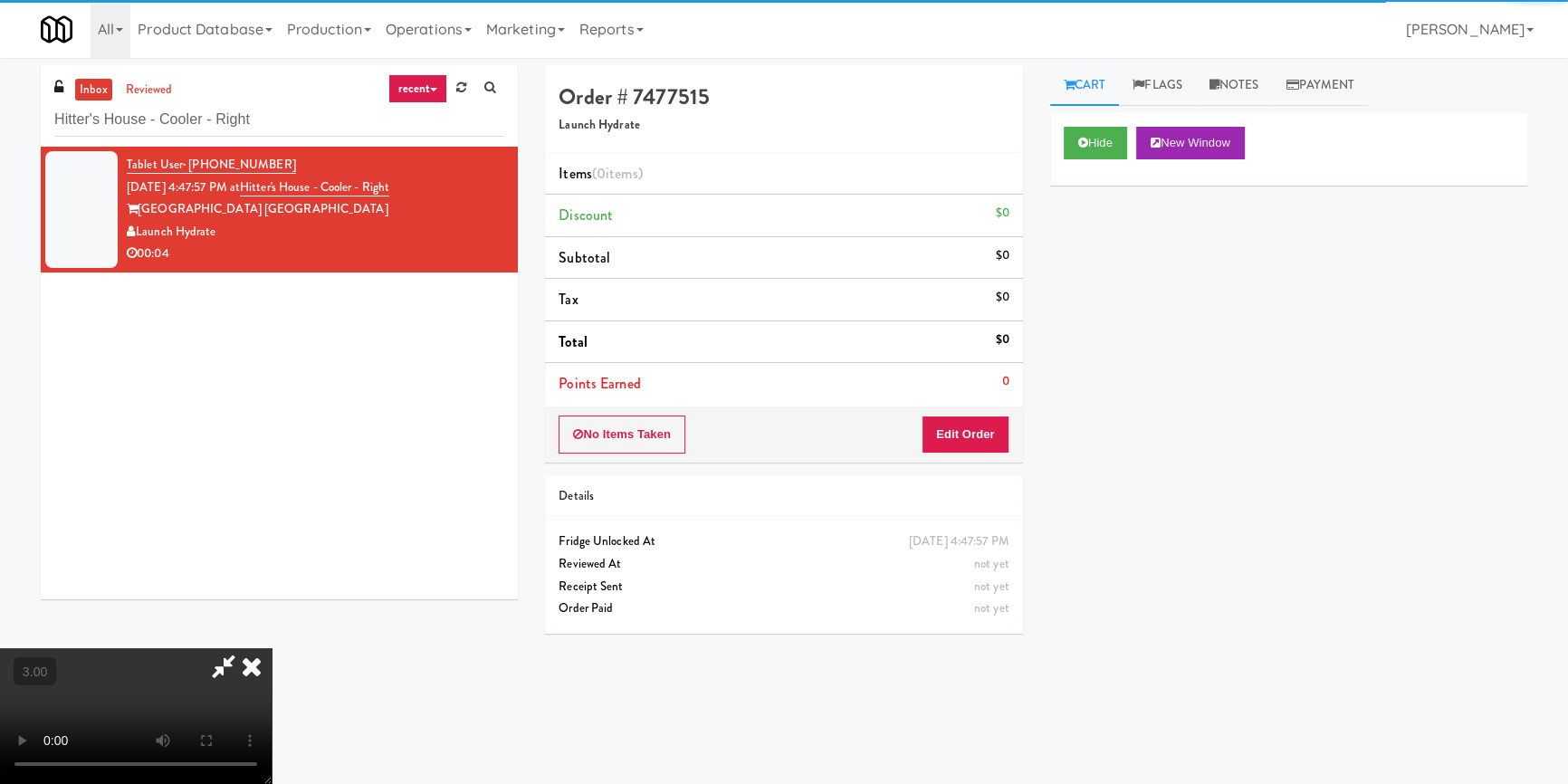
click at [1116, 283] on div "Hide New Window Primary Flag Clear Flag if unable to determine what was taken o…" at bounding box center [1288, 452] width 477 height 679
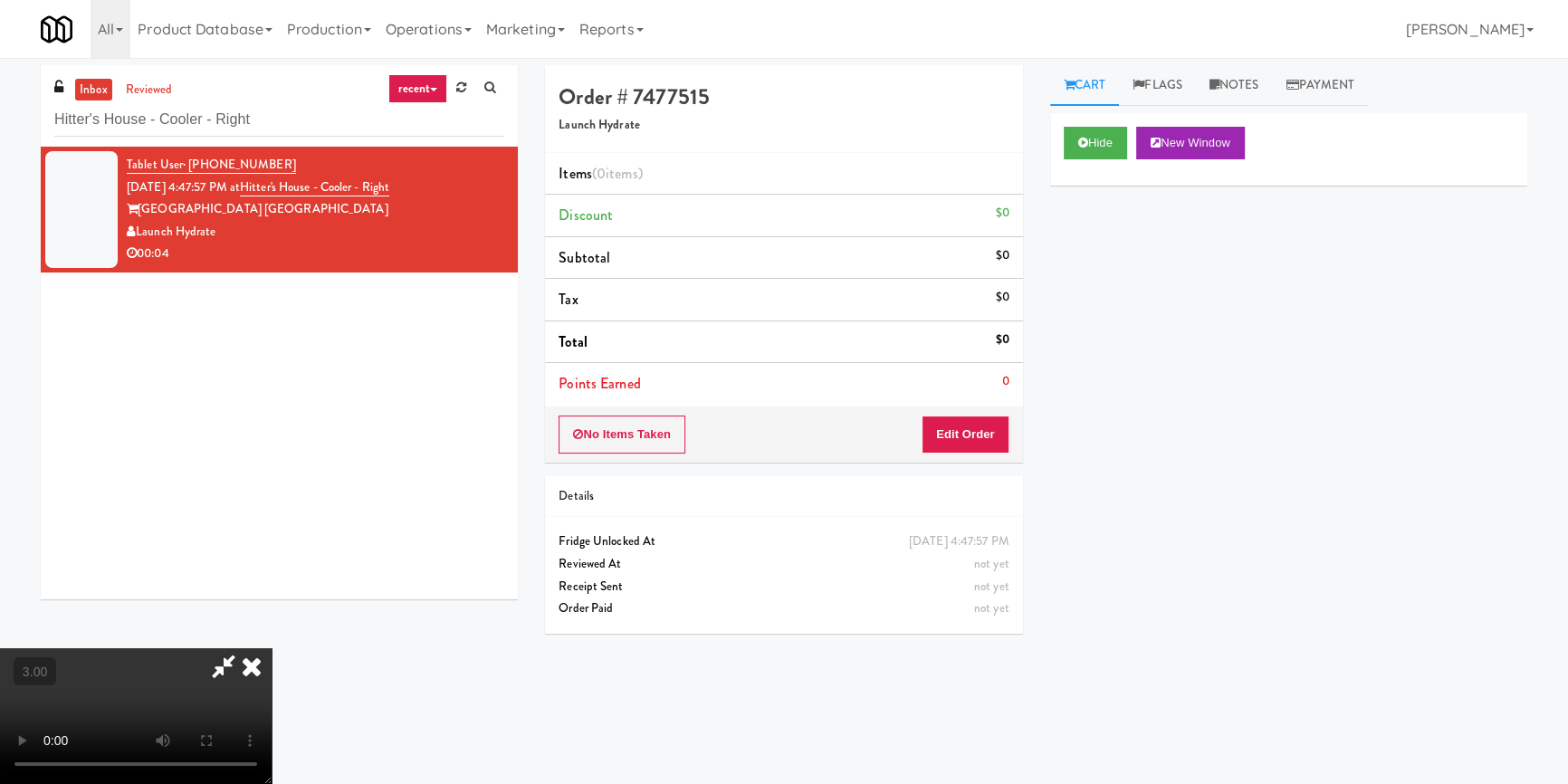
click at [1138, 349] on div "Hide New Window Primary Flag Clear Flag if unable to determine what was taken o…" at bounding box center [1288, 452] width 477 height 679
click at [271, 647] on video at bounding box center [136, 715] width 271 height 136
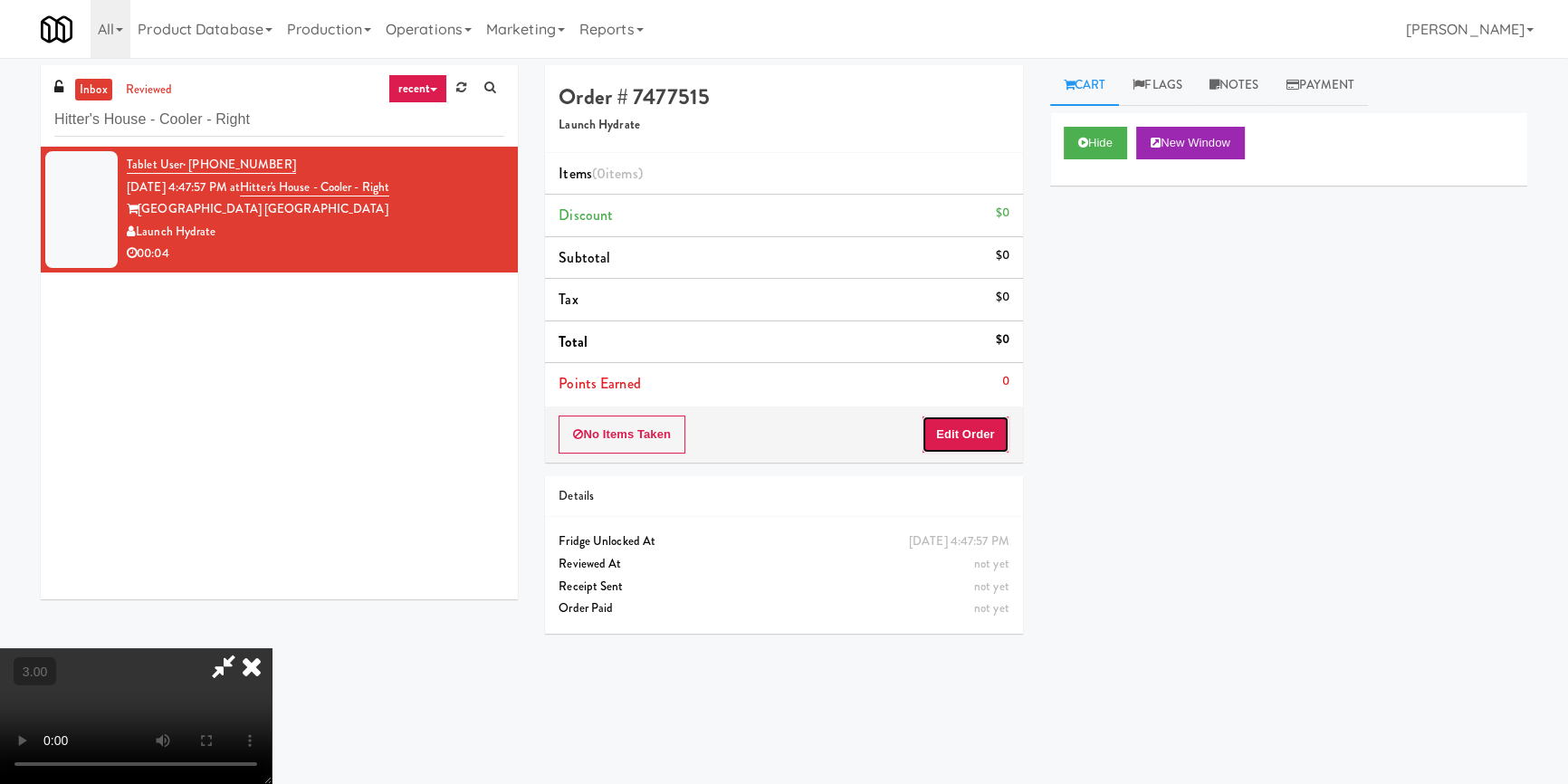
click at [958, 432] on button "Edit Order" at bounding box center [966, 434] width 87 height 38
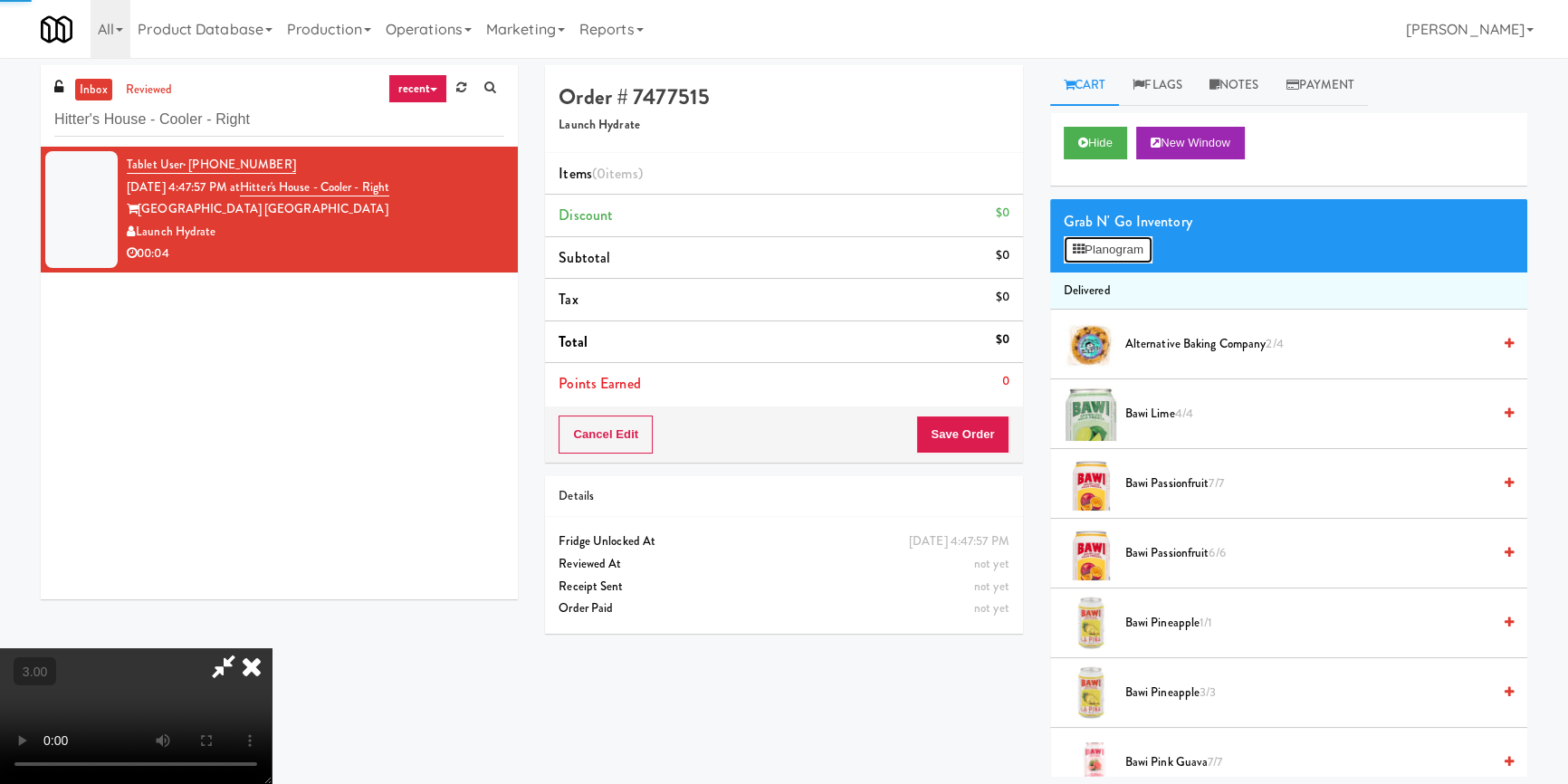
click at [1116, 249] on button "Planogram" at bounding box center [1107, 249] width 88 height 27
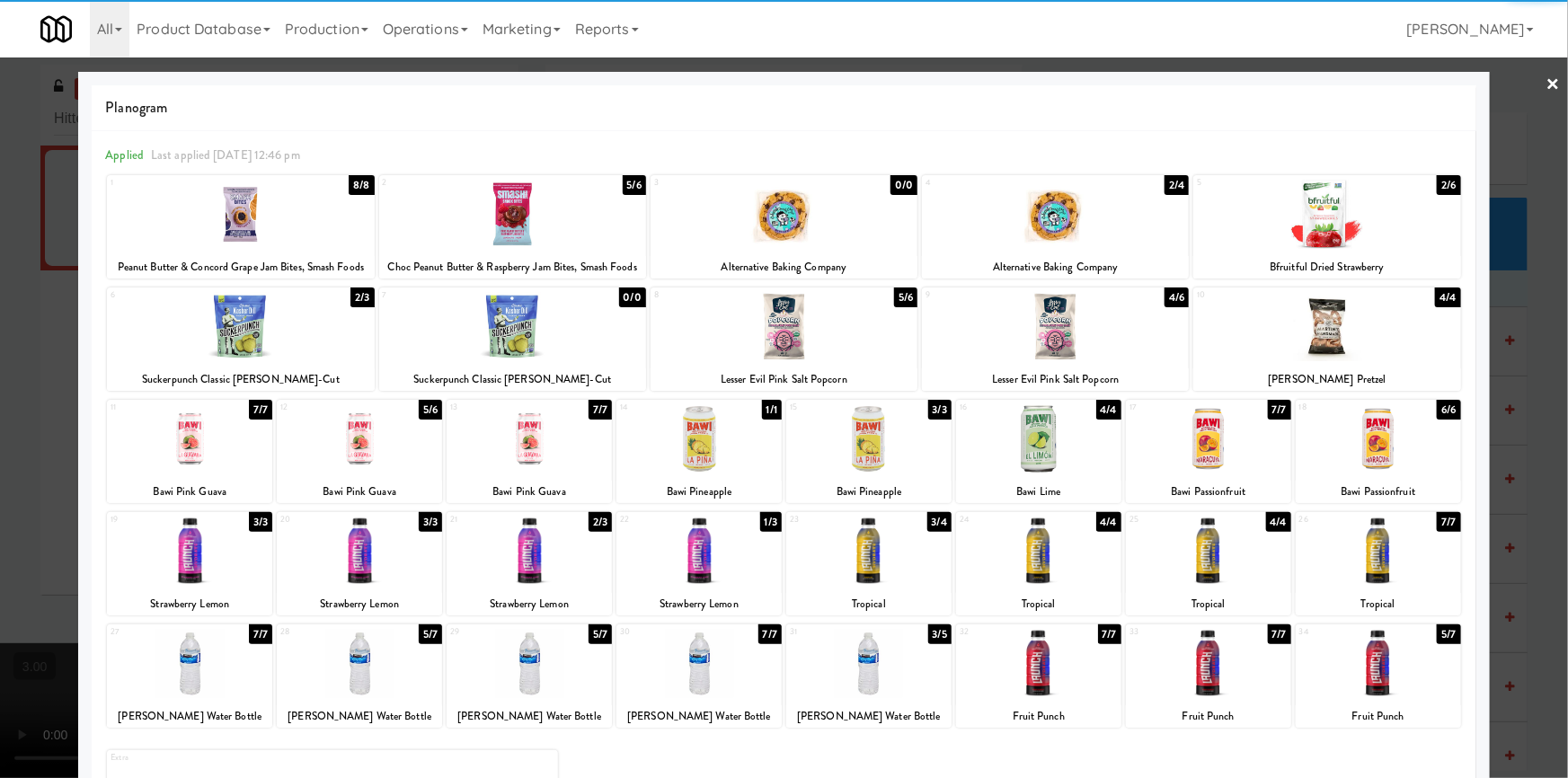
click at [679, 448] on div at bounding box center [698, 438] width 165 height 69
drag, startPoint x: 0, startPoint y: 371, endPoint x: 140, endPoint y: 397, distance: 142.4
click at [0, 371] on div at bounding box center [784, 389] width 1568 height 778
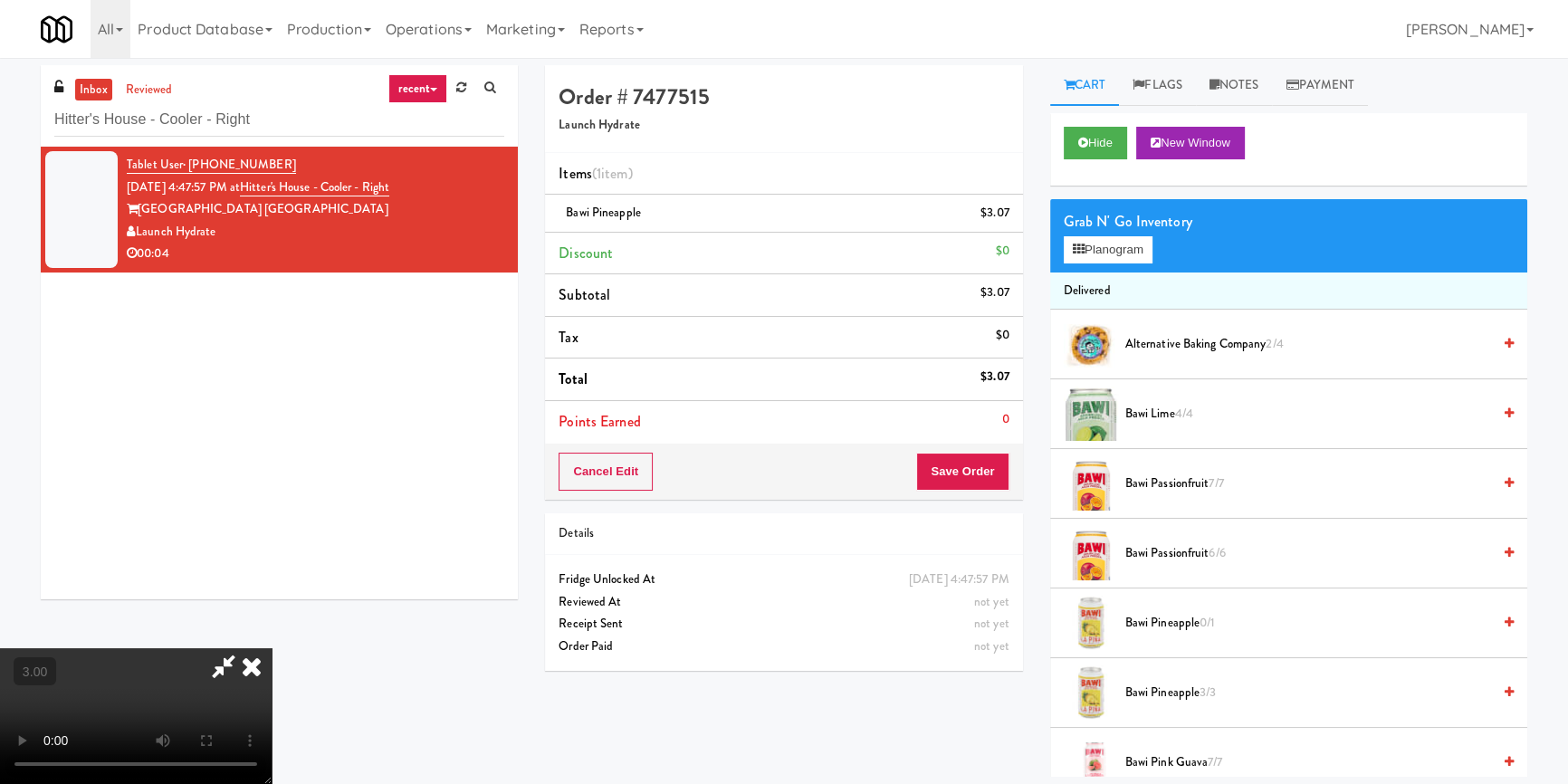
click at [271, 647] on video at bounding box center [136, 715] width 271 height 136
click at [984, 471] on button "Save Order" at bounding box center [962, 471] width 92 height 38
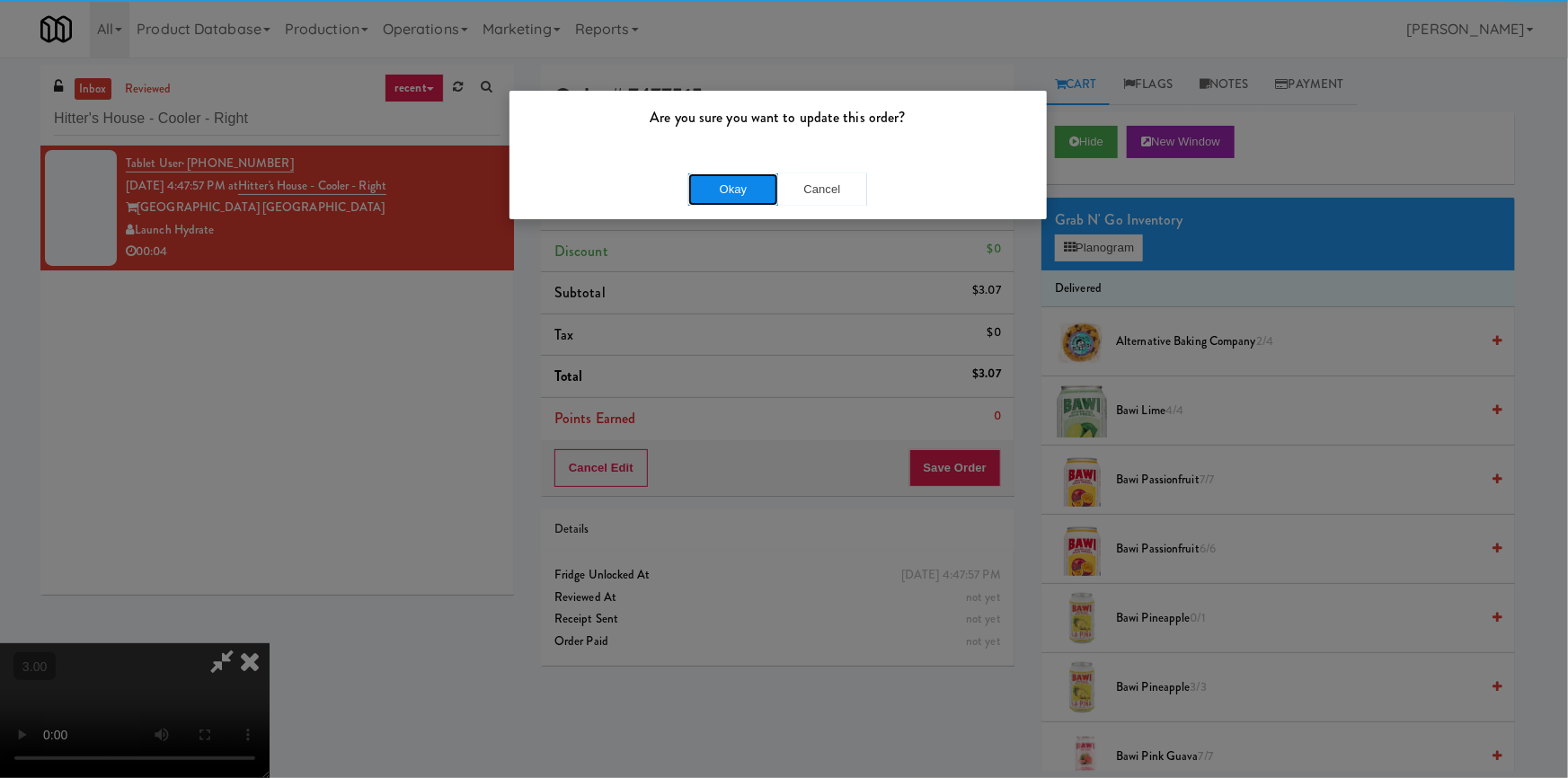
click at [721, 186] on button "Okay" at bounding box center [732, 189] width 89 height 32
